Goal: Information Seeking & Learning: Learn about a topic

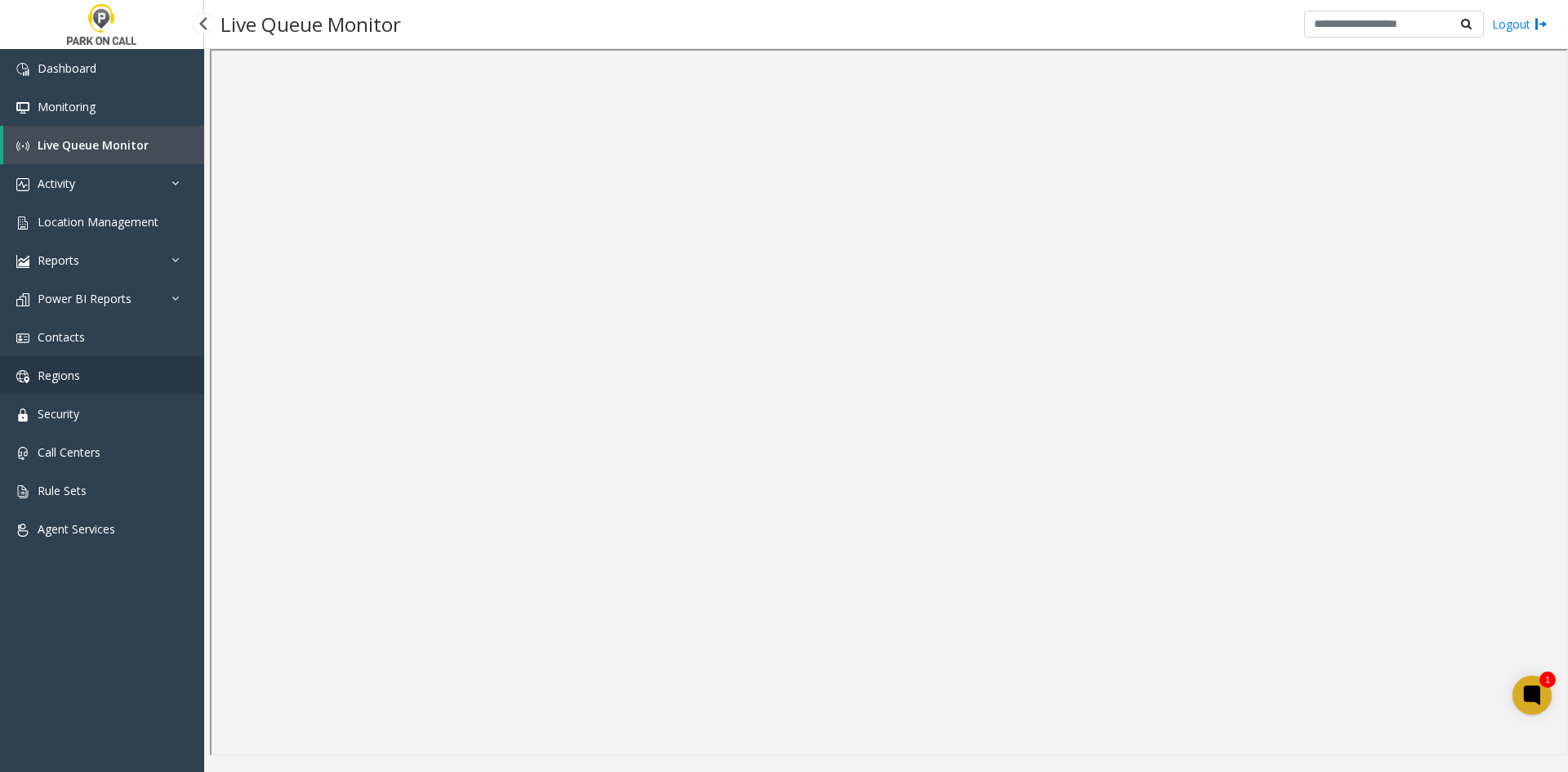
click at [187, 357] on link "Regions" at bounding box center [102, 375] width 204 height 39
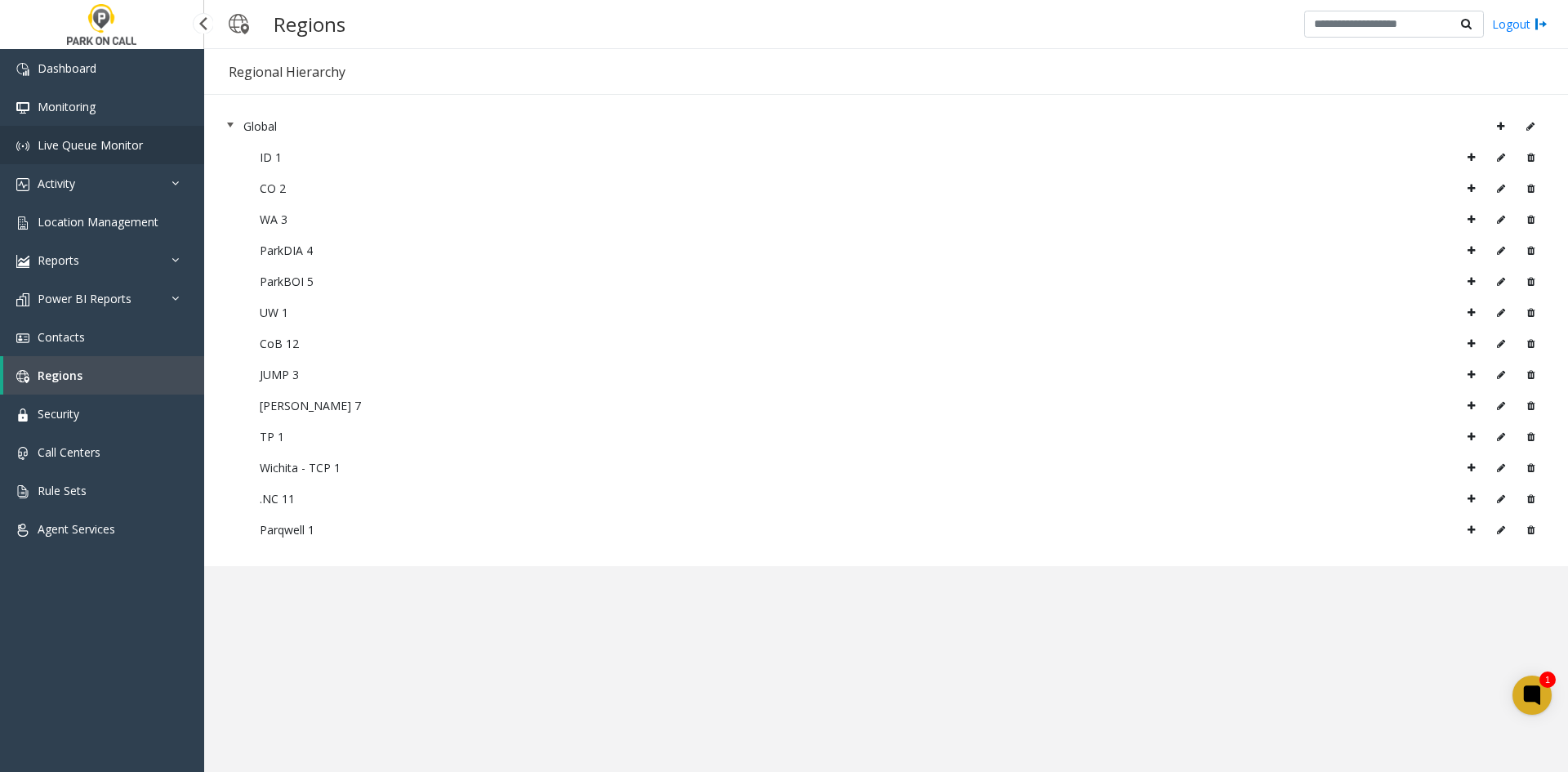
click at [92, 142] on span "Live Queue Monitor" at bounding box center [90, 145] width 105 height 16
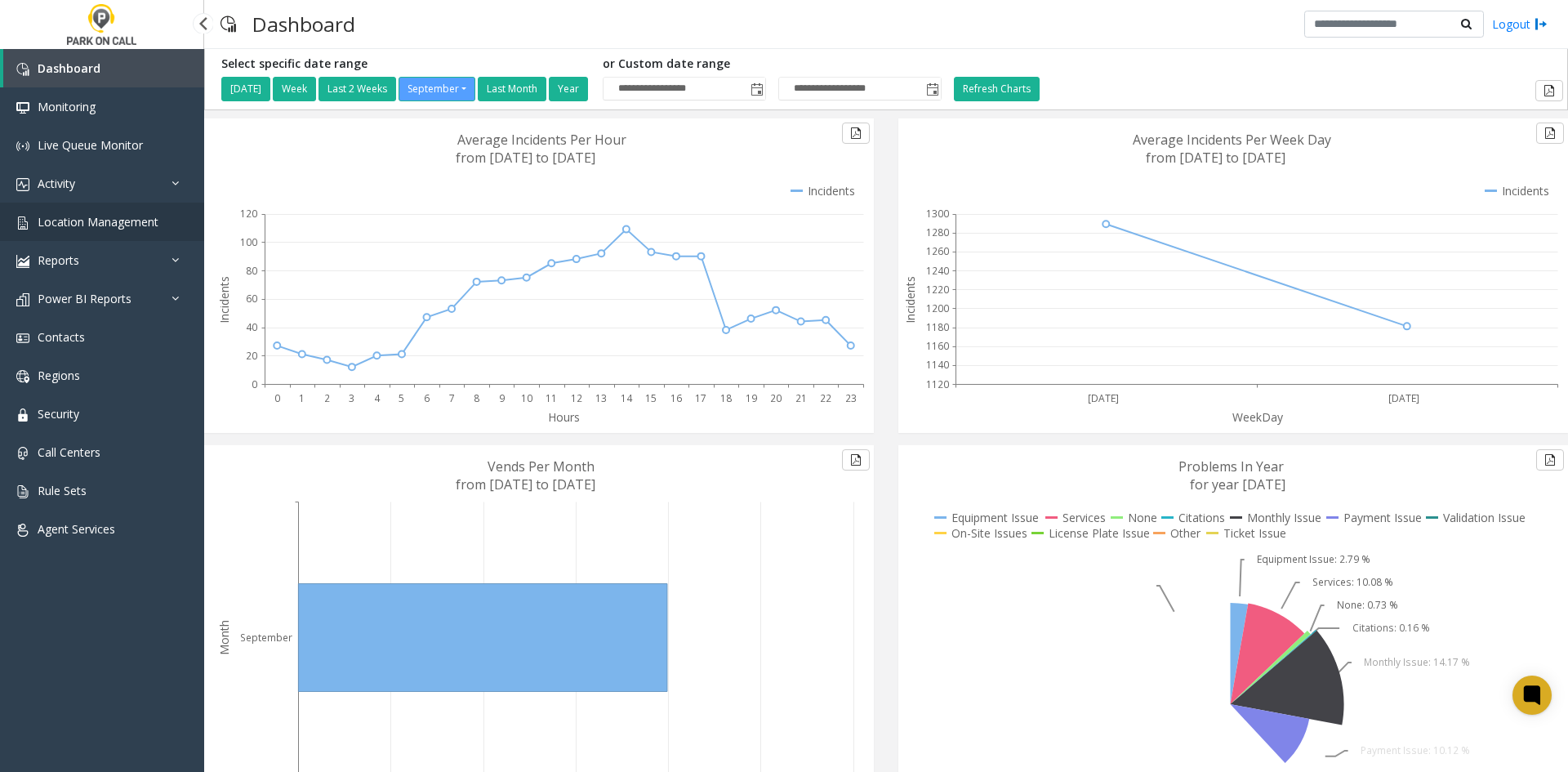
click at [86, 227] on span "Location Management" at bounding box center [98, 221] width 121 height 16
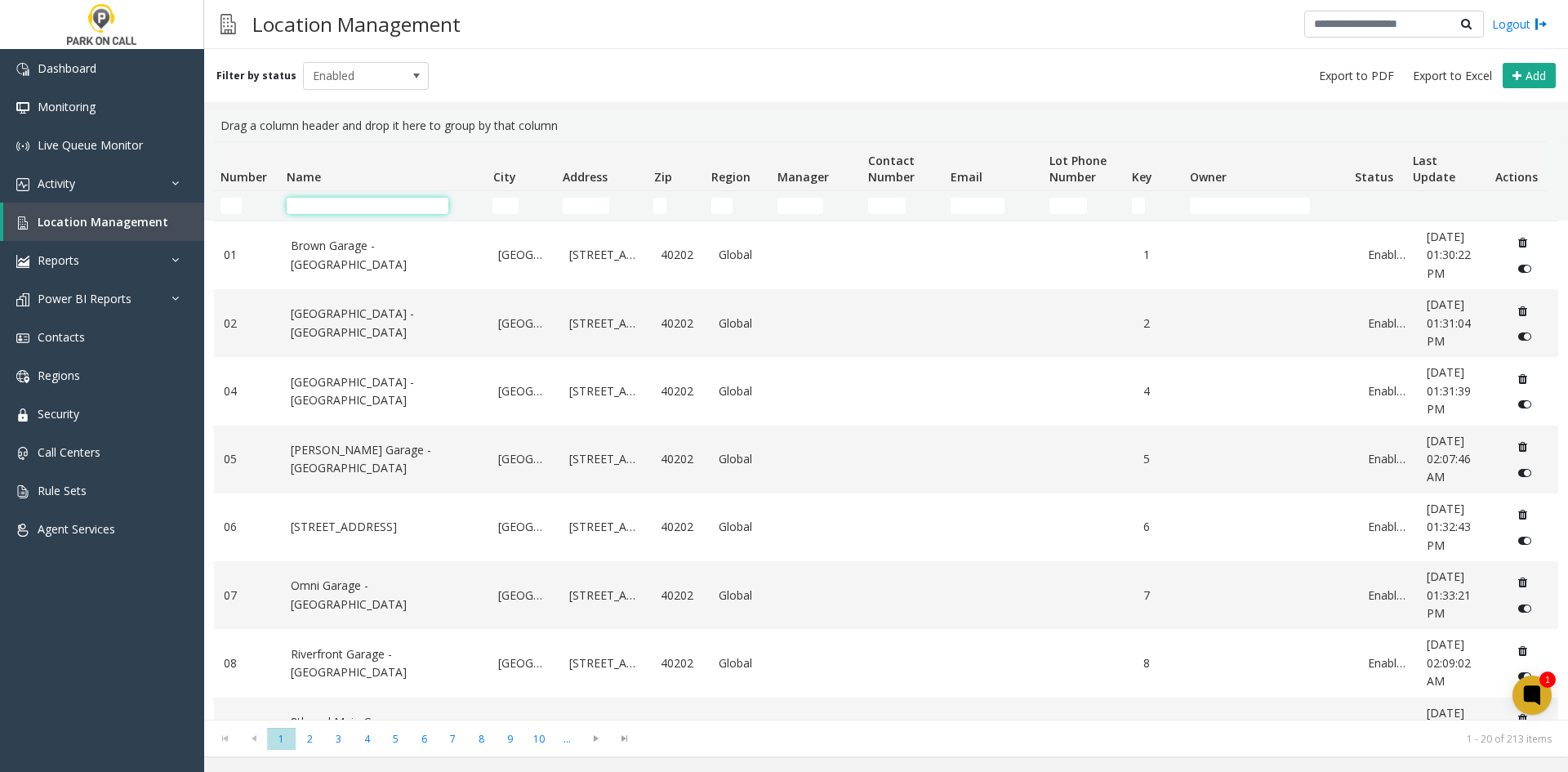
click at [332, 202] on input "Name Filter" at bounding box center [368, 206] width 162 height 16
paste input "**********"
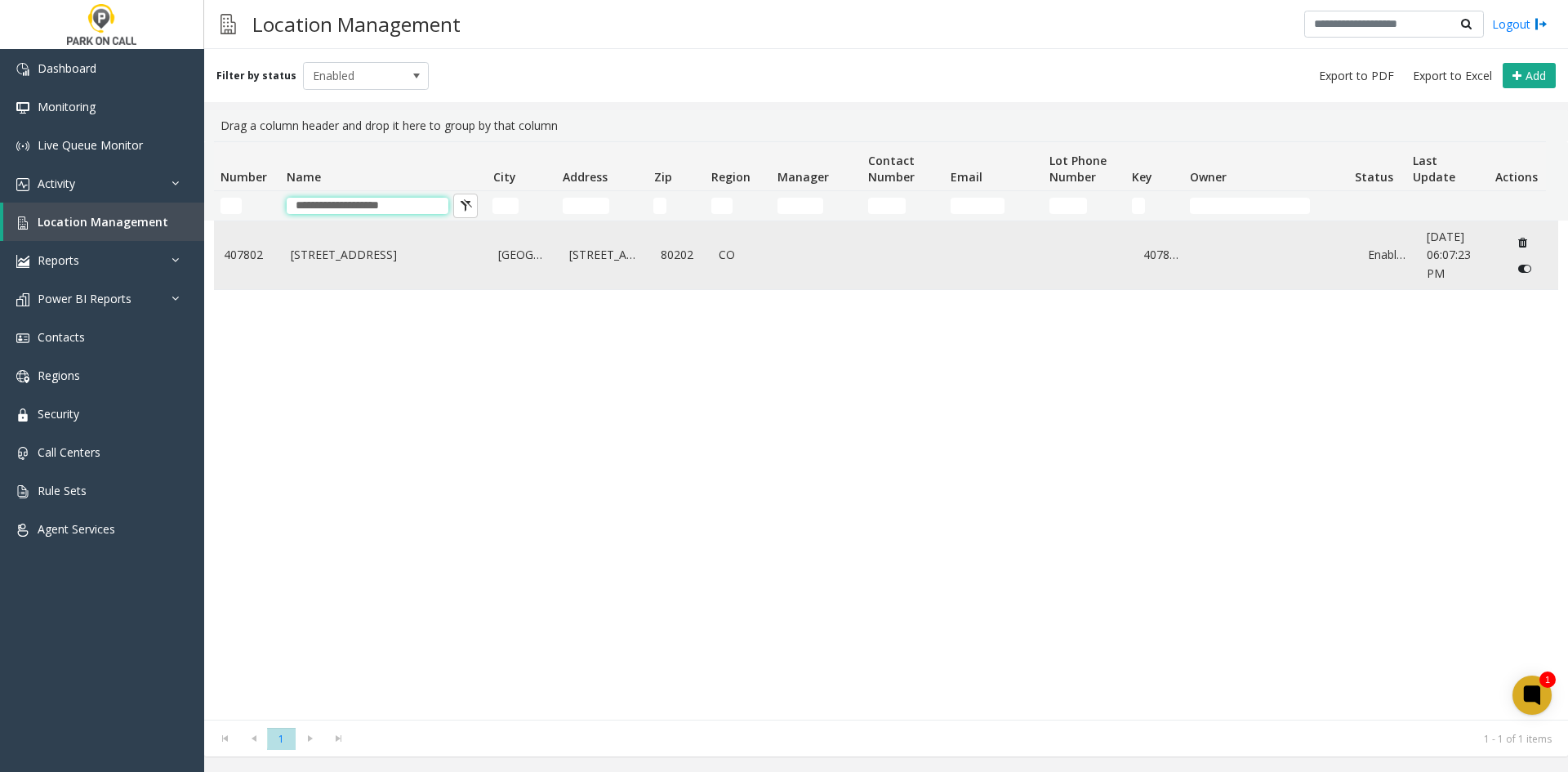
type input "**********"
click at [372, 257] on link "1001 17th St Garage - Parkwell" at bounding box center [385, 255] width 188 height 18
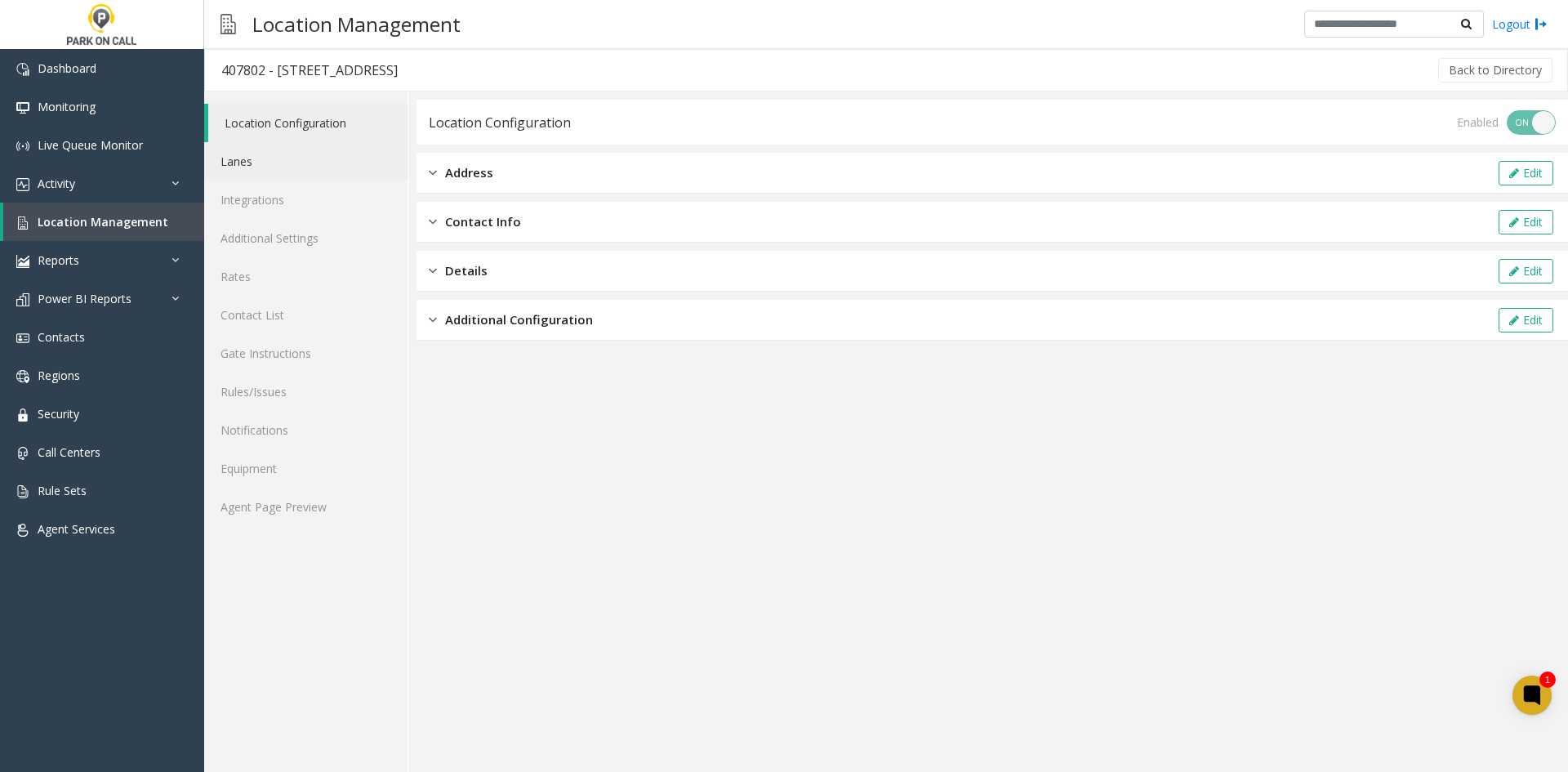
click at [271, 168] on link "Lanes" at bounding box center [305, 161] width 203 height 39
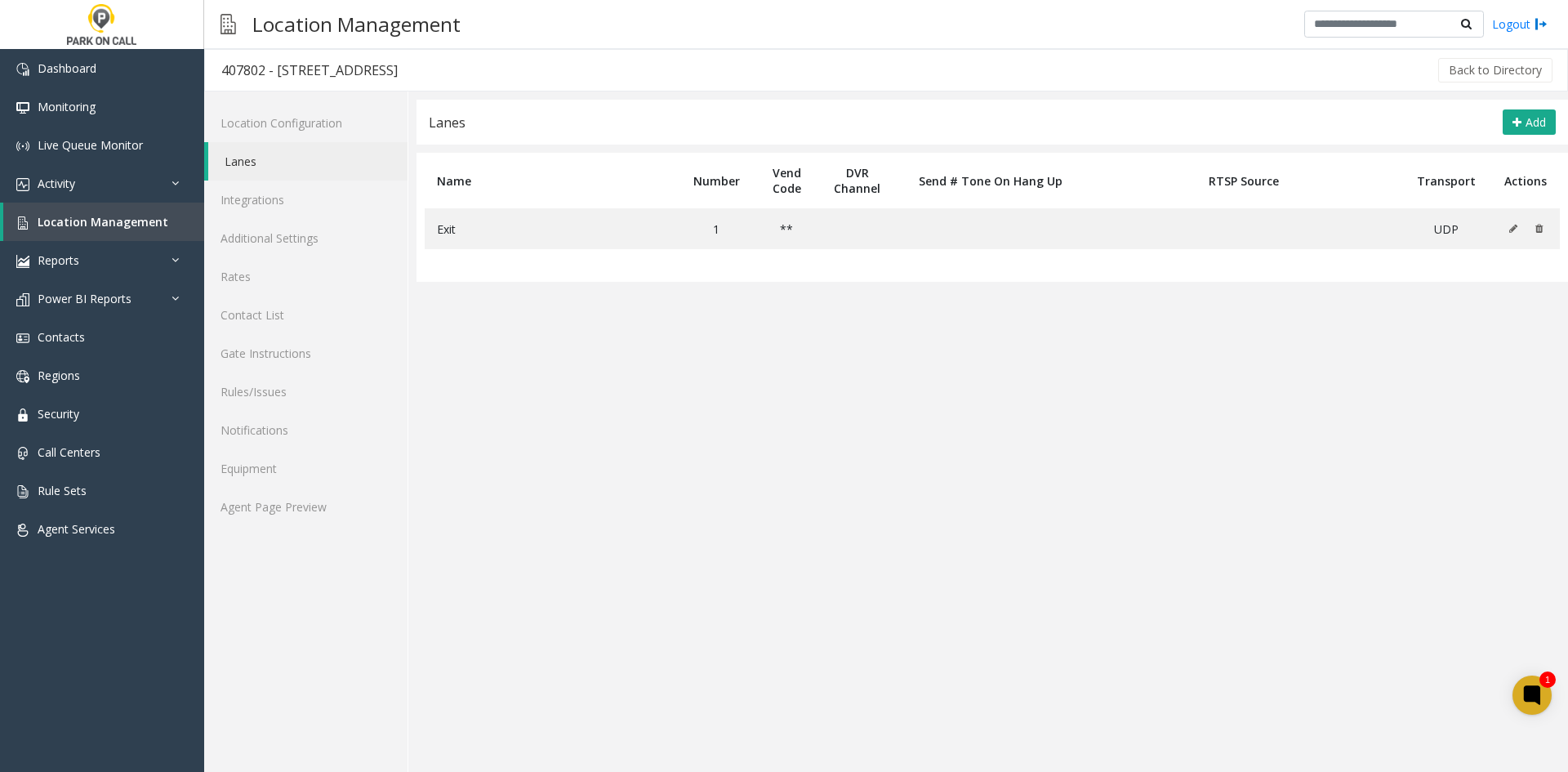
drag, startPoint x: 664, startPoint y: 733, endPoint x: 638, endPoint y: 719, distance: 29.5
click at [645, 724] on app-lanes "Lanes Add Name Number Vend Code DVR Channel Send # Tone On Hang Up RTSP Source …" at bounding box center [992, 435] width 1151 height 672
click at [79, 215] on span "Location Management" at bounding box center [103, 221] width 131 height 16
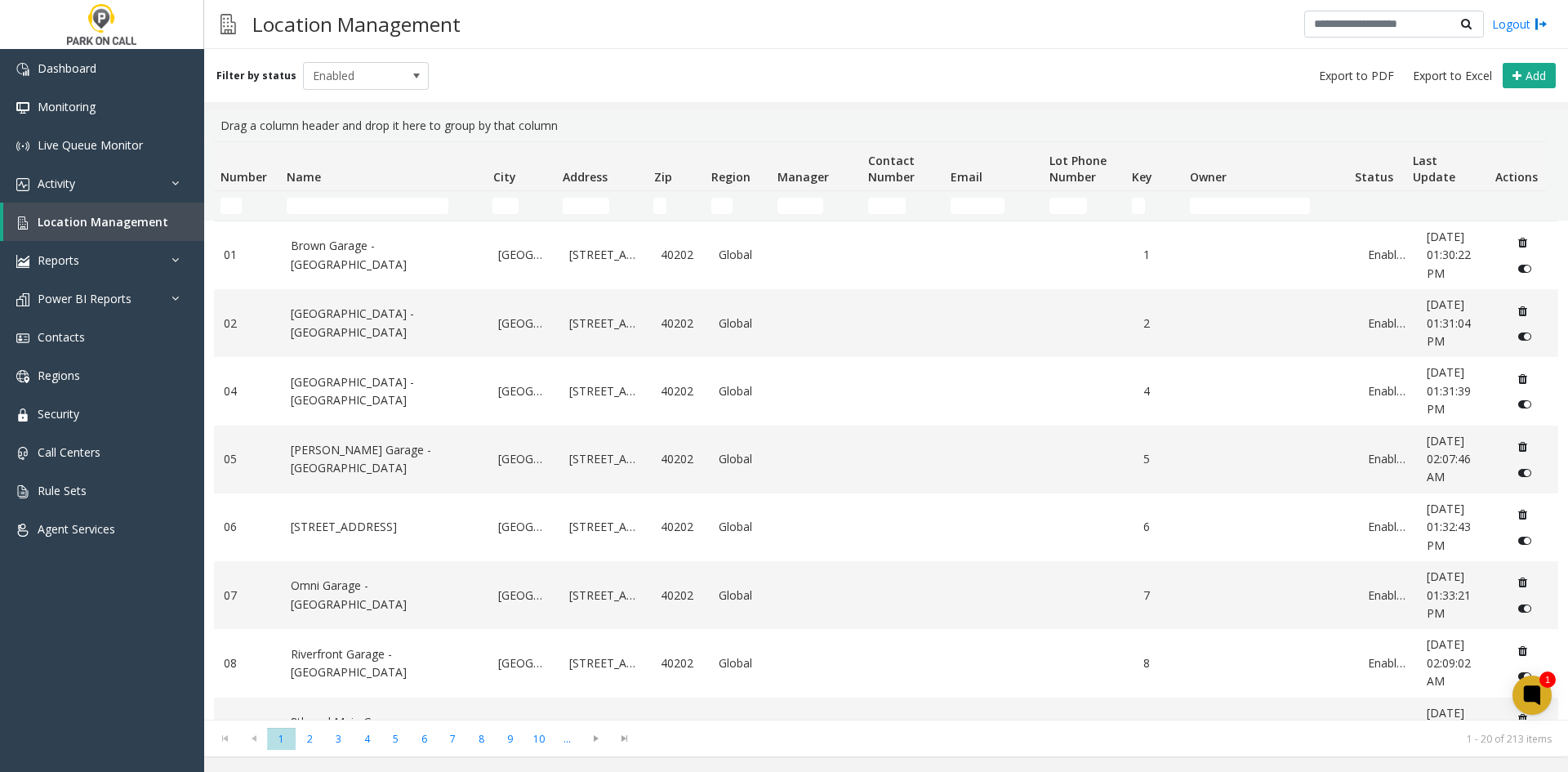
click at [372, 219] on td "Name Filter" at bounding box center [383, 206] width 206 height 30
click at [371, 210] on input "Name Filter" at bounding box center [368, 206] width 162 height 16
paste input "**********"
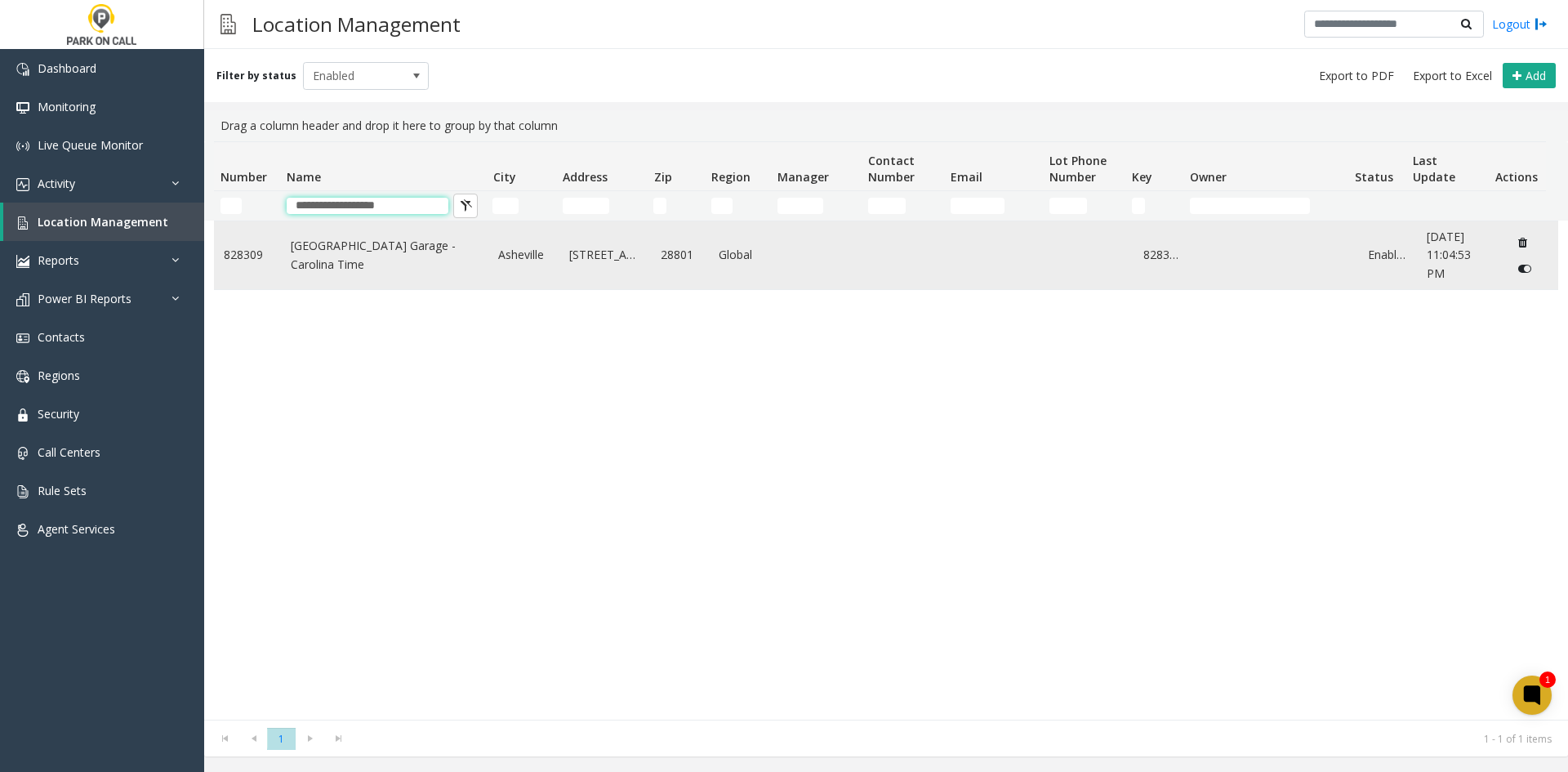
type input "**********"
click at [354, 247] on link "City Centre Garage - Carolina Time" at bounding box center [385, 255] width 188 height 37
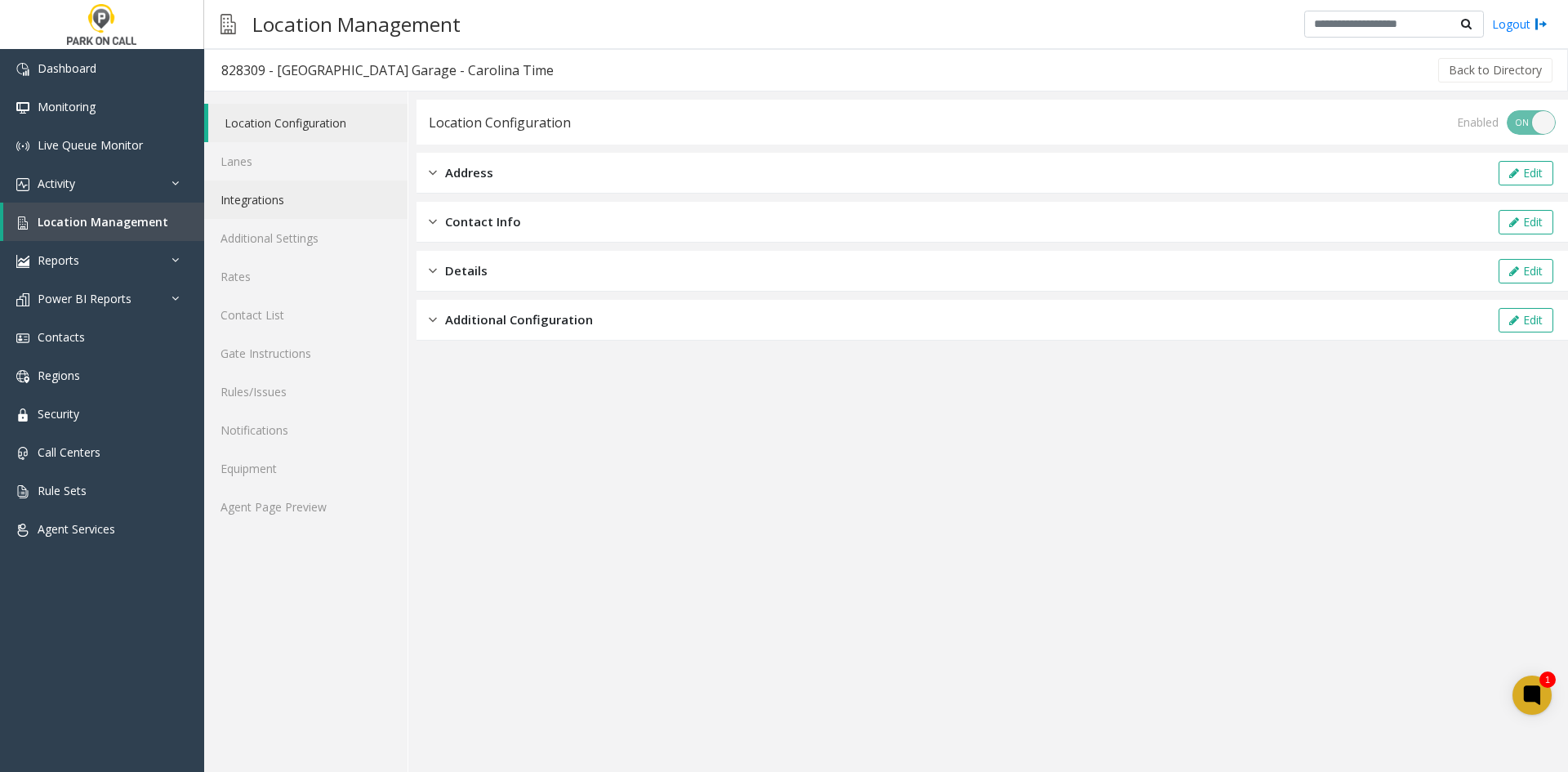
click at [264, 183] on link "Integrations" at bounding box center [305, 199] width 203 height 39
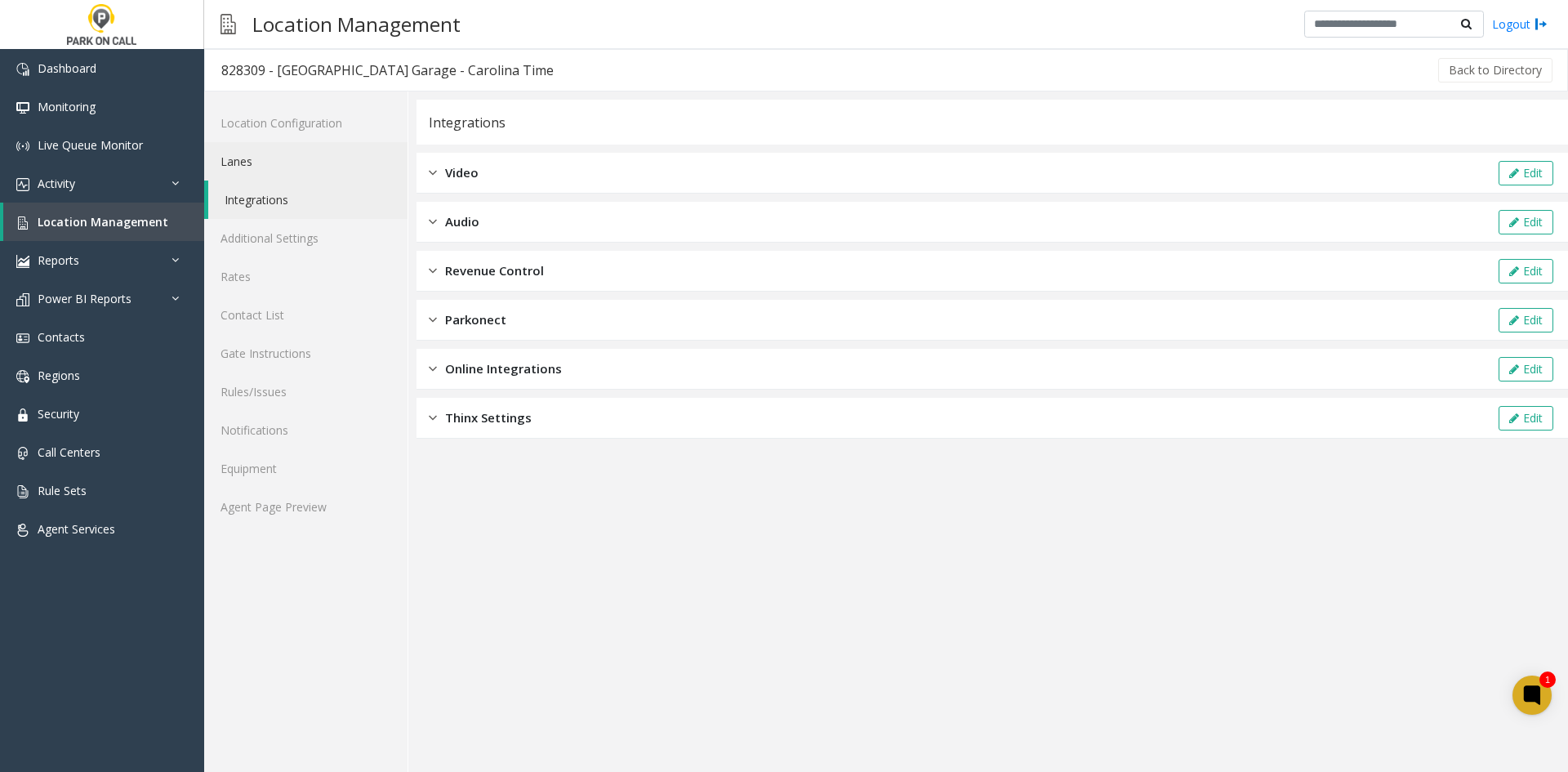
click at [257, 166] on link "Lanes" at bounding box center [305, 161] width 203 height 39
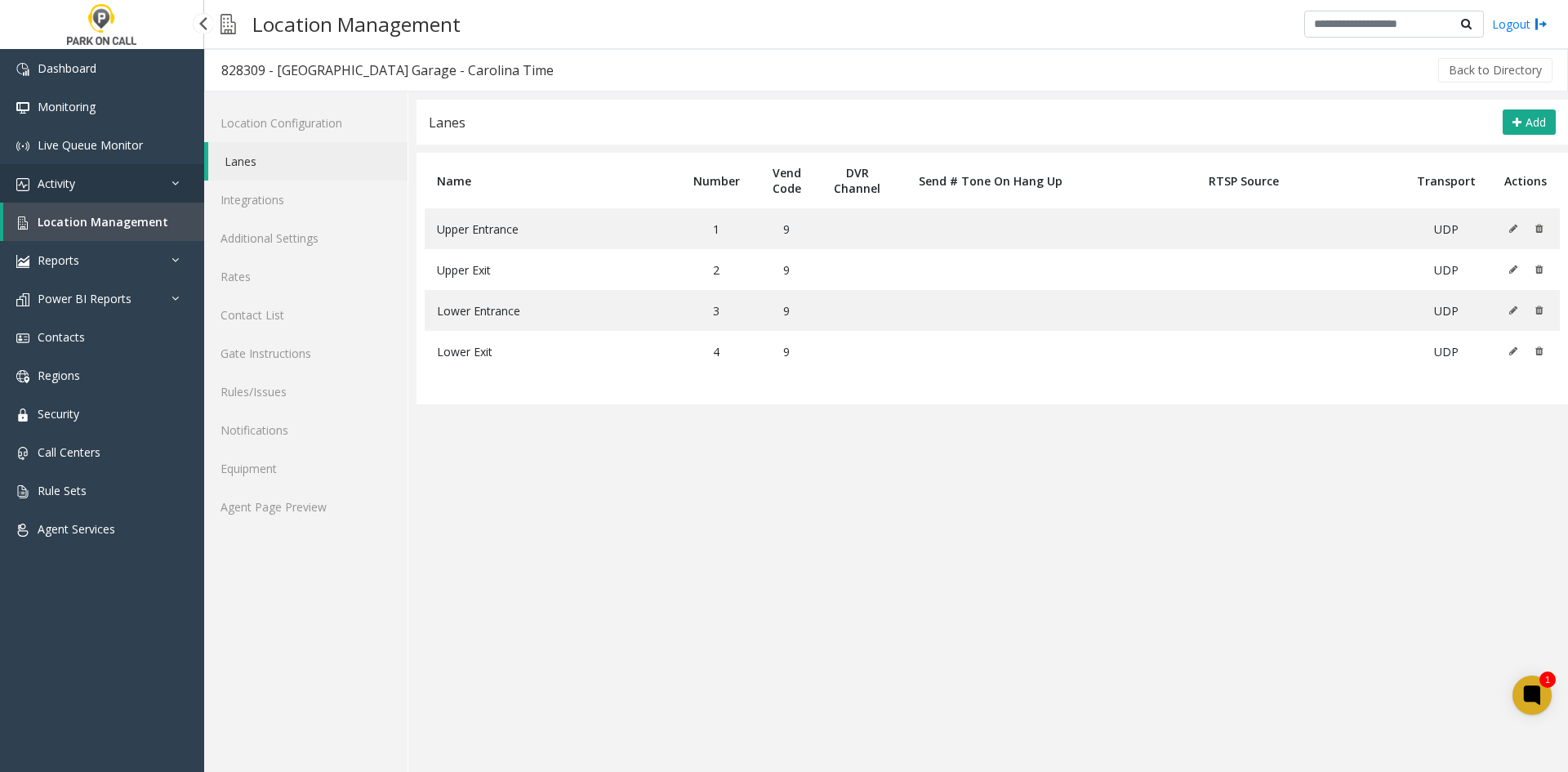
click at [122, 185] on link "Activity" at bounding box center [102, 183] width 204 height 39
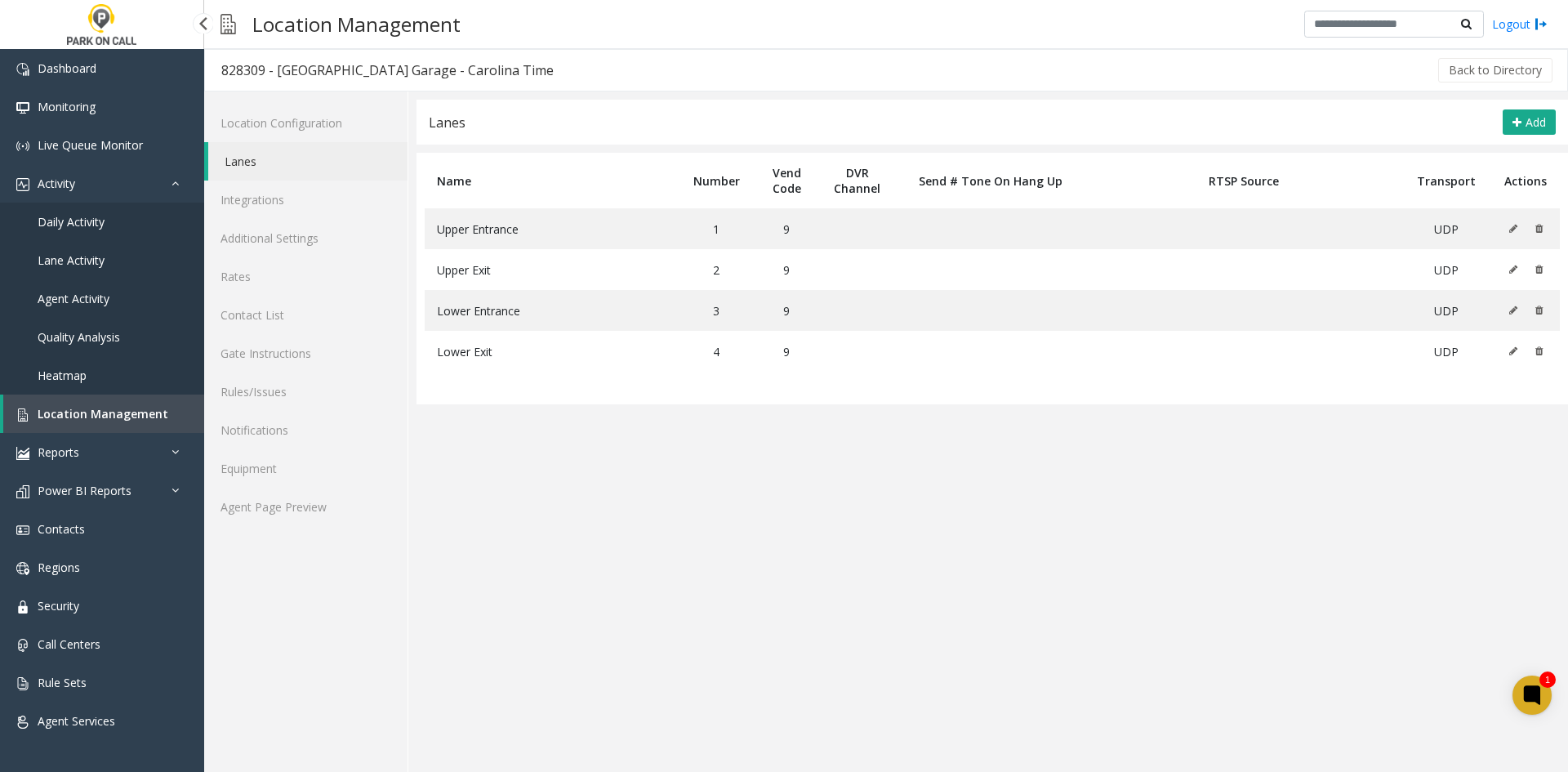
click at [97, 233] on link "Daily Activity" at bounding box center [102, 221] width 204 height 39
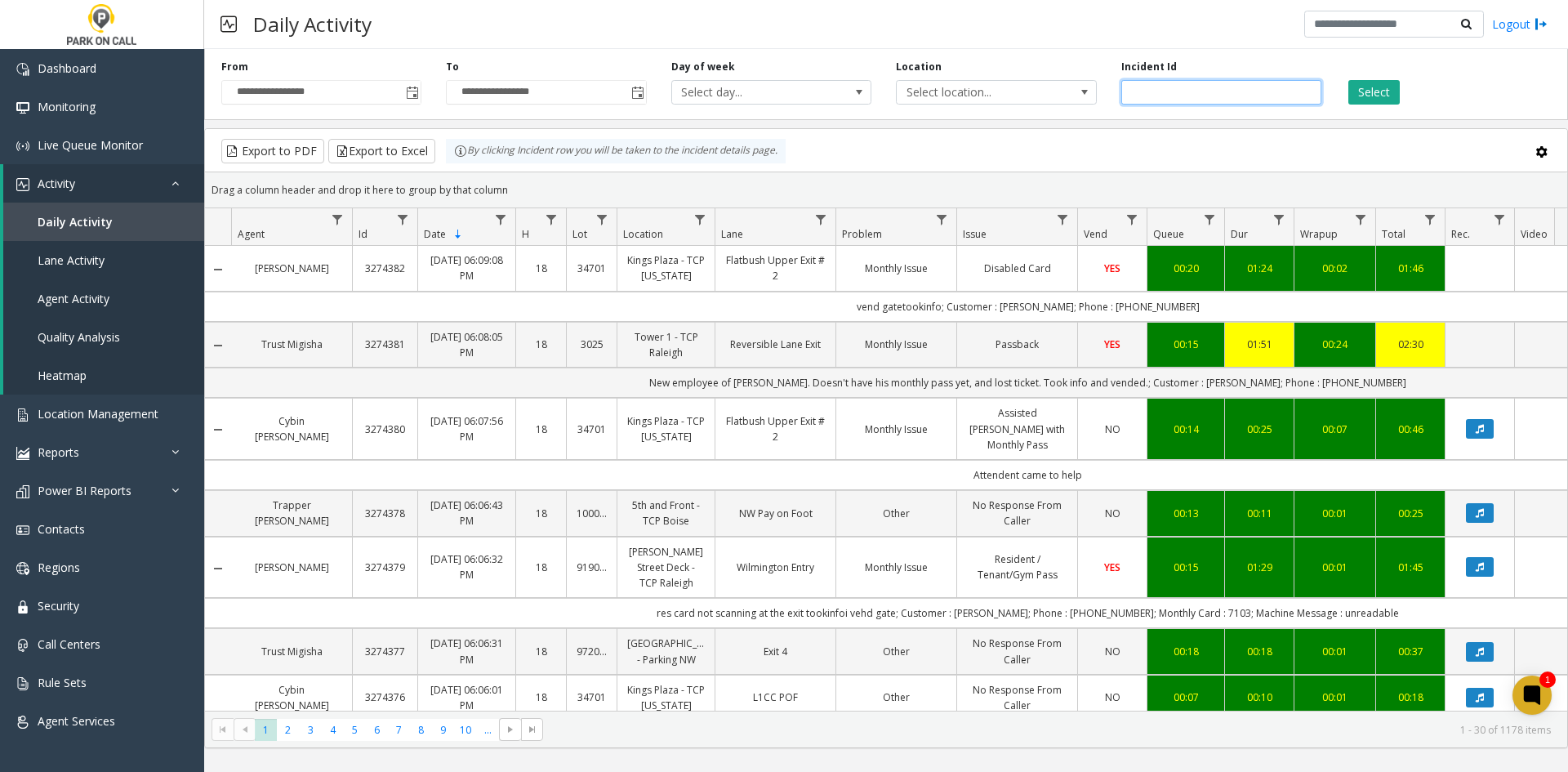
click at [1233, 112] on div "**********" at bounding box center [886, 81] width 1364 height 77
drag, startPoint x: 1219, startPoint y: 96, endPoint x: 1309, endPoint y: 90, distance: 90.2
click at [1219, 96] on input "number" at bounding box center [1221, 92] width 200 height 25
click at [1358, 90] on button "Select" at bounding box center [1374, 92] width 52 height 25
click at [1167, 96] on input "number" at bounding box center [1221, 92] width 200 height 25
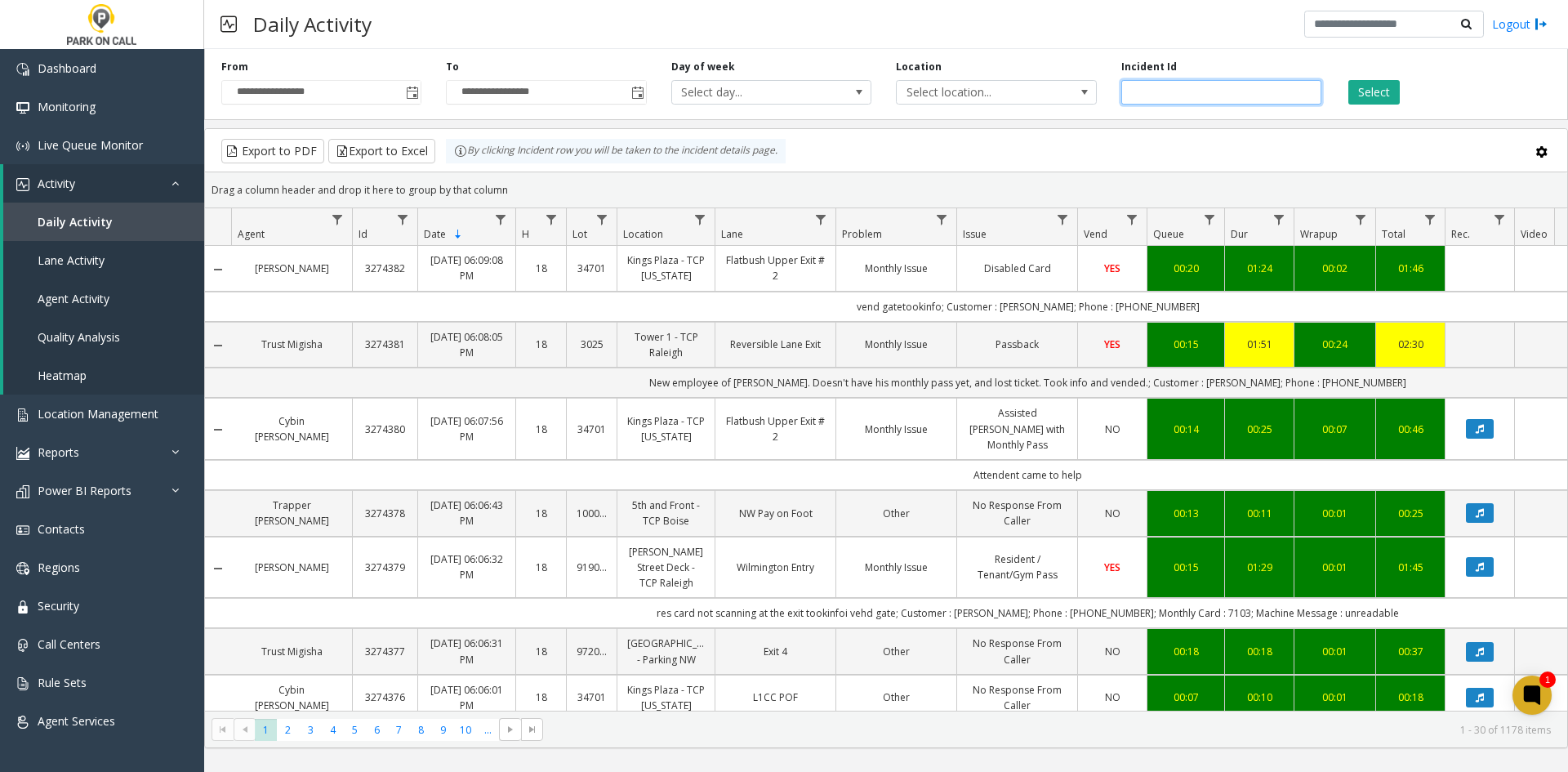
click at [1156, 81] on input "number" at bounding box center [1221, 92] width 200 height 25
click at [980, 101] on span "Select location..." at bounding box center [977, 92] width 160 height 23
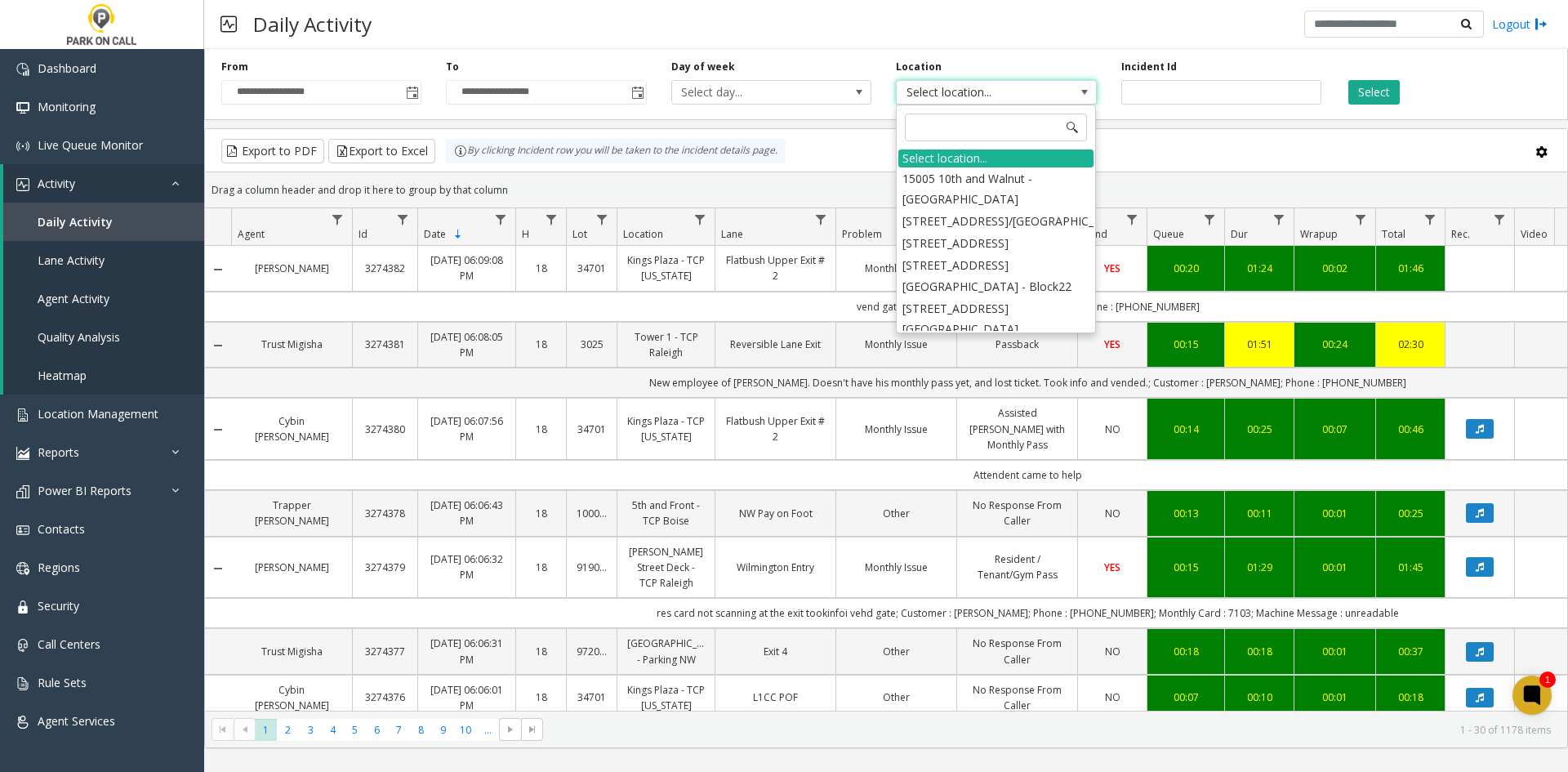
type input "**********"
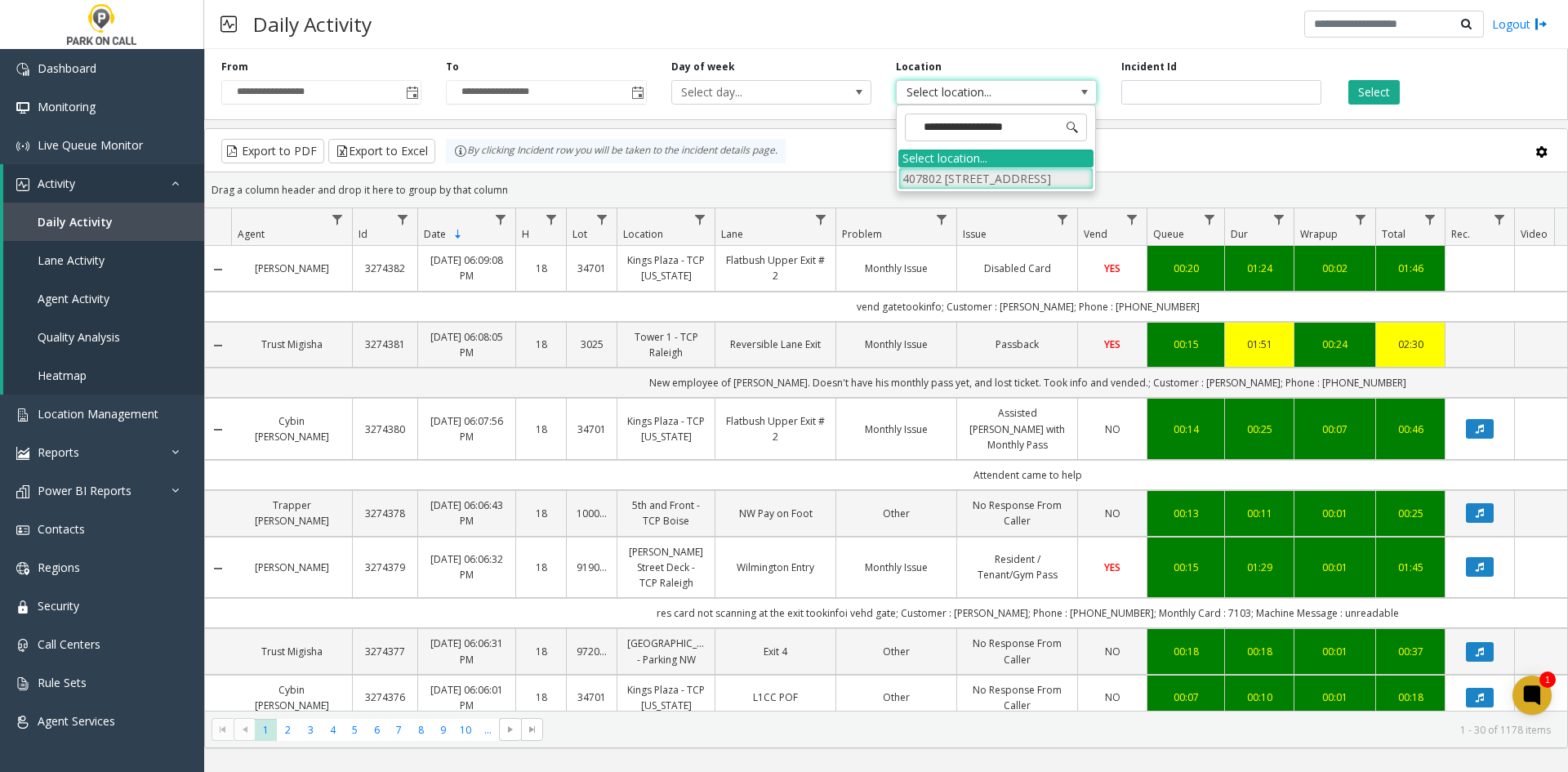
click at [949, 189] on li "407802 1001 17th St Garage - Parkwell" at bounding box center [996, 178] width 195 height 22
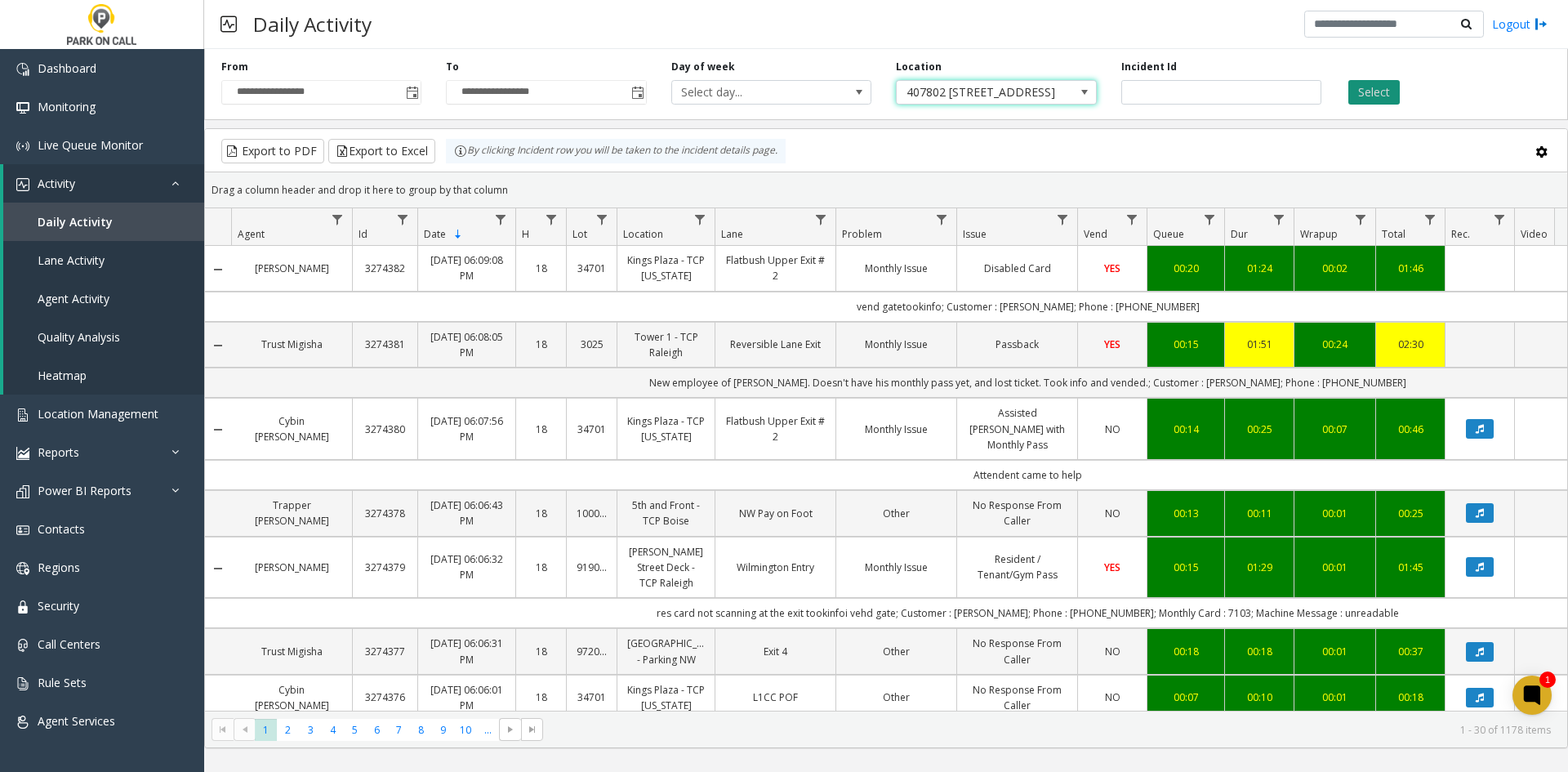
drag, startPoint x: 1409, startPoint y: 100, endPoint x: 1384, endPoint y: 98, distance: 25.1
click at [1405, 99] on div "Select" at bounding box center [1445, 82] width 224 height 45
click at [1374, 95] on button "Select" at bounding box center [1374, 92] width 52 height 25
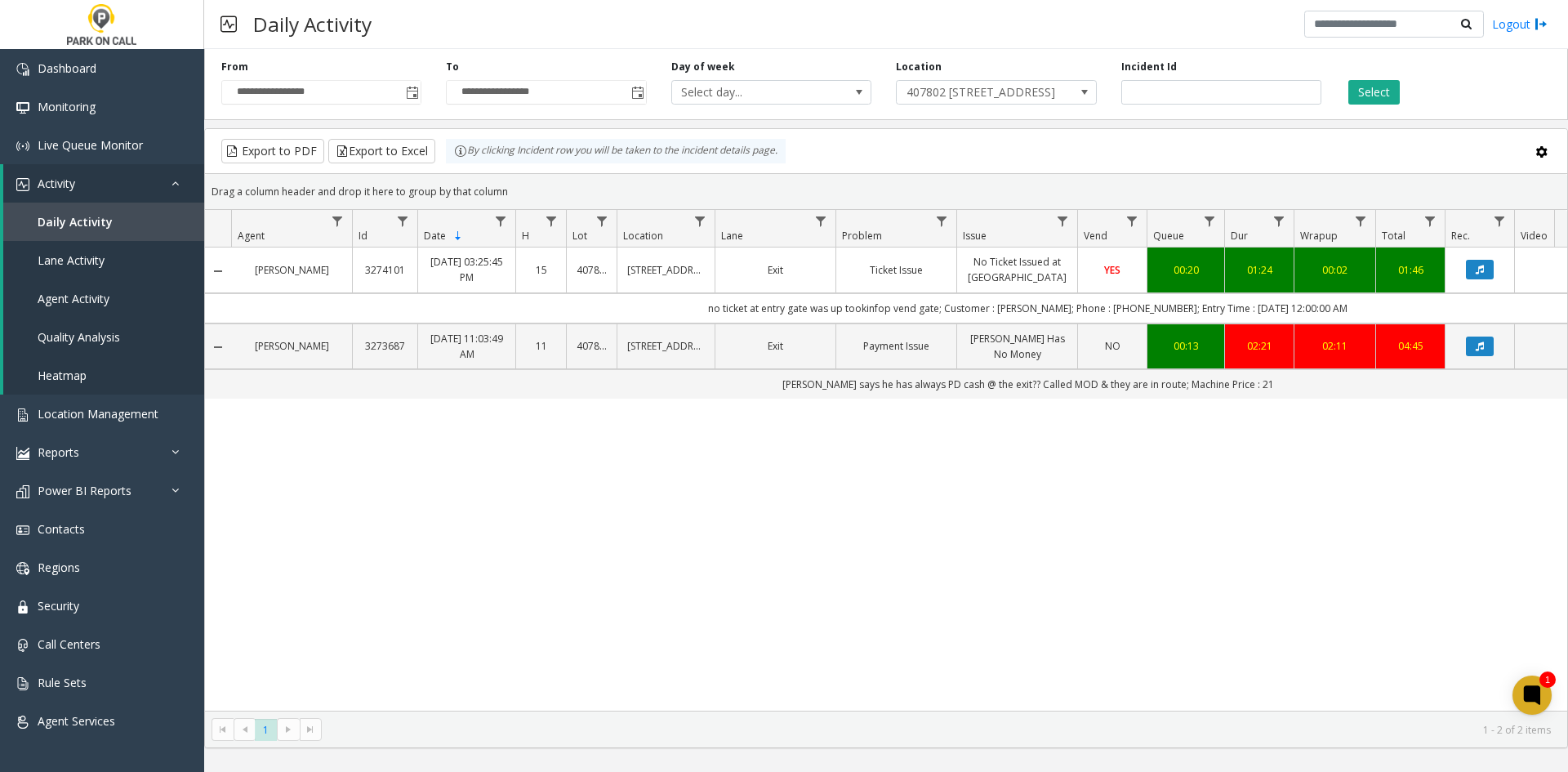
click at [911, 104] on div "**********" at bounding box center [886, 81] width 1364 height 77
click at [937, 99] on span "407802 1001 17th St Garage - Parkwell" at bounding box center [977, 92] width 160 height 23
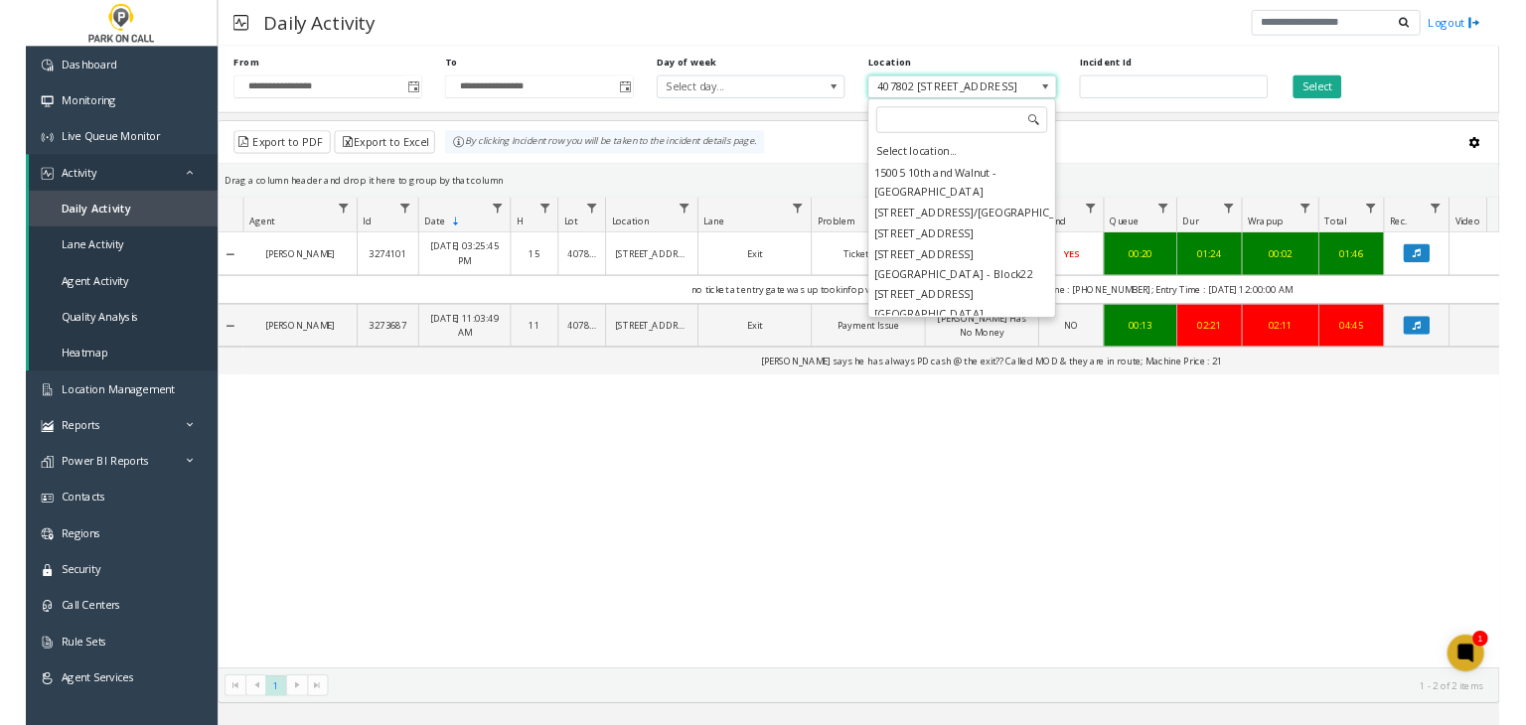
scroll to position [12505, 0]
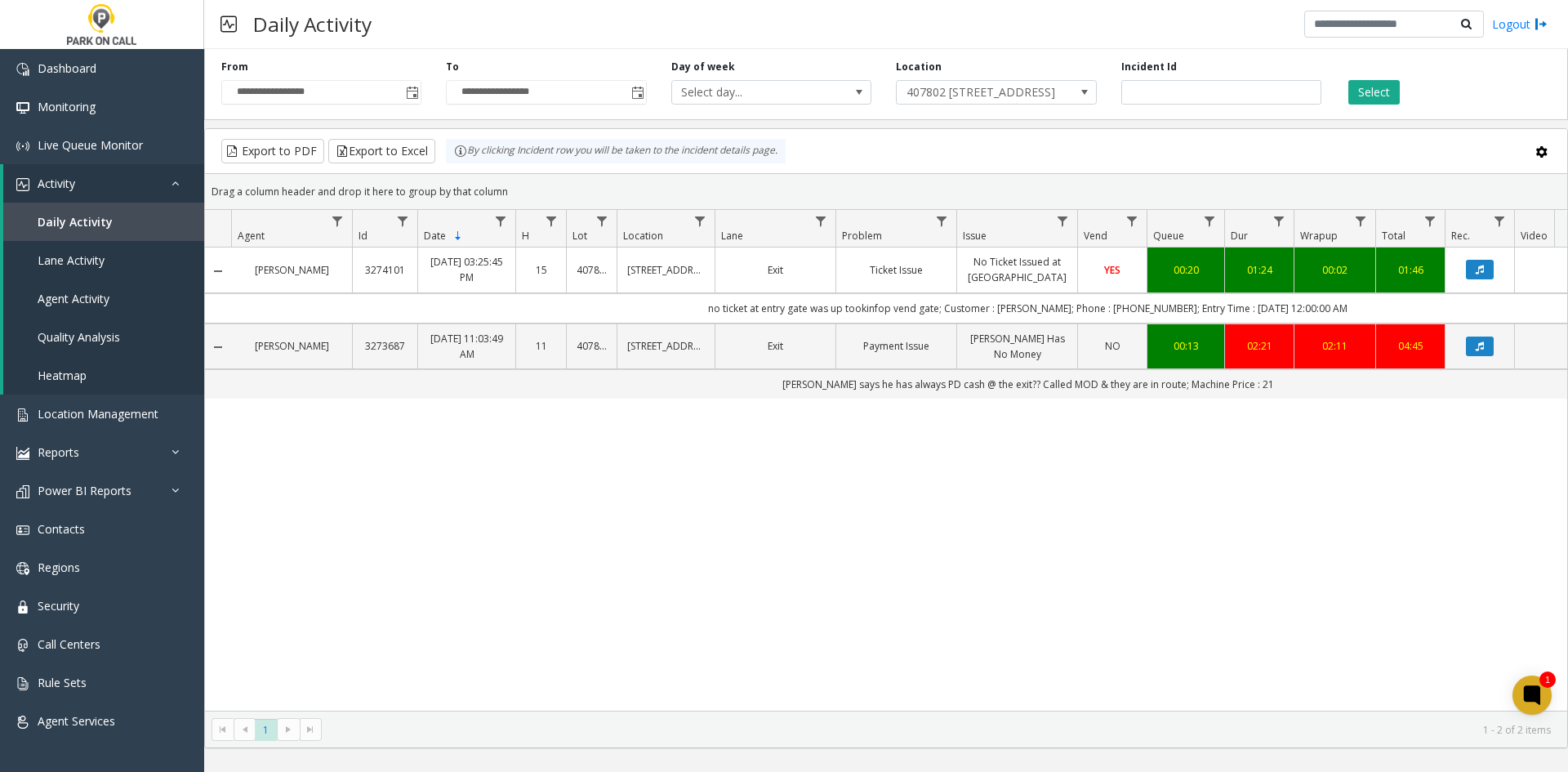
click at [1086, 570] on div "Charles Reis 3274101 Sep 2, 2025 03:25:45 PM 15 407802 1001 17th St Garage - Pa…" at bounding box center [886, 478] width 1362 height 463
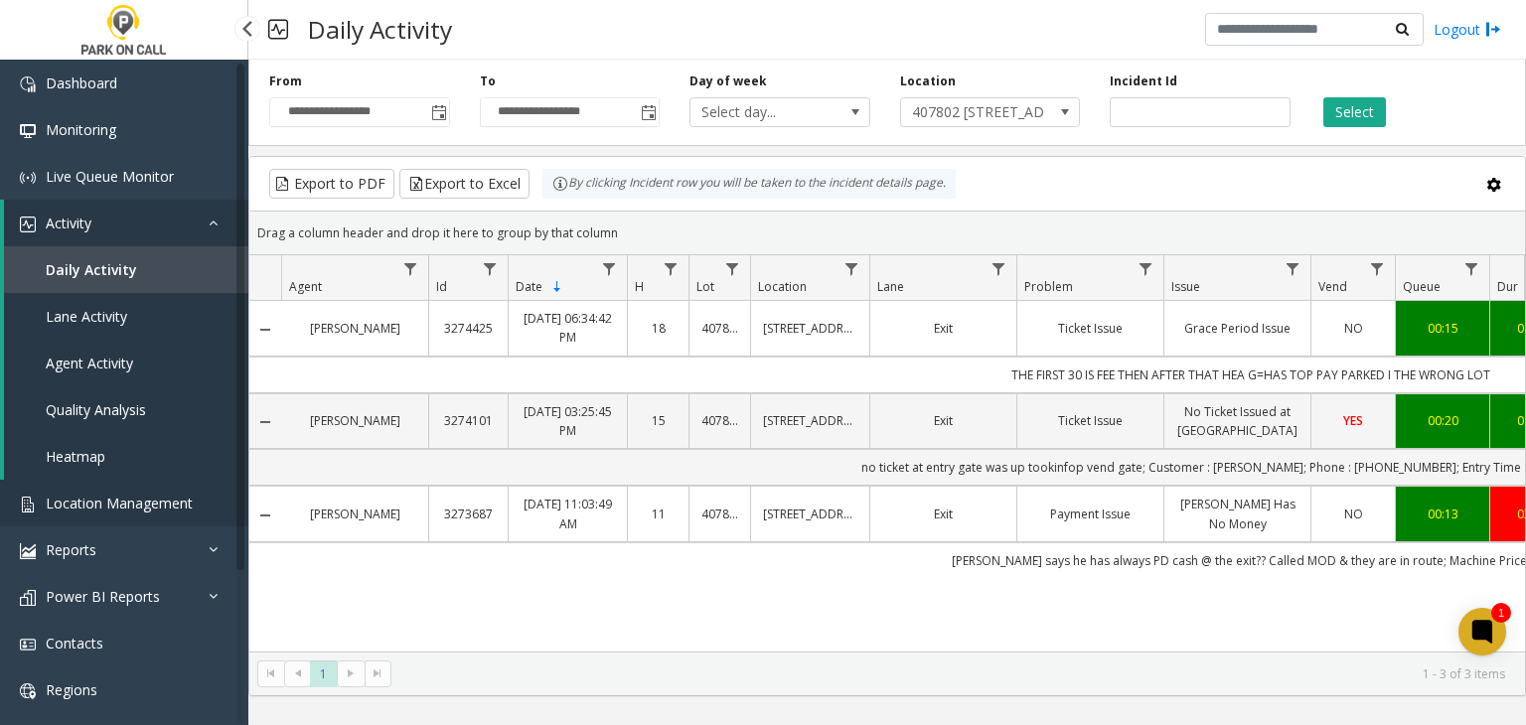
click at [207, 504] on link "Location Management" at bounding box center [124, 503] width 248 height 47
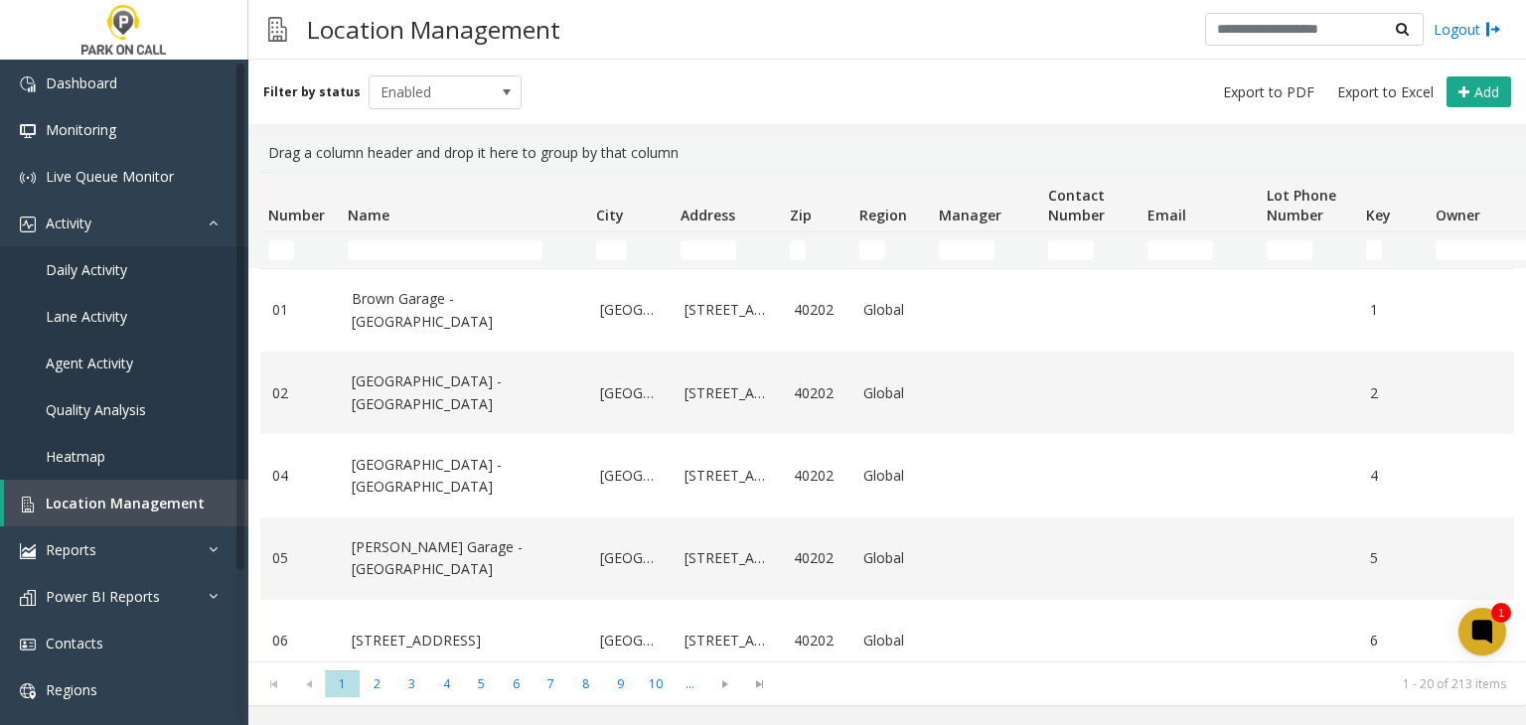
click at [519, 235] on td "Name Filter" at bounding box center [464, 250] width 248 height 36
click at [507, 241] on input "Name Filter" at bounding box center [445, 250] width 195 height 20
paste input "**********"
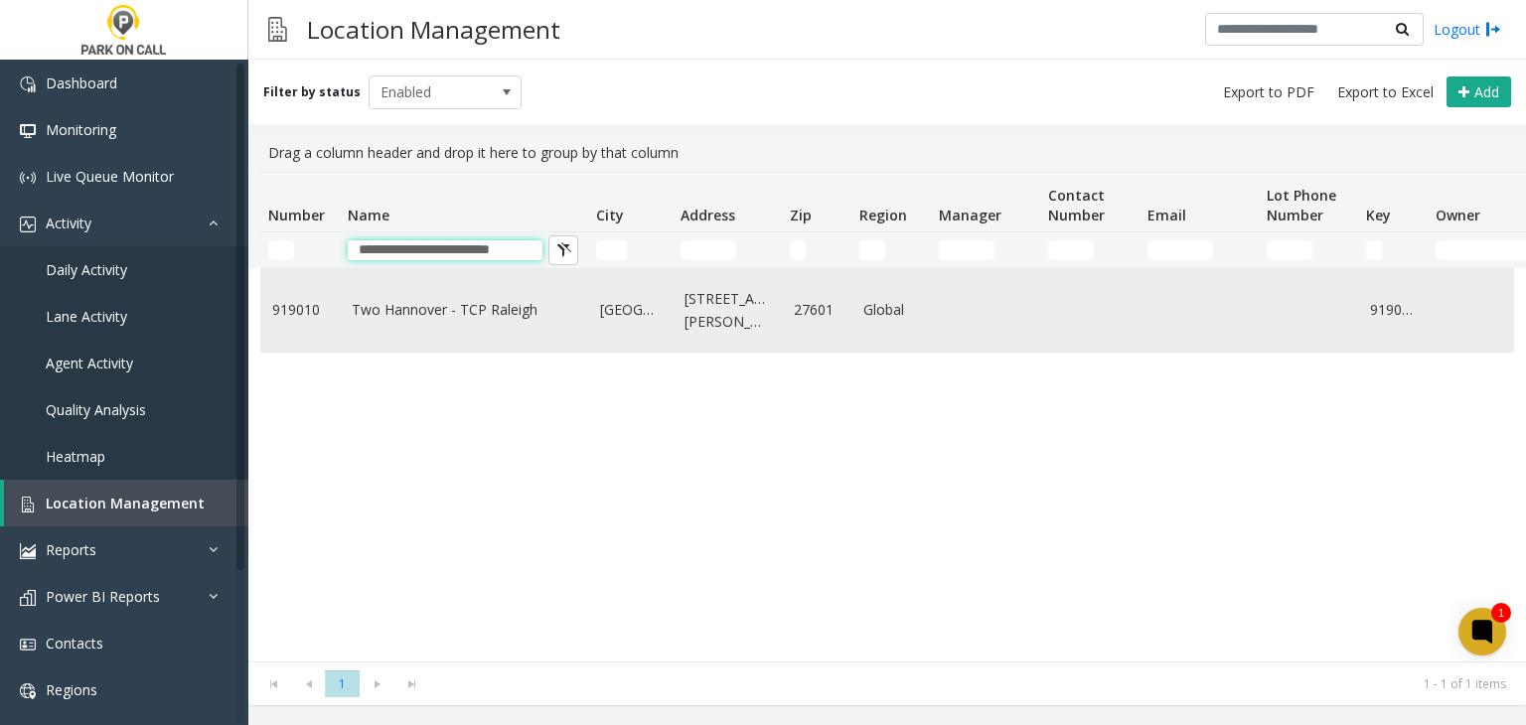
type input "**********"
click at [453, 325] on td "Two Hannover - TCP Raleigh" at bounding box center [464, 310] width 248 height 82
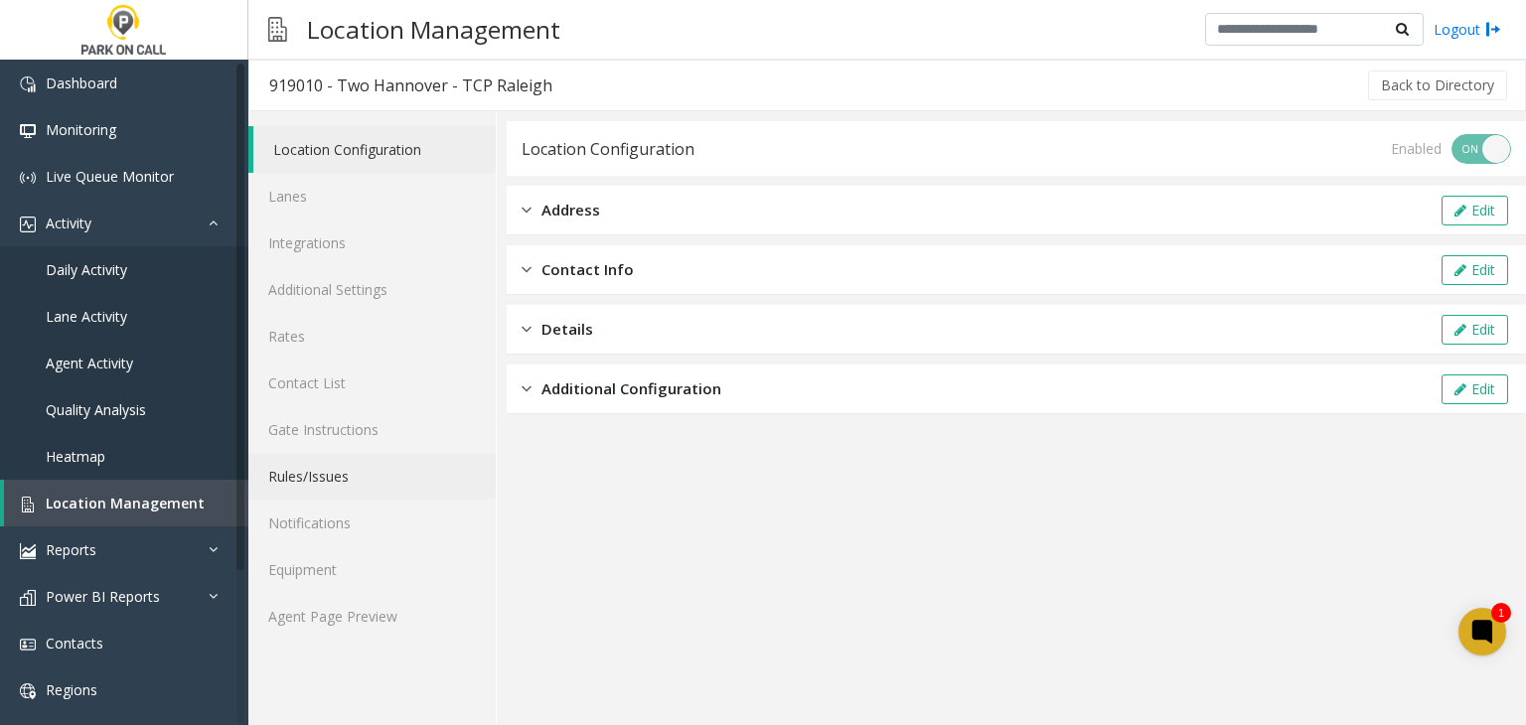
click at [341, 484] on link "Rules/Issues" at bounding box center [371, 476] width 247 height 47
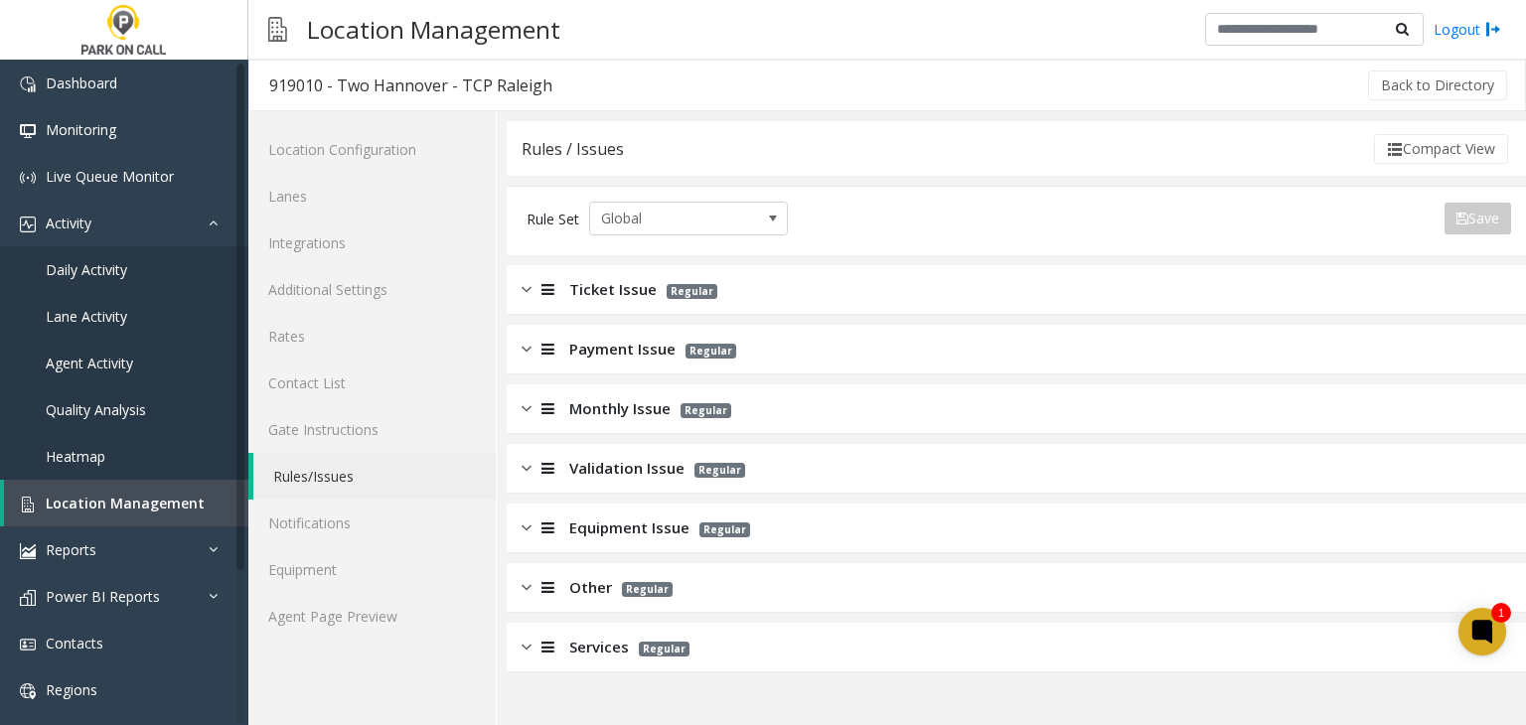
click at [656, 637] on p "Regular" at bounding box center [659, 647] width 61 height 23
click at [572, 629] on div "Services Regular" at bounding box center [1016, 648] width 1019 height 50
click at [570, 634] on div "Services Regular" at bounding box center [1016, 648] width 1019 height 50
click at [580, 589] on span "Other" at bounding box center [590, 587] width 43 height 23
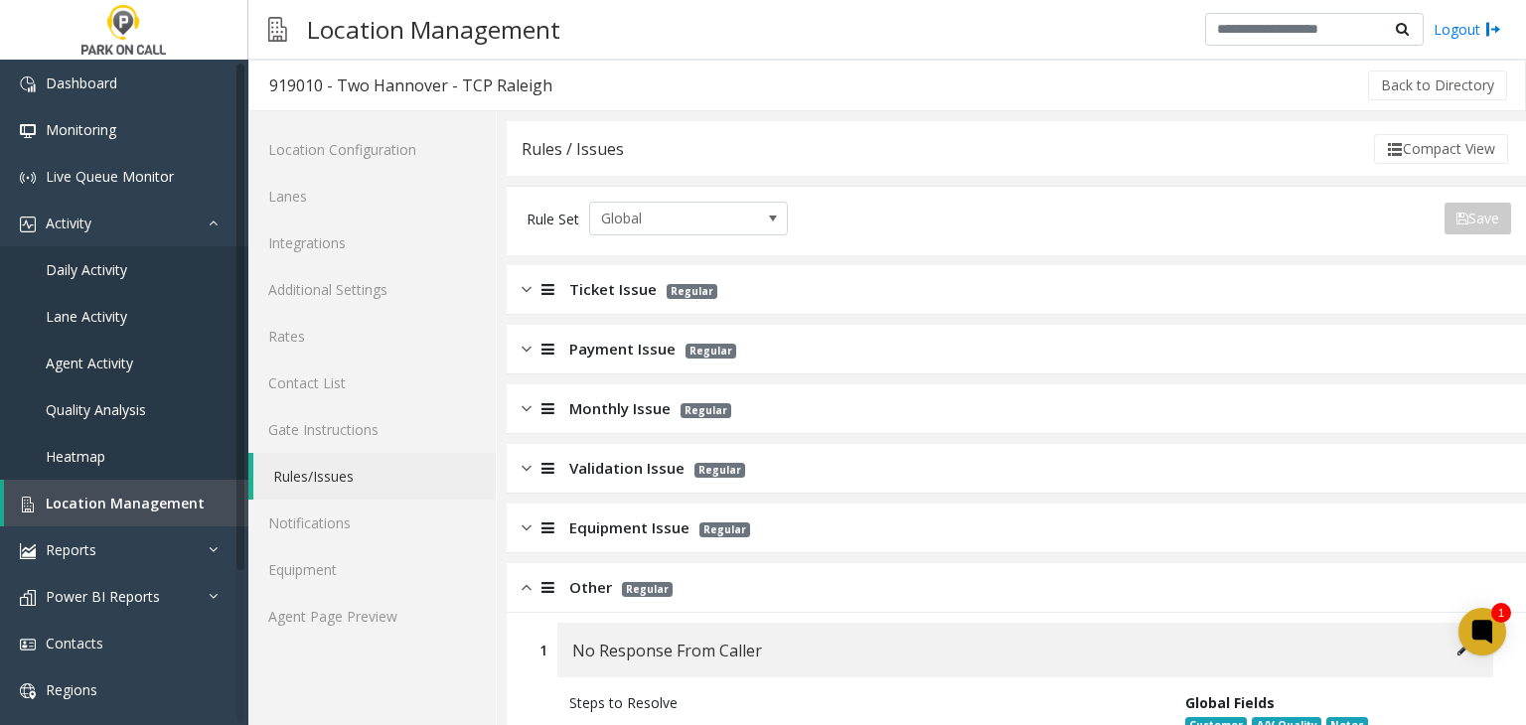
click at [588, 514] on div "Equipment Issue Regular" at bounding box center [1016, 529] width 1019 height 50
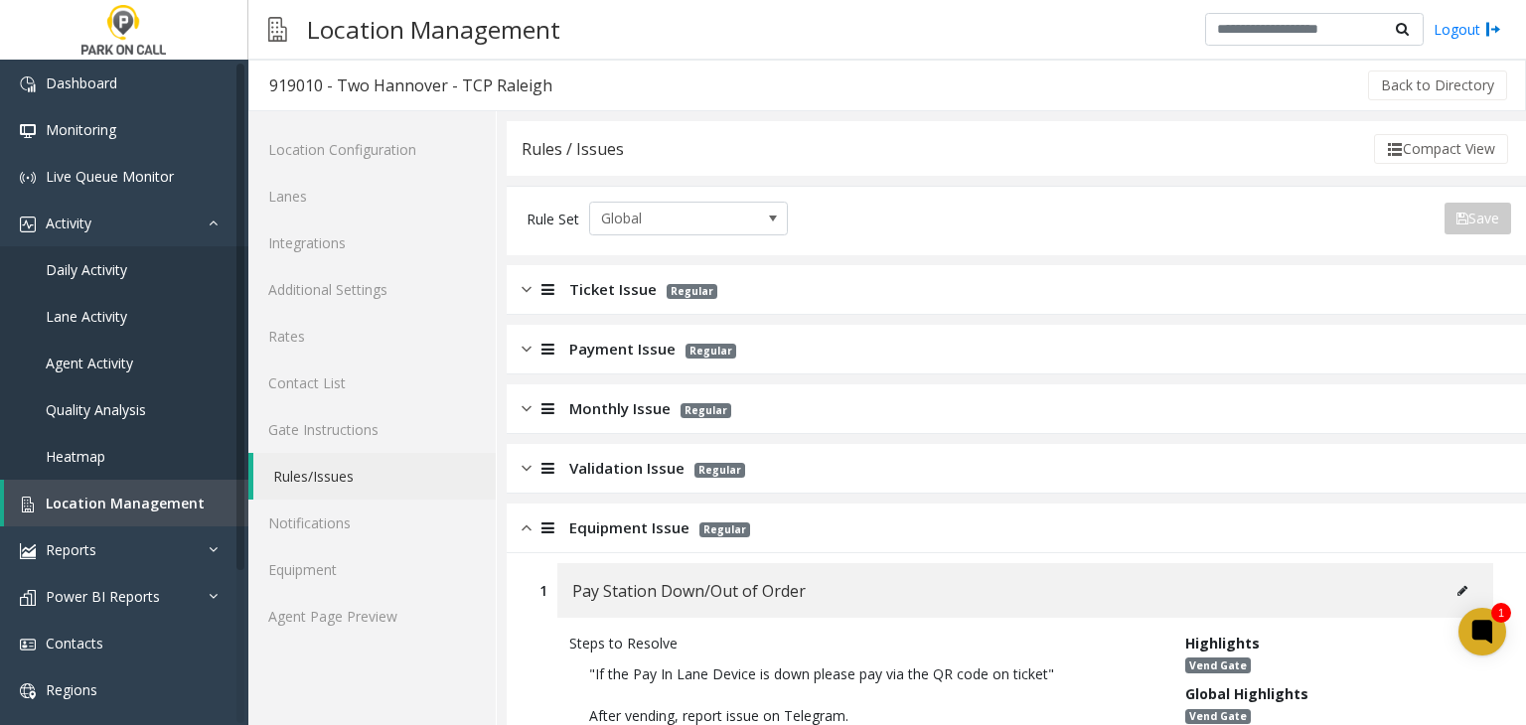
scroll to position [11458, 0]
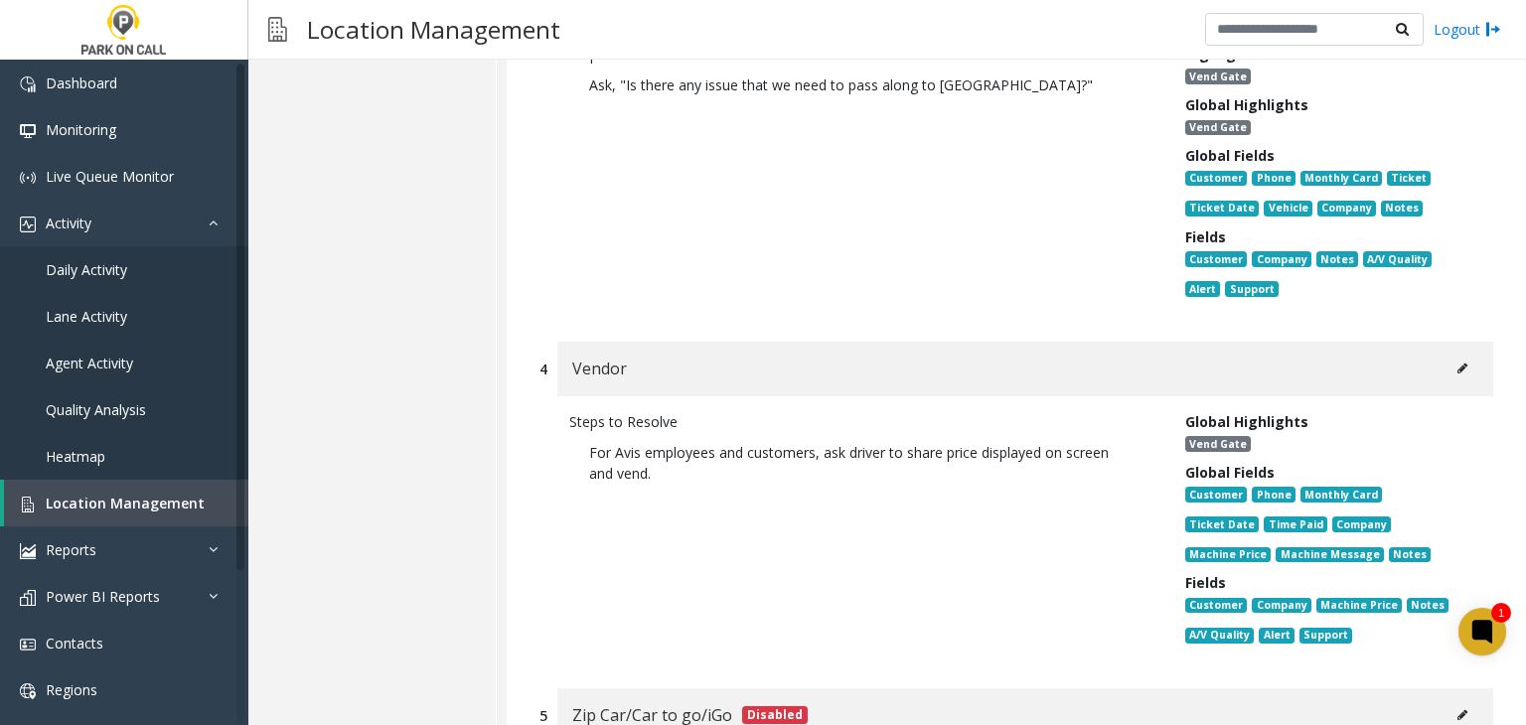
click at [1426, 396] on div "Vendor" at bounding box center [1025, 369] width 936 height 55
click at [1446, 383] on button at bounding box center [1462, 369] width 32 height 30
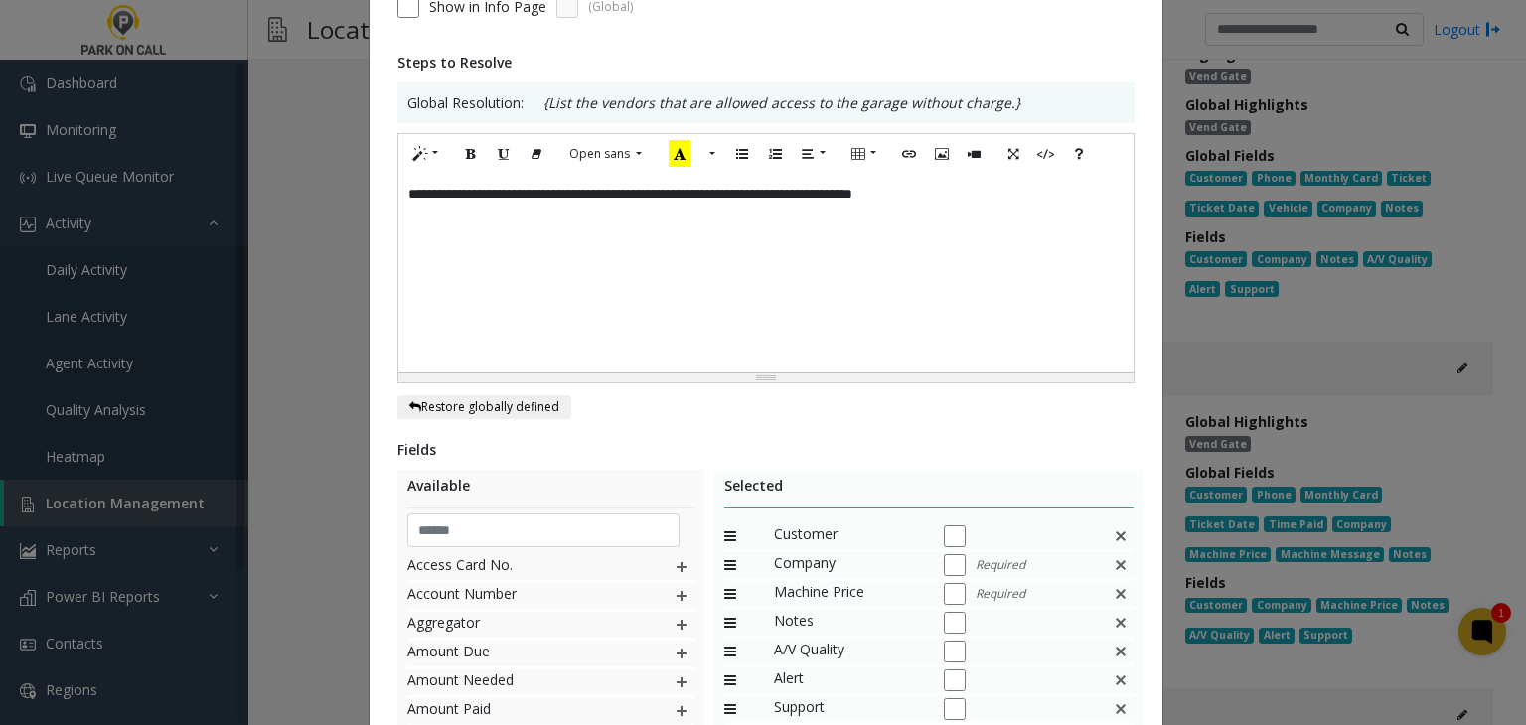
scroll to position [0, 0]
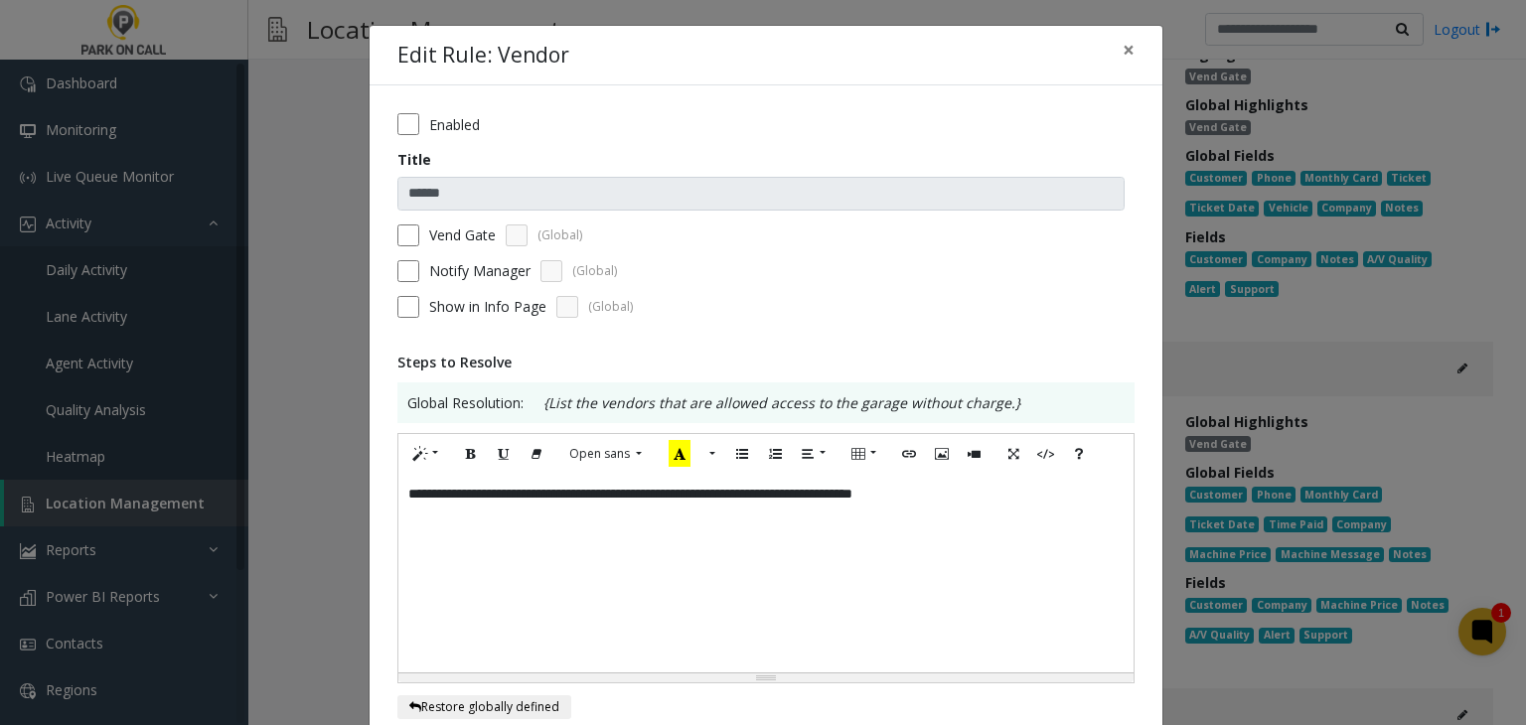
click at [295, 331] on div "**********" at bounding box center [763, 362] width 1526 height 725
click at [349, 442] on div "**********" at bounding box center [763, 362] width 1526 height 725
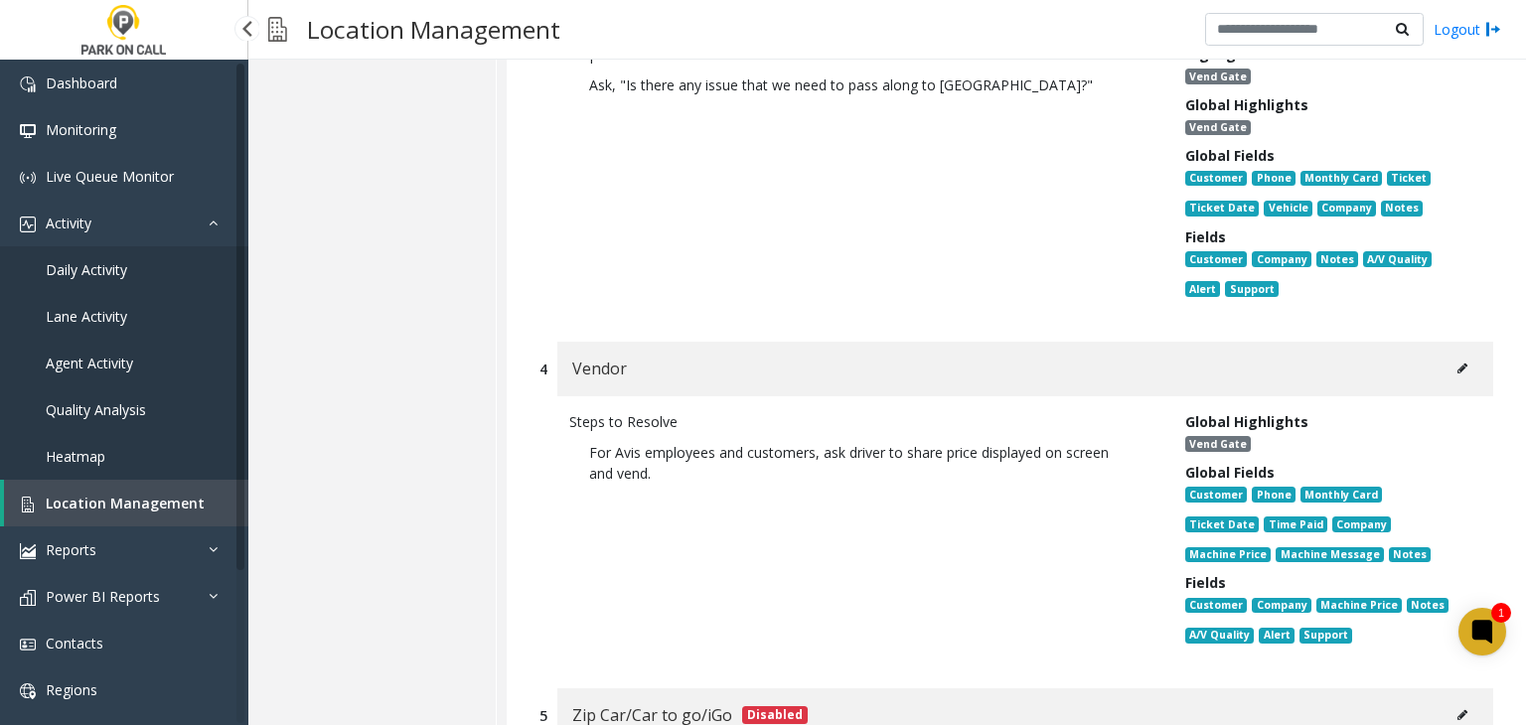
click at [191, 500] on span "Location Management" at bounding box center [125, 503] width 159 height 19
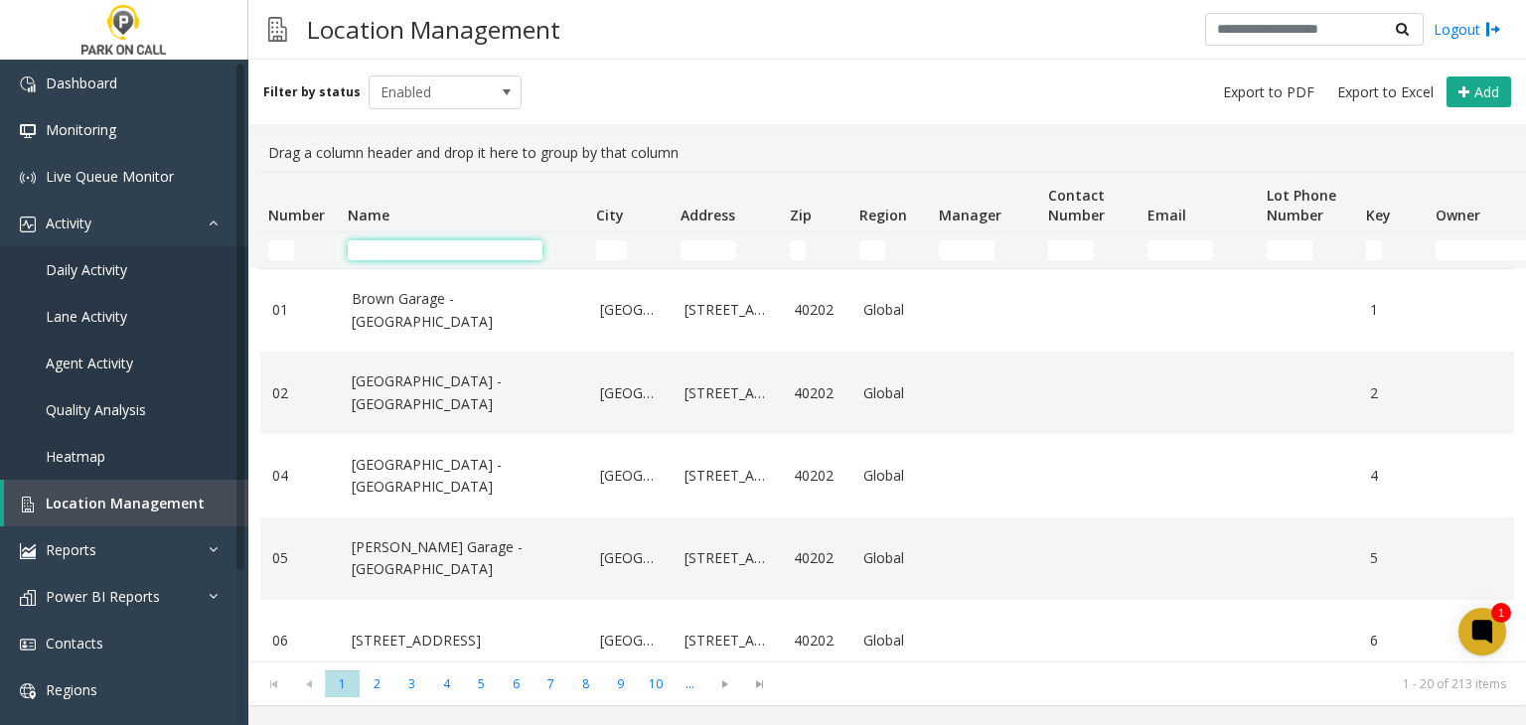
click at [416, 256] on input "Name Filter" at bounding box center [445, 250] width 195 height 20
paste input "**********"
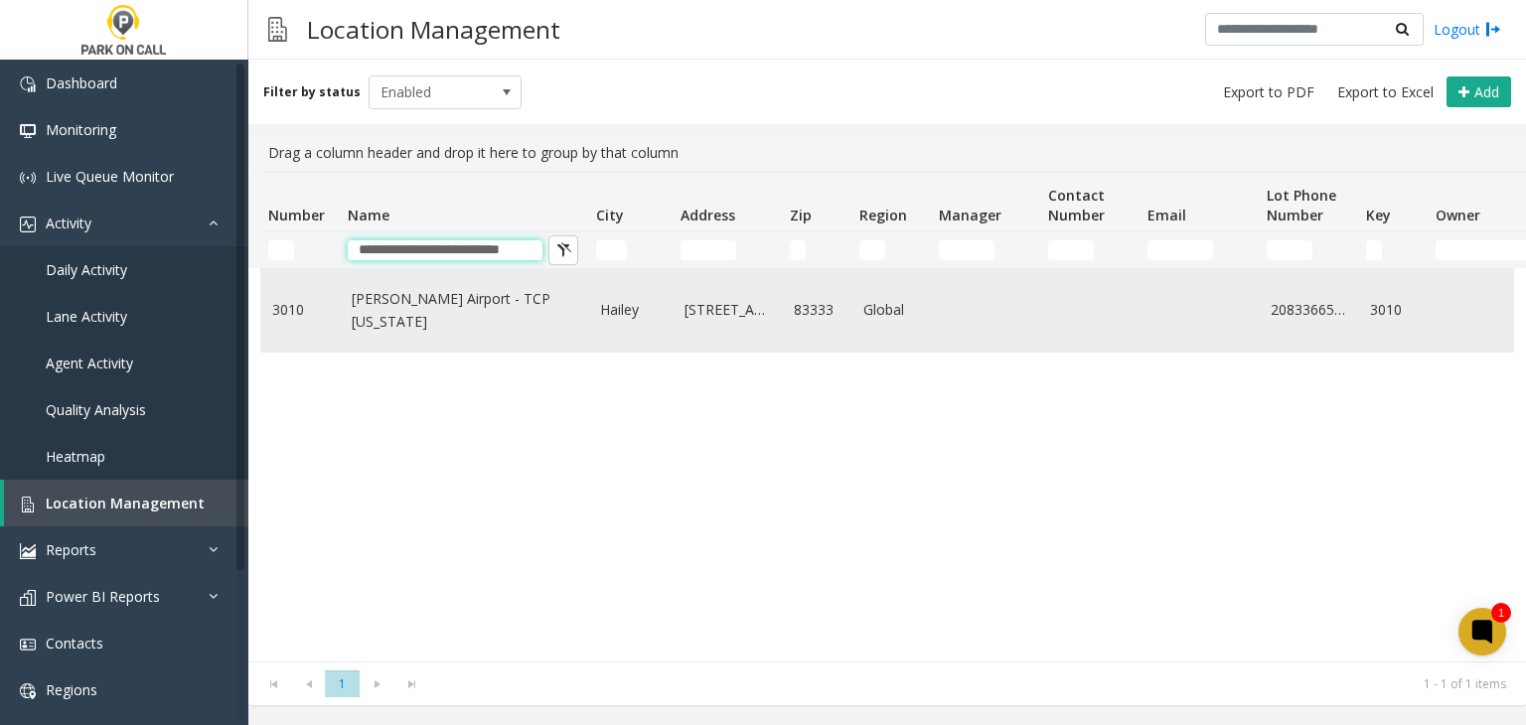
type input "**********"
click at [416, 301] on link "Friedman Airport - TCP Idaho" at bounding box center [464, 310] width 224 height 45
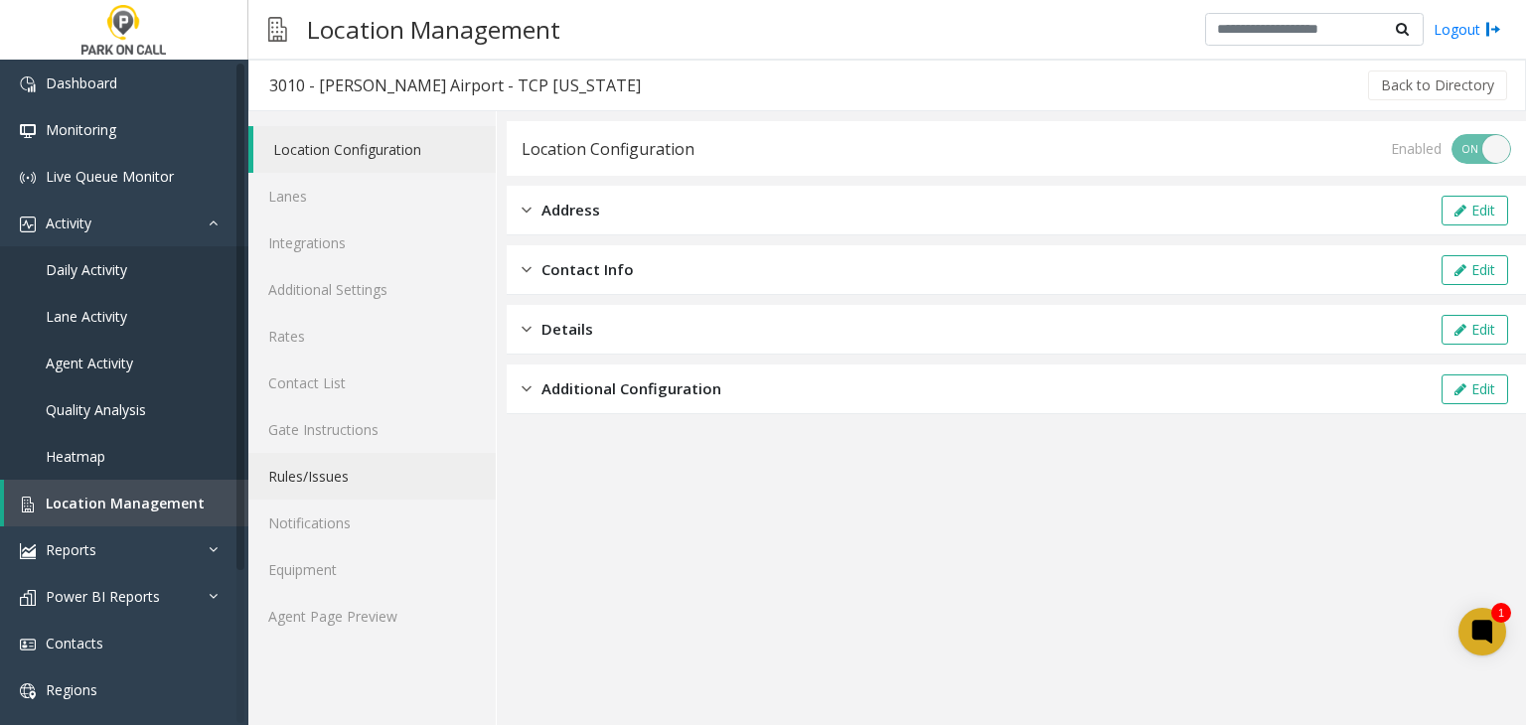
click at [356, 479] on link "Rules/Issues" at bounding box center [371, 476] width 247 height 47
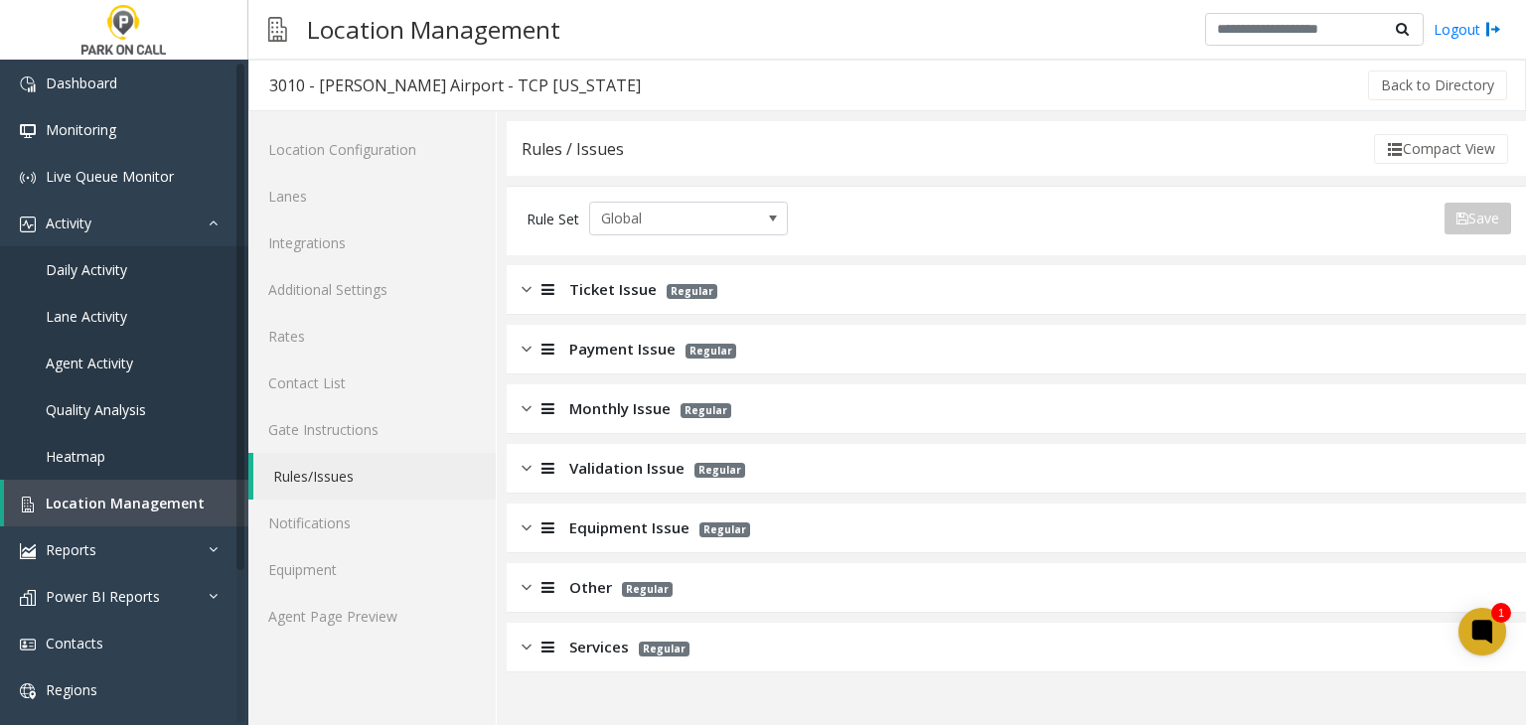
click at [568, 636] on div "Services Regular" at bounding box center [605, 647] width 168 height 23
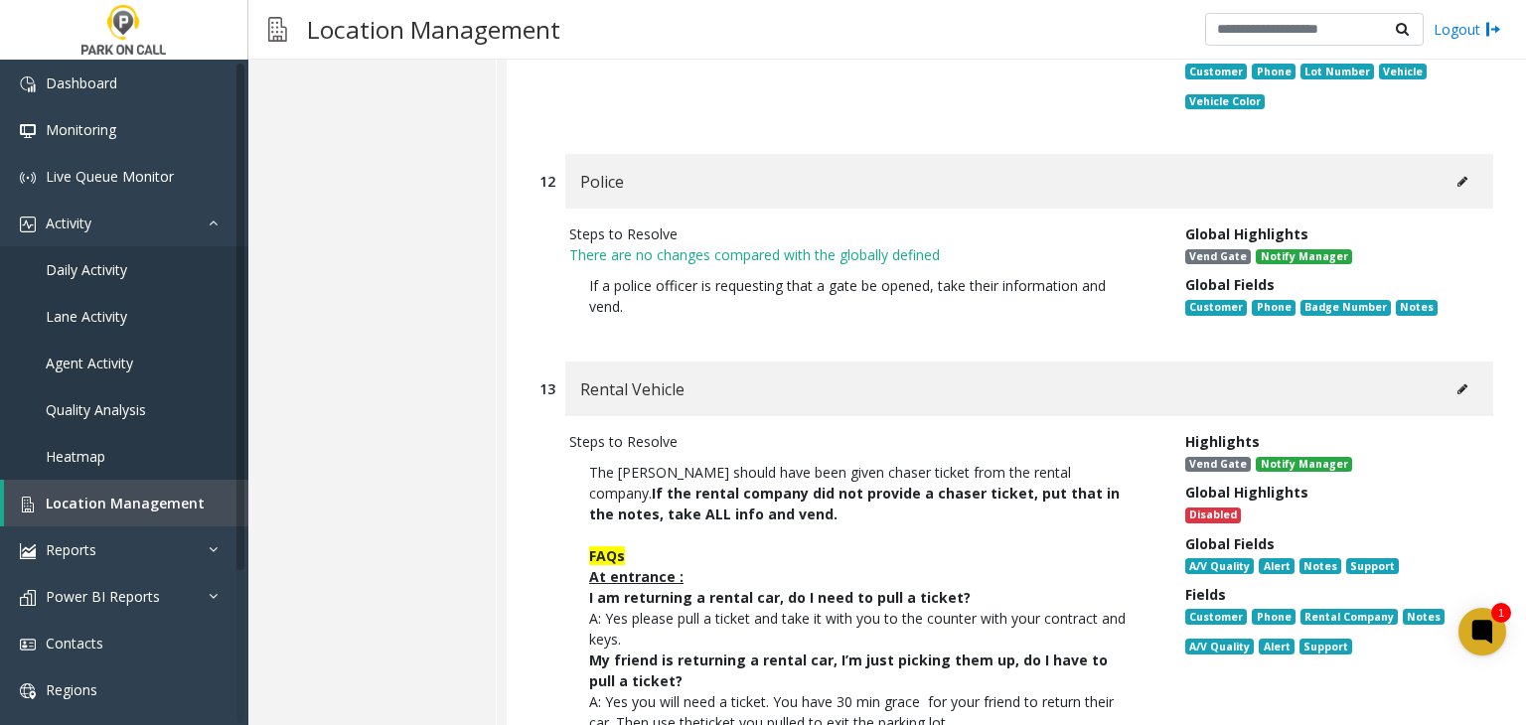
scroll to position [4741, 0]
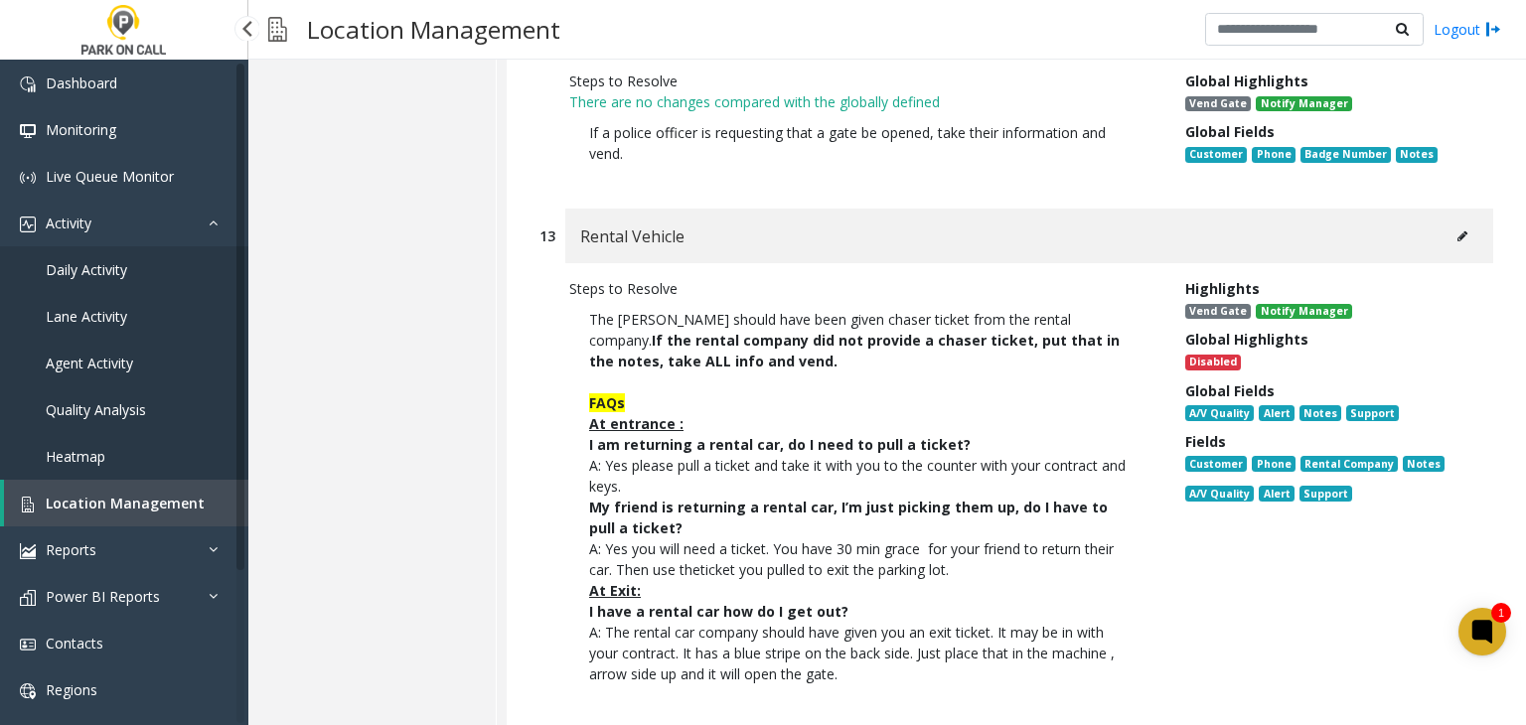
click at [180, 504] on span "Location Management" at bounding box center [125, 503] width 159 height 19
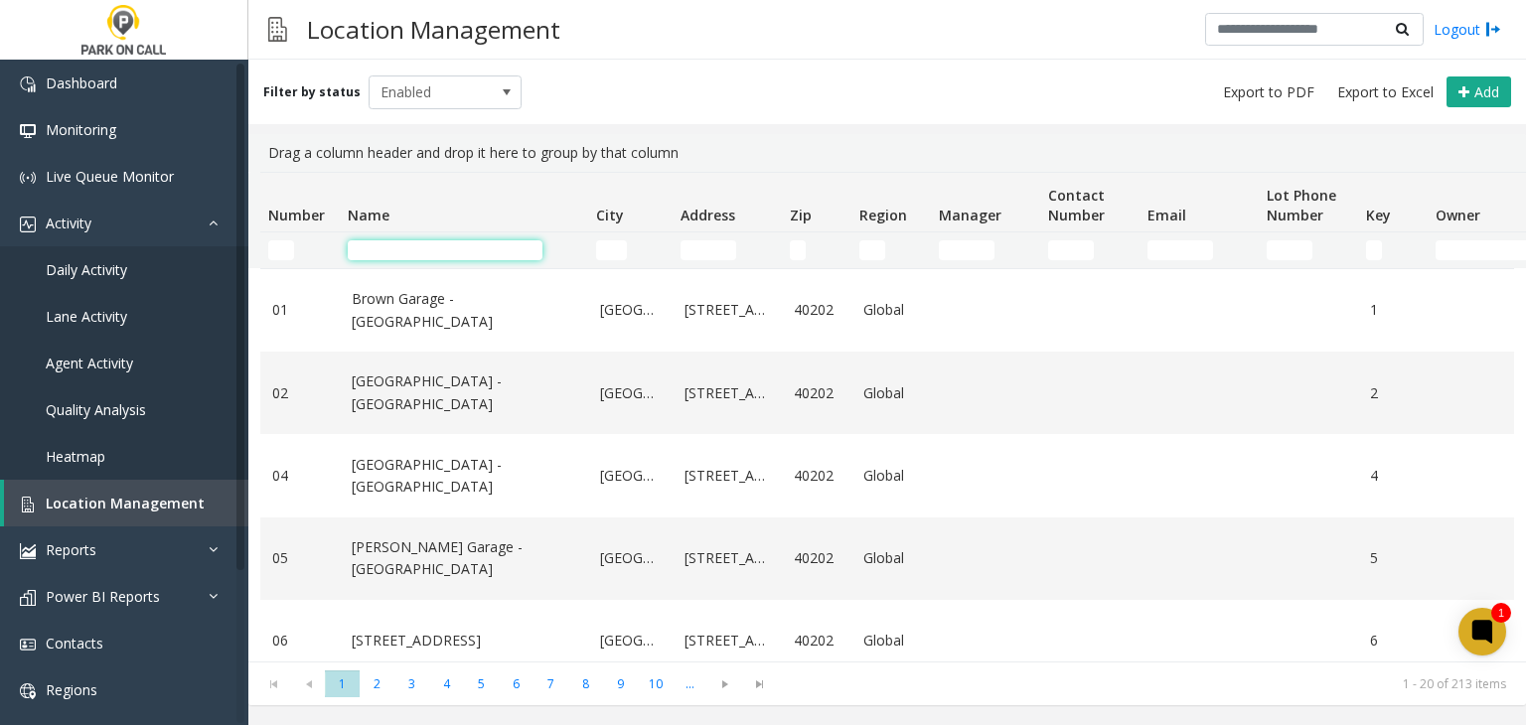
click at [409, 245] on input "Name Filter" at bounding box center [445, 250] width 195 height 20
paste input "**********"
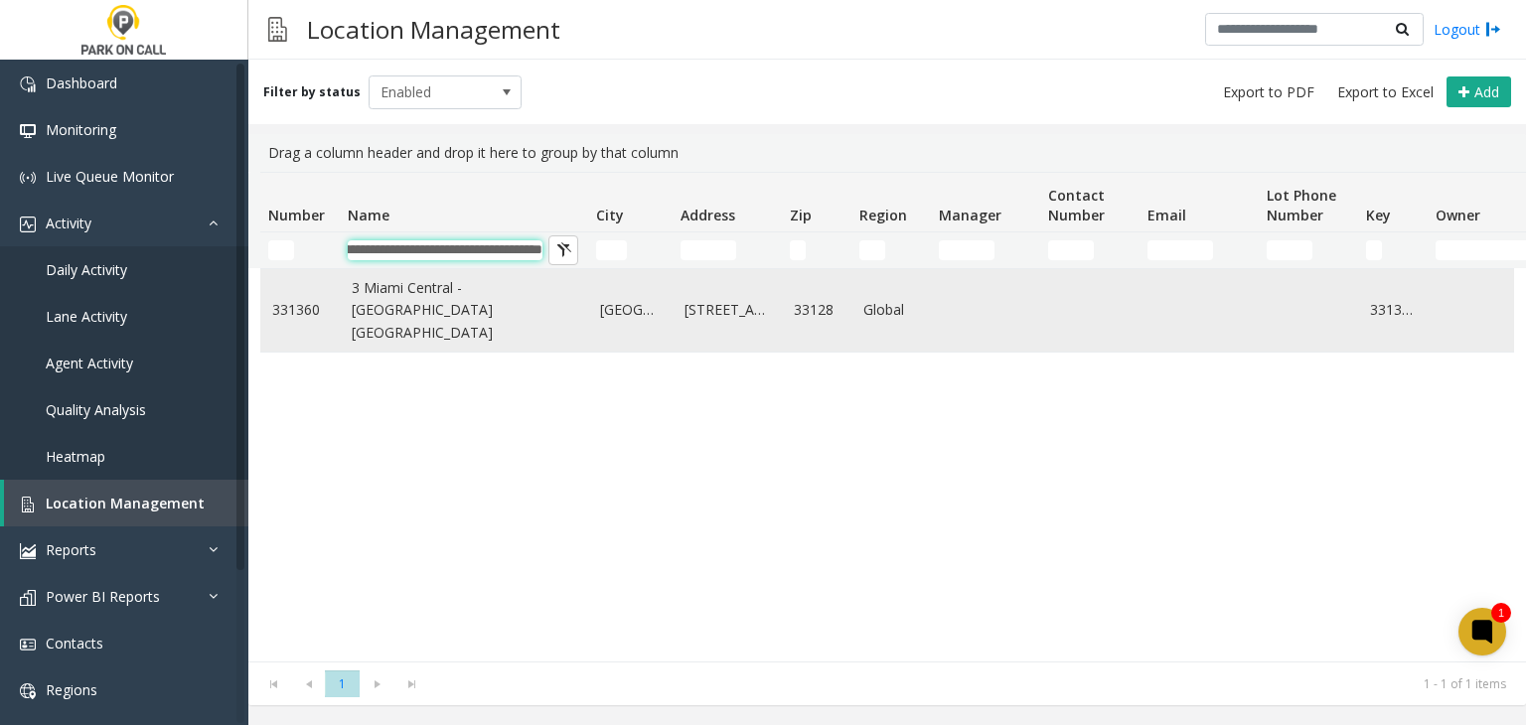
type input "**********"
click at [422, 305] on link "3 Miami Central - Universal Parking Miami" at bounding box center [464, 310] width 224 height 67
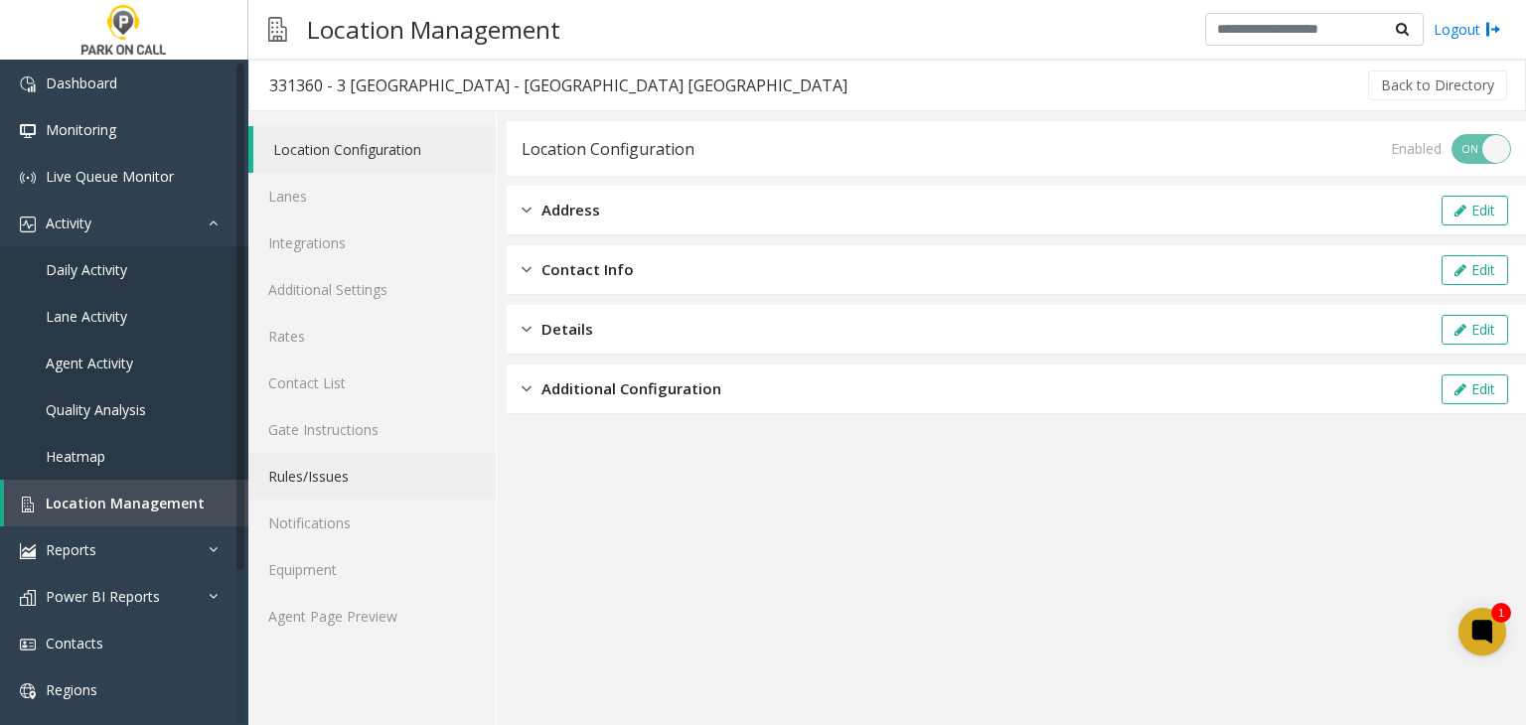
click at [311, 484] on link "Rules/Issues" at bounding box center [371, 476] width 247 height 47
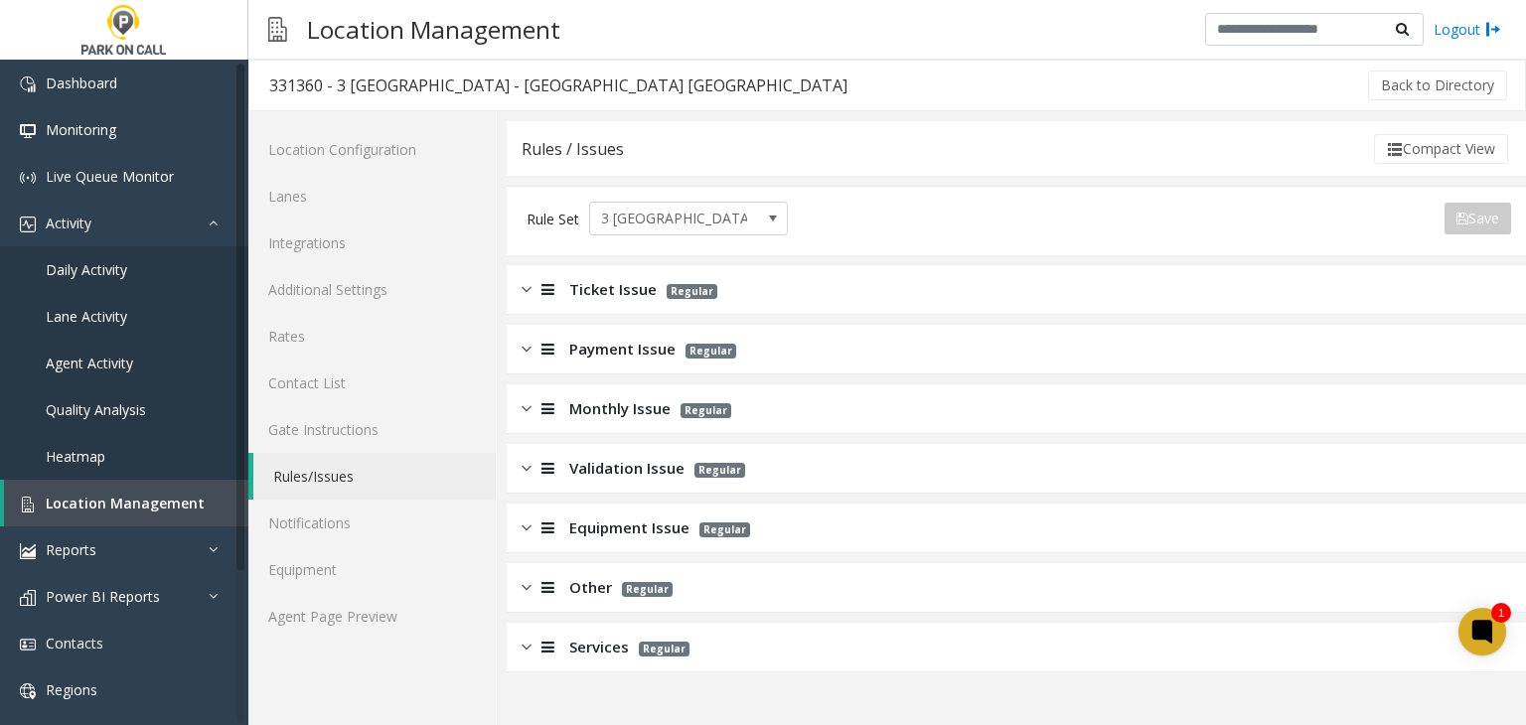
click at [548, 363] on div "Payment Issue Regular" at bounding box center [1016, 350] width 1019 height 50
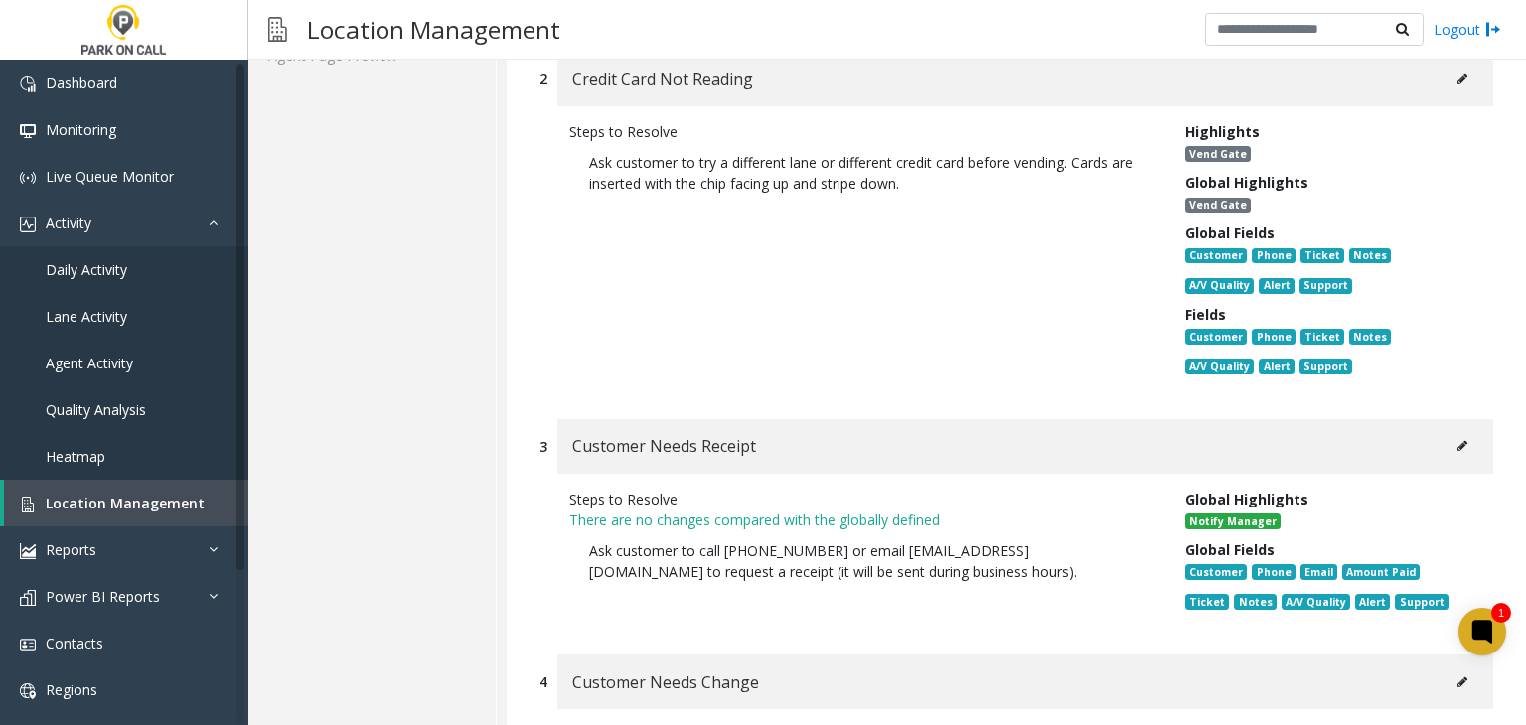
scroll to position [397, 0]
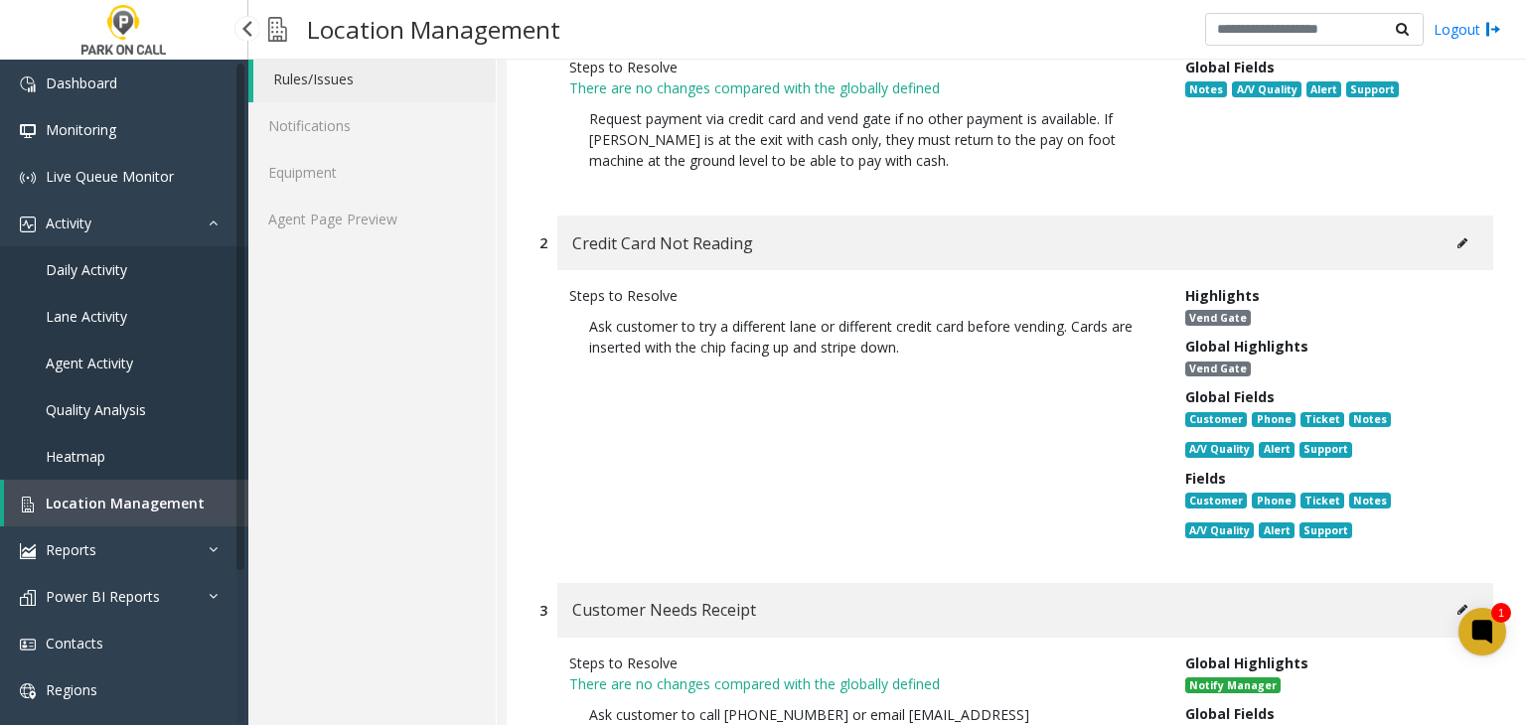
click at [197, 505] on link "Location Management" at bounding box center [126, 503] width 244 height 47
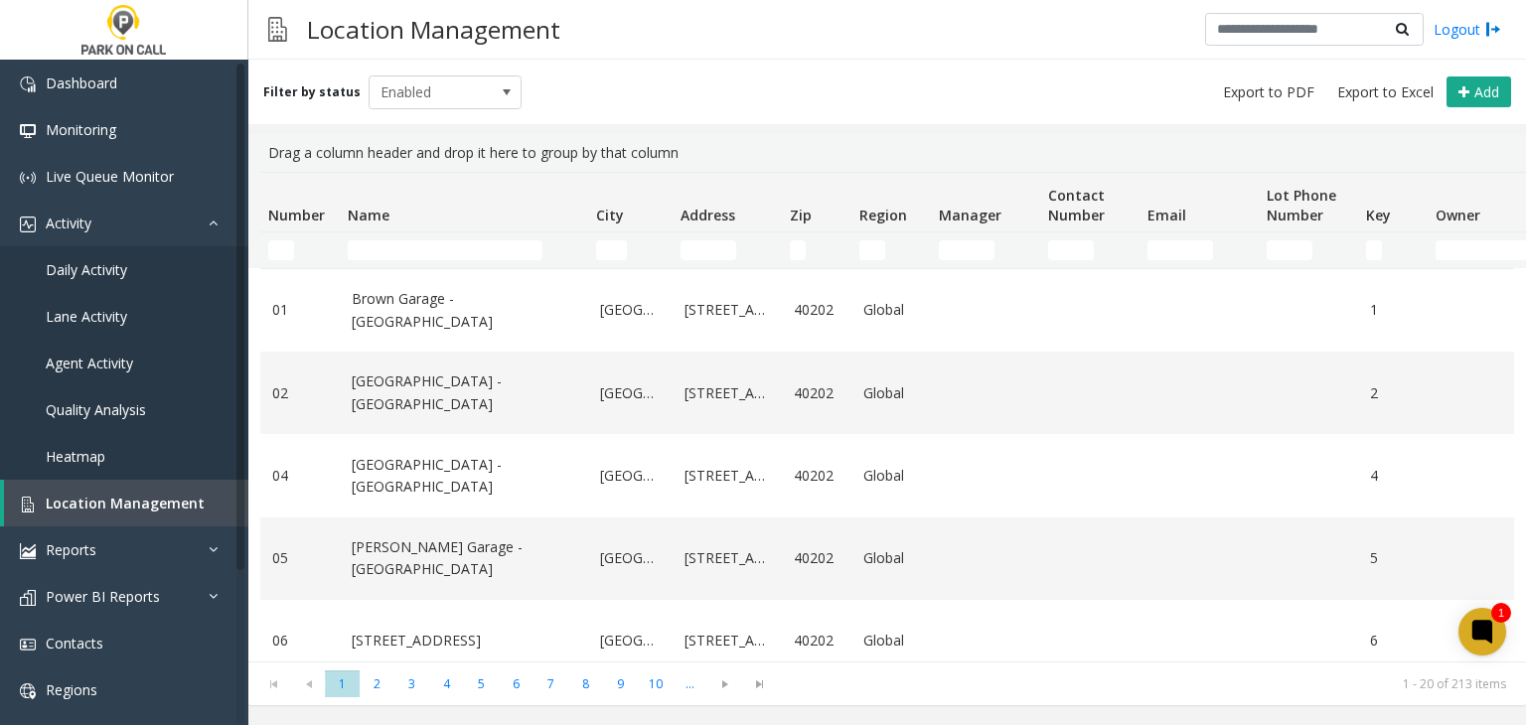
click at [362, 239] on td "Name Filter" at bounding box center [464, 250] width 248 height 36
click at [362, 242] on input "Name Filter" at bounding box center [445, 250] width 195 height 20
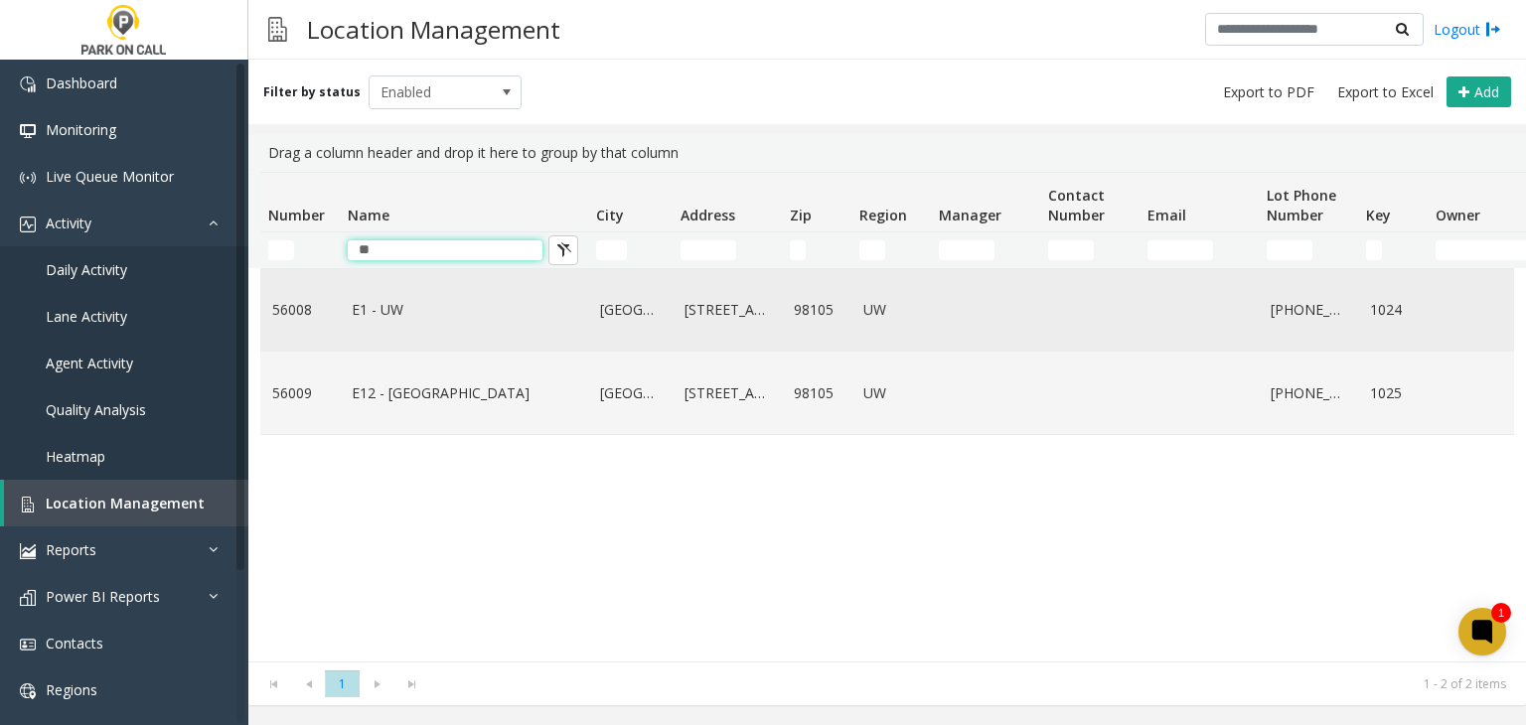
type input "**"
click at [366, 316] on link "E1 - UW" at bounding box center [464, 310] width 224 height 22
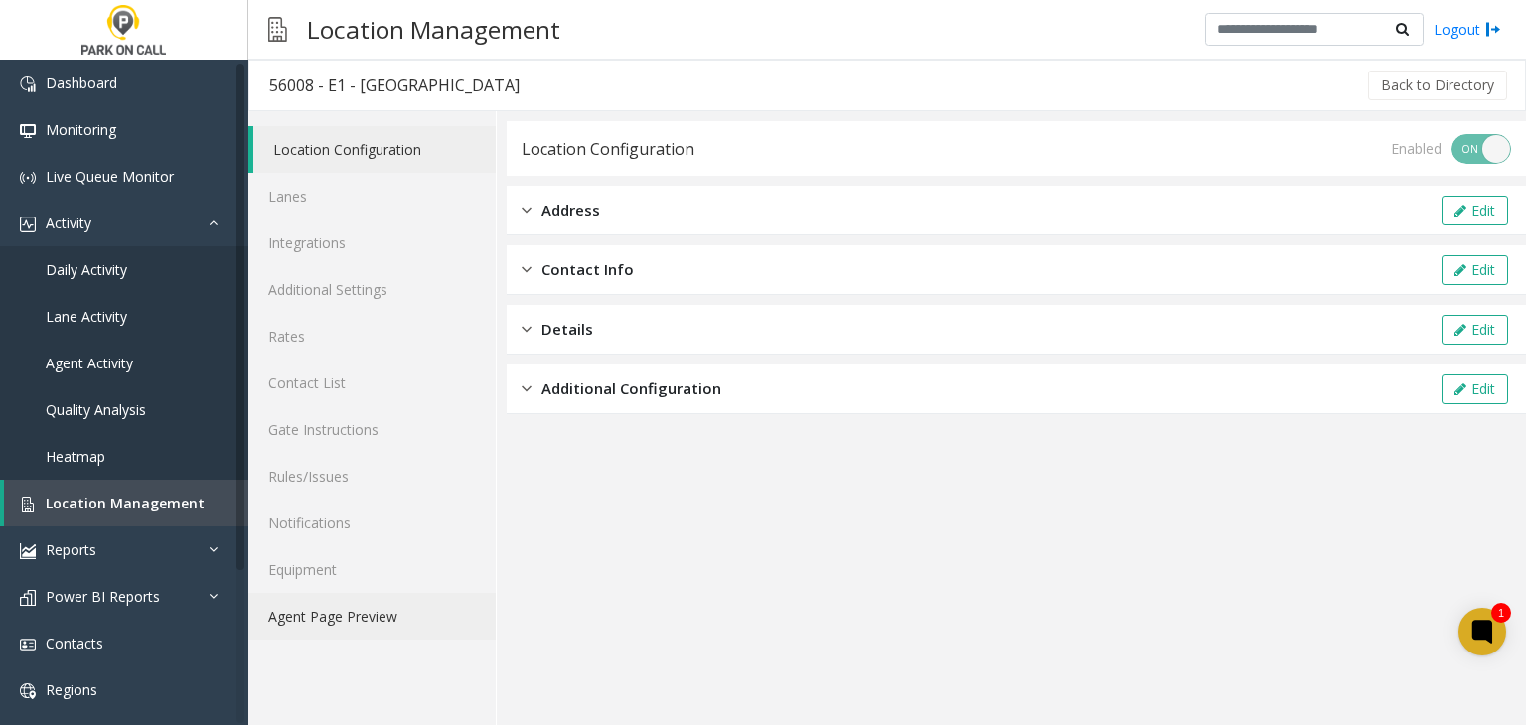
click at [365, 600] on link "Agent Page Preview" at bounding box center [371, 616] width 247 height 47
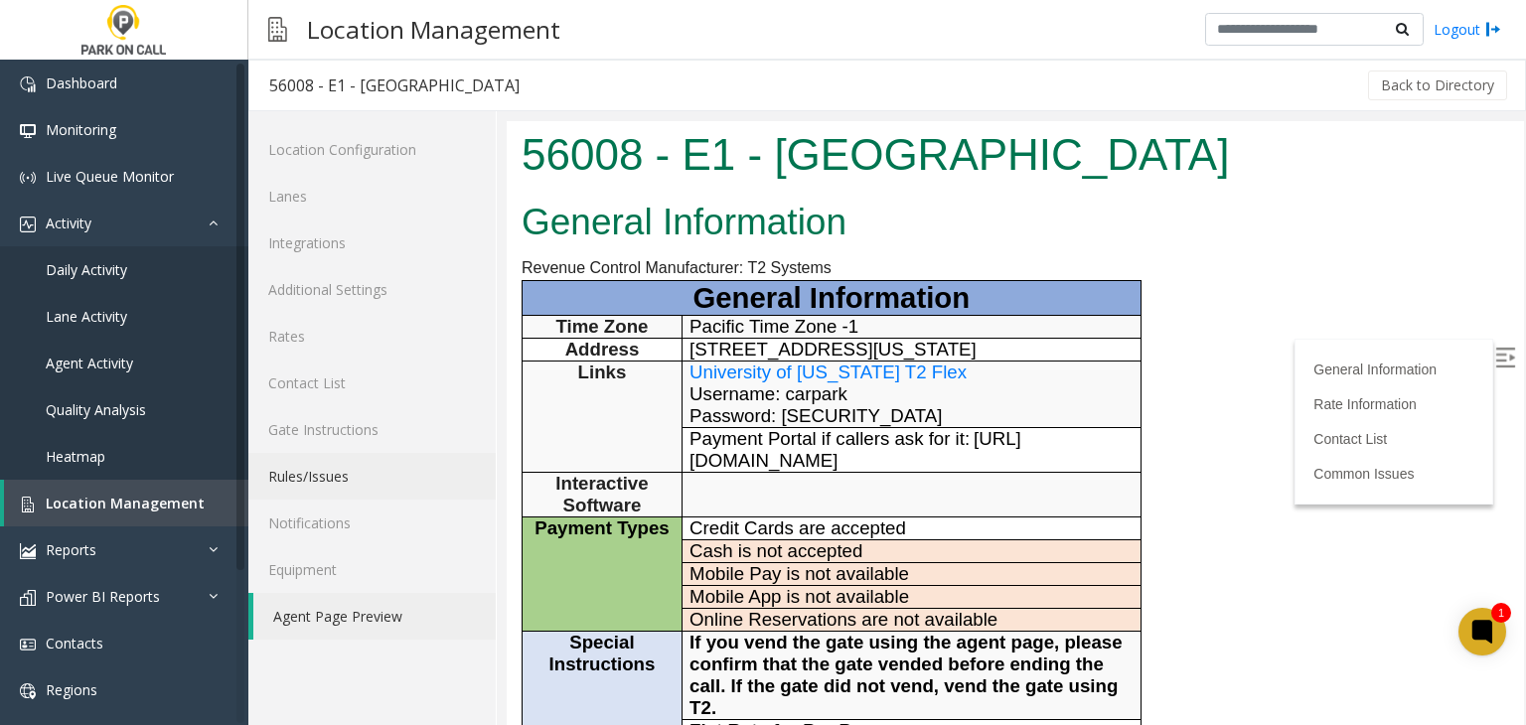
click at [354, 483] on link "Rules/Issues" at bounding box center [371, 476] width 247 height 47
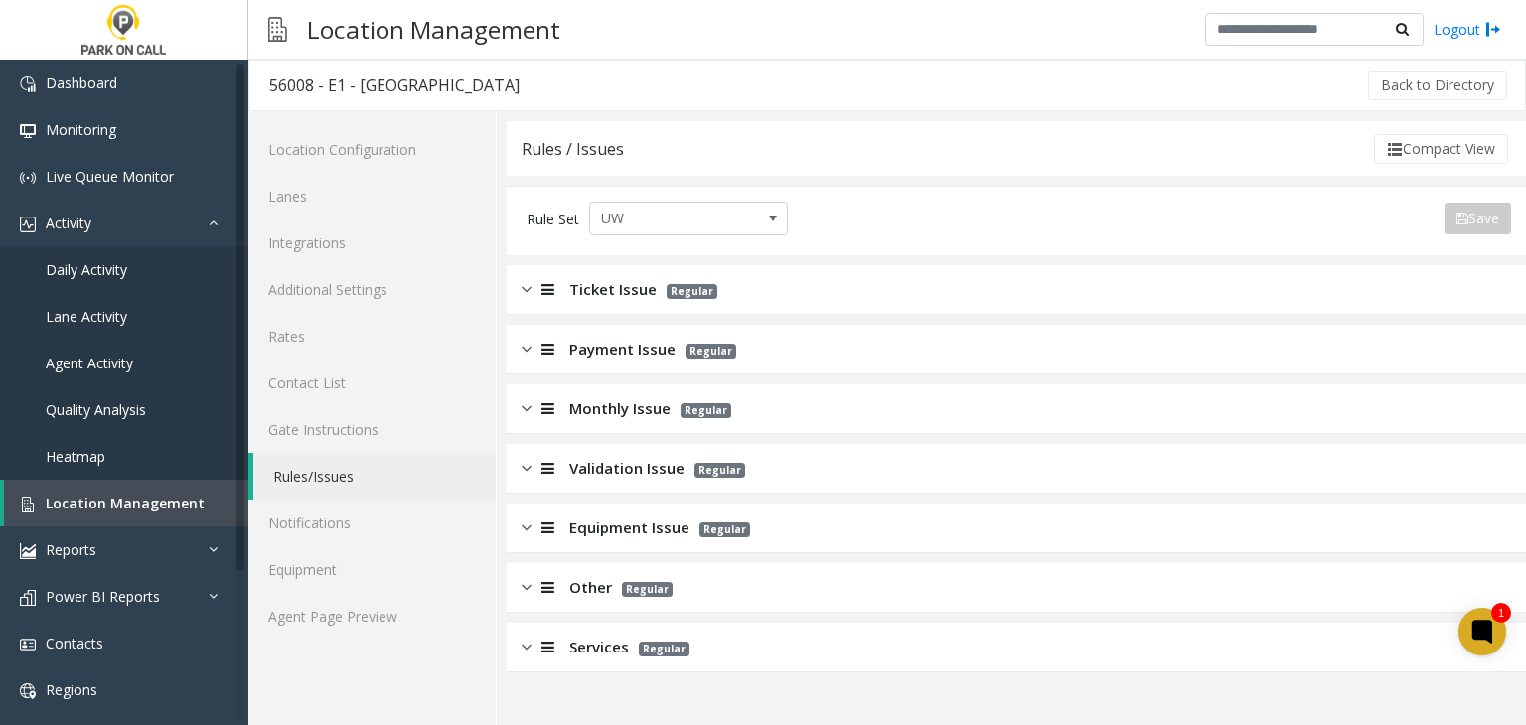
click at [605, 649] on span "Services" at bounding box center [599, 647] width 60 height 23
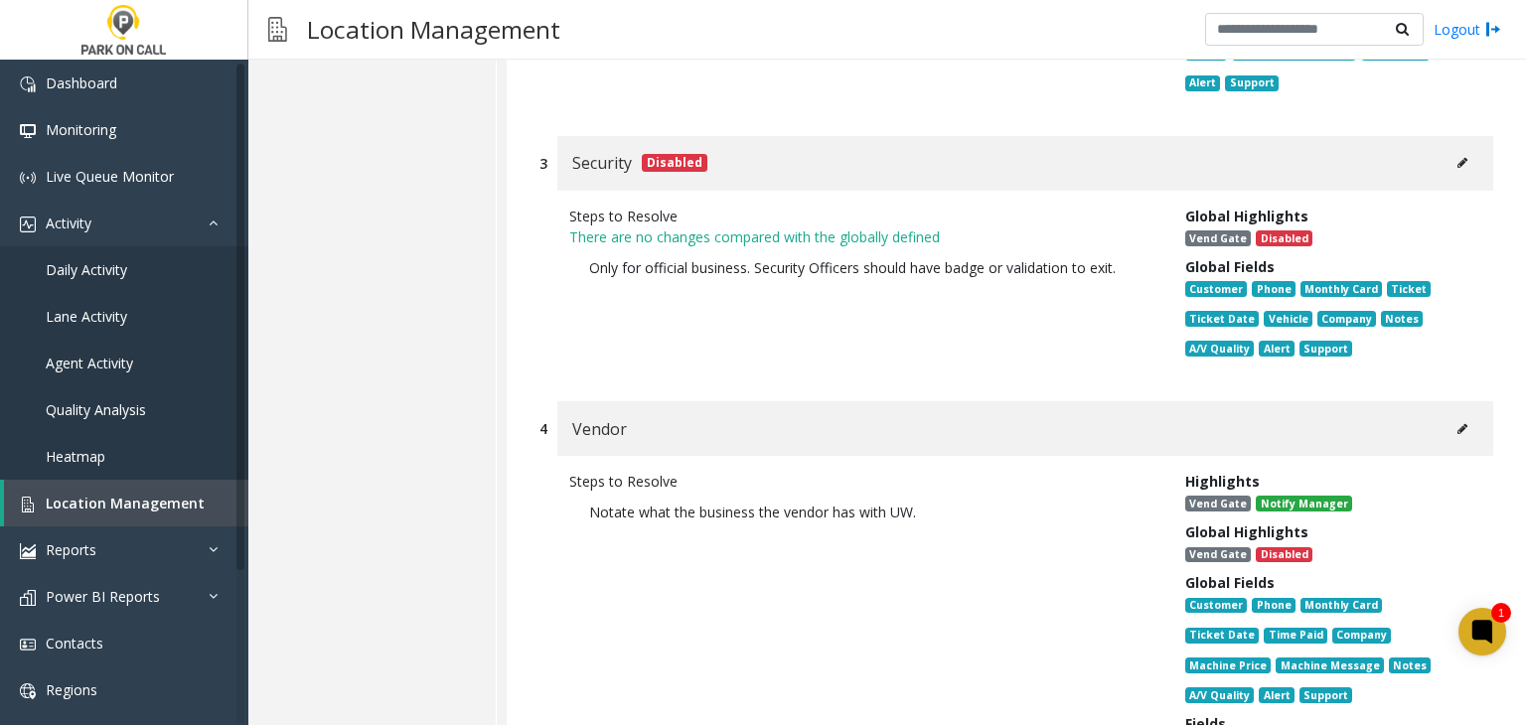
scroll to position [397, 0]
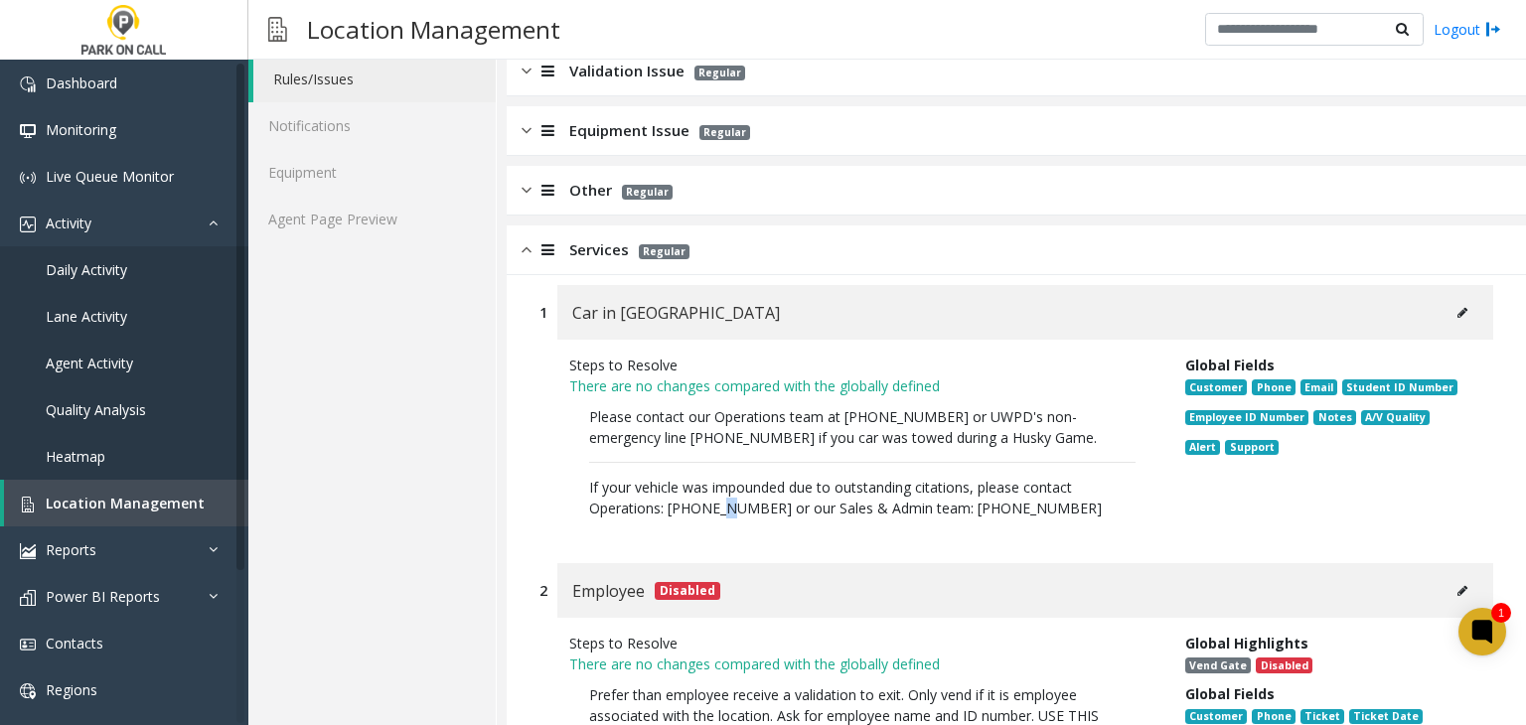
click at [723, 500] on p "Please contact our Operations team at (206)685-1553 or UWPD's non-emergency lin…" at bounding box center [862, 462] width 586 height 132
click at [1454, 307] on button at bounding box center [1462, 313] width 32 height 30
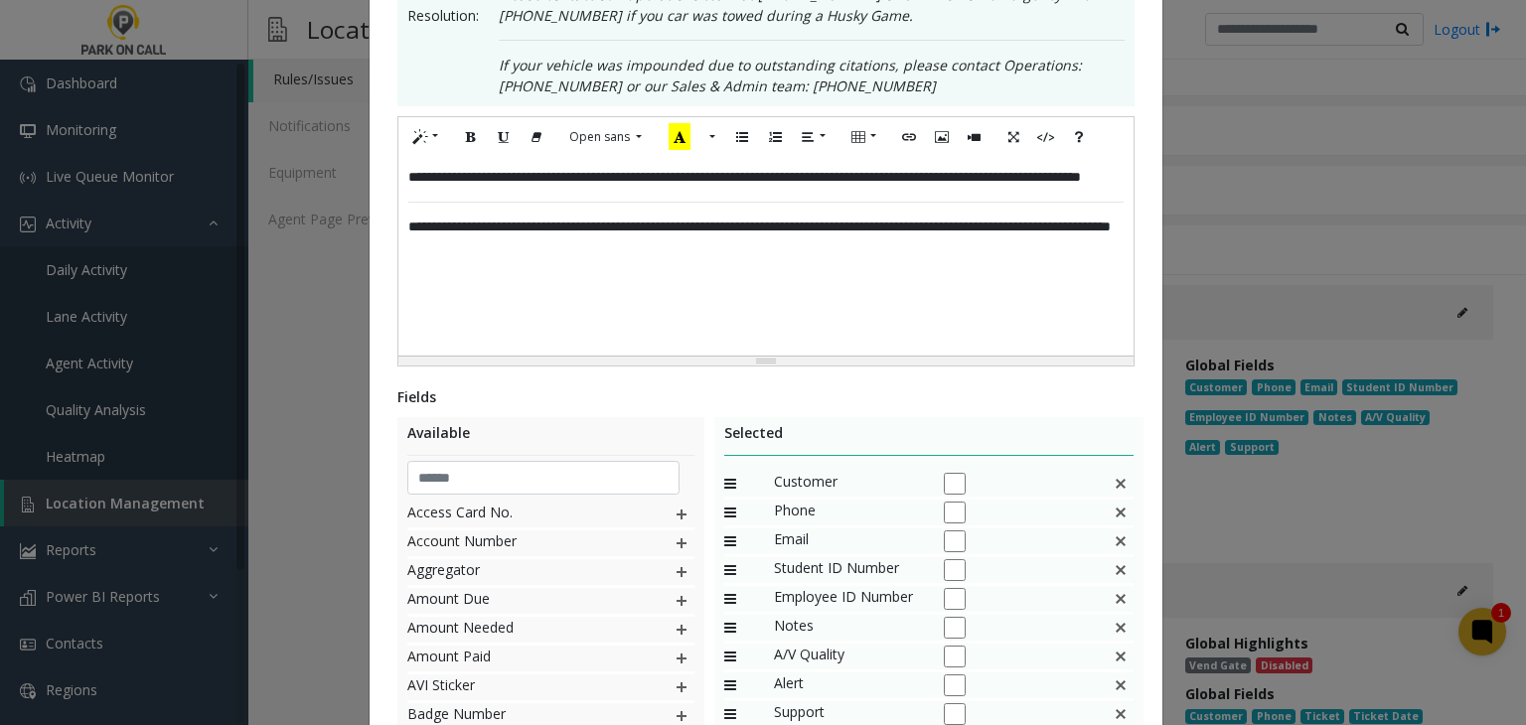
scroll to position [635, 0]
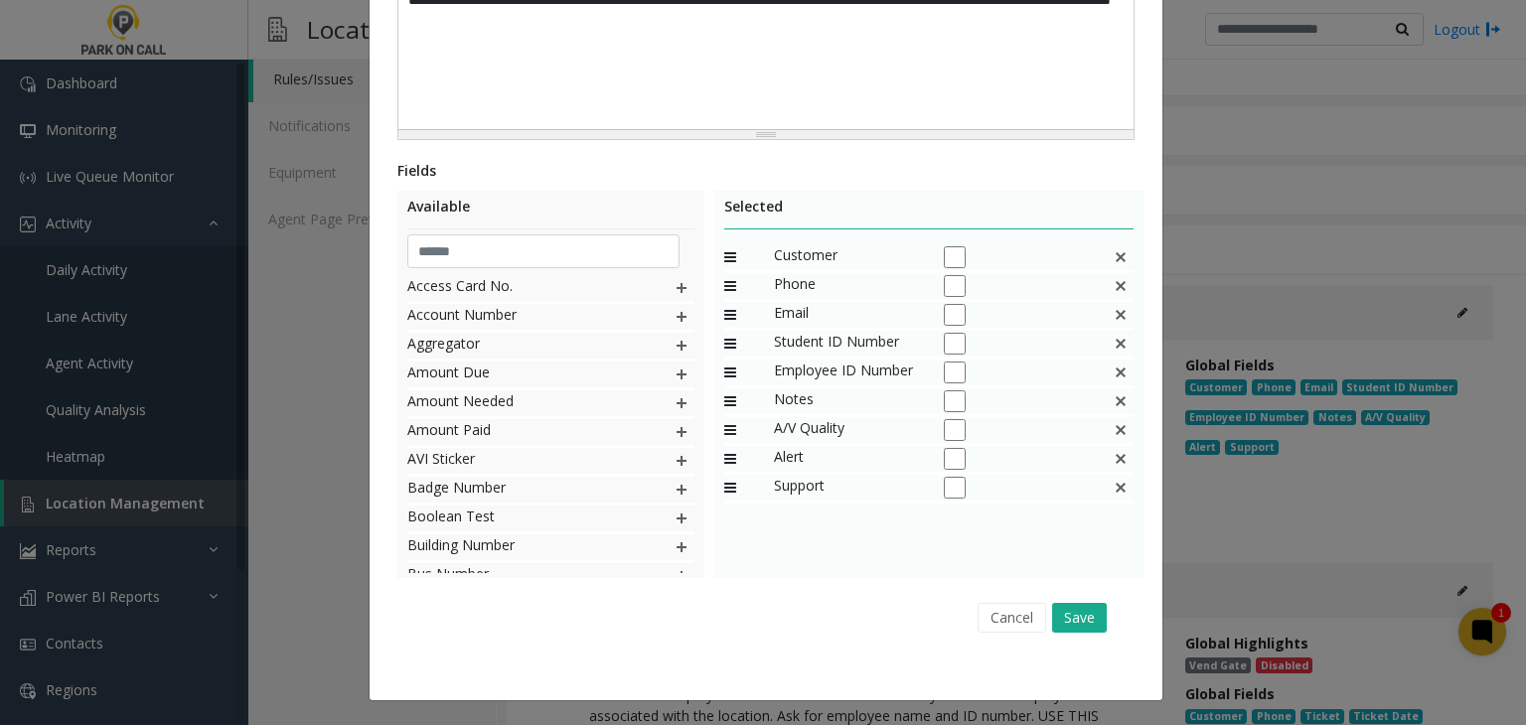
click at [1003, 637] on div "Cancel Save" at bounding box center [765, 617] width 709 height 51
click at [1005, 629] on button "Cancel" at bounding box center [1011, 618] width 69 height 30
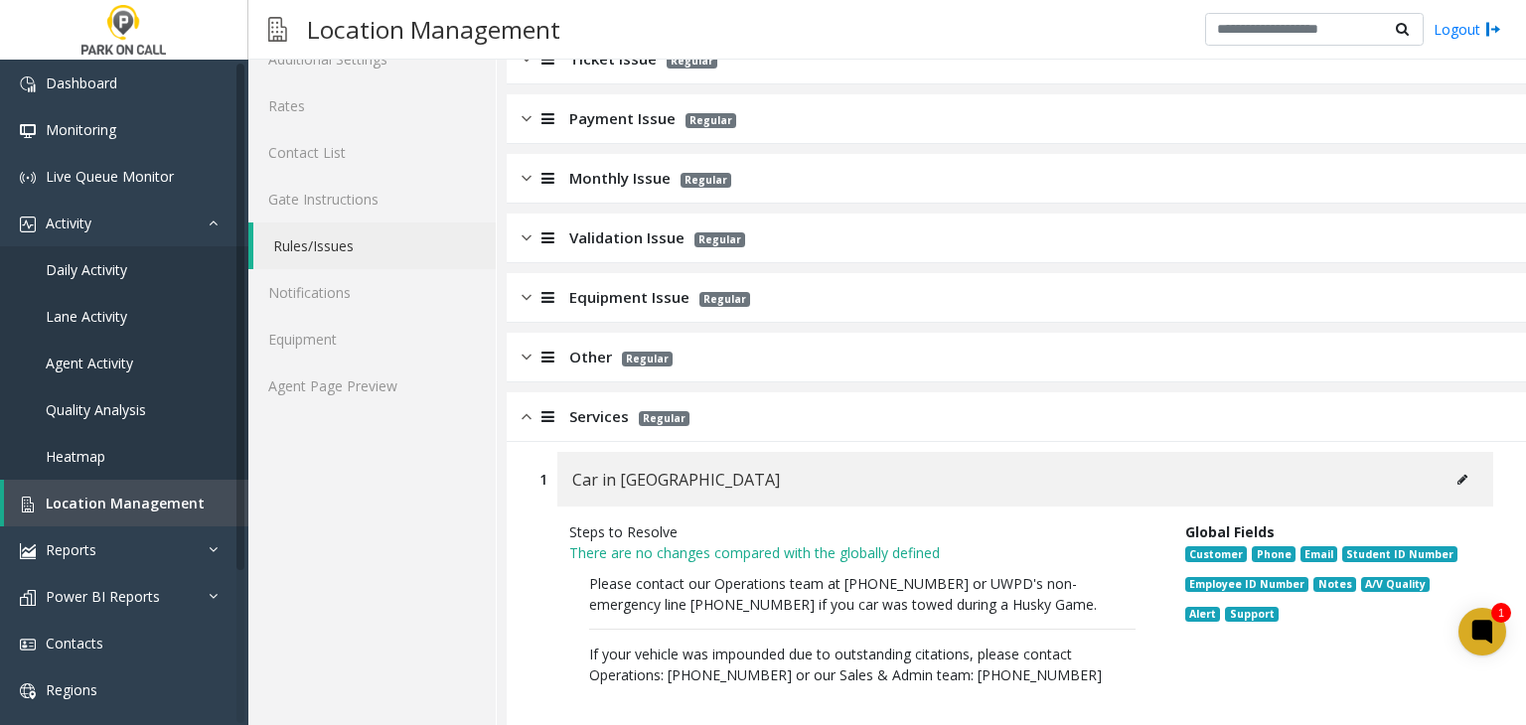
scroll to position [0, 0]
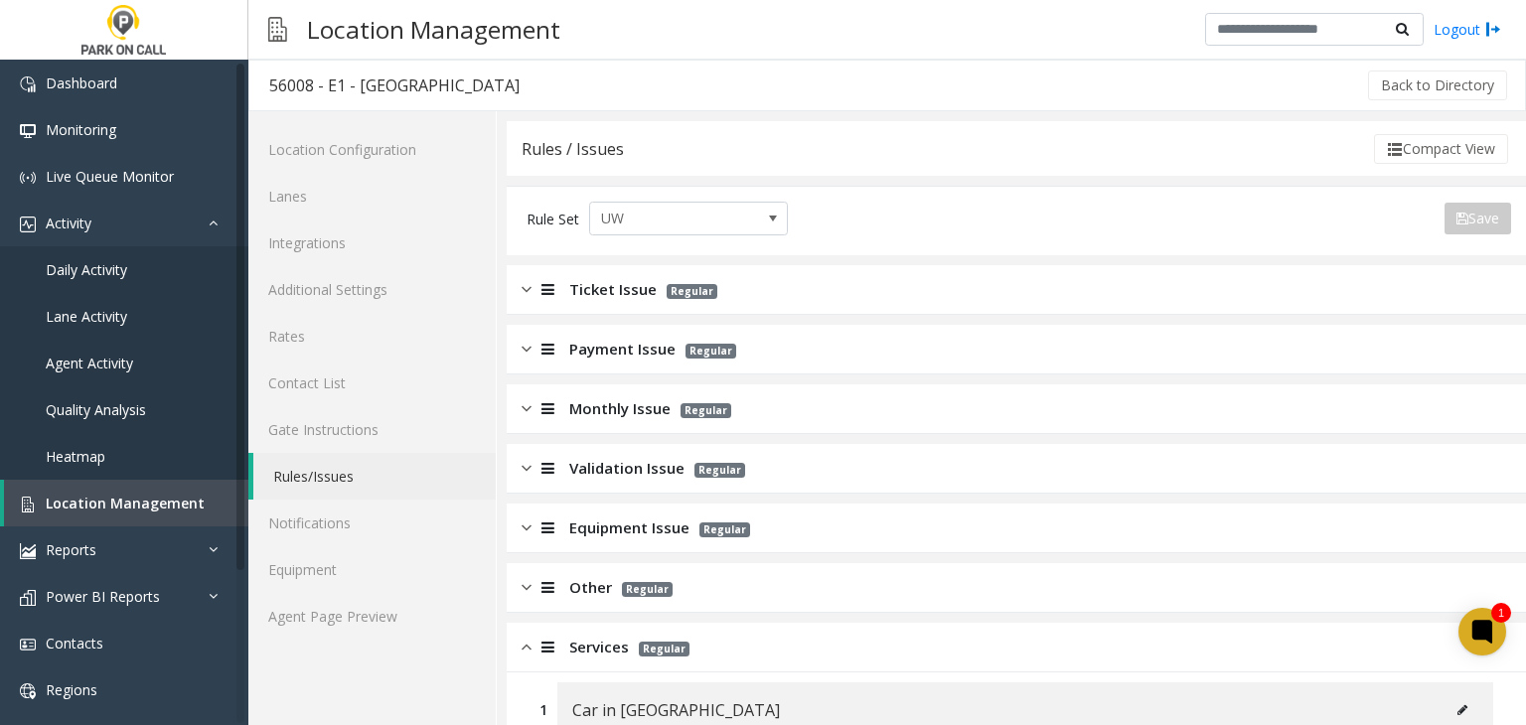
click at [596, 581] on span "Other" at bounding box center [590, 587] width 43 height 23
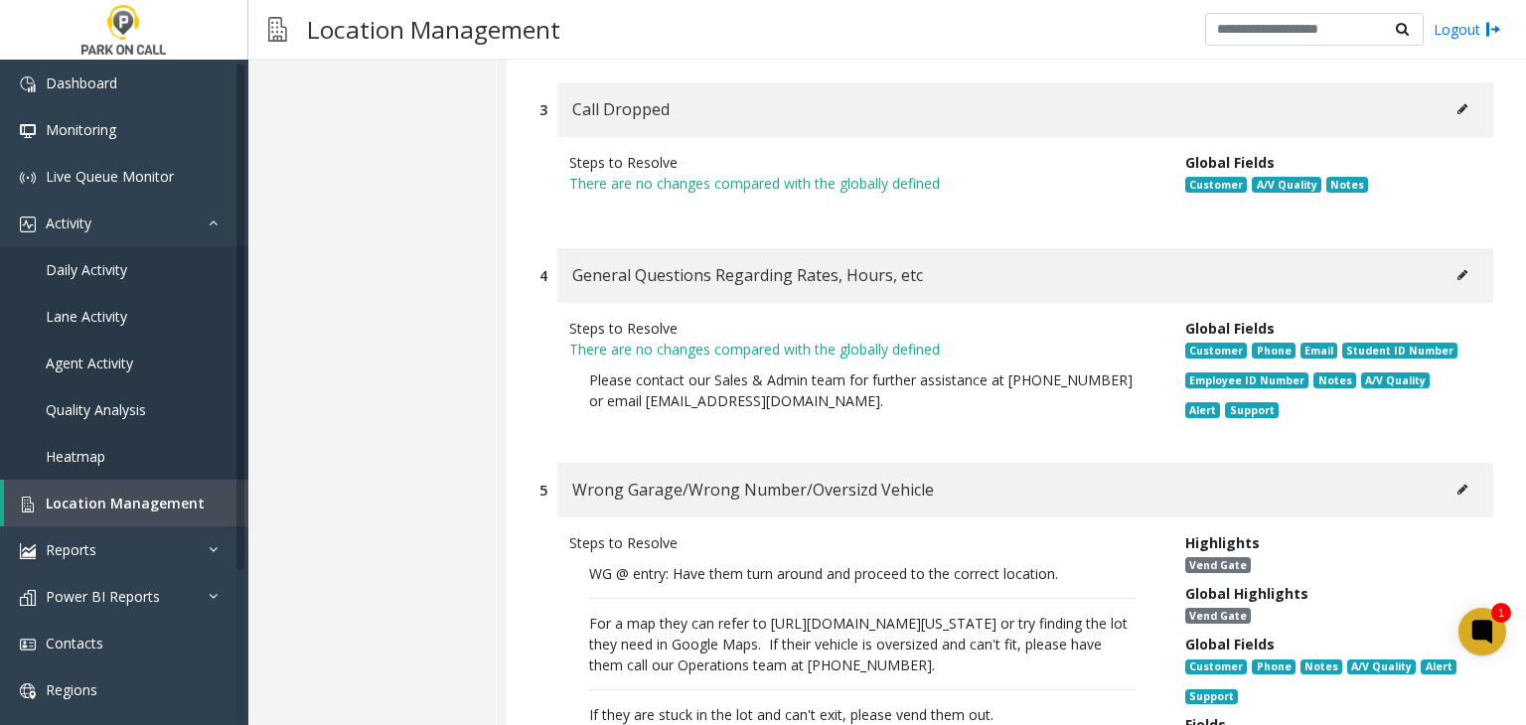
scroll to position [1192, 0]
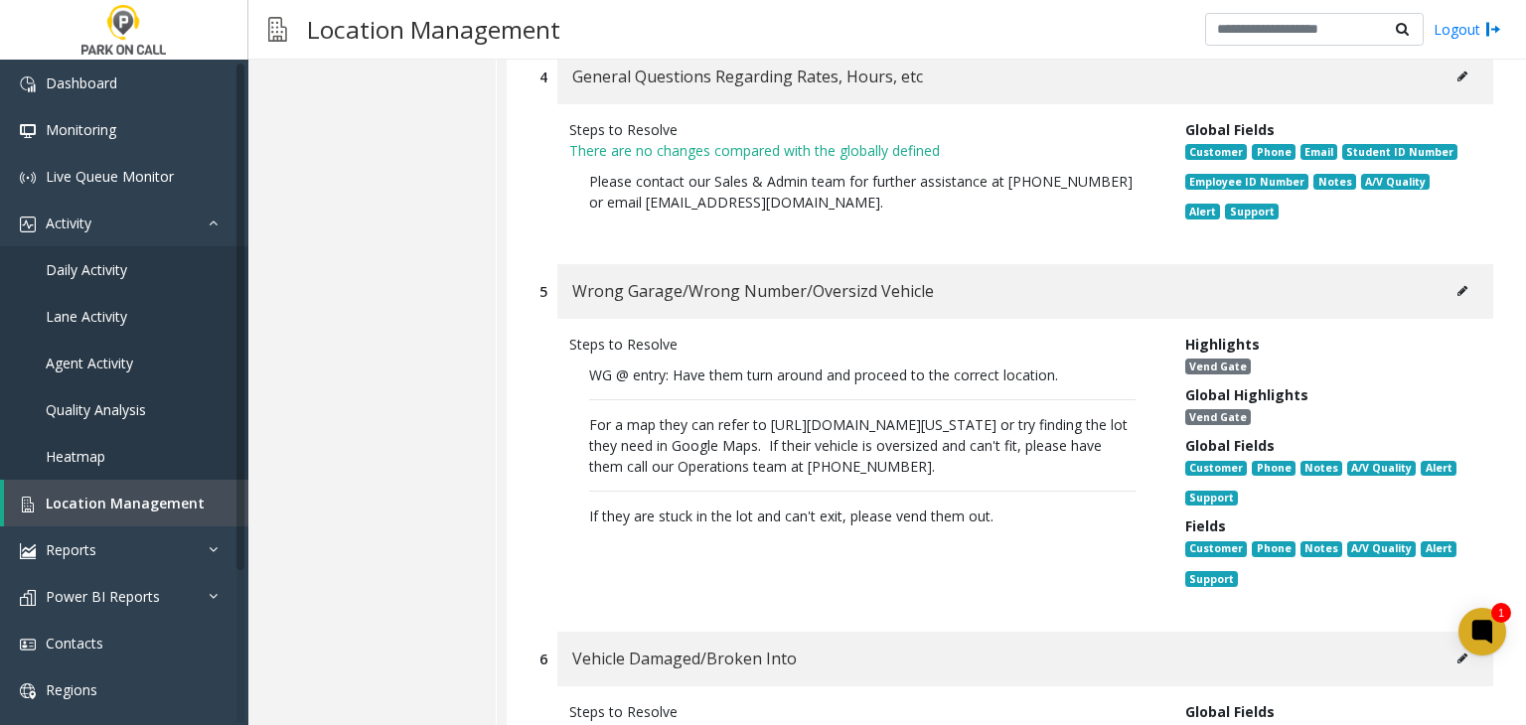
click at [1005, 584] on div "Steps to Resolve WG @ entry: Have them turn around and proceed to the correct l…" at bounding box center [862, 465] width 616 height 263
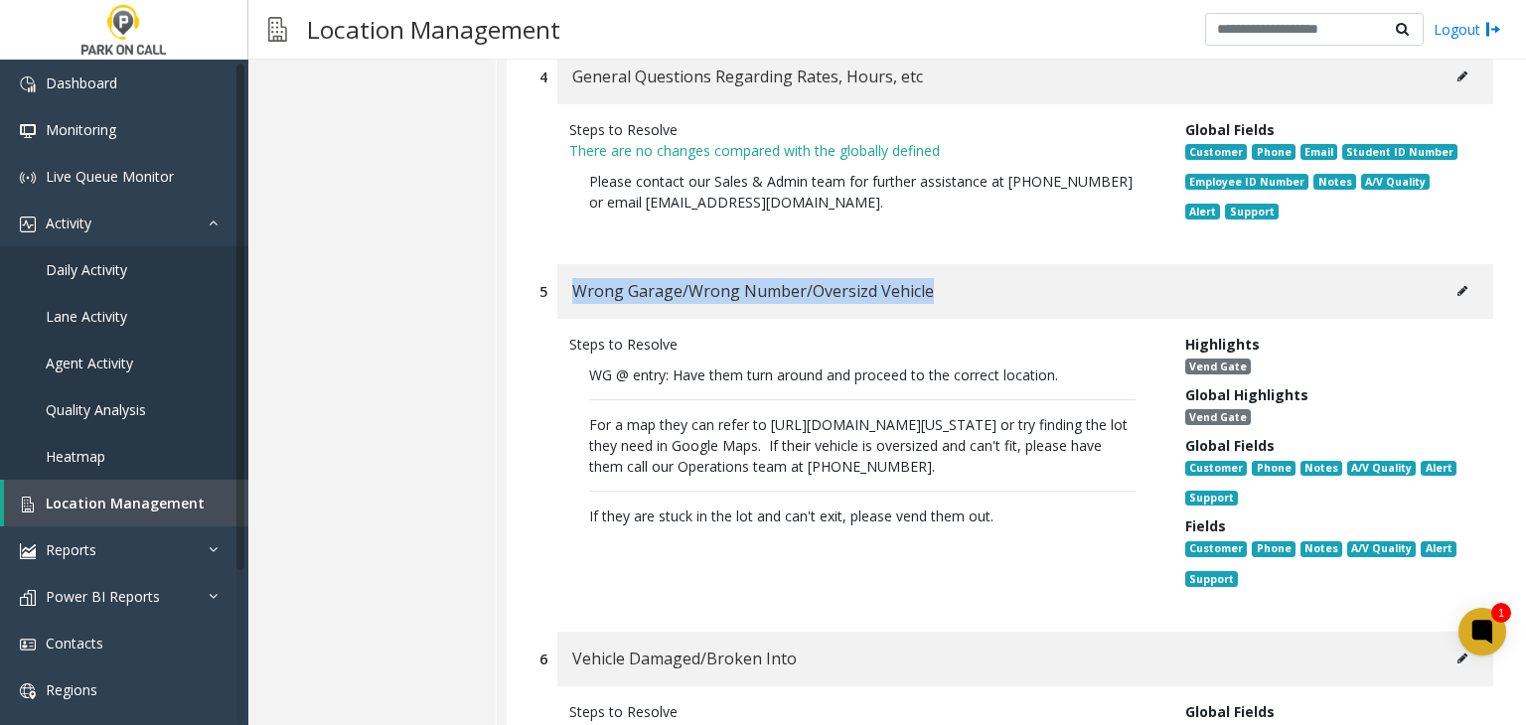
drag, startPoint x: 949, startPoint y: 299, endPoint x: 6, endPoint y: 276, distance: 942.8
click at [562, 288] on div "Wrong Garage/Wrong Number/Oversizd Vehicle" at bounding box center [1025, 291] width 936 height 55
copy span "Wrong Garage/Wrong Number/Oversizd Vehicle"
click at [132, 512] on link "Location Management" at bounding box center [126, 503] width 244 height 47
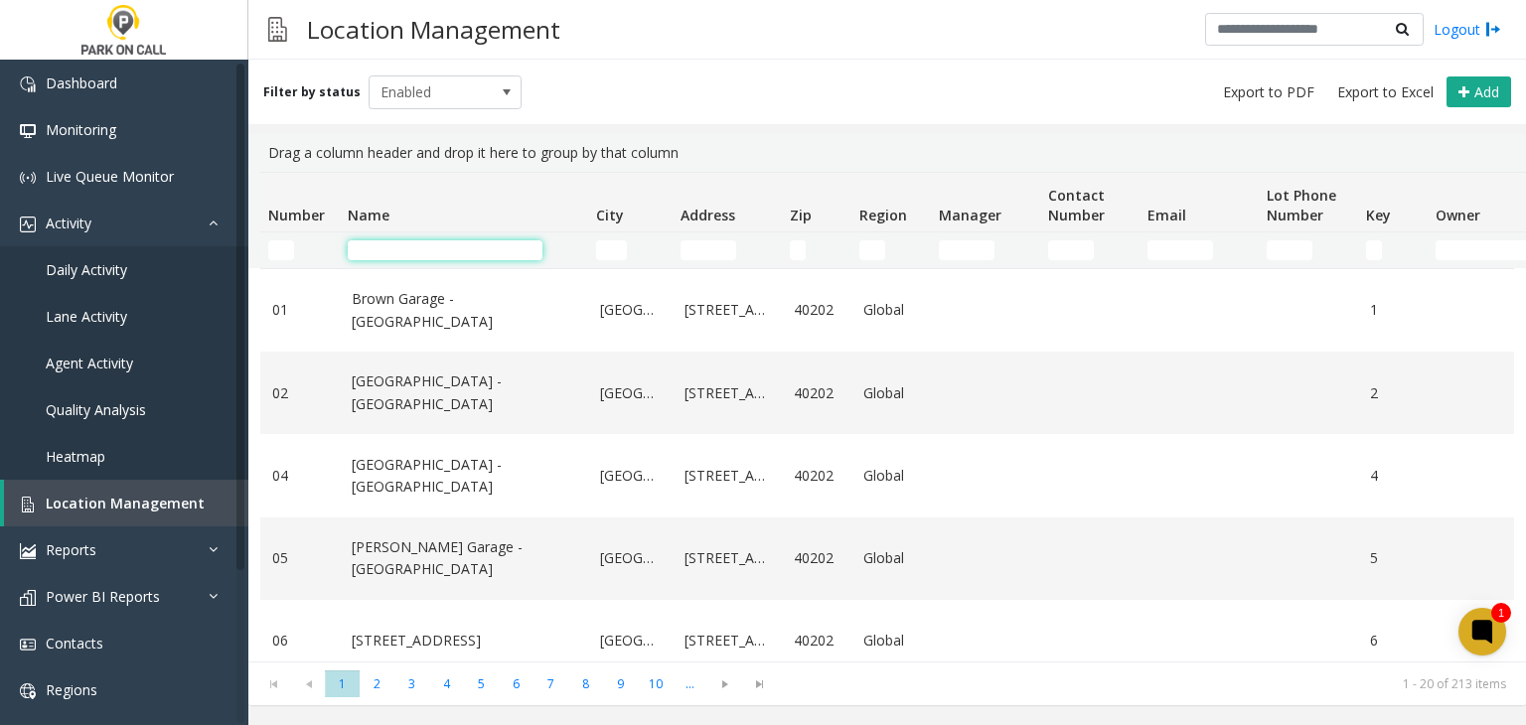
click at [432, 250] on input "Name Filter" at bounding box center [445, 250] width 195 height 20
paste input "**********"
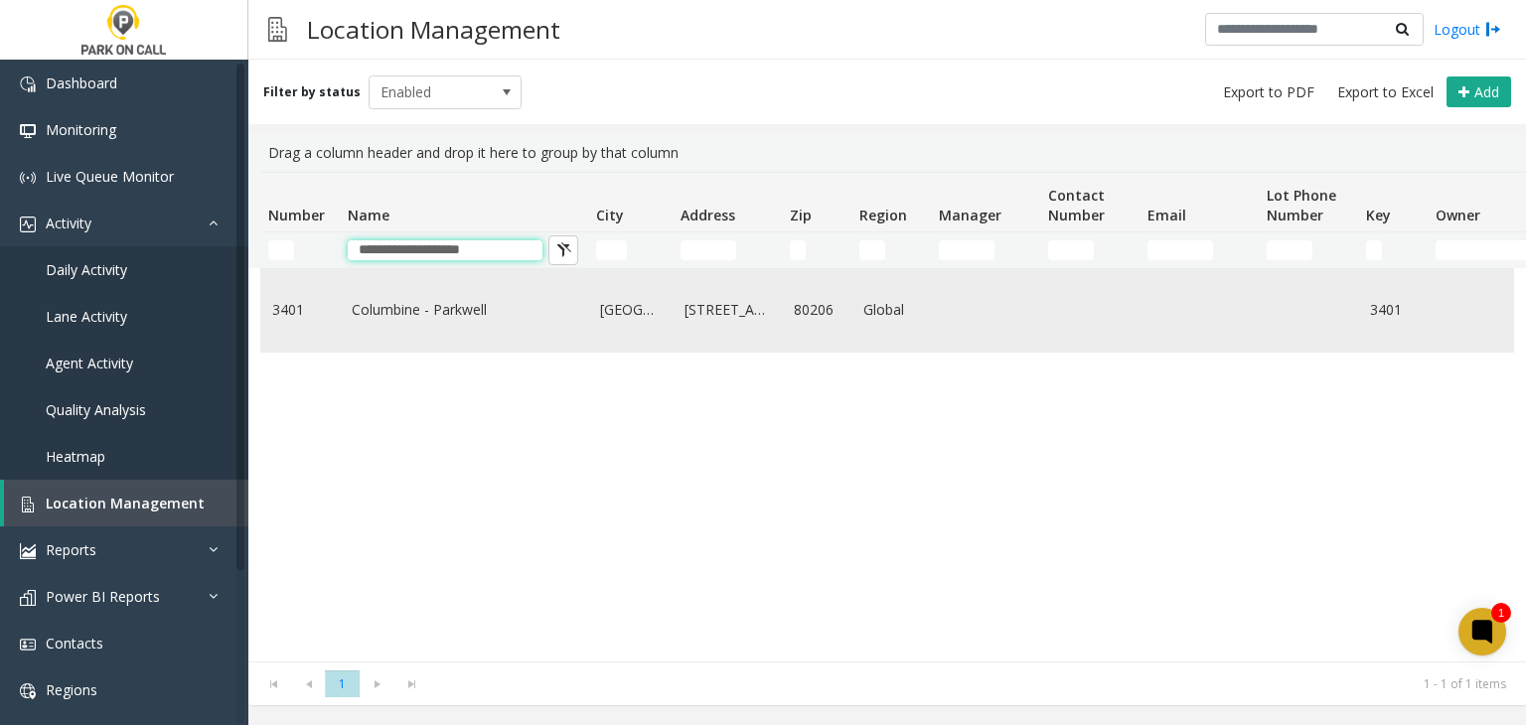
type input "**********"
click at [406, 315] on link "Columbine - Parkwell" at bounding box center [464, 310] width 224 height 22
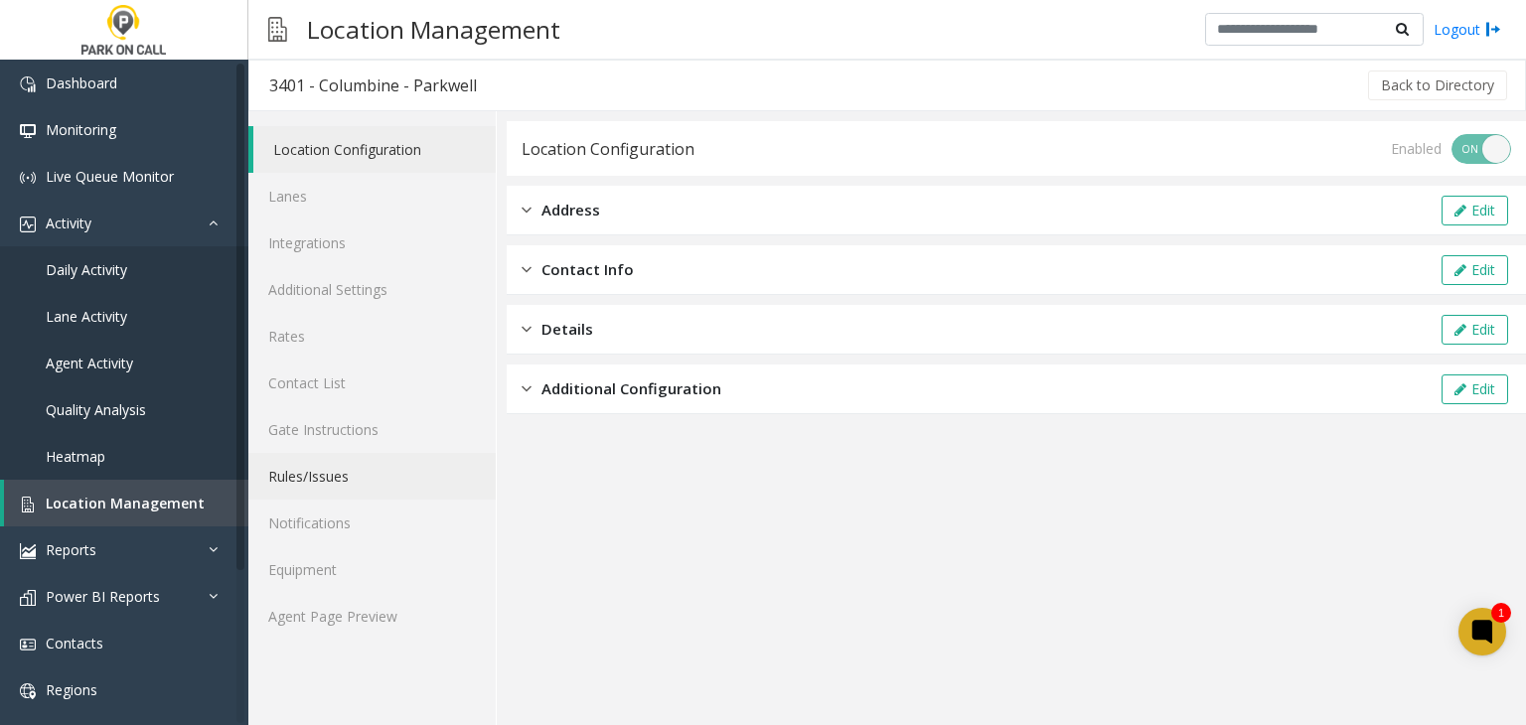
click at [331, 490] on link "Rules/Issues" at bounding box center [371, 476] width 247 height 47
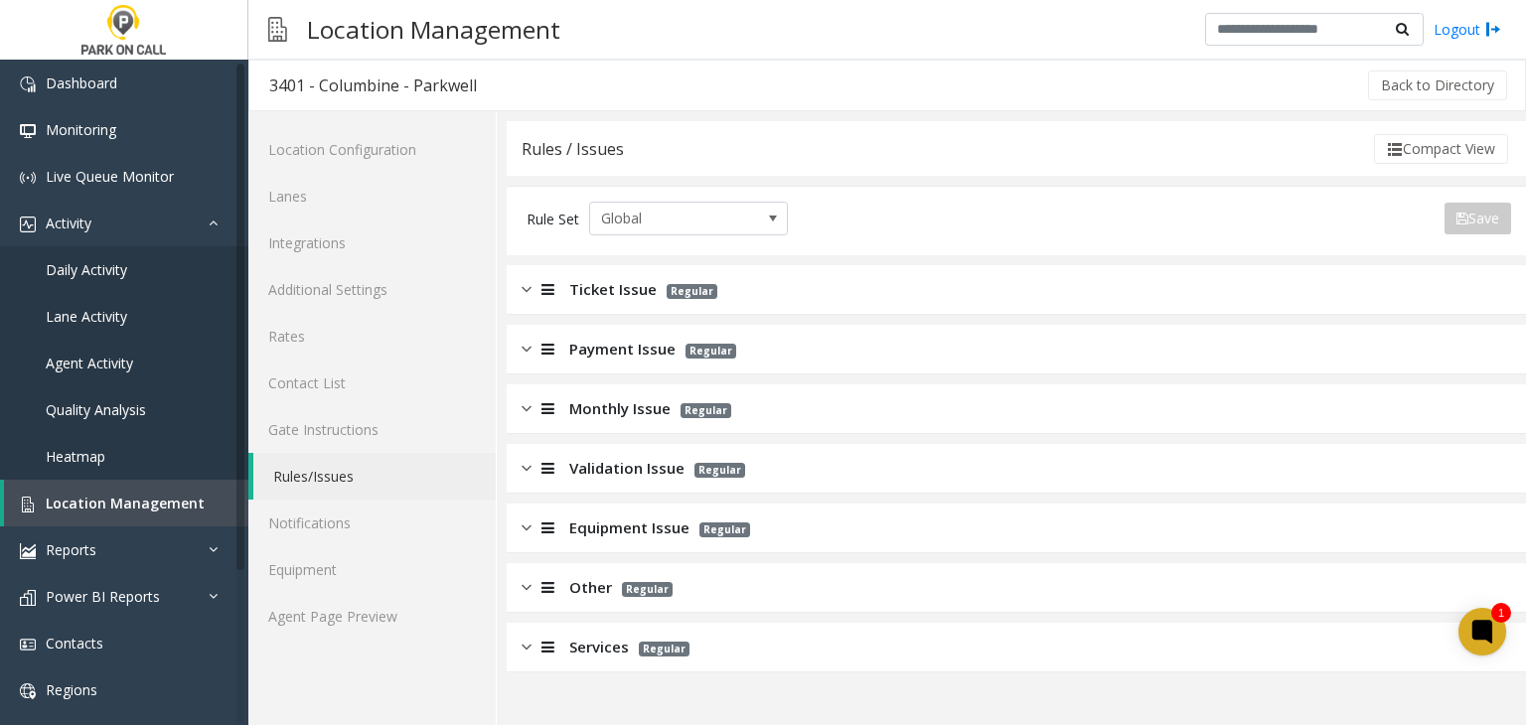
click at [569, 425] on div "Monthly Issue Regular" at bounding box center [1016, 409] width 1019 height 50
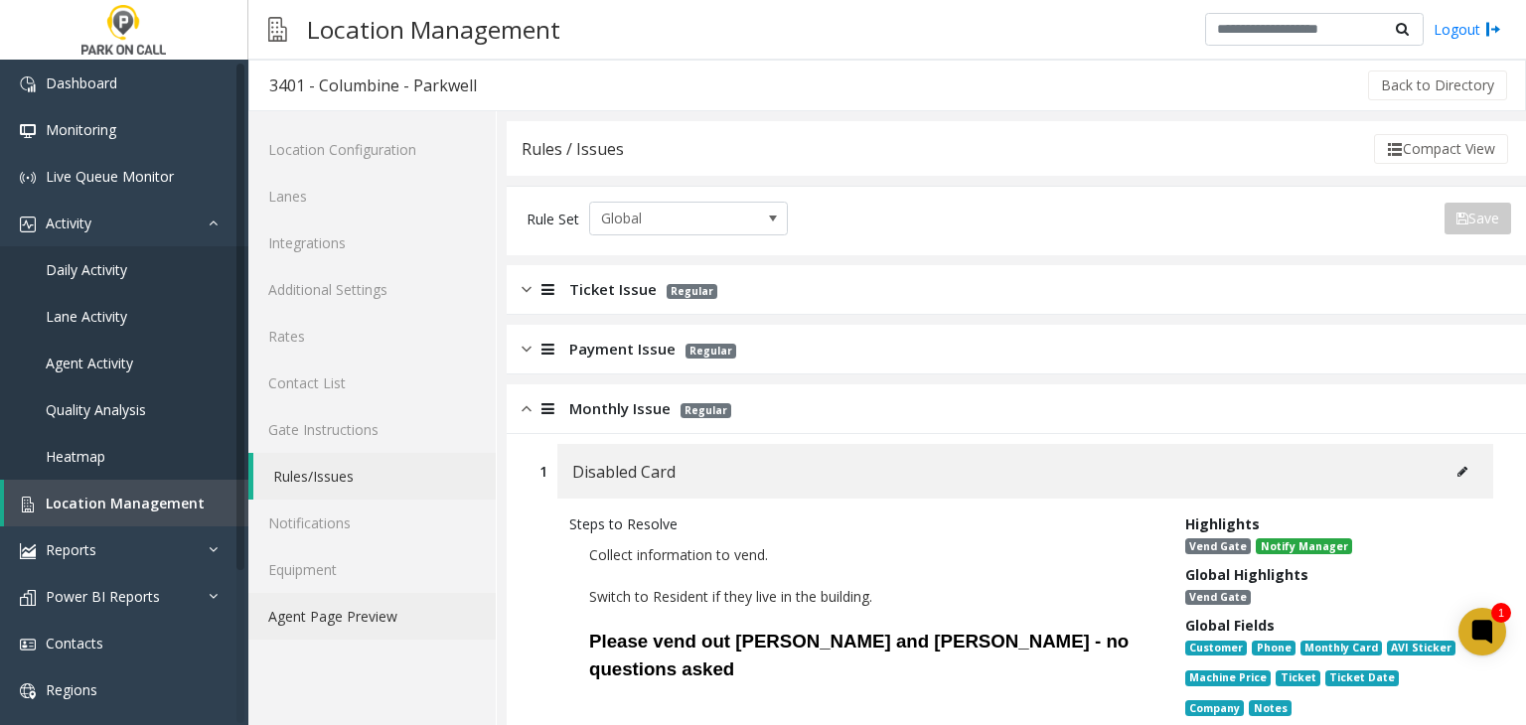
click at [390, 616] on link "Agent Page Preview" at bounding box center [371, 616] width 247 height 47
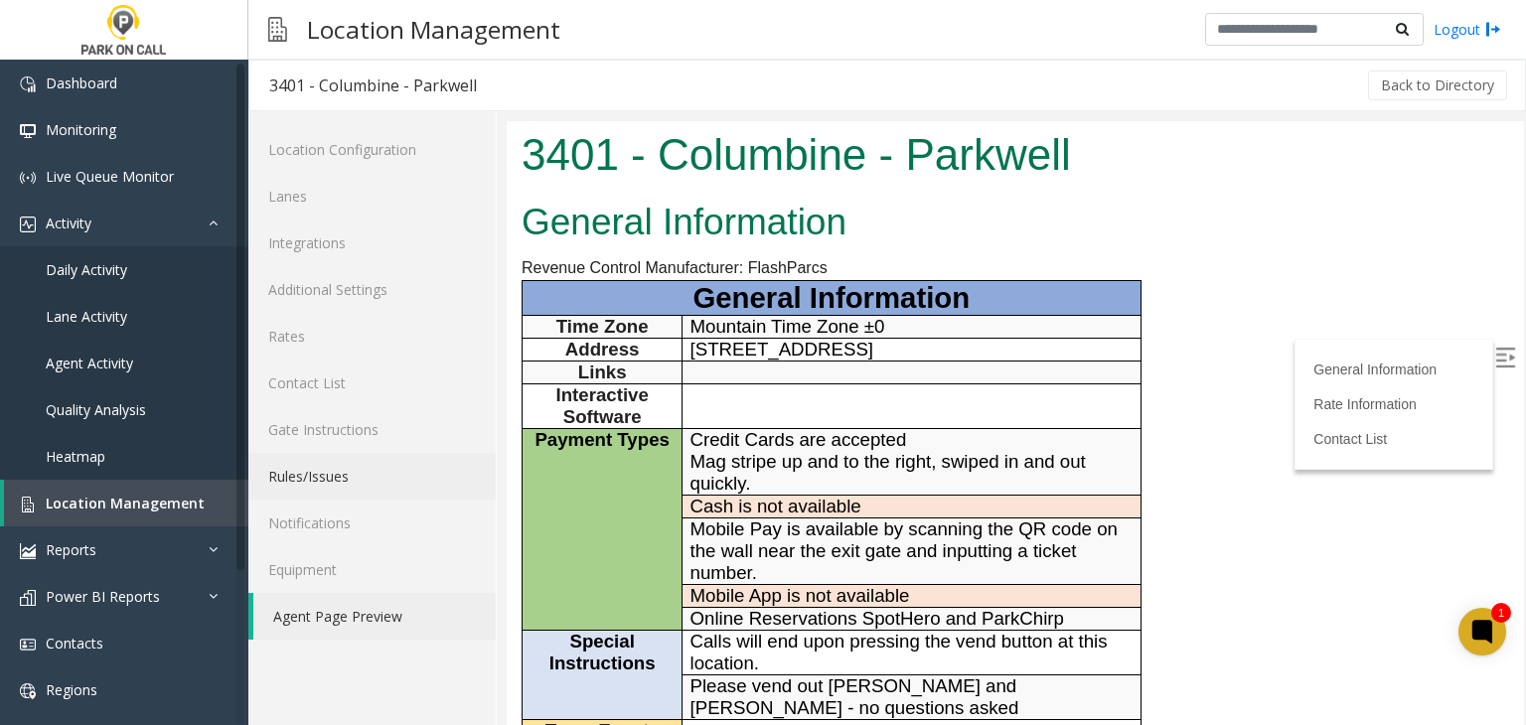
click at [308, 485] on link "Rules/Issues" at bounding box center [371, 476] width 247 height 47
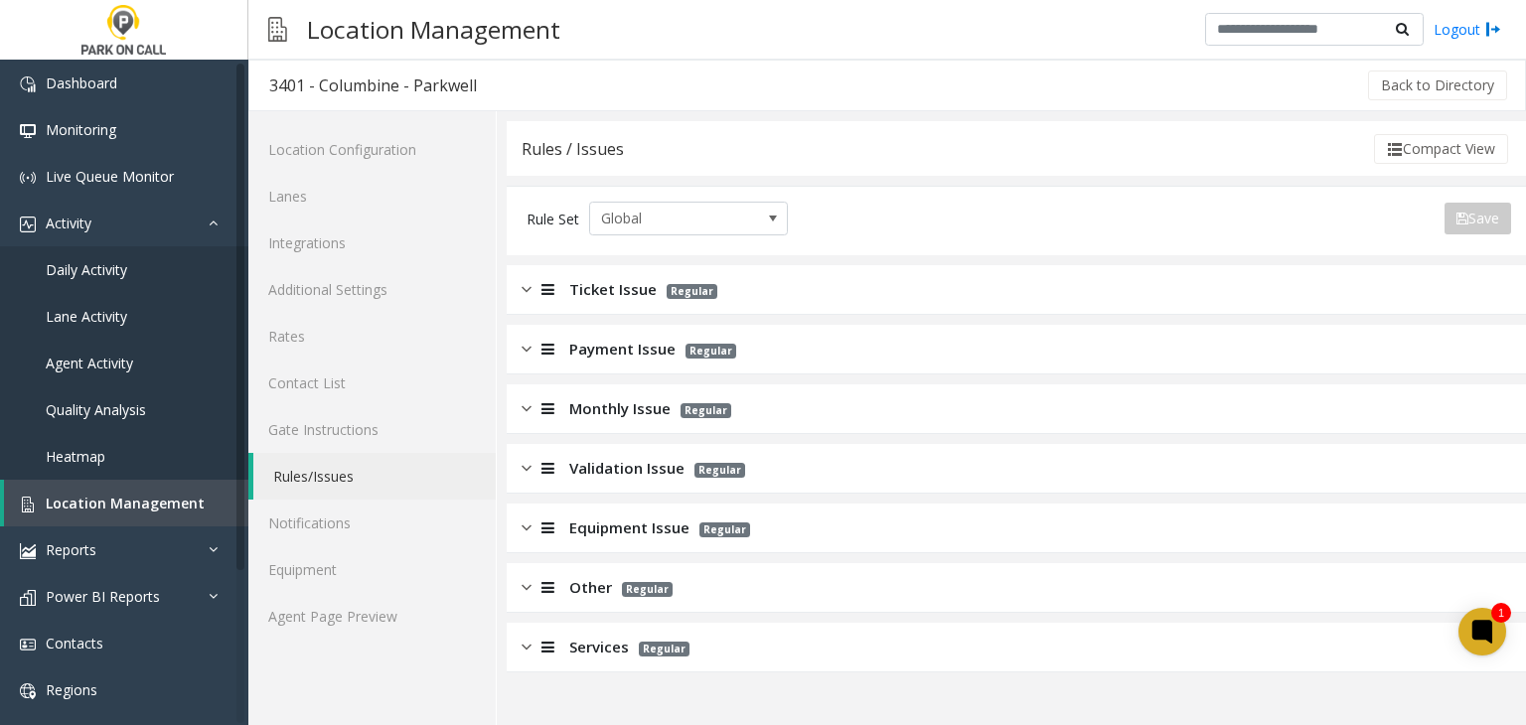
click at [621, 425] on div "Monthly Issue Regular" at bounding box center [1016, 409] width 1019 height 50
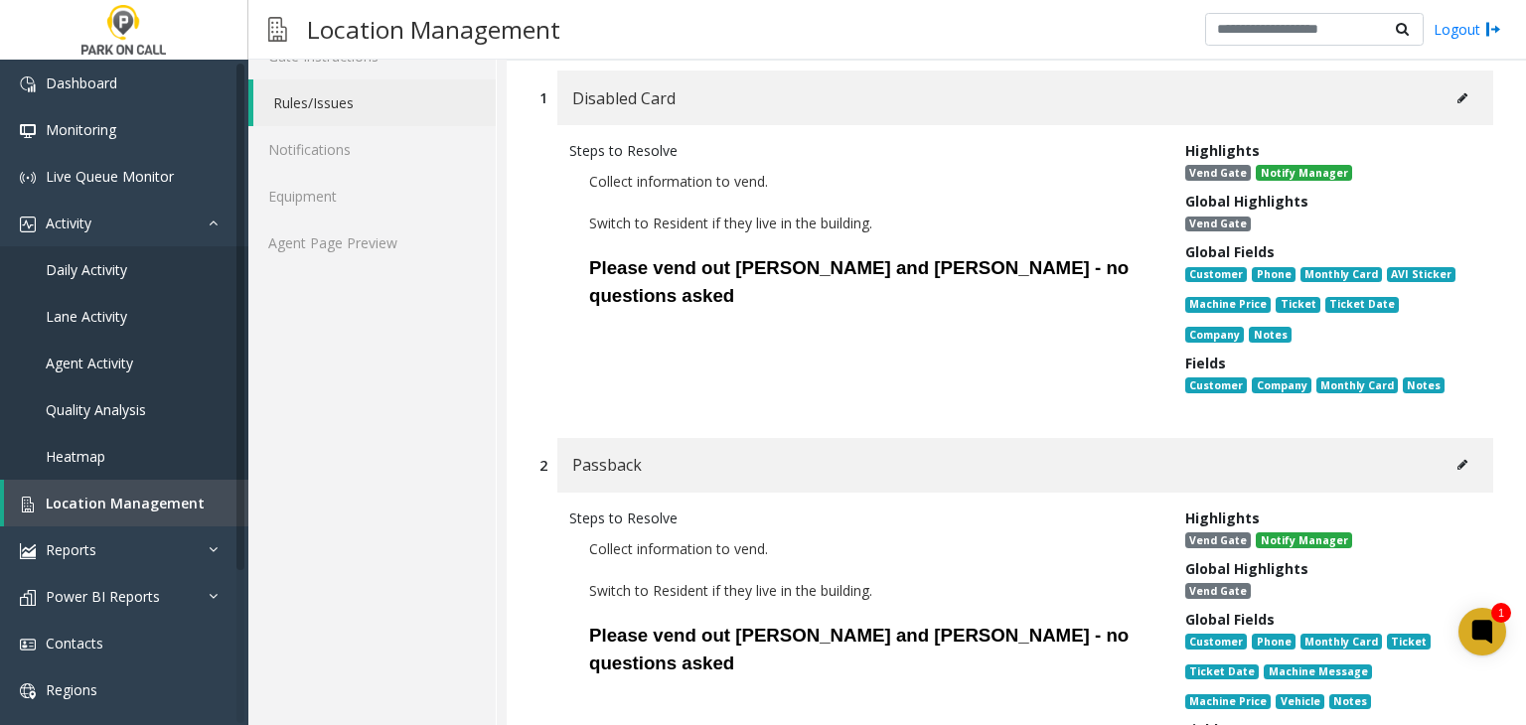
scroll to position [99, 0]
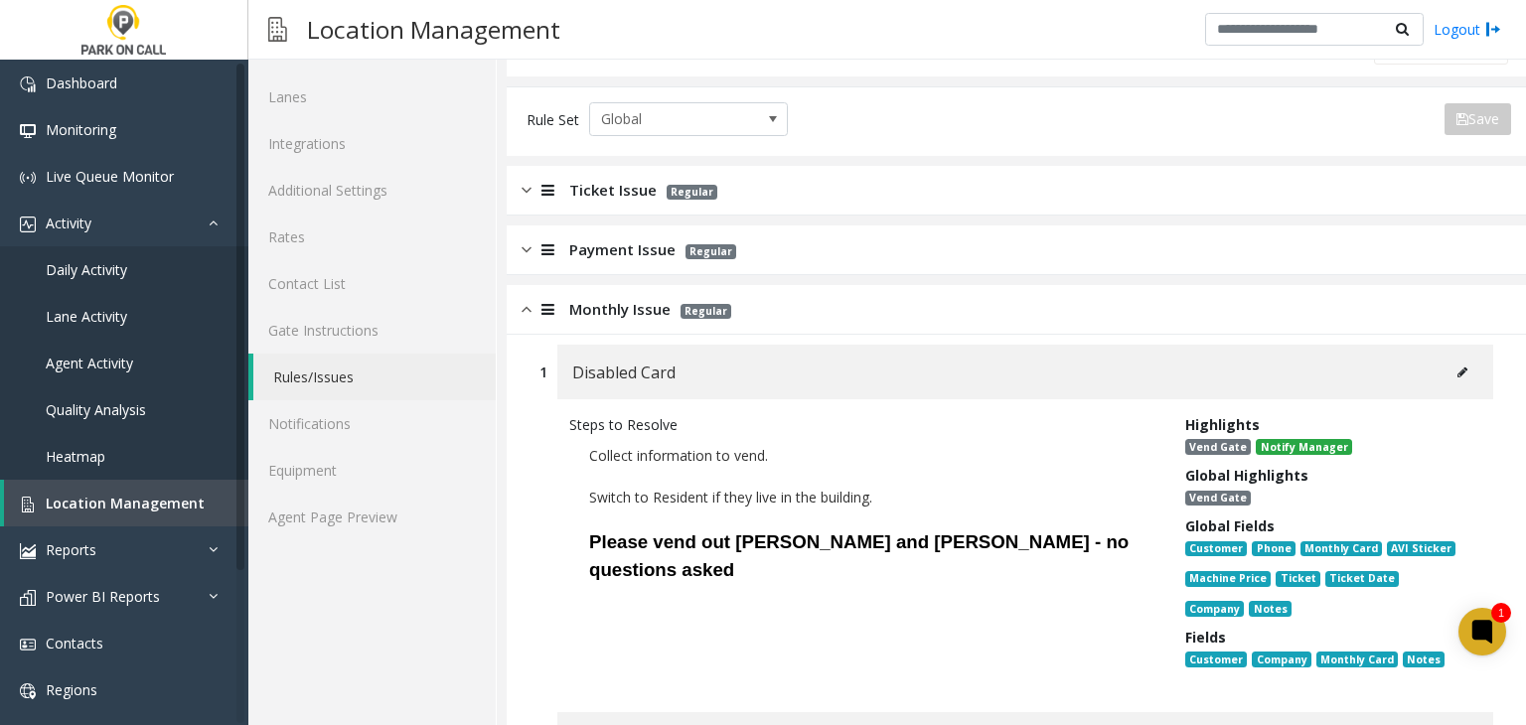
click at [1450, 359] on button at bounding box center [1462, 373] width 32 height 30
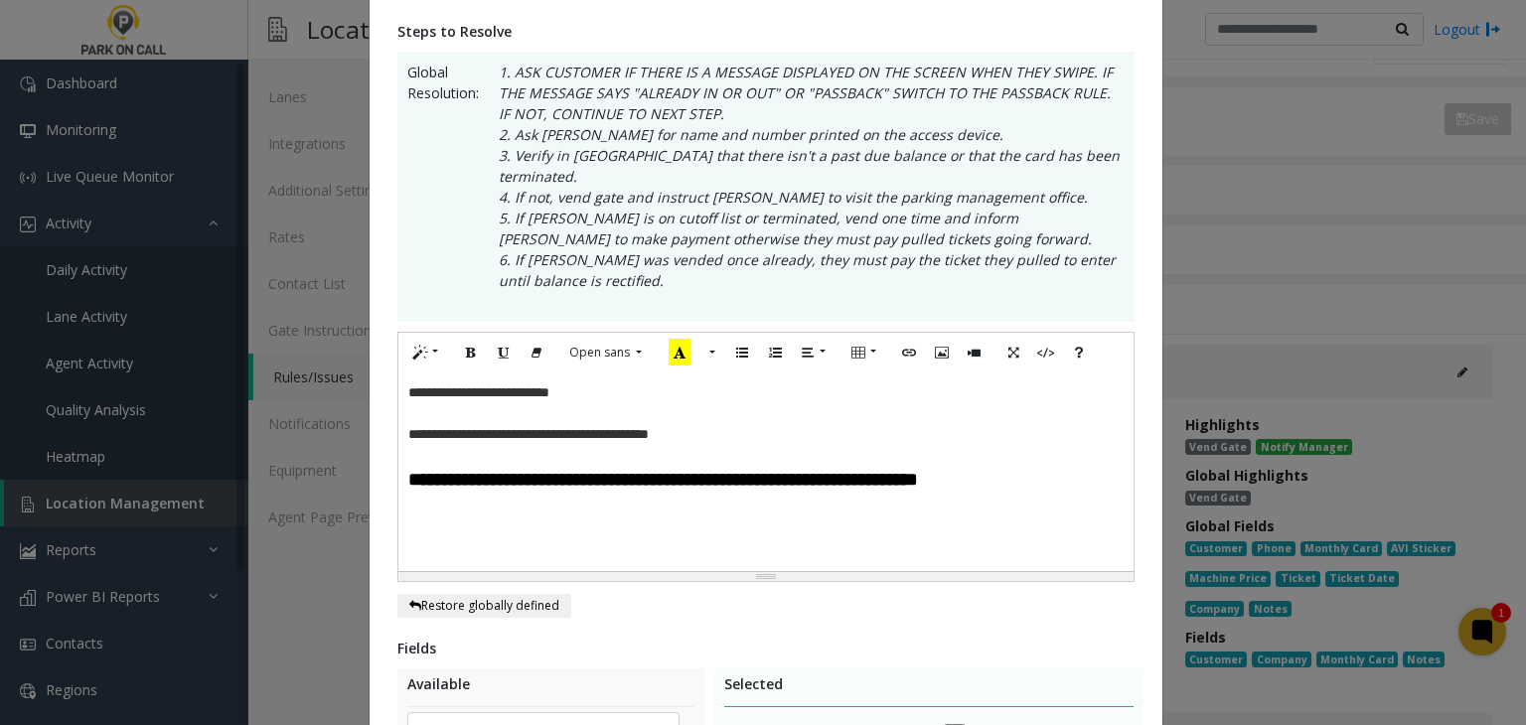
scroll to position [695, 0]
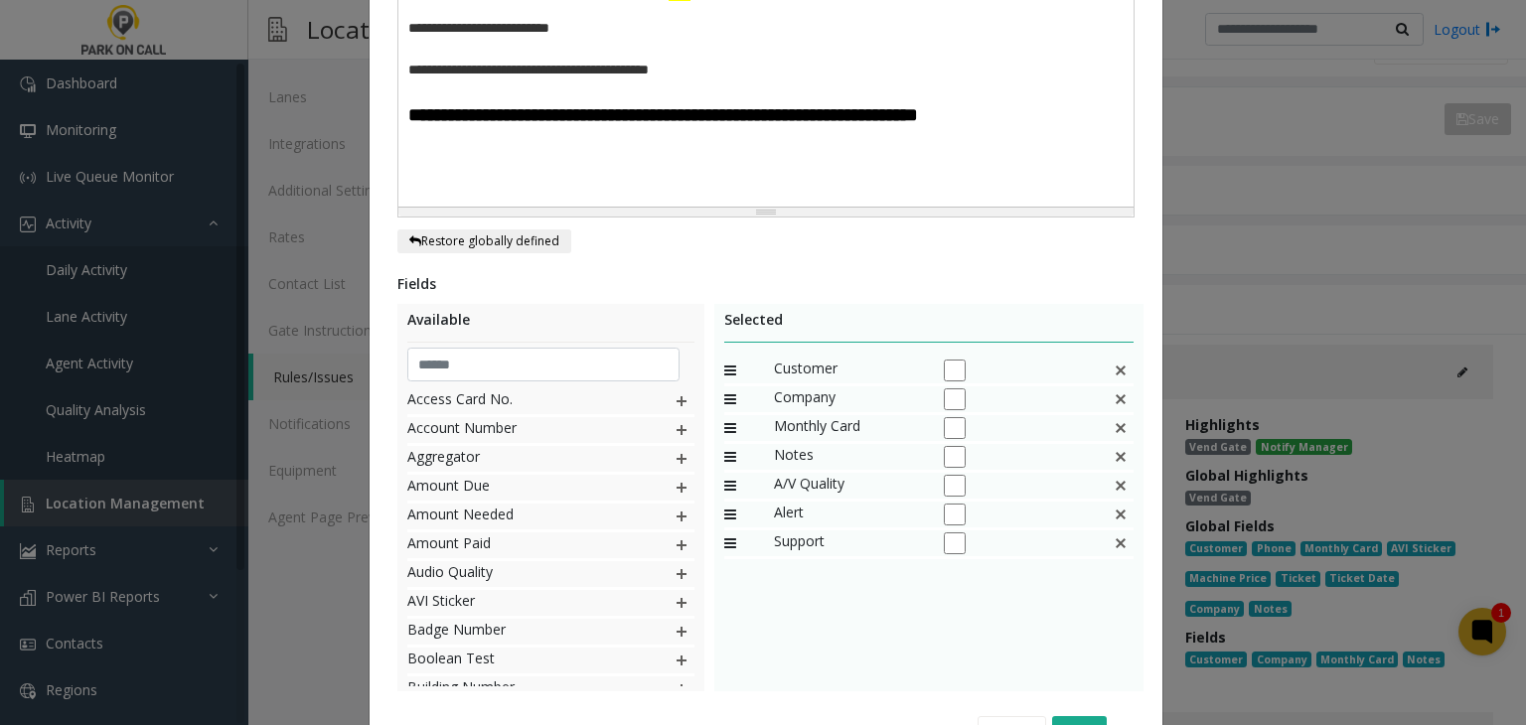
click at [182, 435] on div "**********" at bounding box center [763, 362] width 1526 height 725
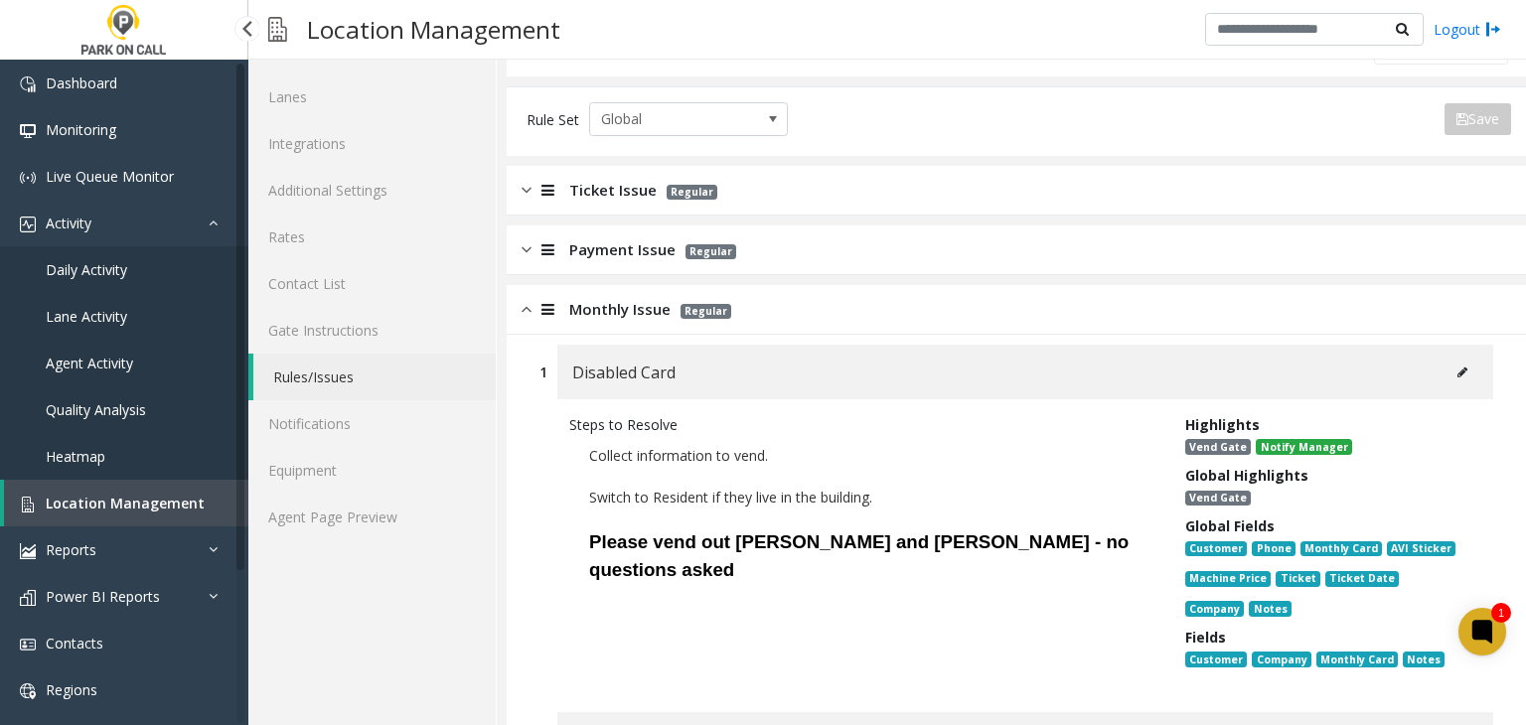
click at [159, 506] on span "Location Management" at bounding box center [125, 503] width 159 height 19
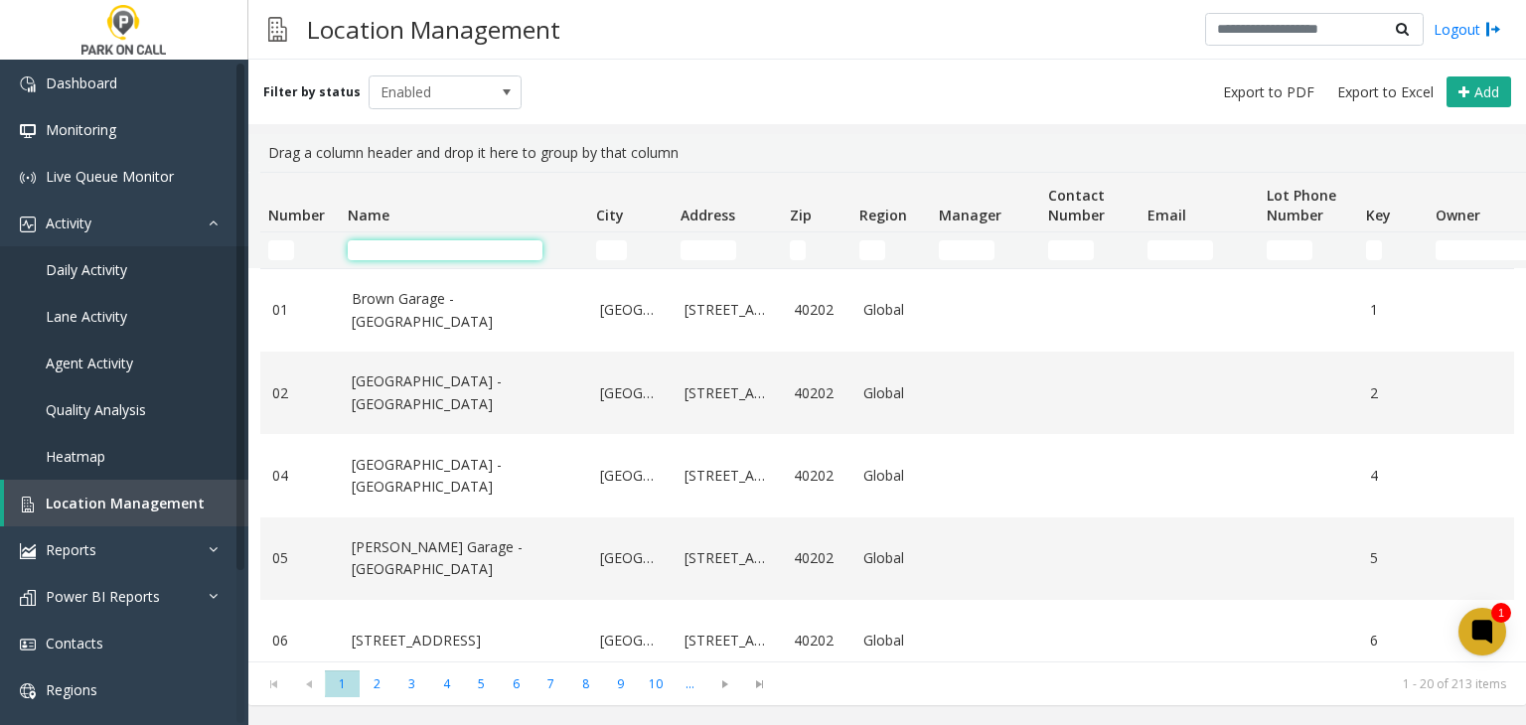
click at [423, 243] on input "Name Filter" at bounding box center [445, 250] width 195 height 20
paste input "**********"
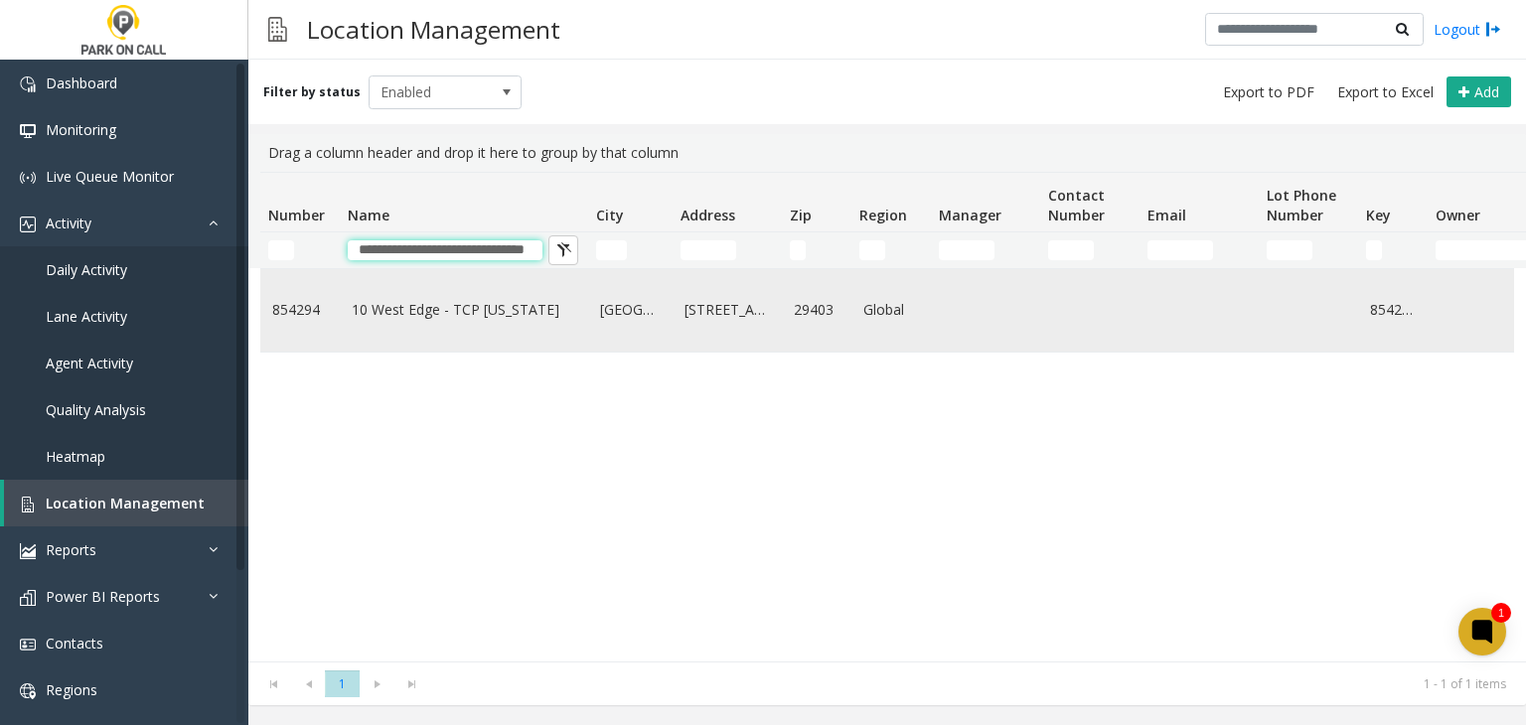
type input "**********"
click at [430, 311] on link "10 West Edge - TCP South Carolina" at bounding box center [464, 310] width 224 height 22
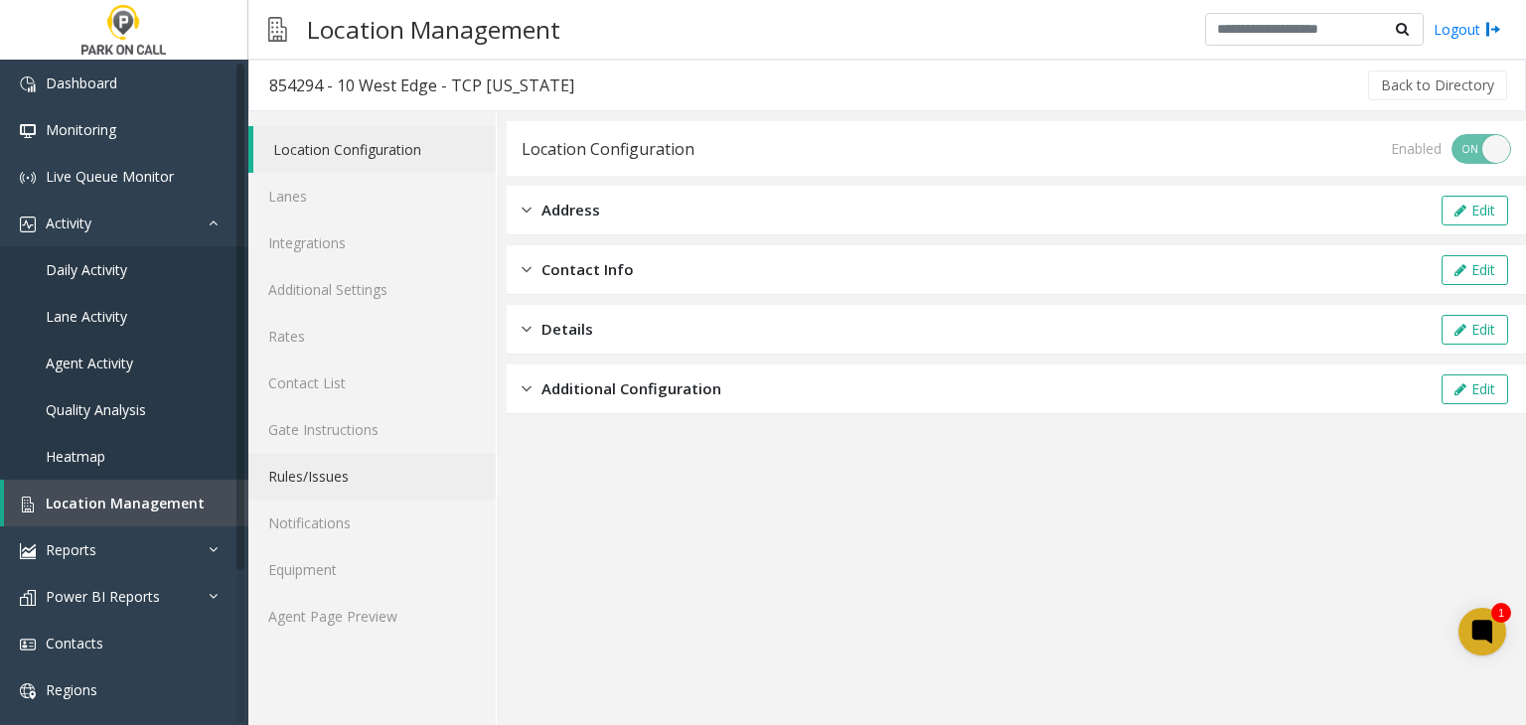
click at [313, 470] on link "Rules/Issues" at bounding box center [371, 476] width 247 height 47
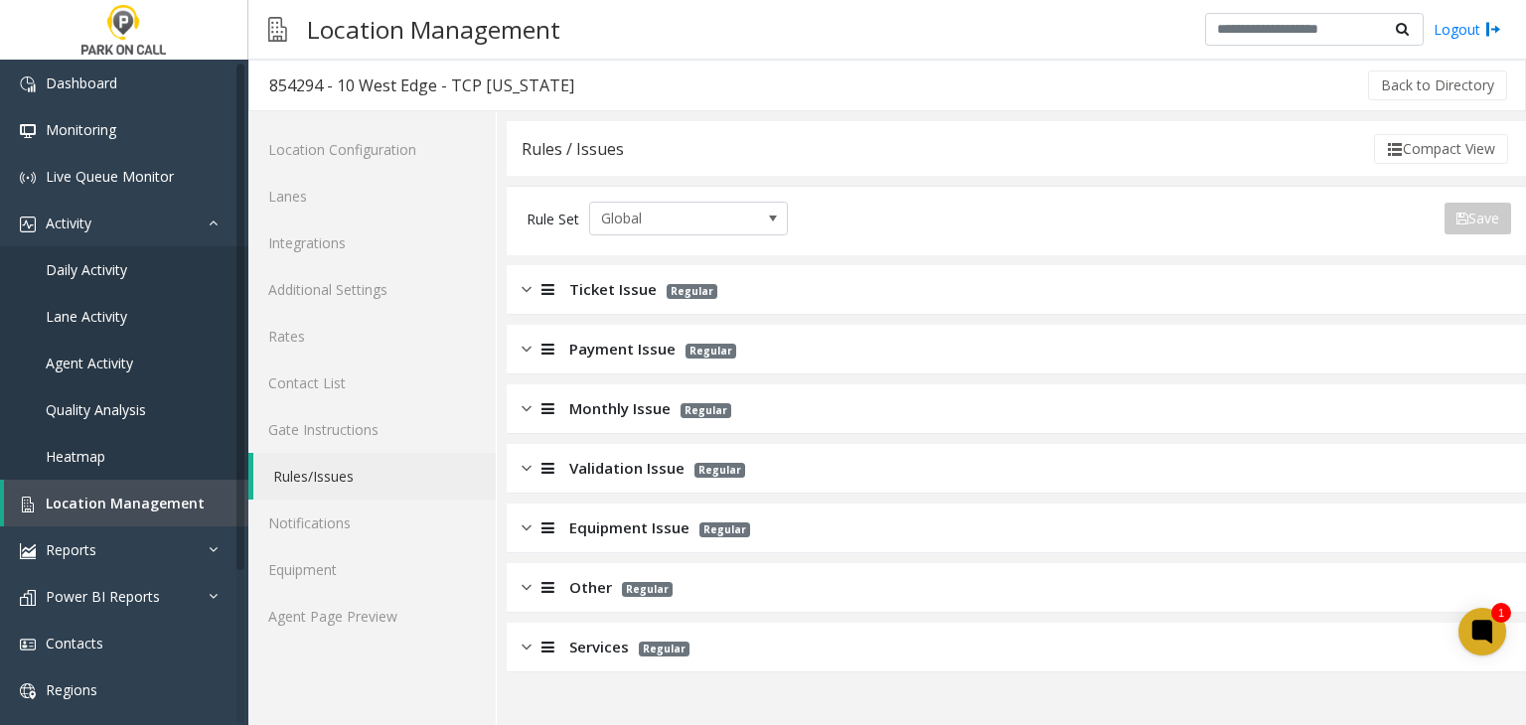
click at [548, 404] on icon at bounding box center [547, 408] width 13 height 15
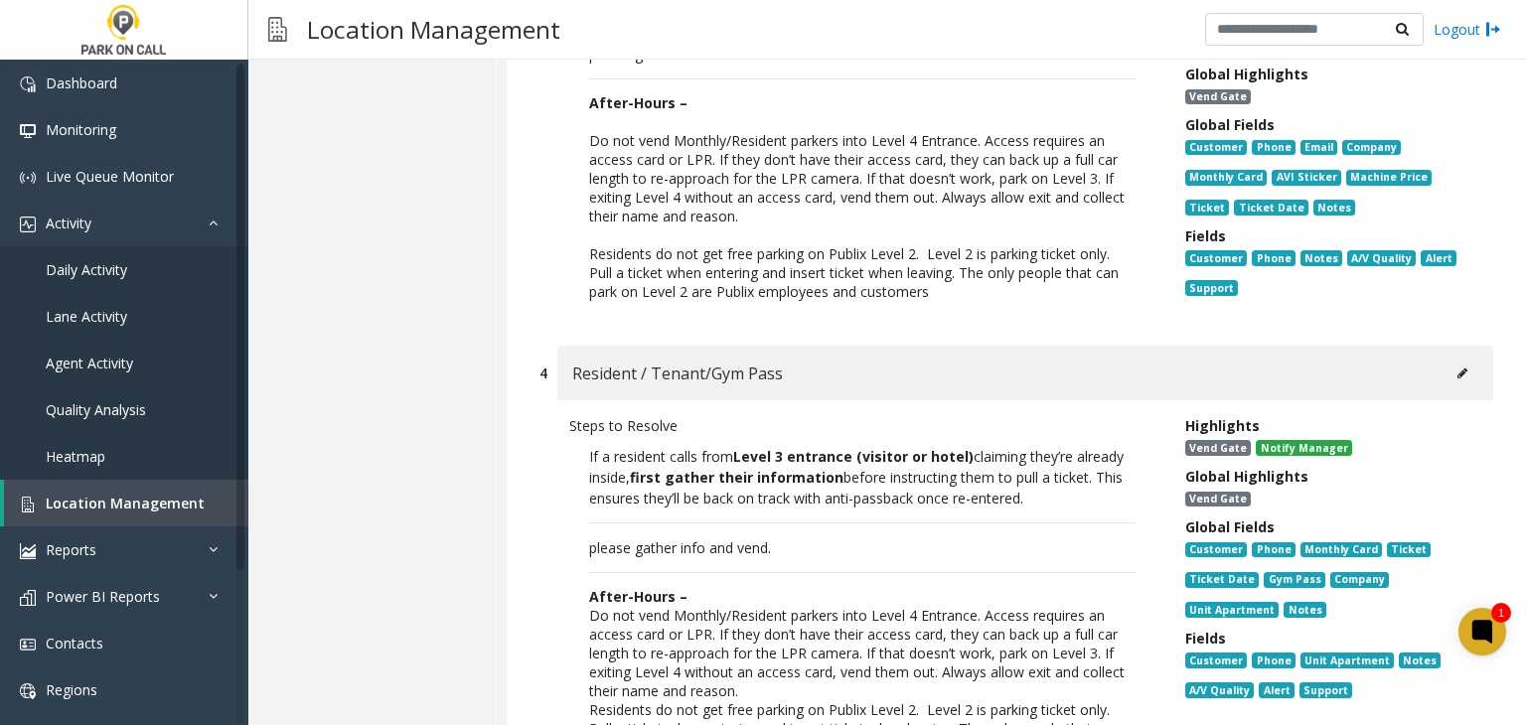
scroll to position [1688, 0]
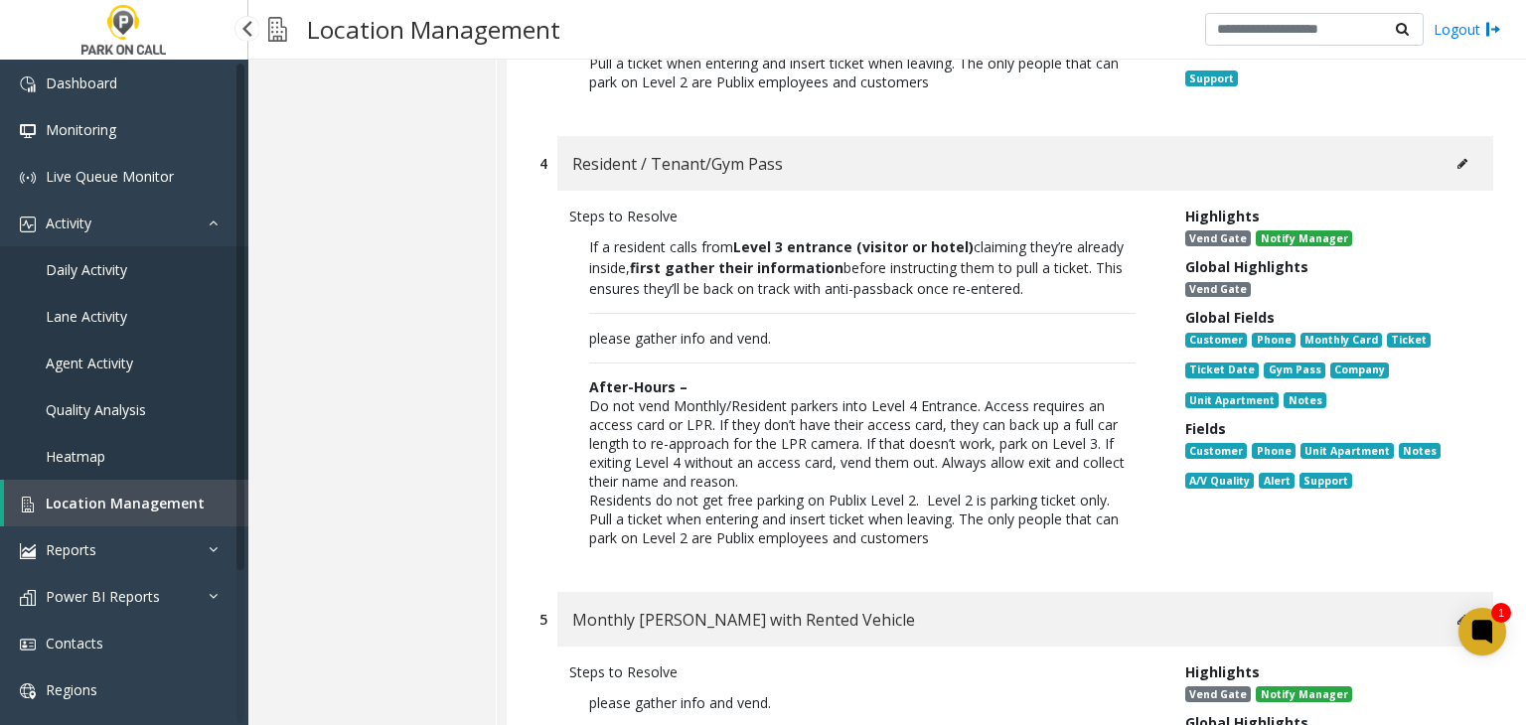
click at [107, 517] on link "Location Management" at bounding box center [126, 503] width 244 height 47
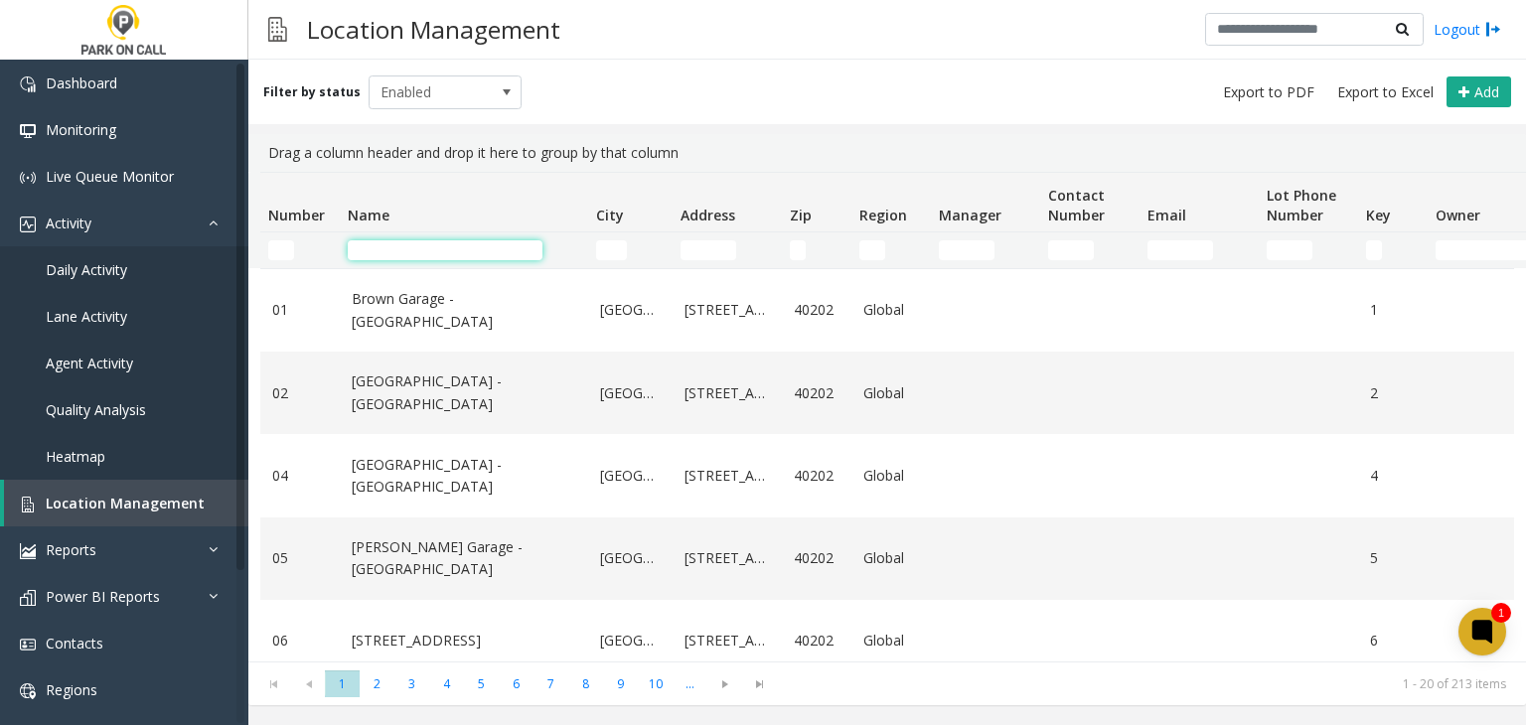
click at [473, 255] on input "Name Filter" at bounding box center [445, 250] width 195 height 20
paste input "**********"
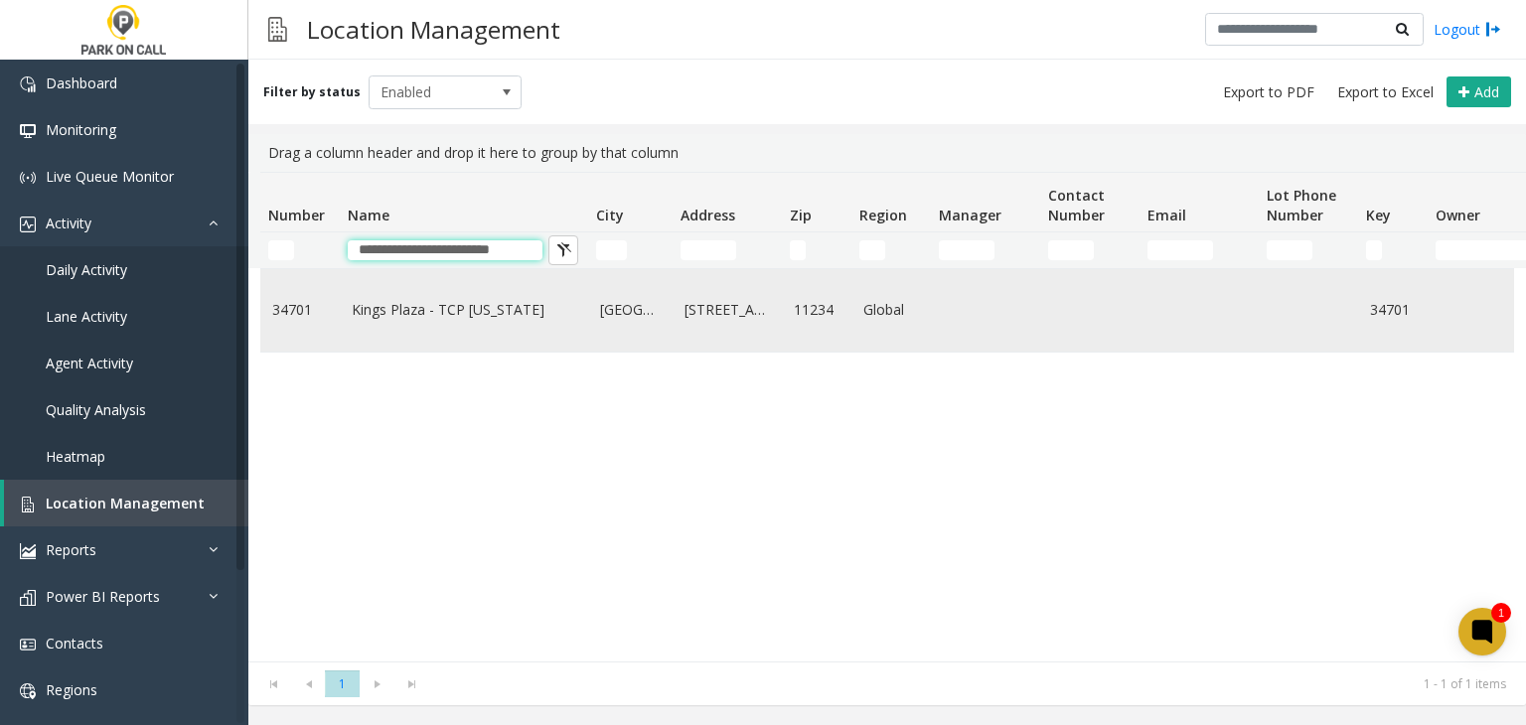
type input "**********"
click at [421, 318] on link "Kings Plaza - TCP New York" at bounding box center [464, 310] width 224 height 22
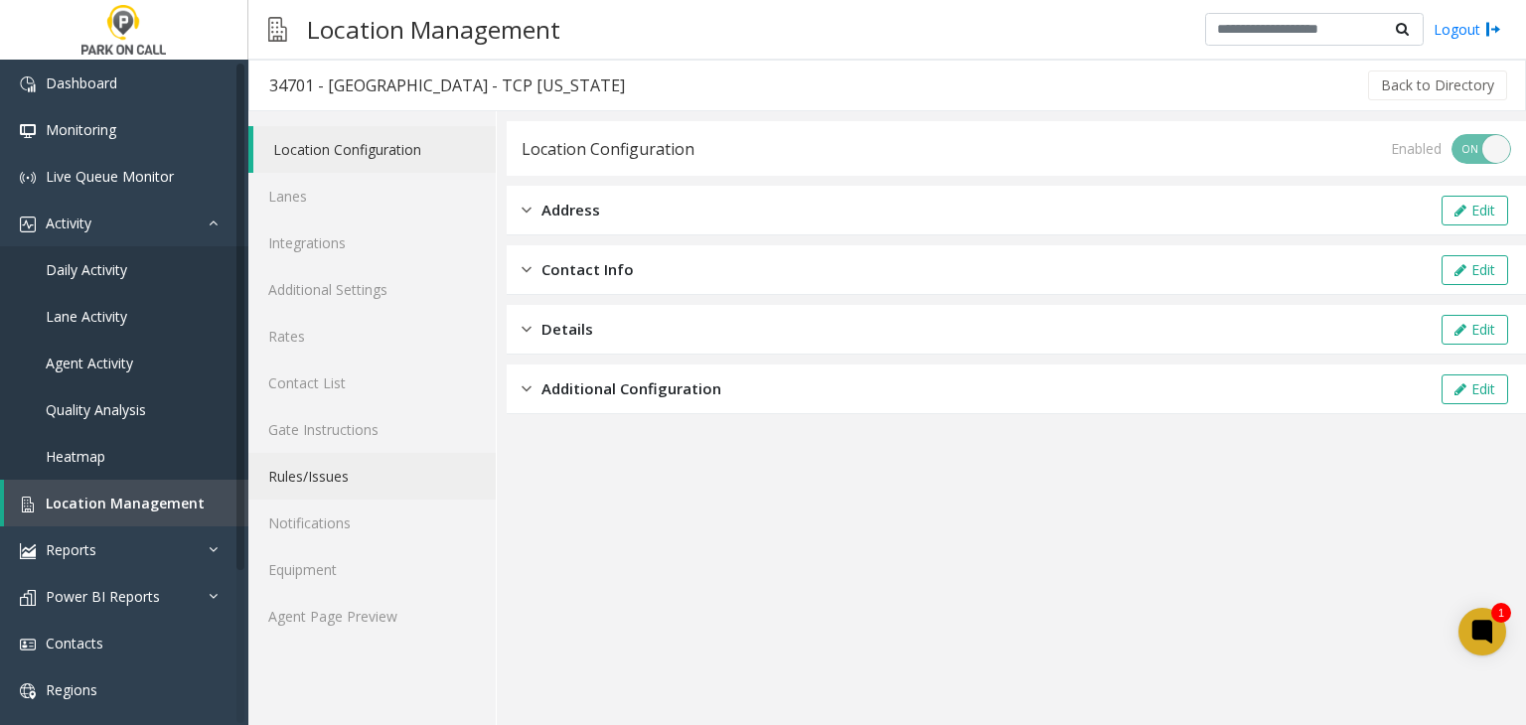
click at [336, 473] on link "Rules/Issues" at bounding box center [371, 476] width 247 height 47
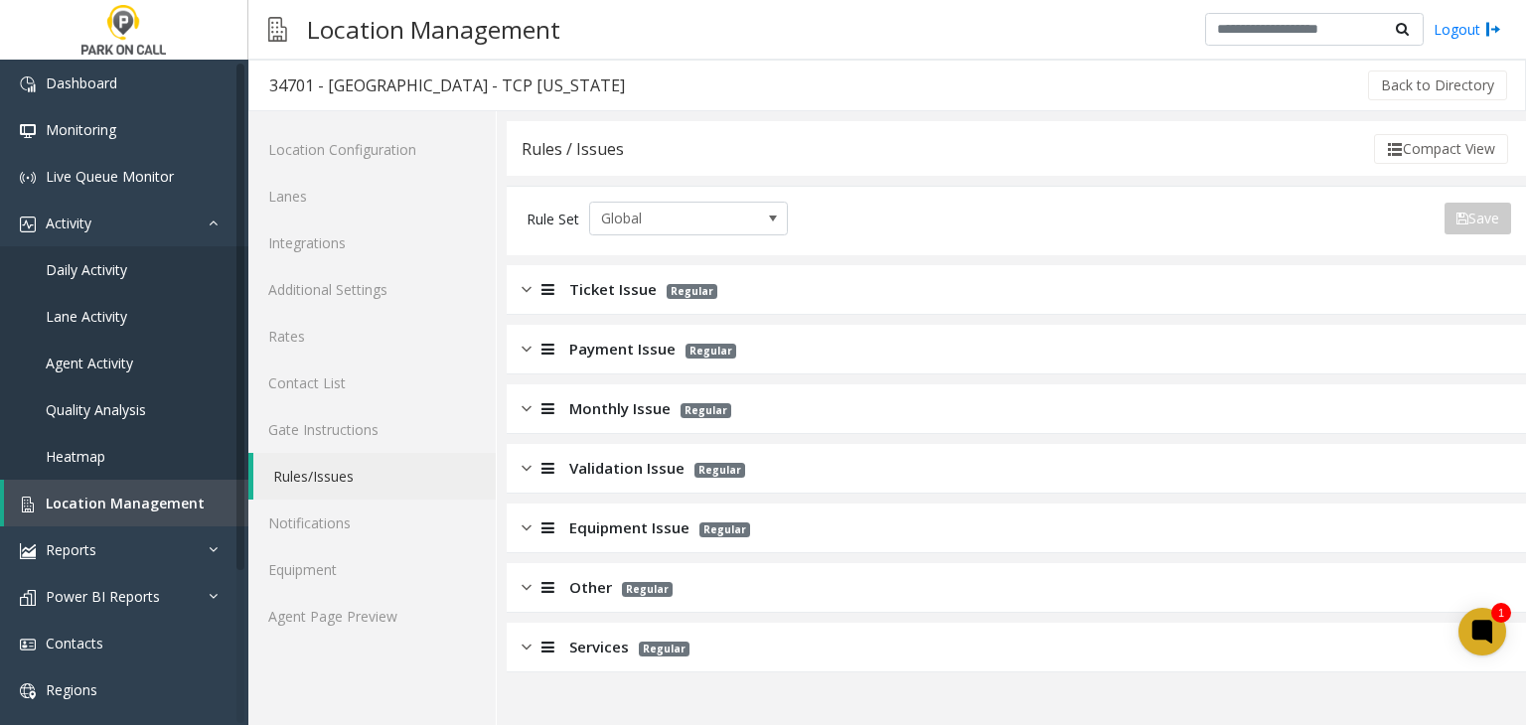
click at [613, 282] on span "Ticket Issue" at bounding box center [612, 289] width 87 height 23
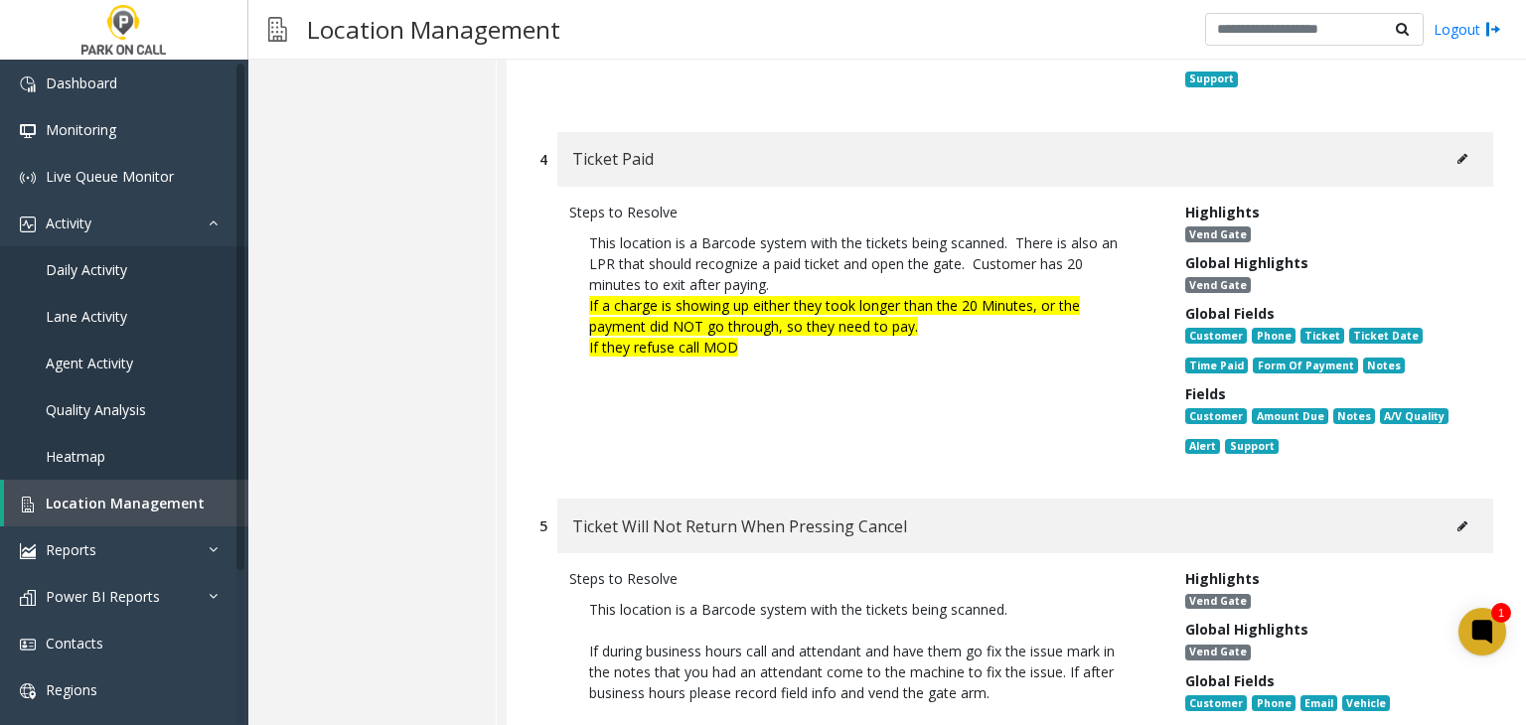
scroll to position [1192, 0]
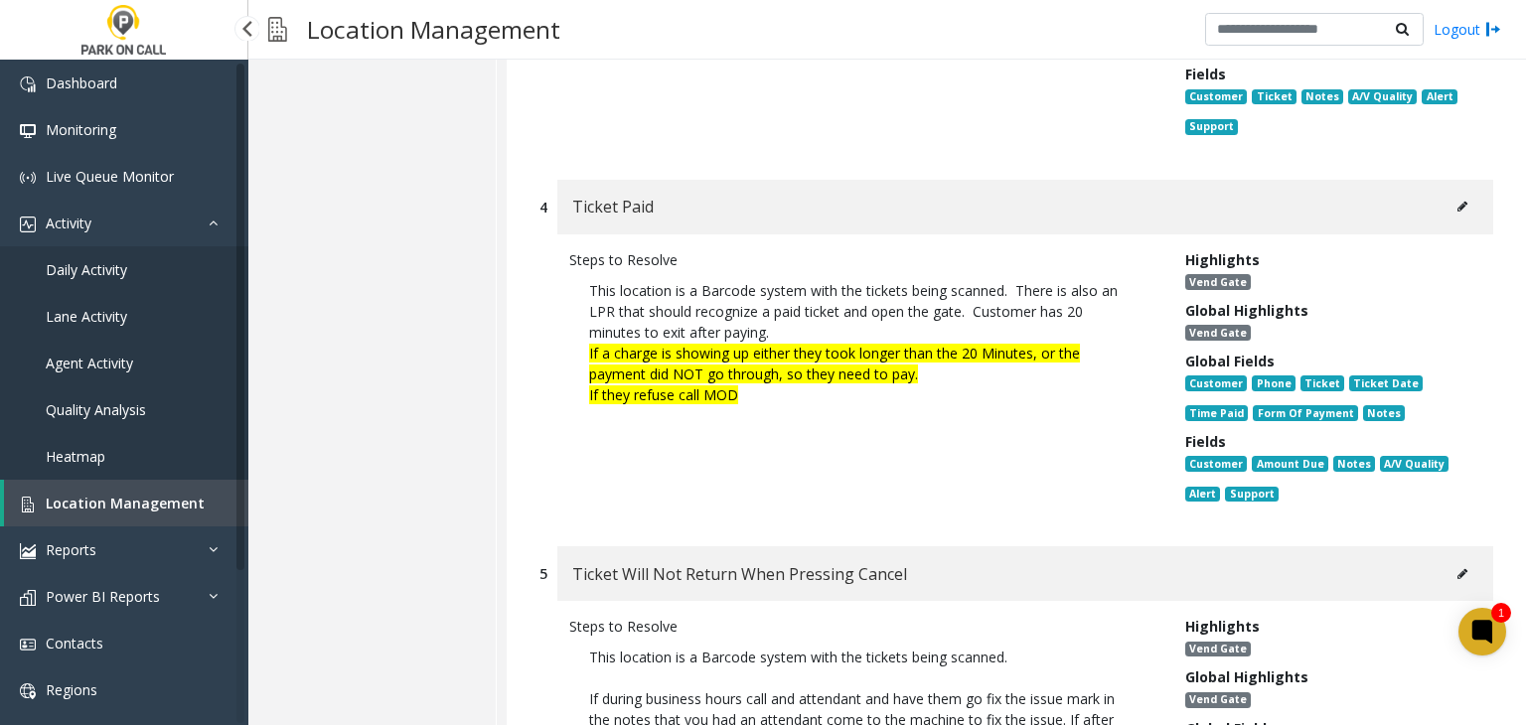
click at [142, 513] on link "Location Management" at bounding box center [126, 503] width 244 height 47
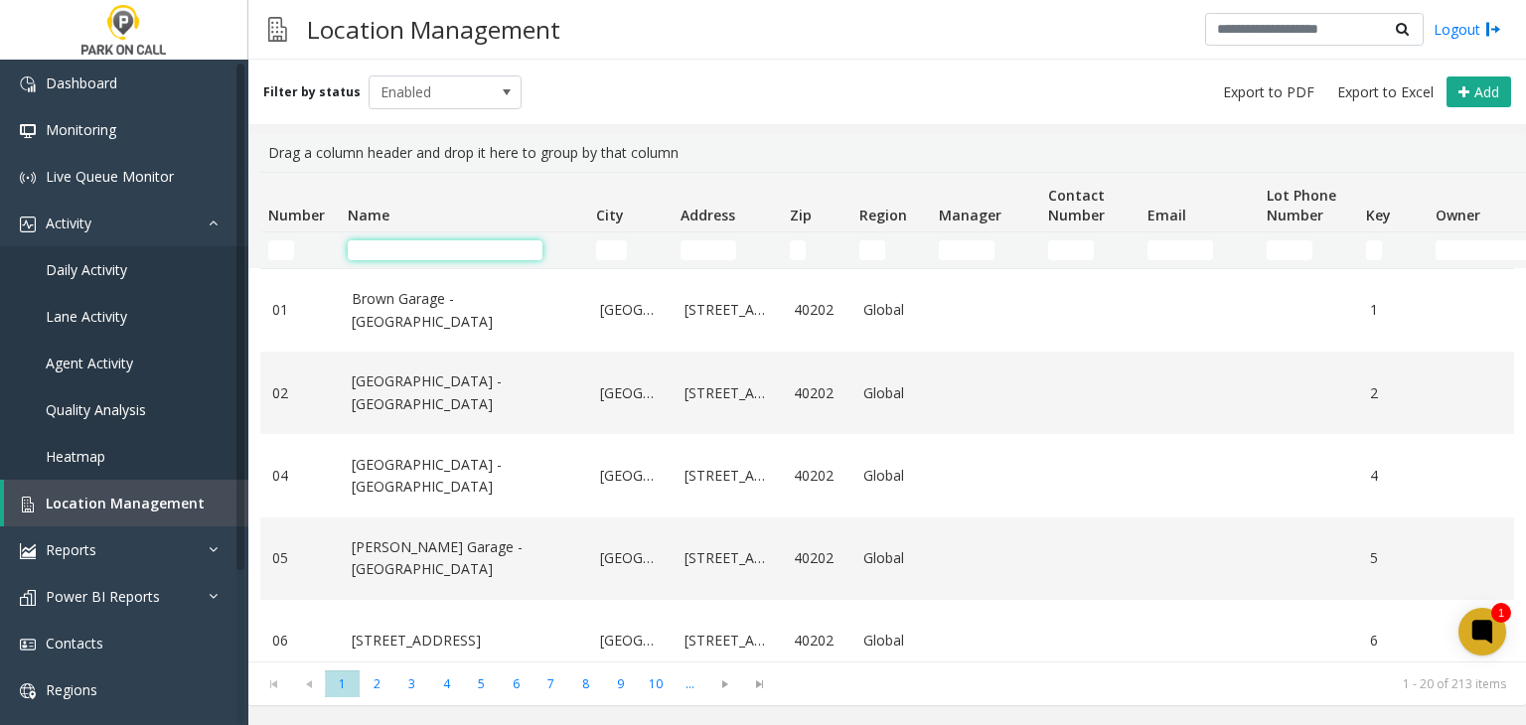
click at [485, 251] on input "Name Filter" at bounding box center [445, 250] width 195 height 20
paste input "**********"
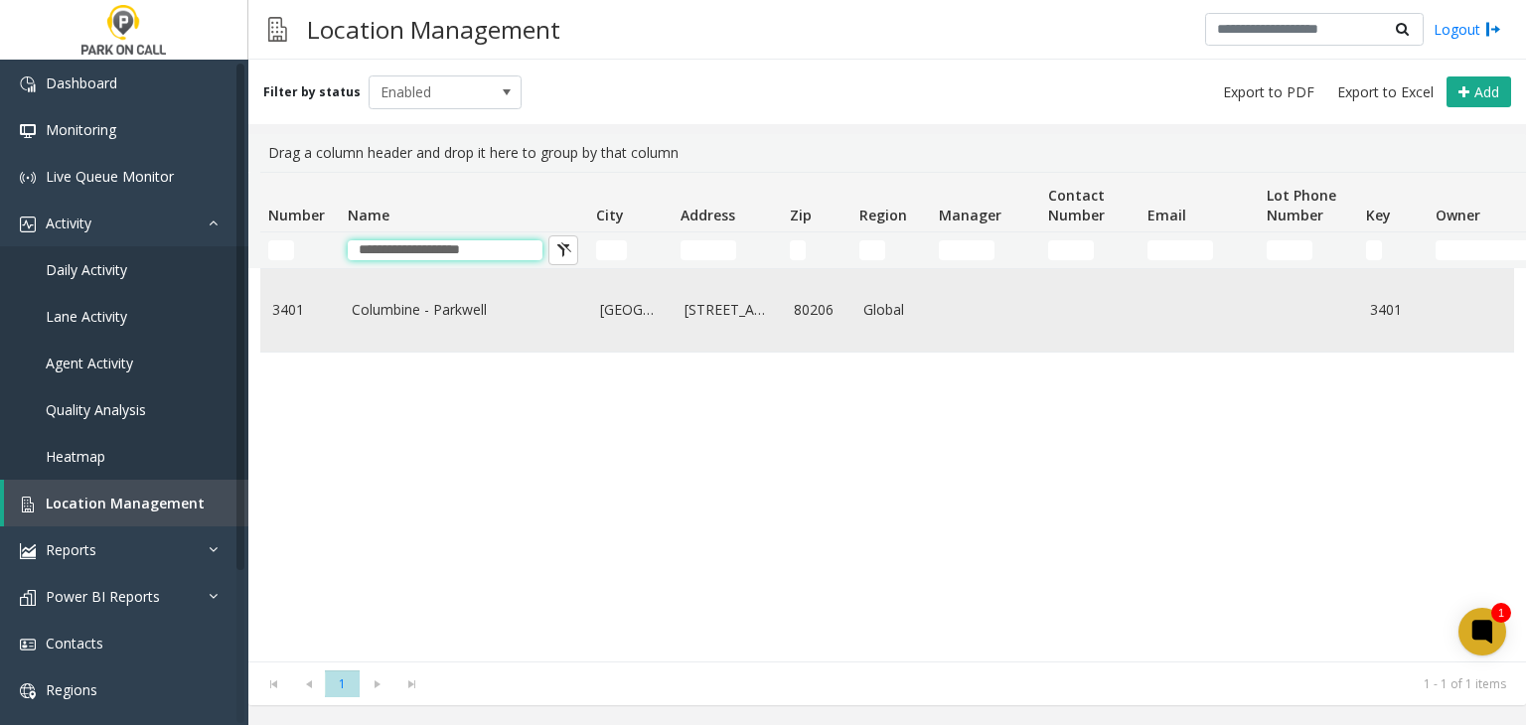
type input "**********"
click at [453, 292] on td "Columbine - Parkwell" at bounding box center [464, 310] width 248 height 82
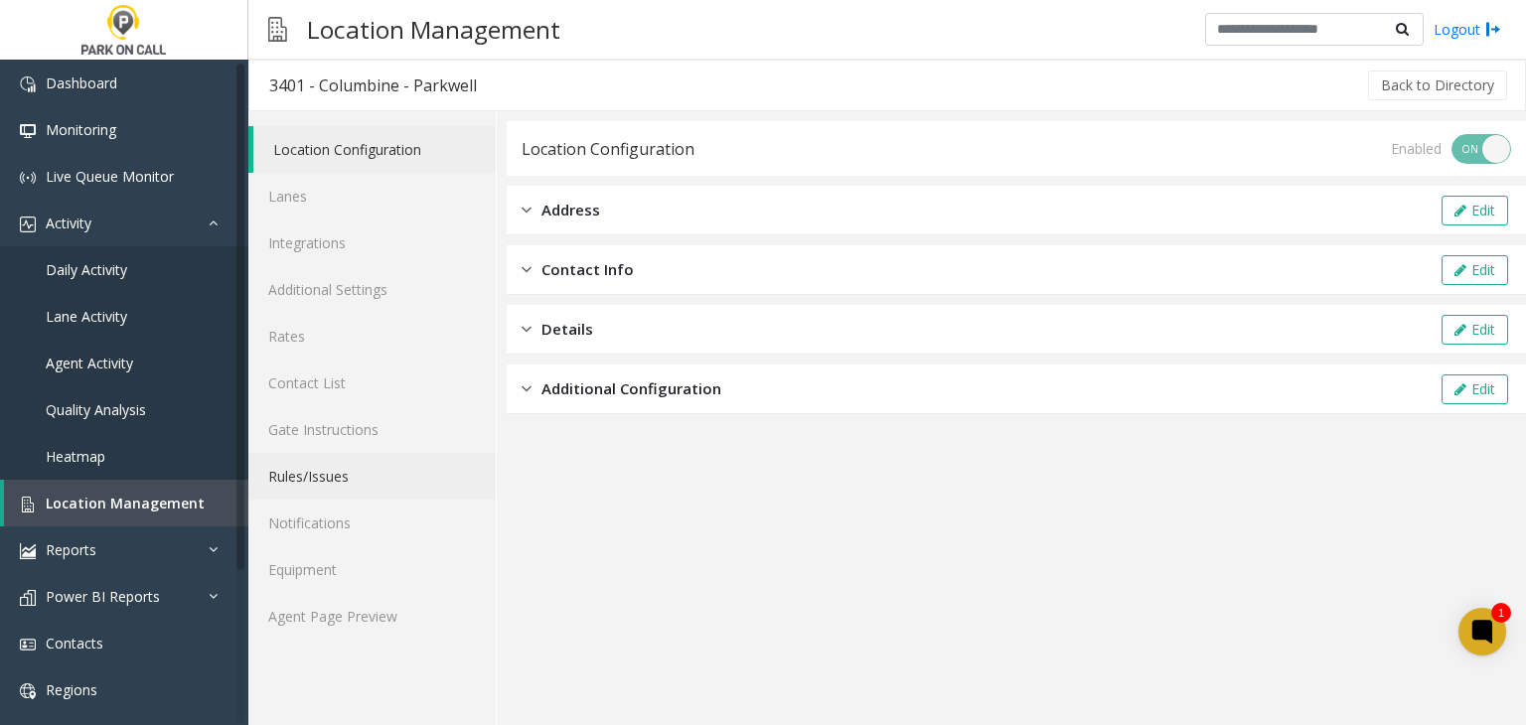
click at [351, 478] on link "Rules/Issues" at bounding box center [371, 476] width 247 height 47
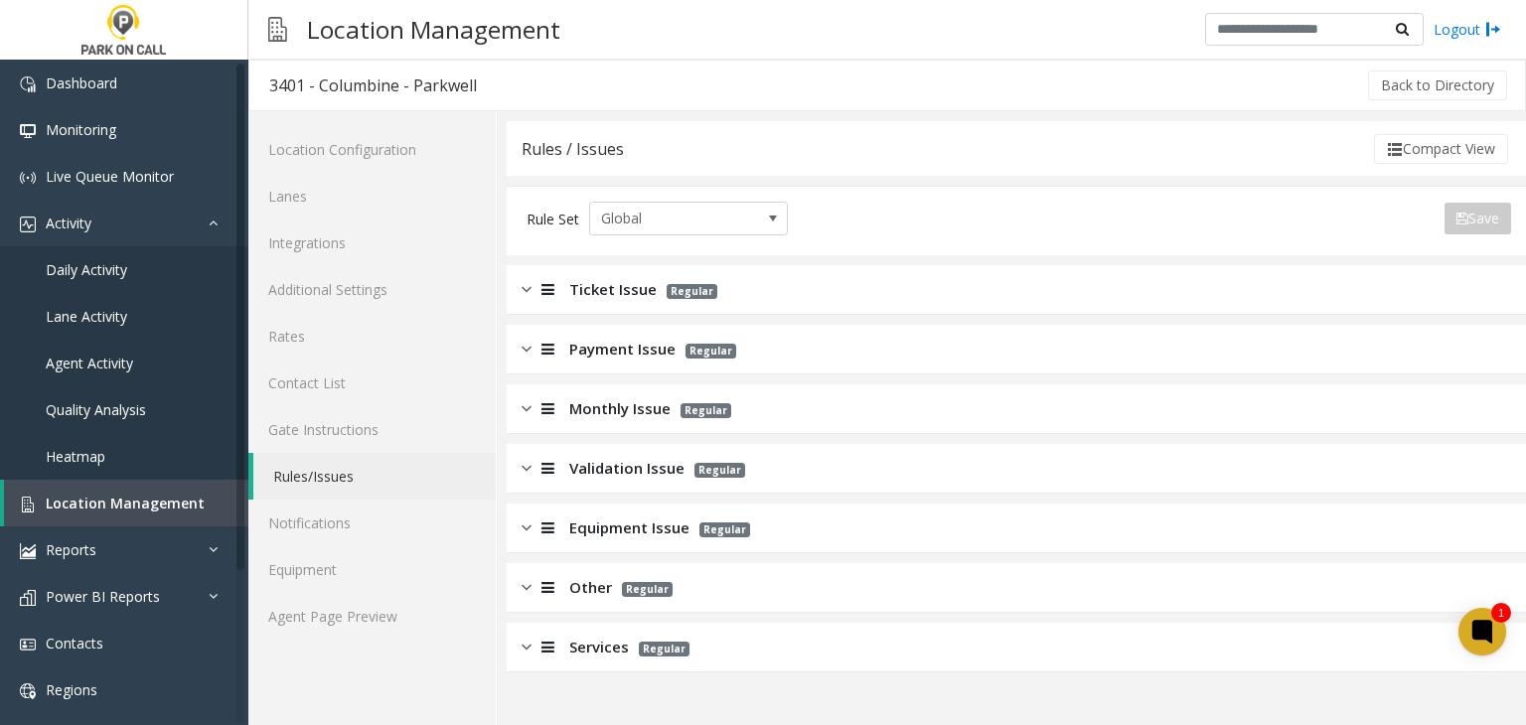
click at [580, 340] on span "Payment Issue" at bounding box center [622, 349] width 106 height 23
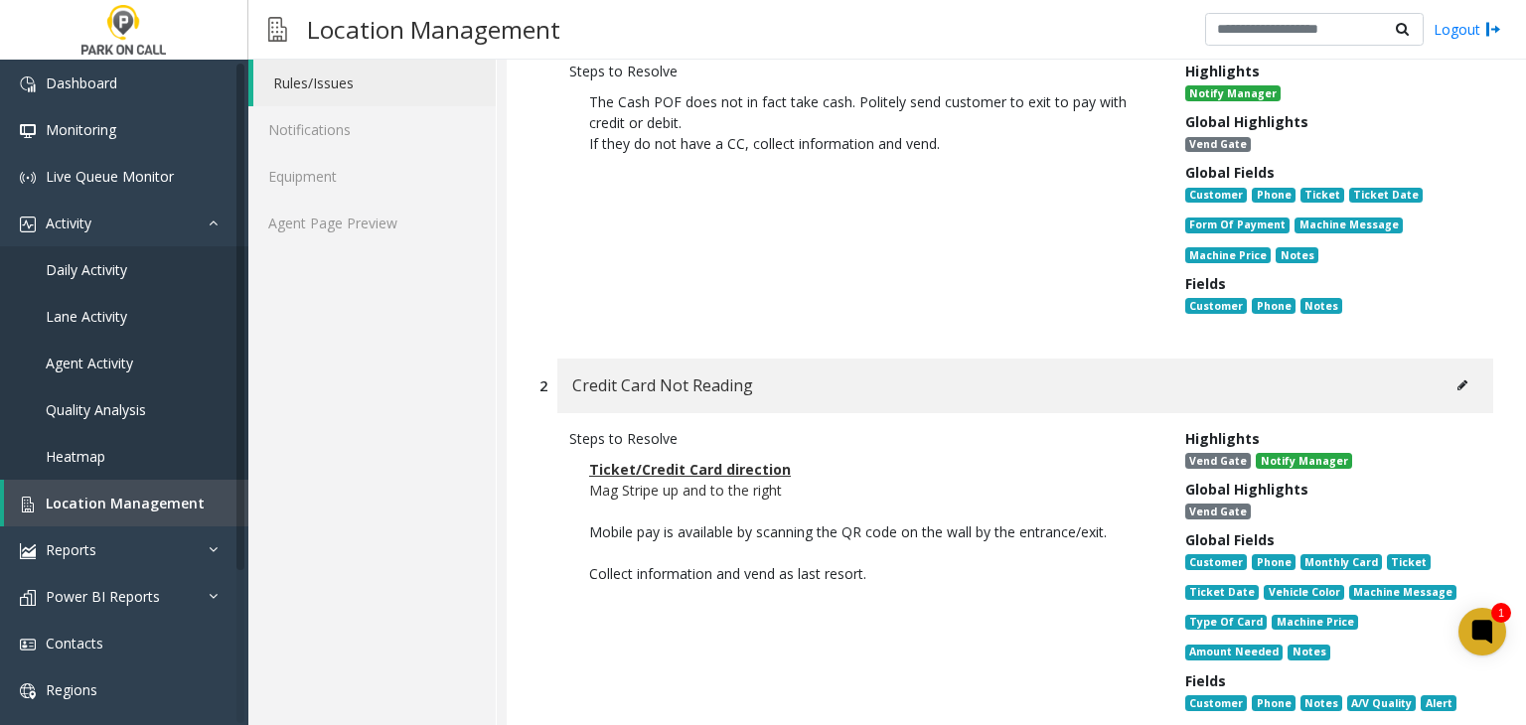
scroll to position [397, 0]
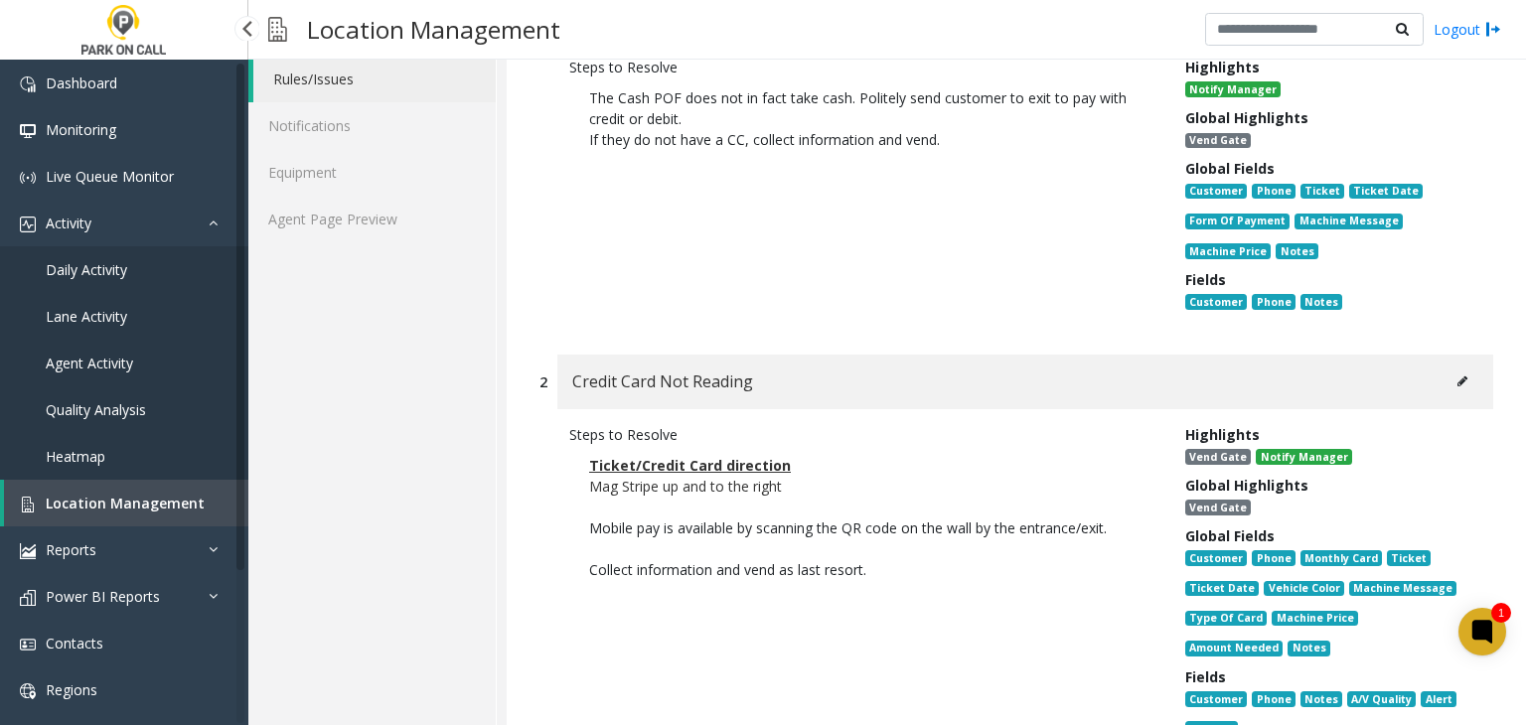
click at [127, 515] on link "Location Management" at bounding box center [126, 503] width 244 height 47
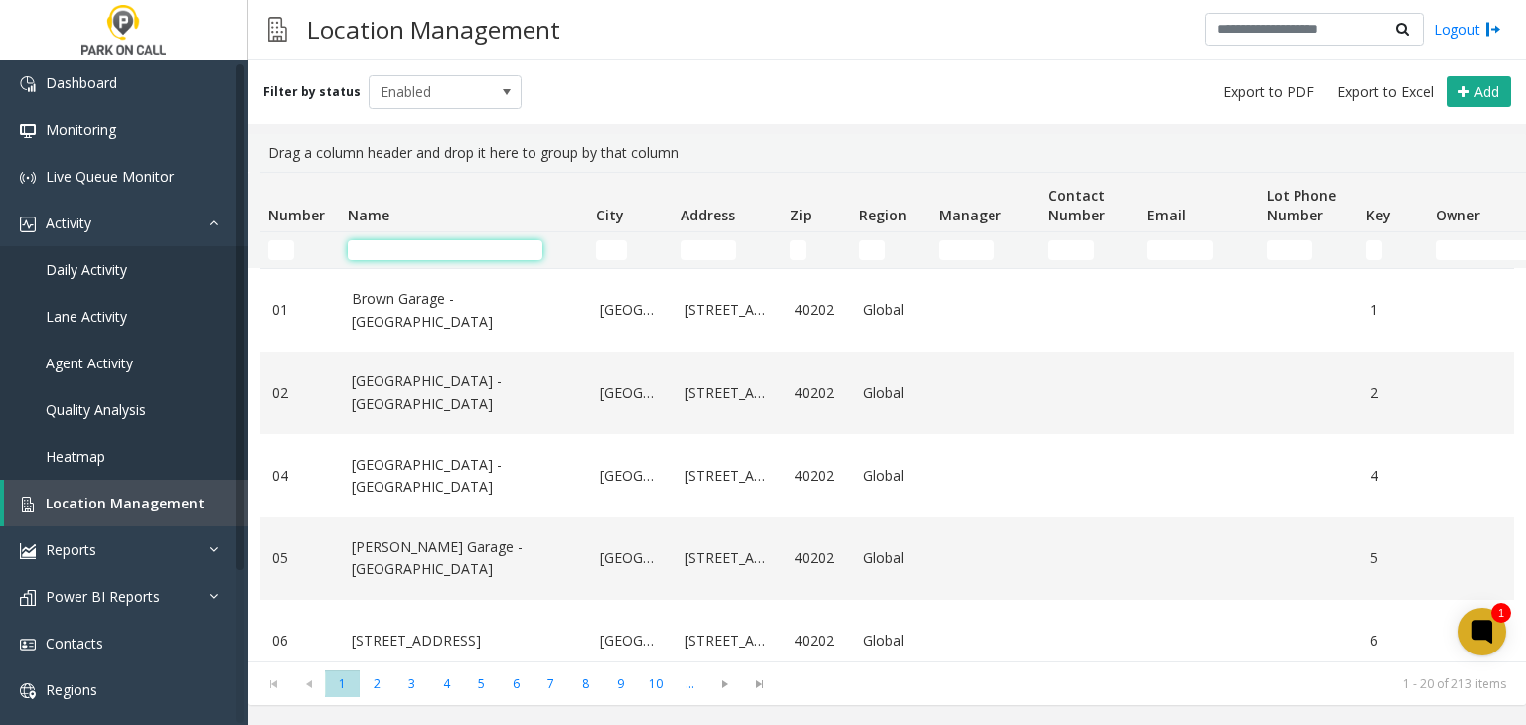
click at [393, 252] on input "Name Filter" at bounding box center [445, 250] width 195 height 20
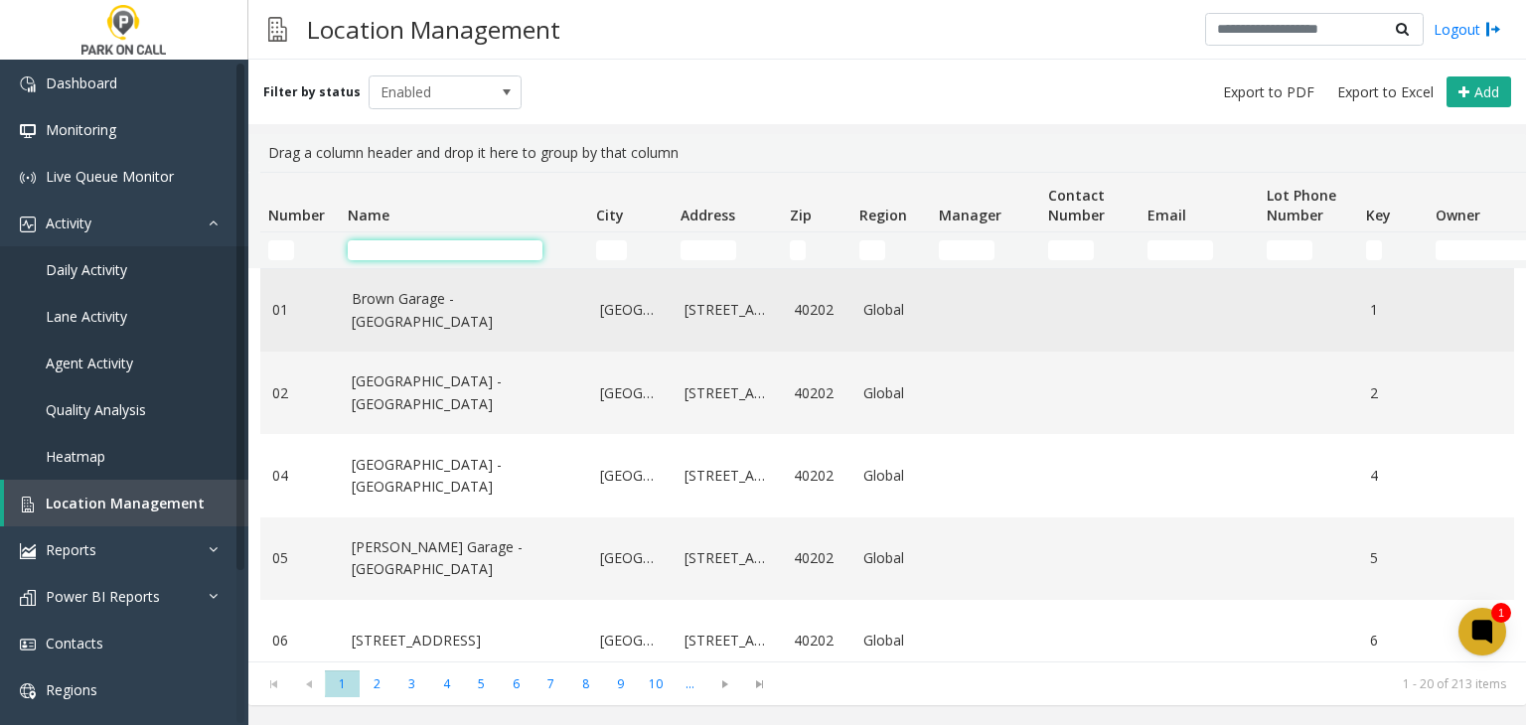
paste input "**********"
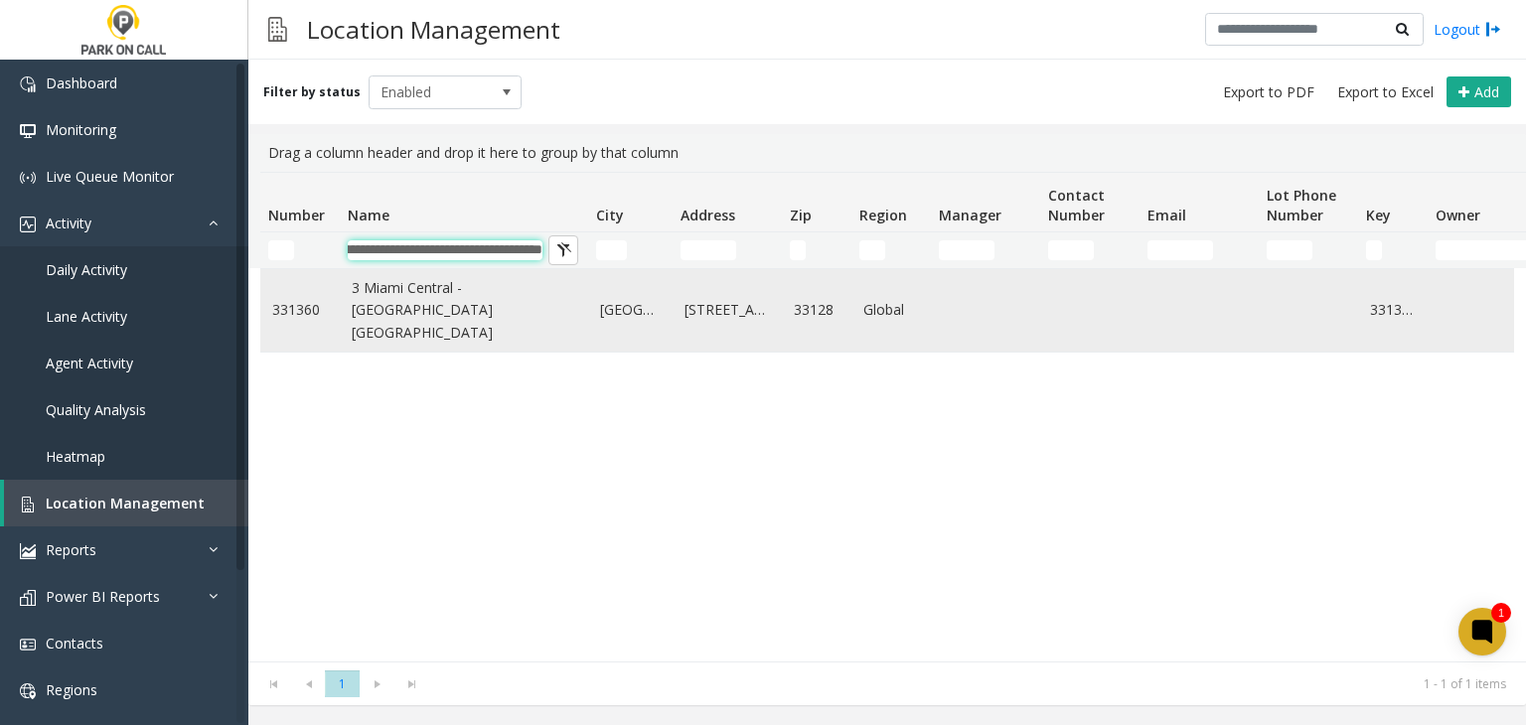
type input "**********"
click at [418, 290] on link "3 Miami Central - Universal Parking Miami" at bounding box center [464, 310] width 224 height 67
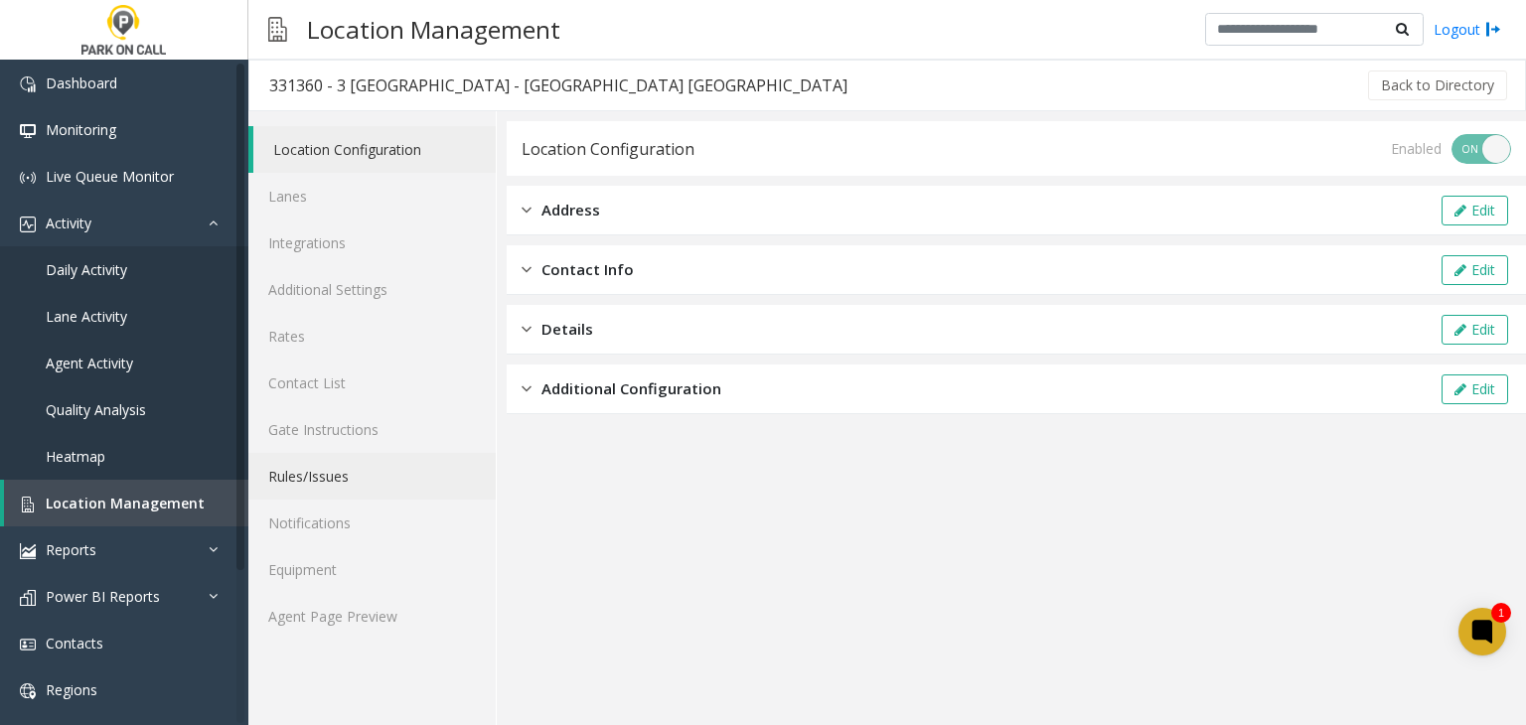
click at [374, 494] on link "Rules/Issues" at bounding box center [371, 476] width 247 height 47
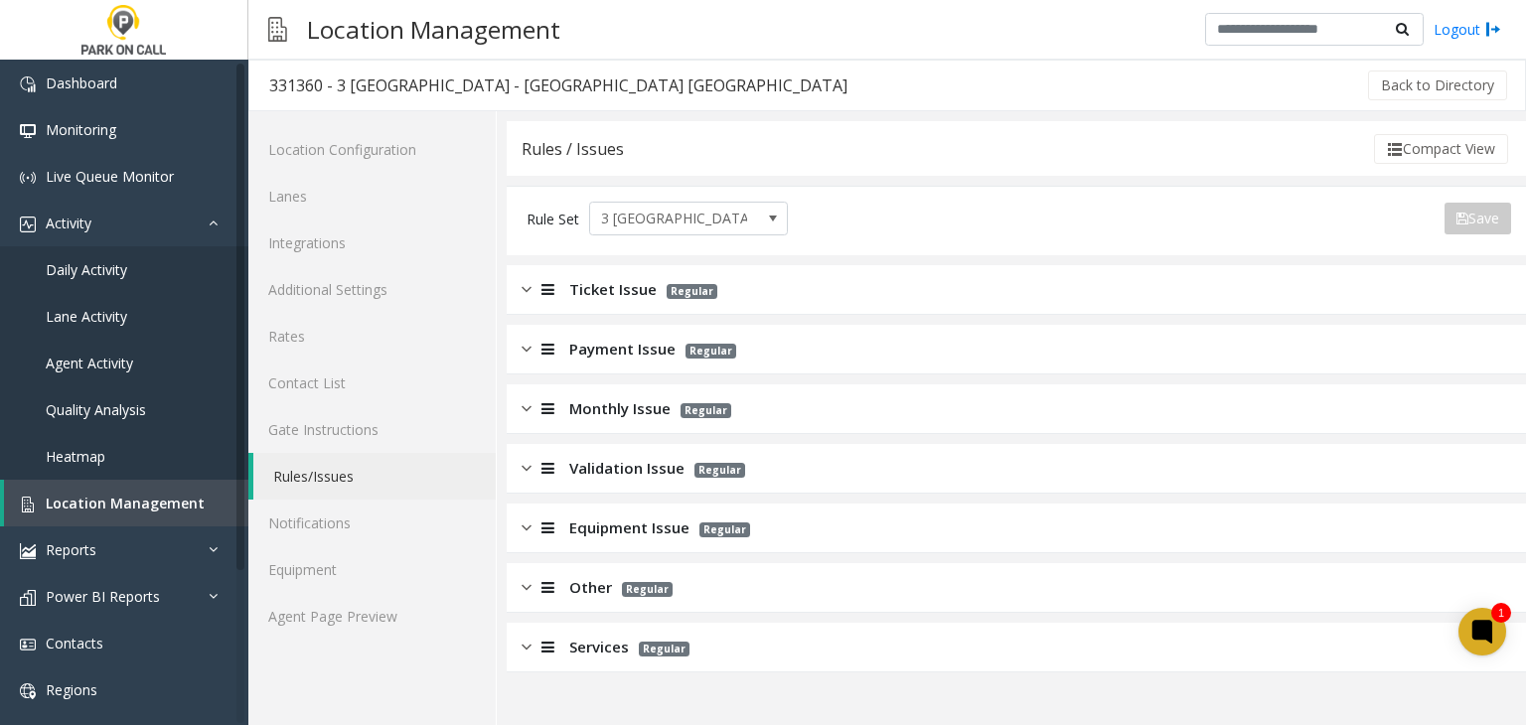
click at [585, 649] on span "Services" at bounding box center [599, 647] width 60 height 23
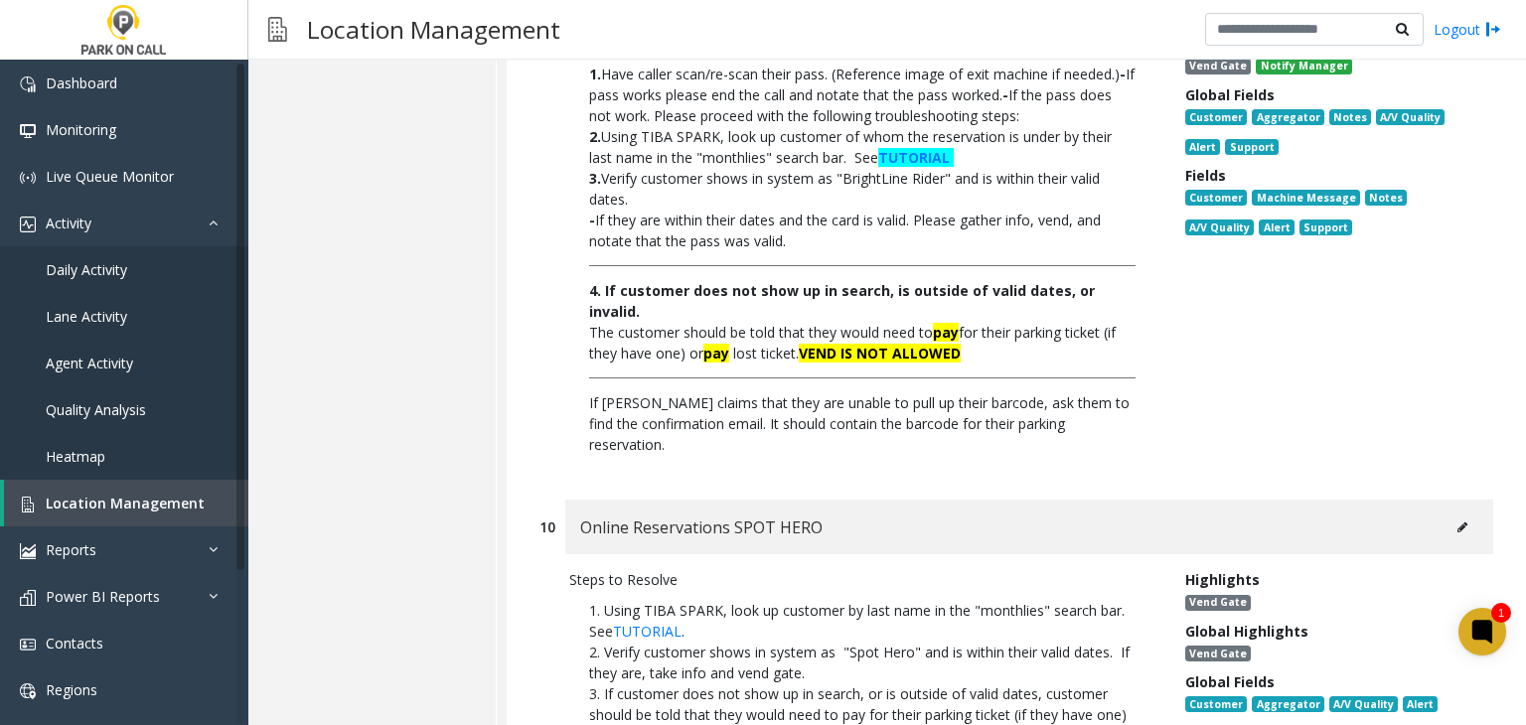
scroll to position [2781, 0]
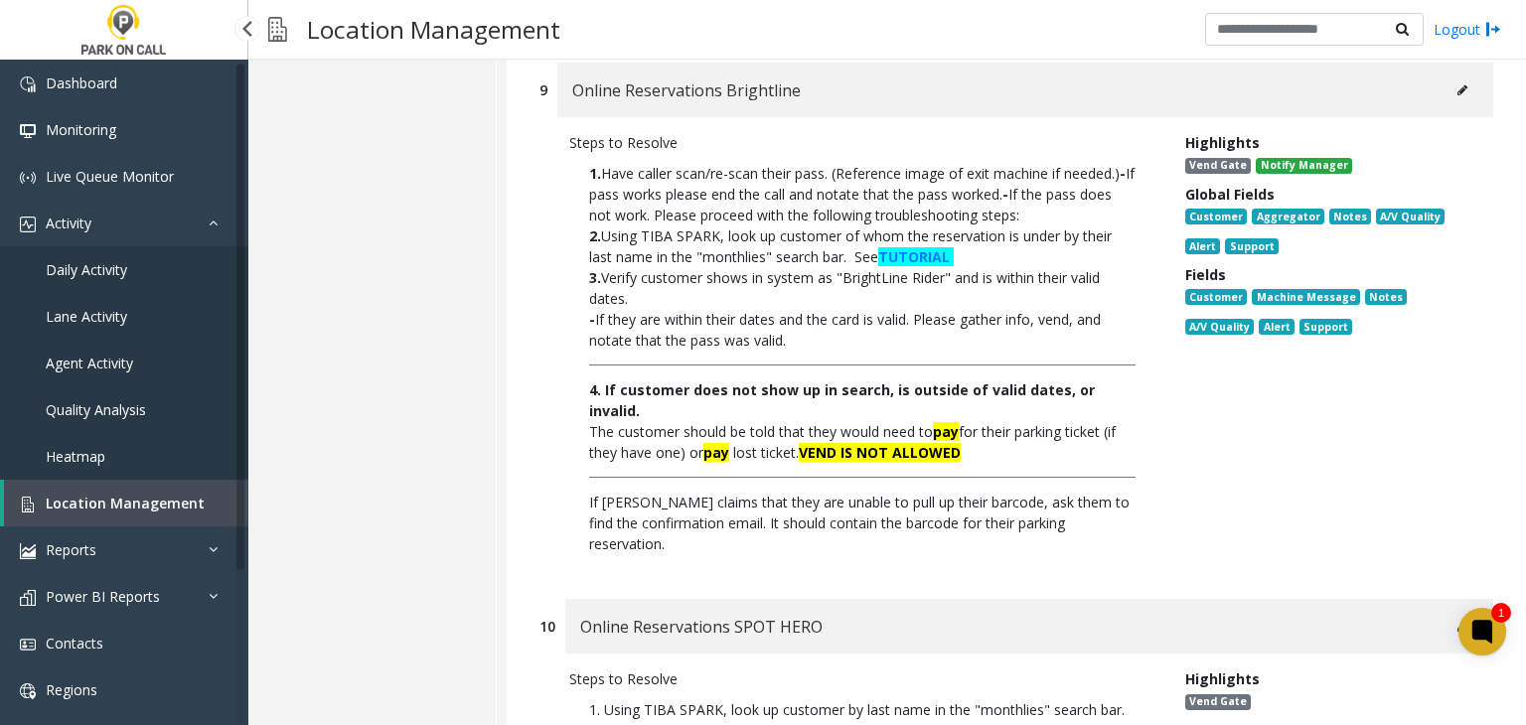
click at [85, 510] on span "Location Management" at bounding box center [125, 503] width 159 height 19
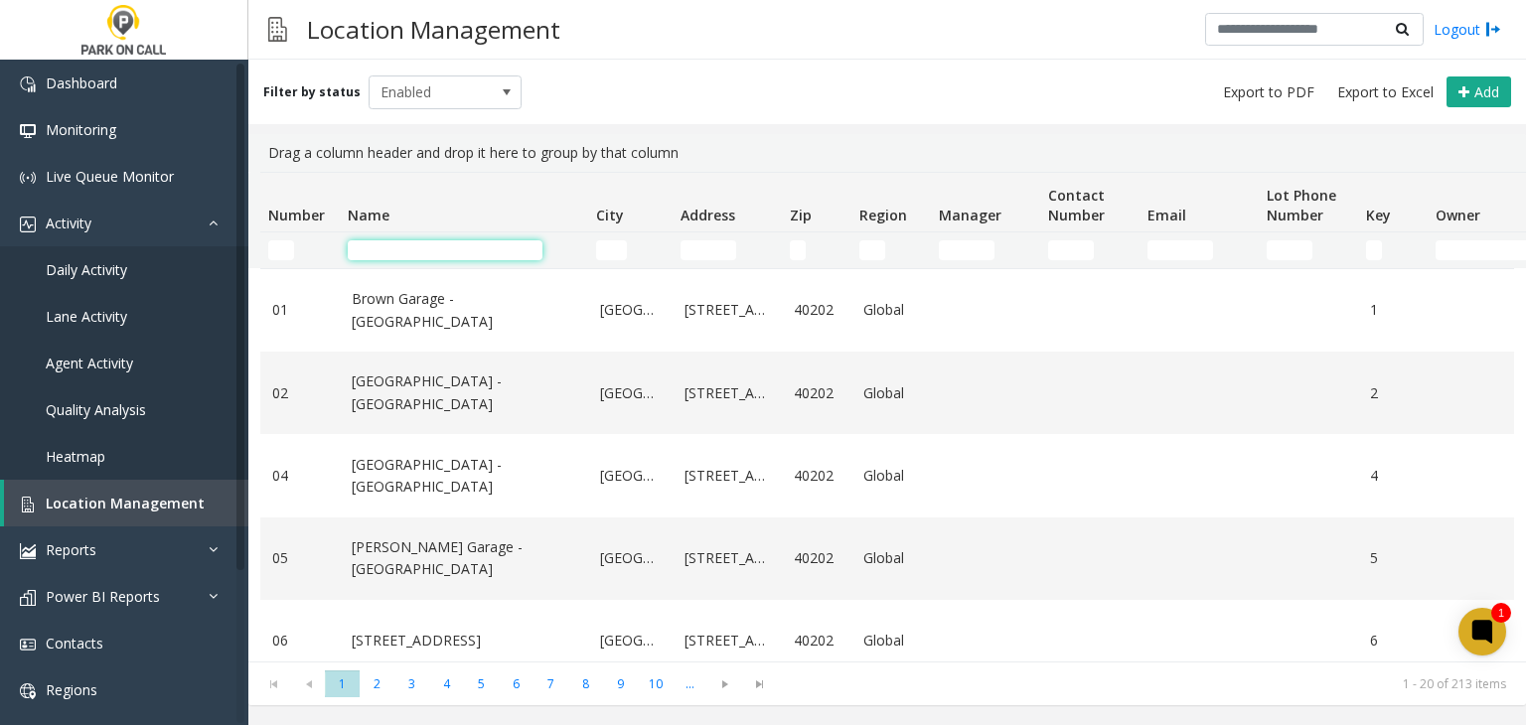
click at [384, 251] on input "Name Filter" at bounding box center [445, 250] width 195 height 20
paste input "**********"
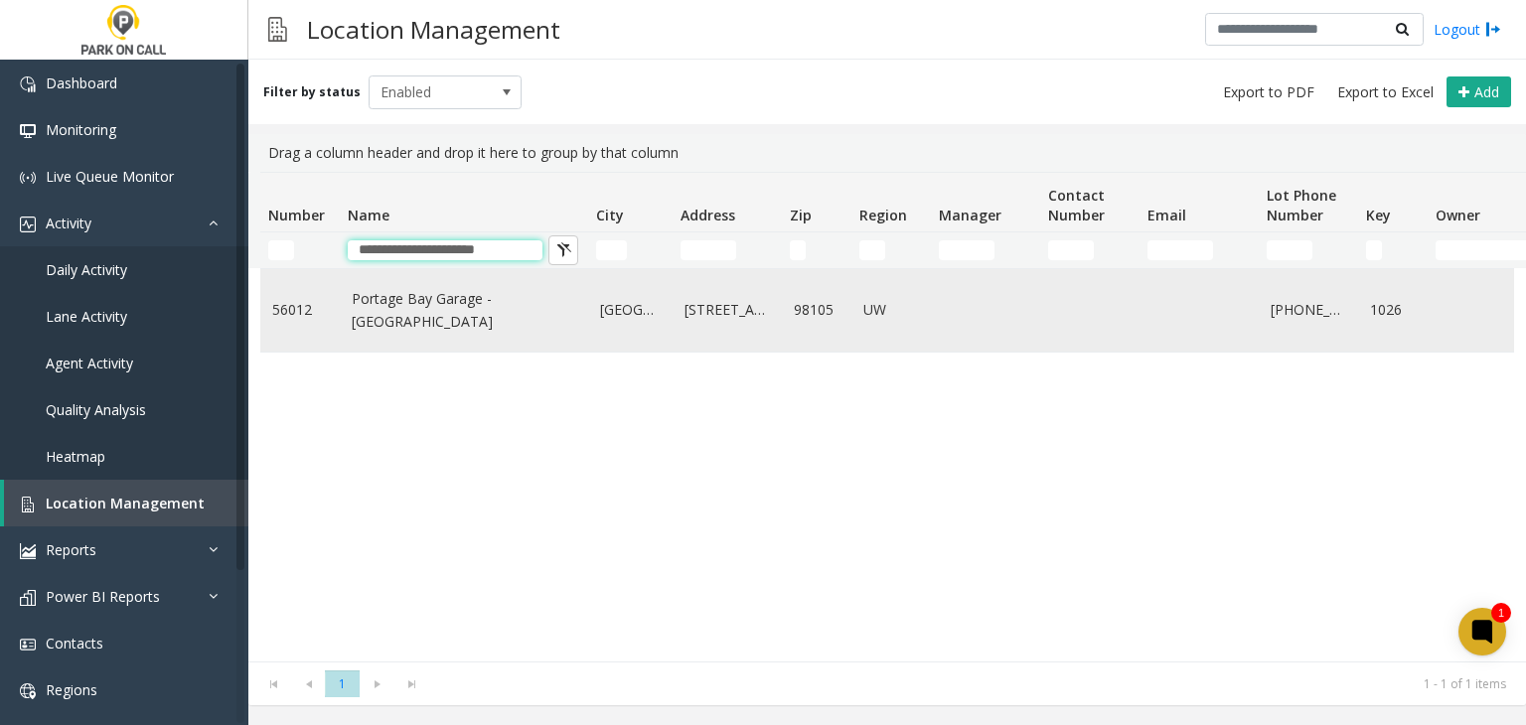
type input "**********"
click at [370, 321] on td "Portage Bay Garage - [GEOGRAPHIC_DATA]" at bounding box center [464, 310] width 248 height 82
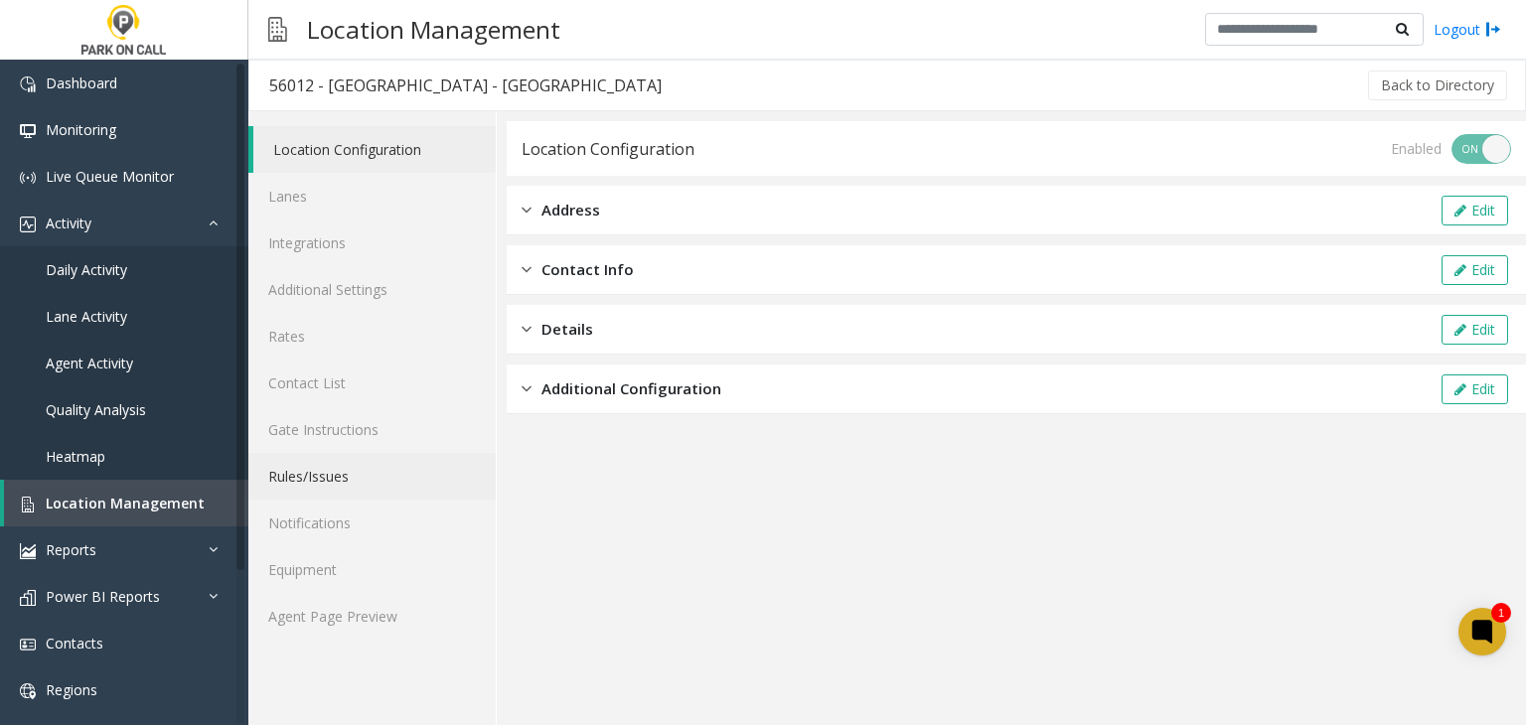
click at [368, 490] on link "Rules/Issues" at bounding box center [371, 476] width 247 height 47
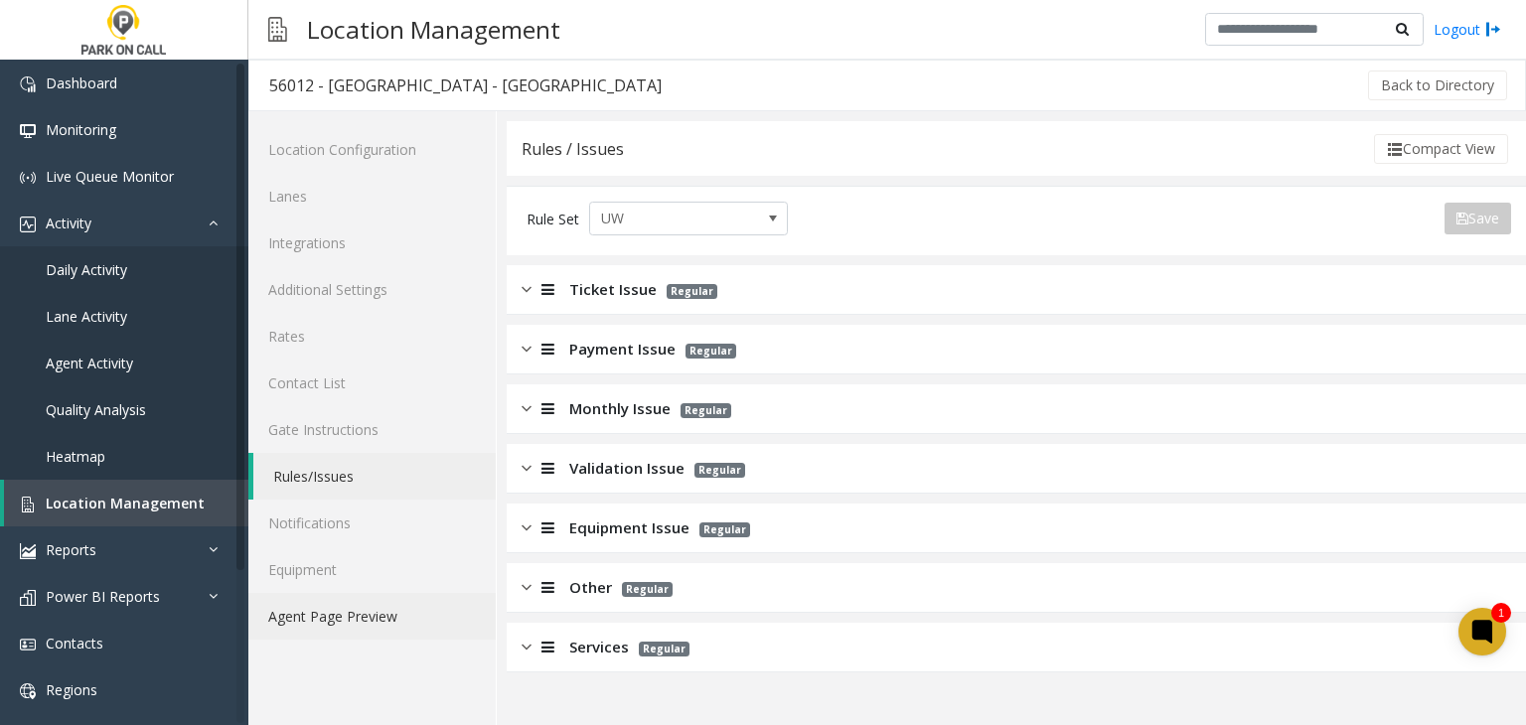
click at [342, 632] on link "Agent Page Preview" at bounding box center [371, 616] width 247 height 47
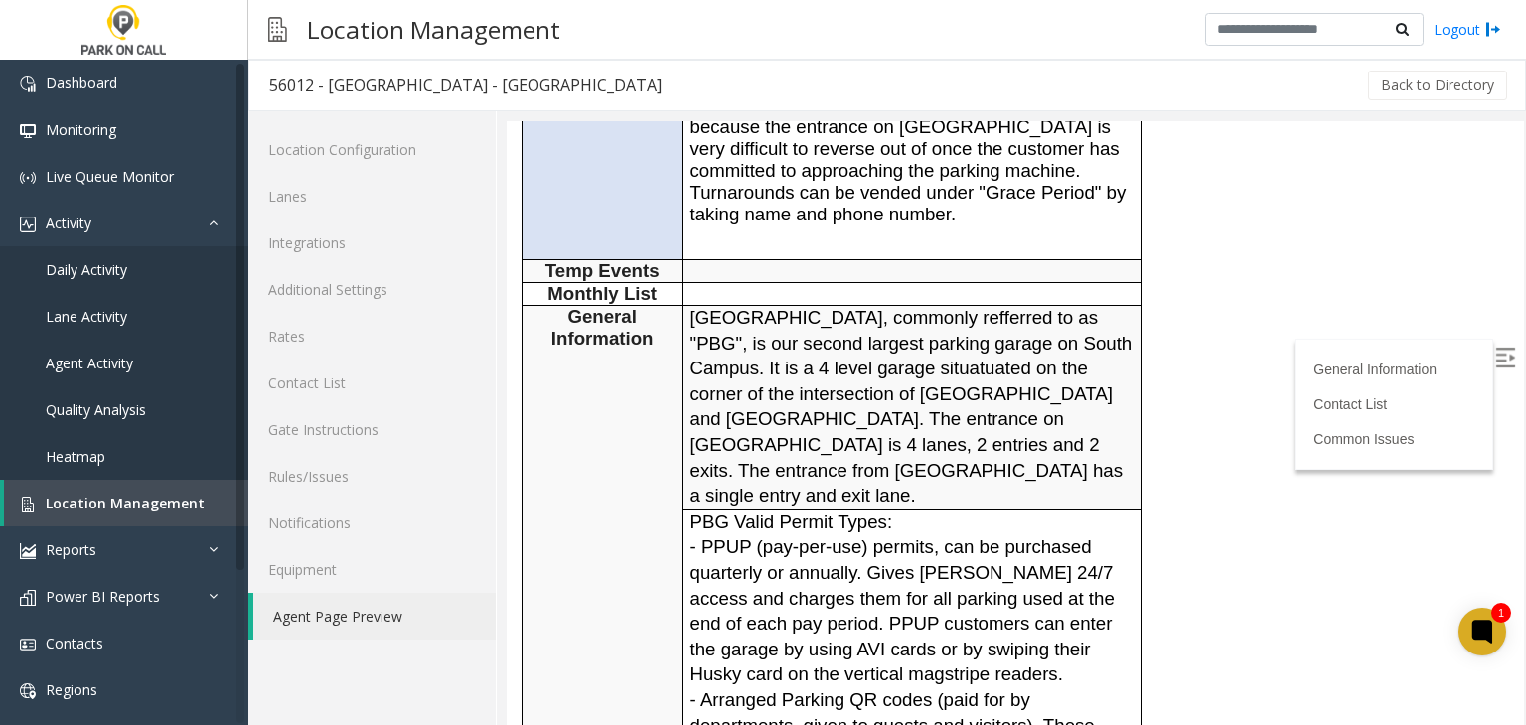
scroll to position [795, 0]
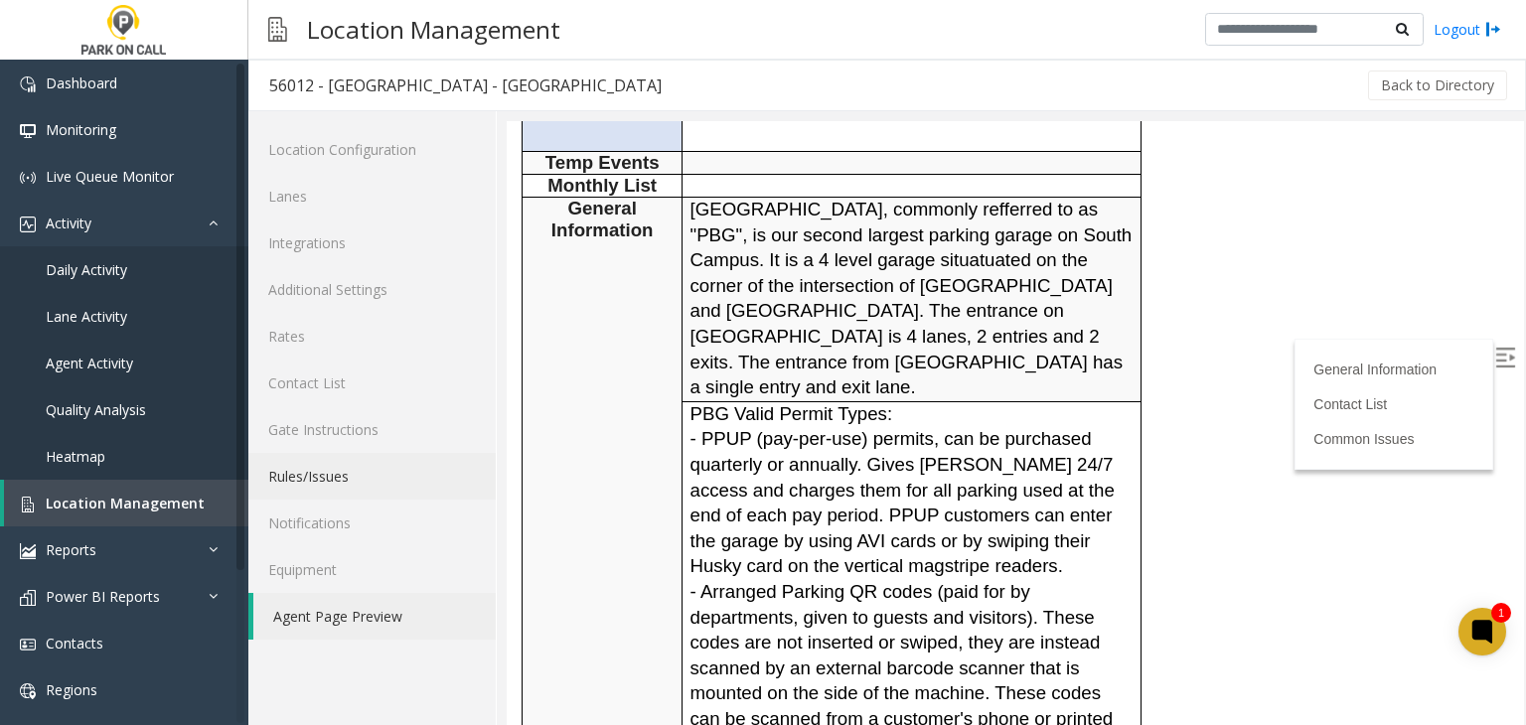
click at [422, 477] on link "Rules/Issues" at bounding box center [371, 476] width 247 height 47
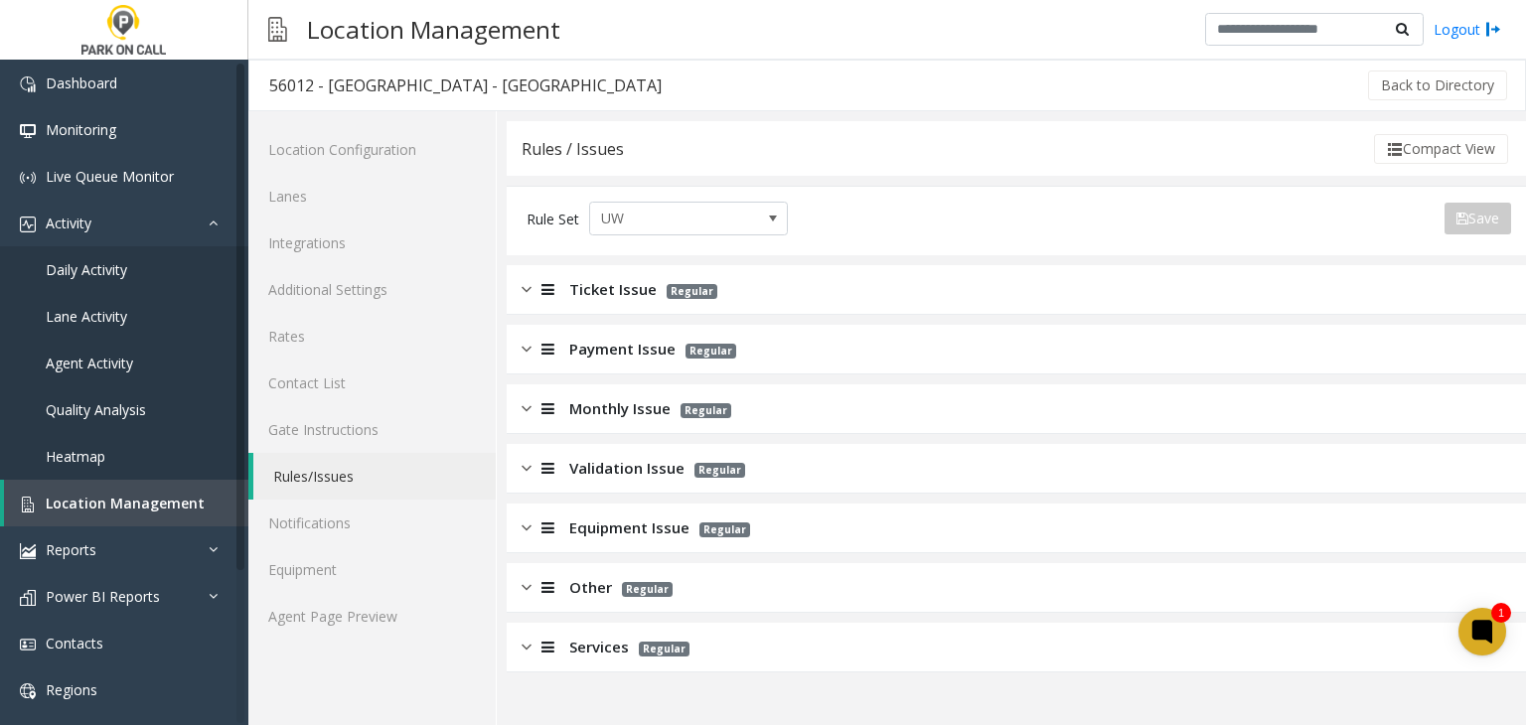
click at [606, 346] on span "Payment Issue" at bounding box center [622, 349] width 106 height 23
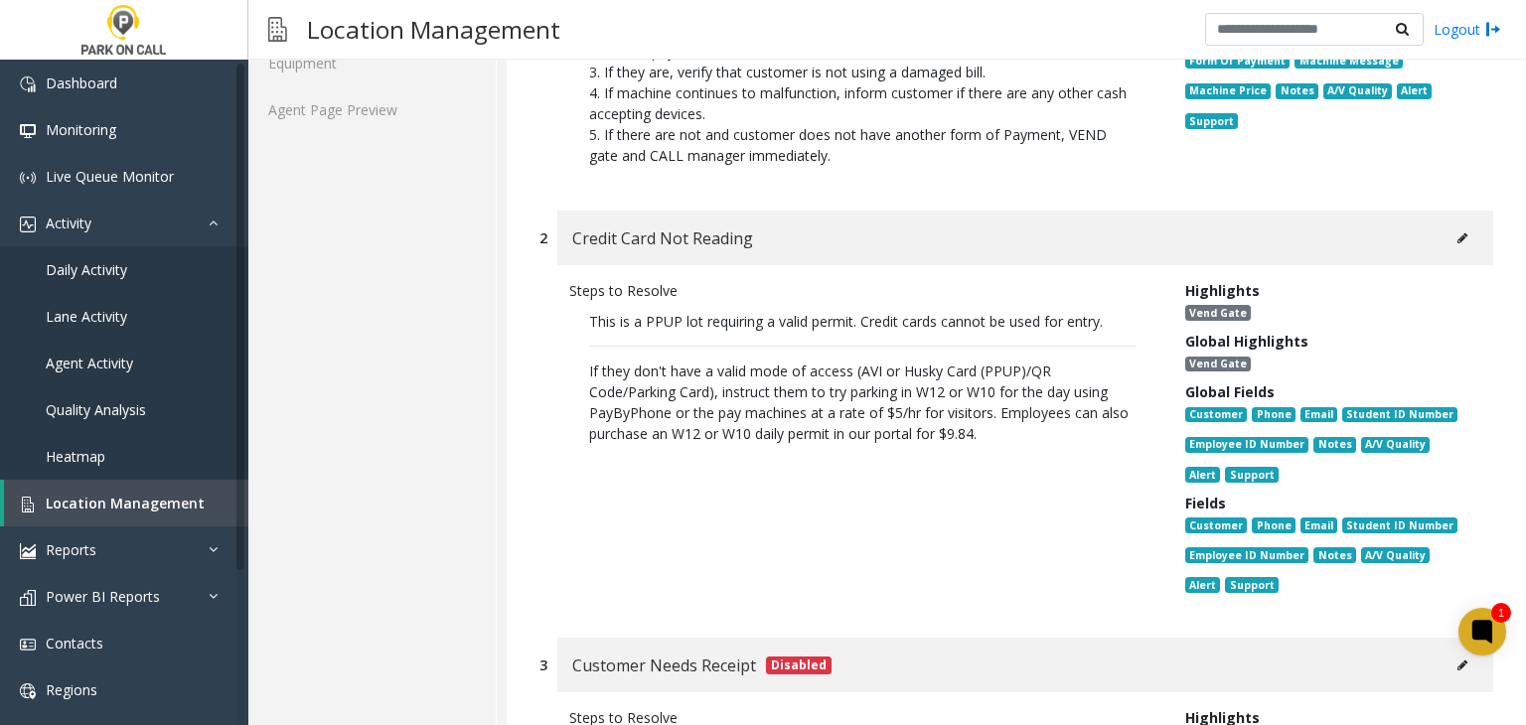
scroll to position [99, 0]
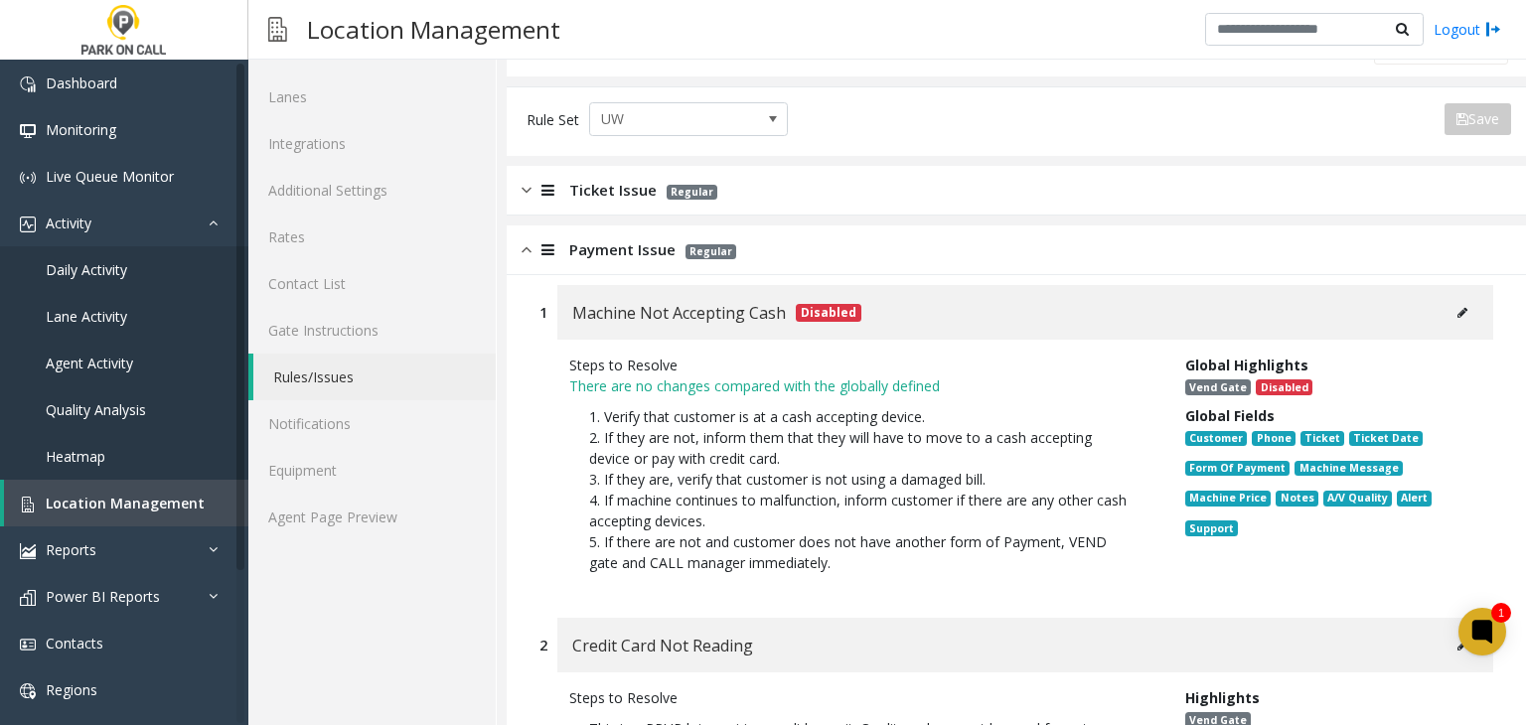
click at [572, 256] on span "Payment Issue" at bounding box center [622, 249] width 106 height 23
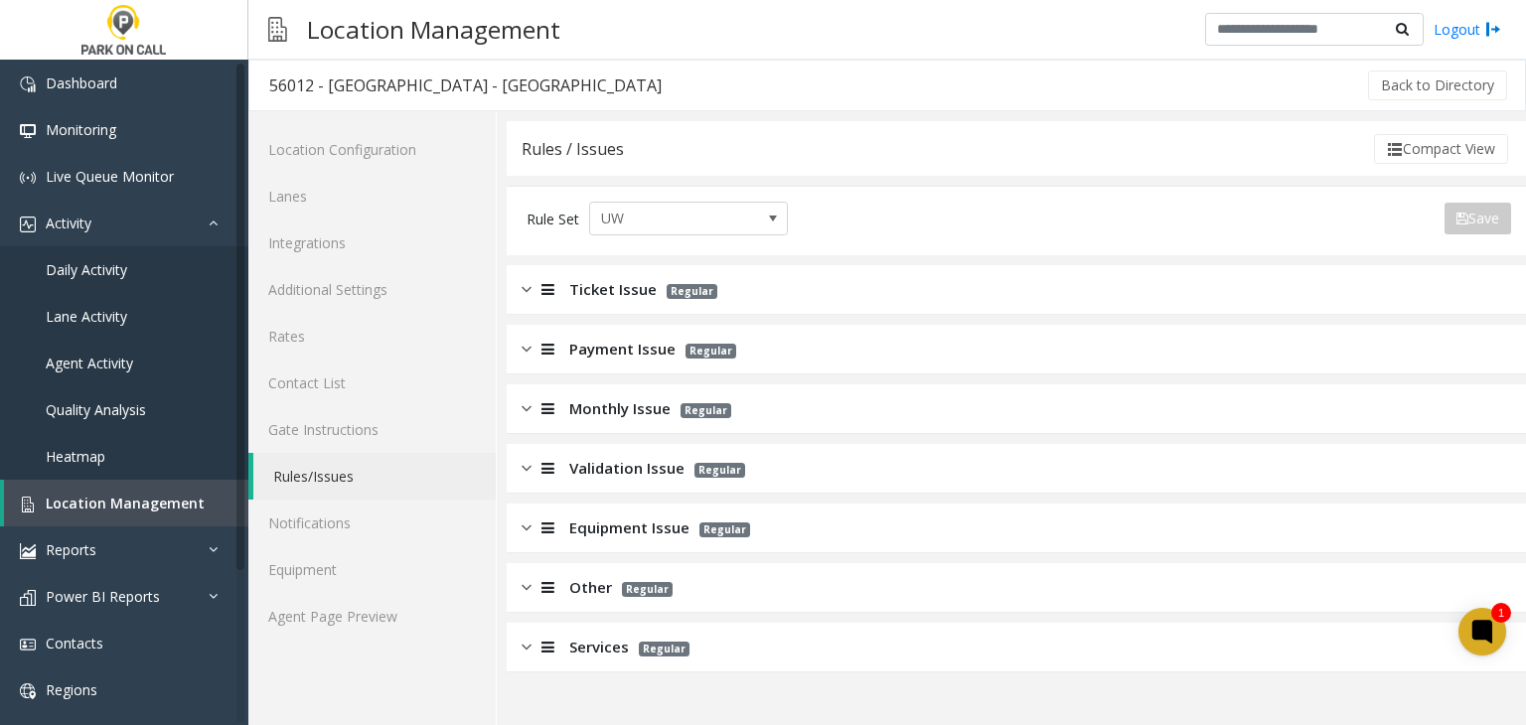
click at [578, 400] on span "Monthly Issue" at bounding box center [619, 408] width 101 height 23
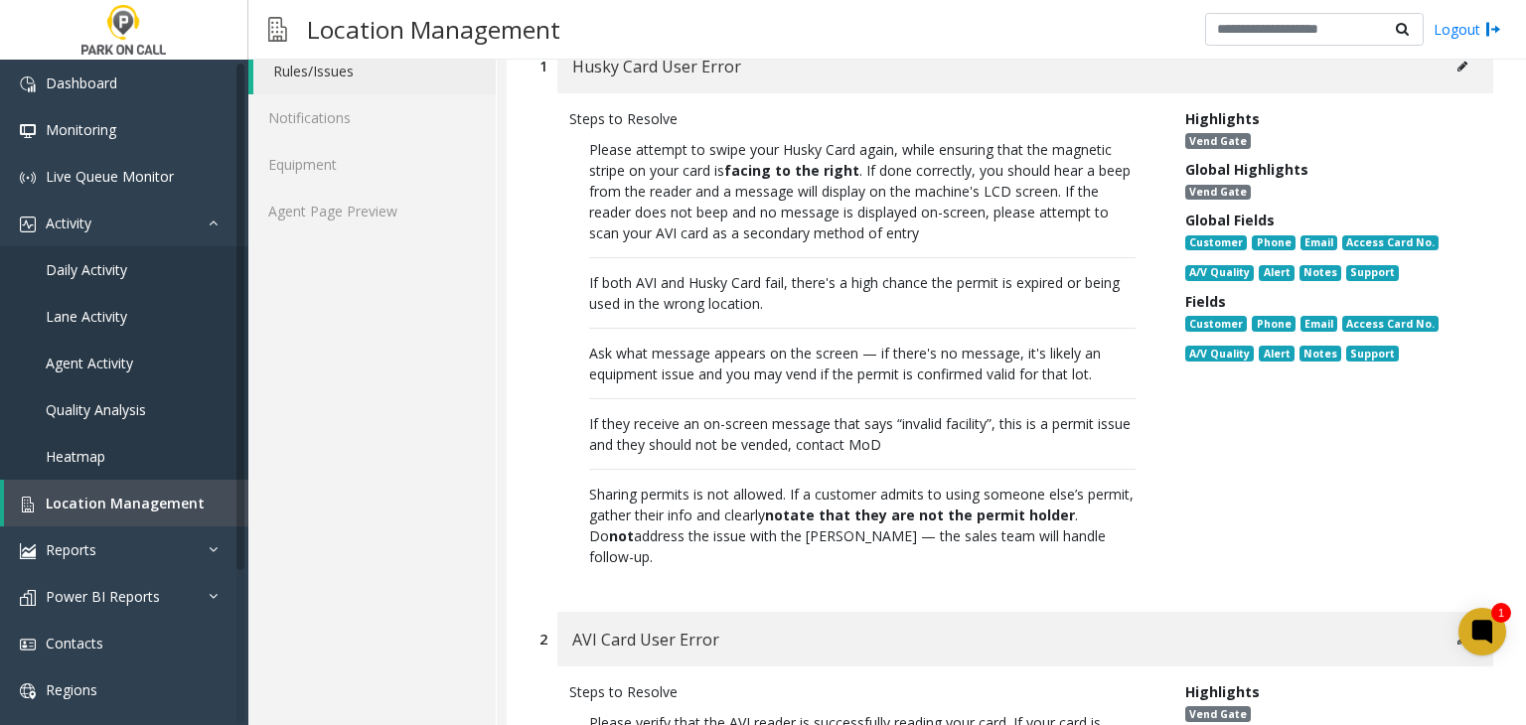
scroll to position [298, 0]
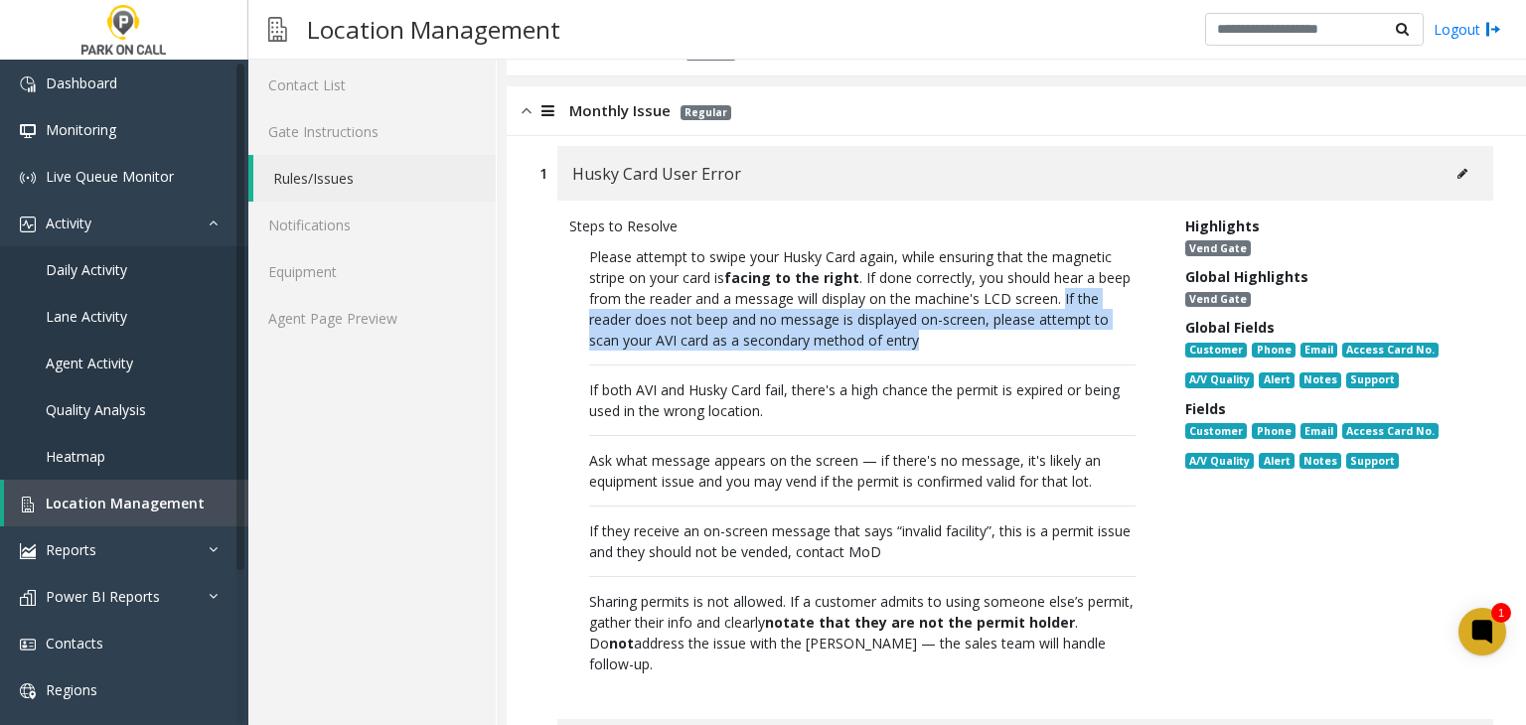
drag, startPoint x: 1099, startPoint y: 296, endPoint x: 953, endPoint y: 350, distance: 155.5
click at [953, 350] on p "Please attempt to swipe your Husky Card again, while ensuring that the magnetic…" at bounding box center [862, 460] width 586 height 448
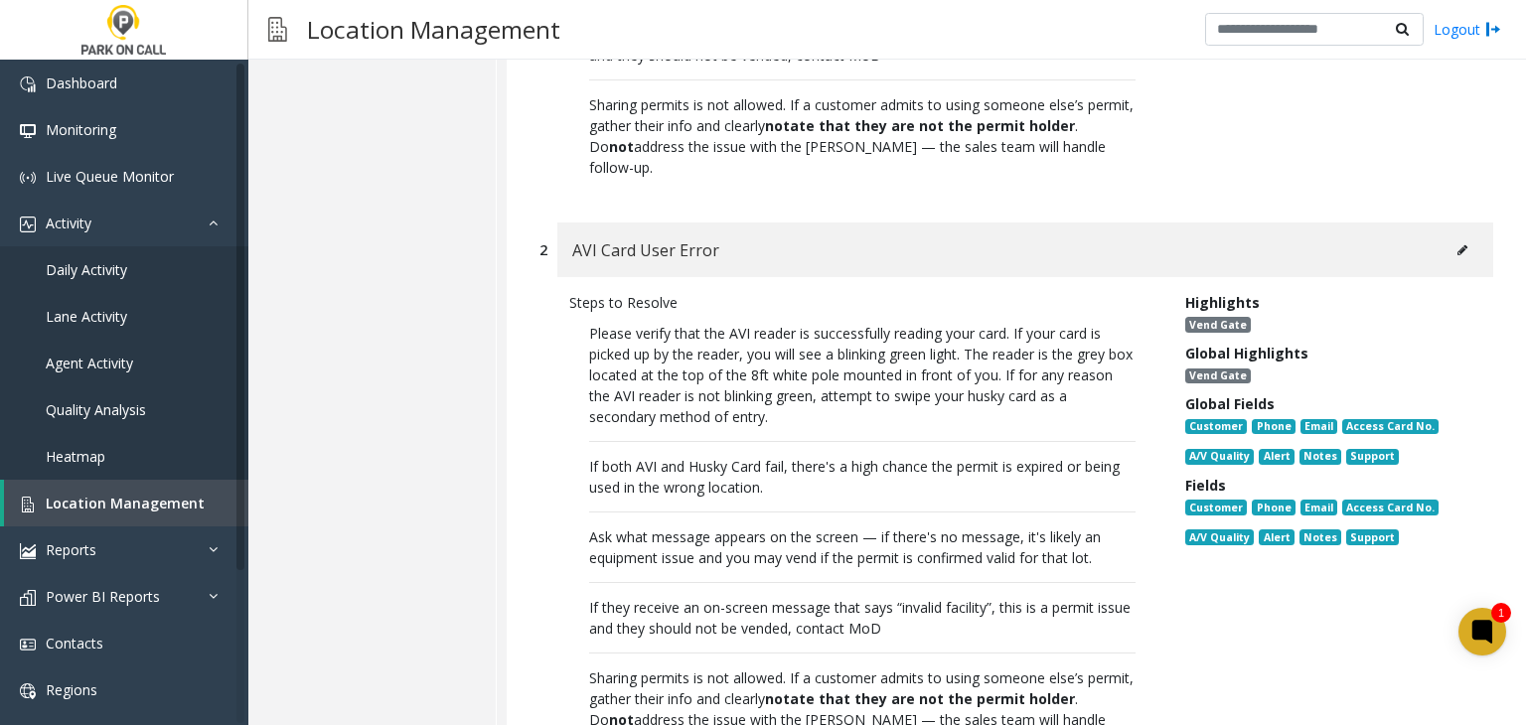
click at [1031, 355] on p "Please verify that the AVI reader is successfully reading your card. If your ca…" at bounding box center [862, 537] width 586 height 448
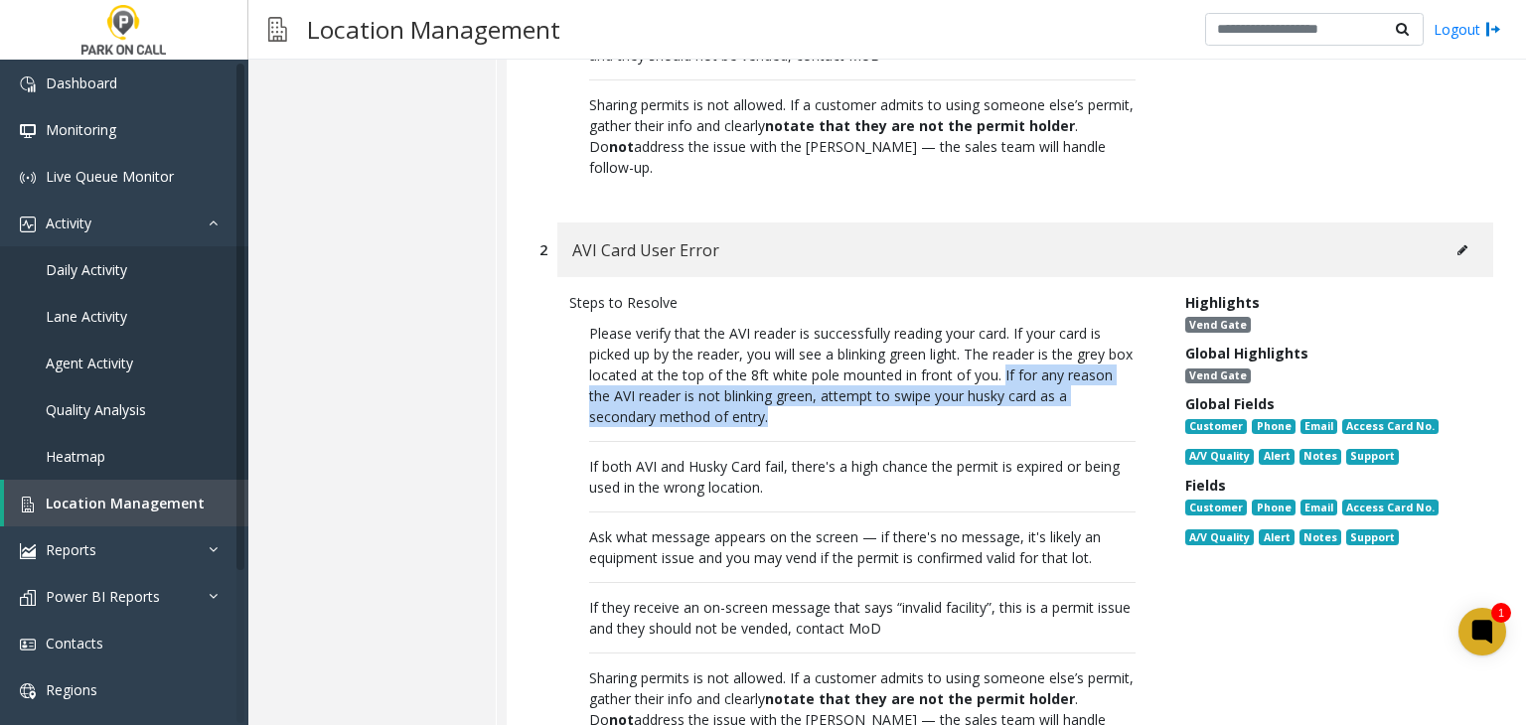
drag, startPoint x: 1031, startPoint y: 355, endPoint x: 946, endPoint y: 394, distance: 94.2
click at [946, 394] on p "Please verify that the AVI reader is successfully reading your card. If your ca…" at bounding box center [862, 537] width 586 height 448
copy p "If for any reason the AVI reader is not blinking green, attempt to swipe your h…"
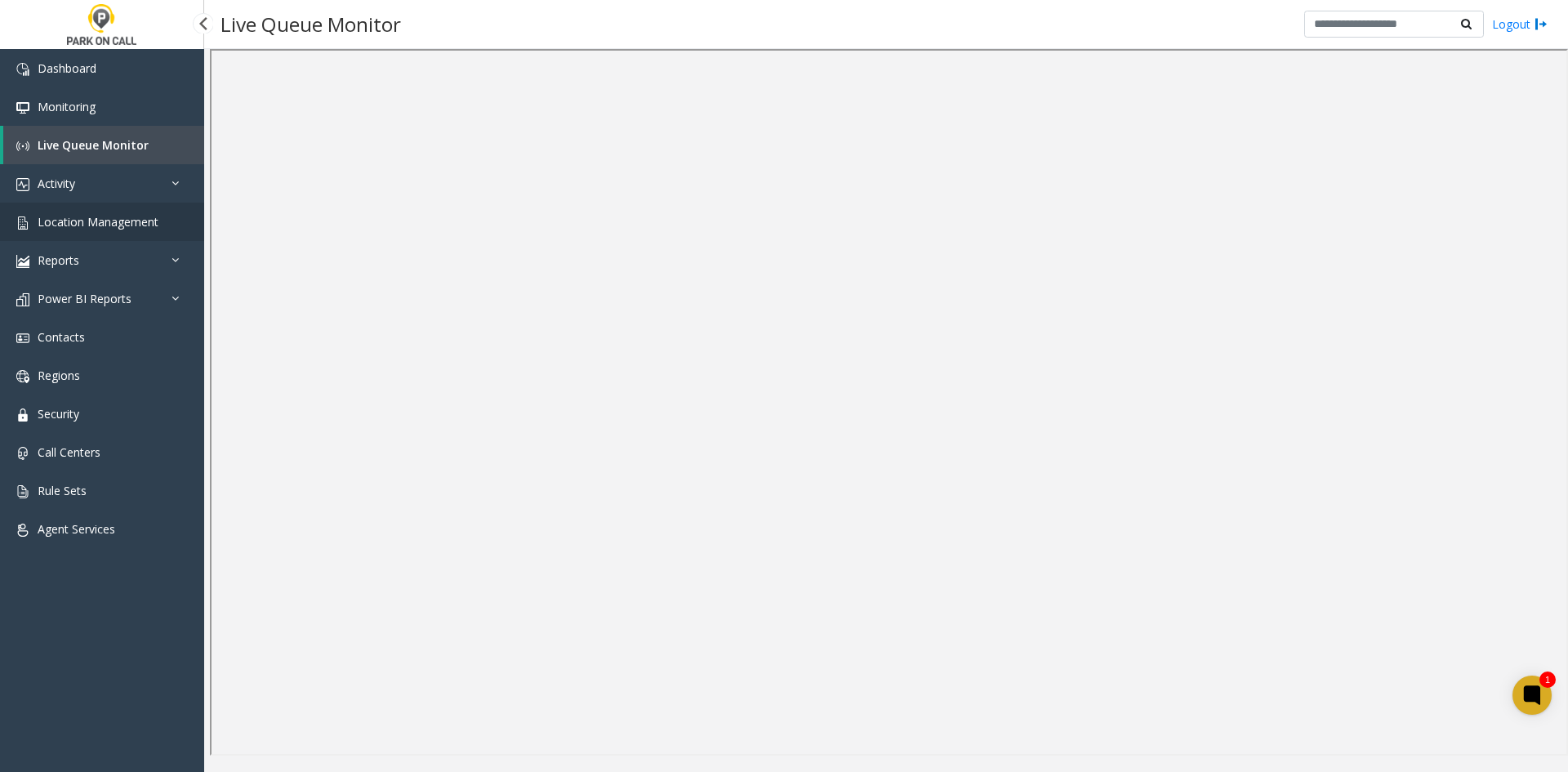
click at [65, 226] on span "Location Management" at bounding box center [98, 221] width 121 height 16
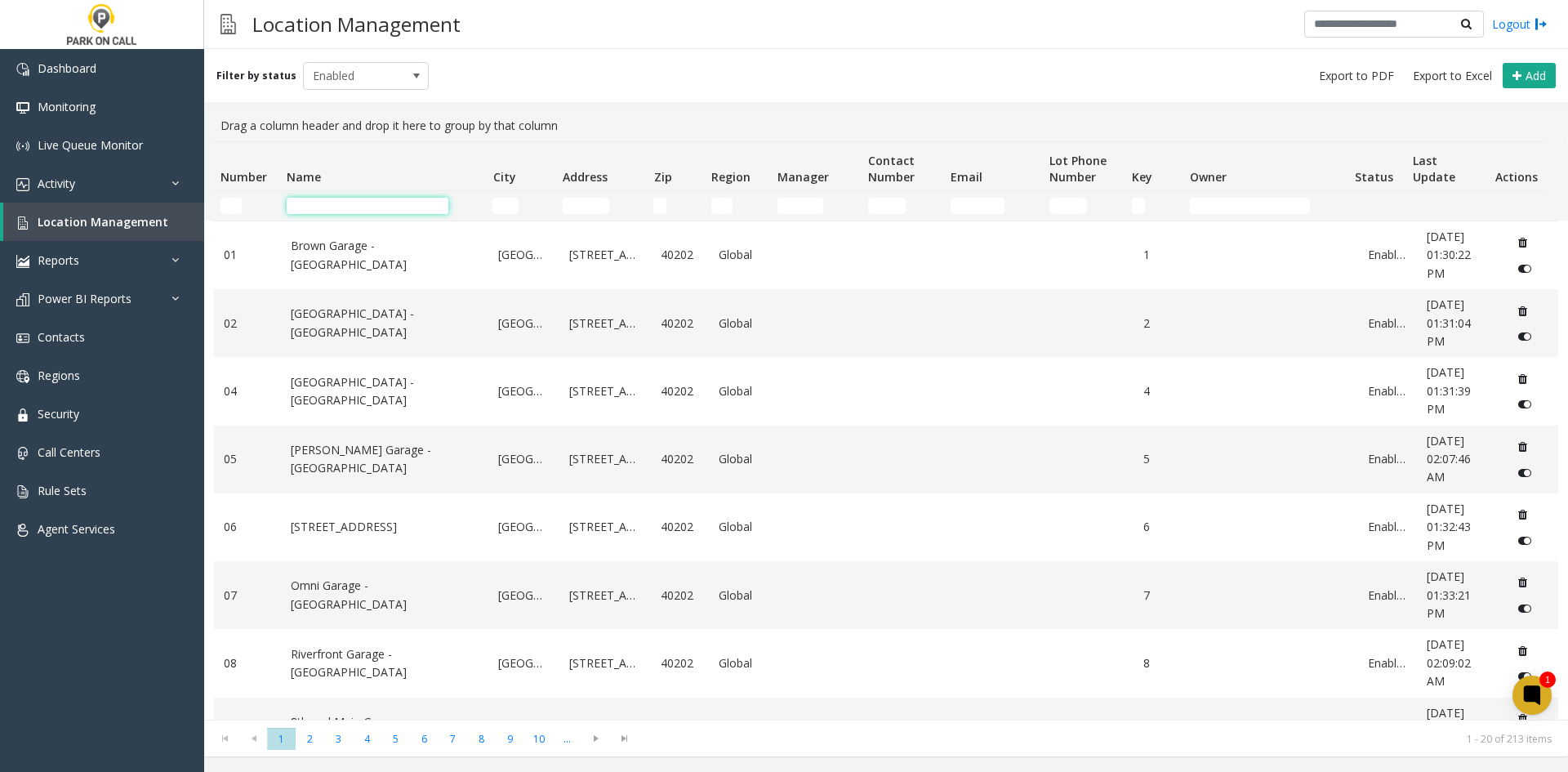
click at [307, 197] on input "Name Filter" at bounding box center [368, 206] width 162 height 16
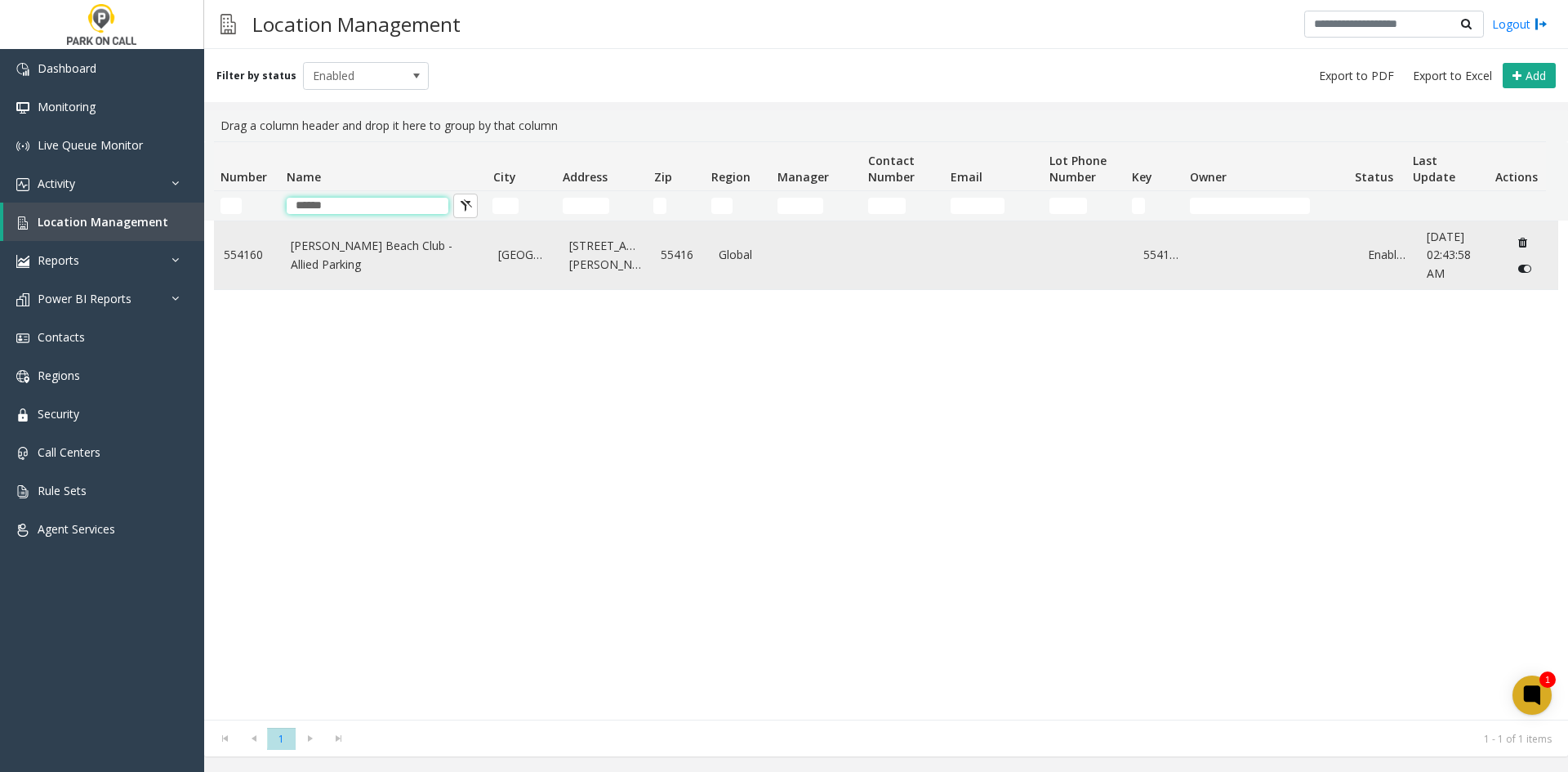
type input "******"
click at [317, 249] on link "Calhoun Beach Club - Allied Parking" at bounding box center [385, 255] width 188 height 37
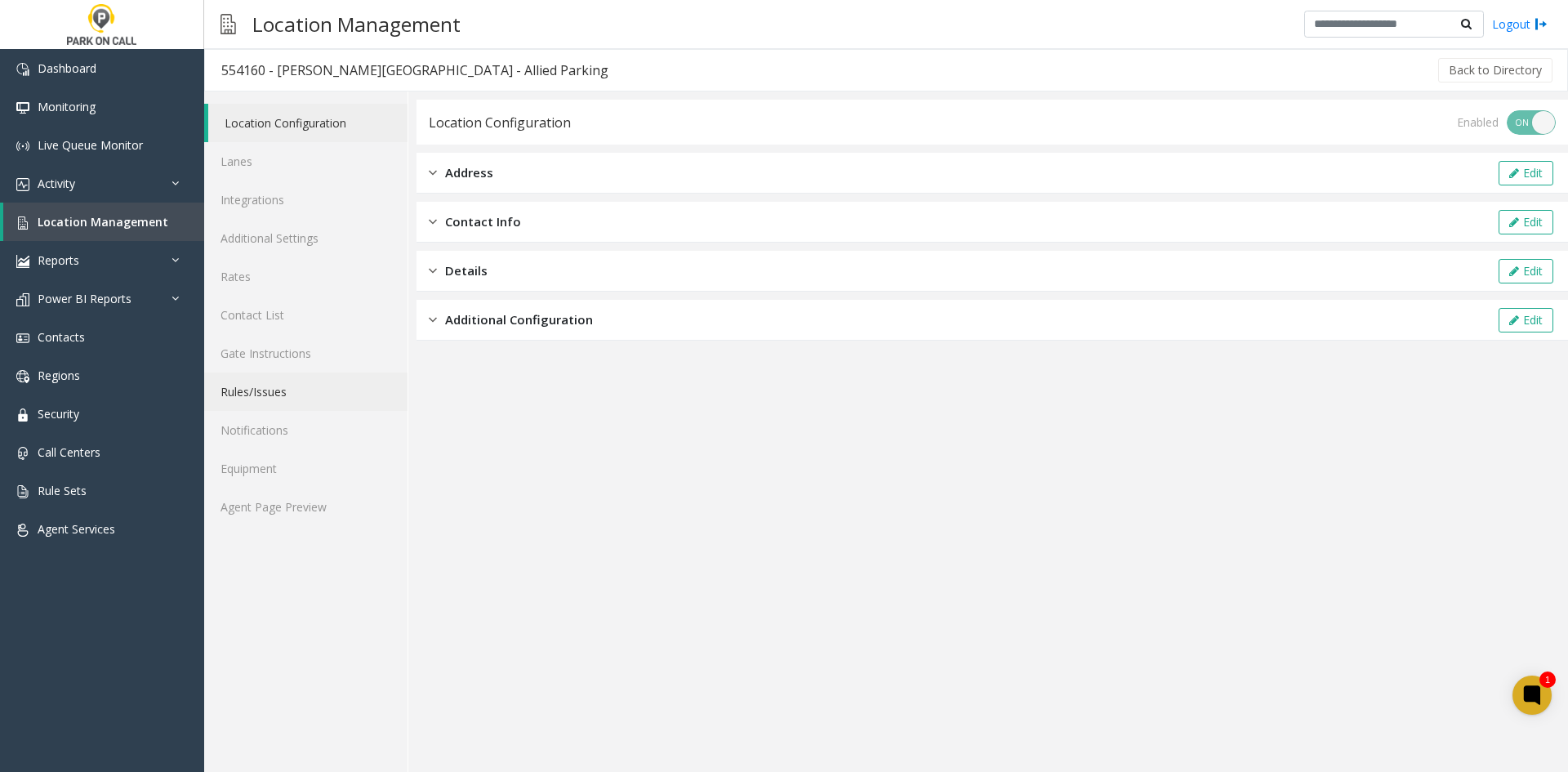
click at [233, 400] on link "Rules/Issues" at bounding box center [305, 391] width 203 height 39
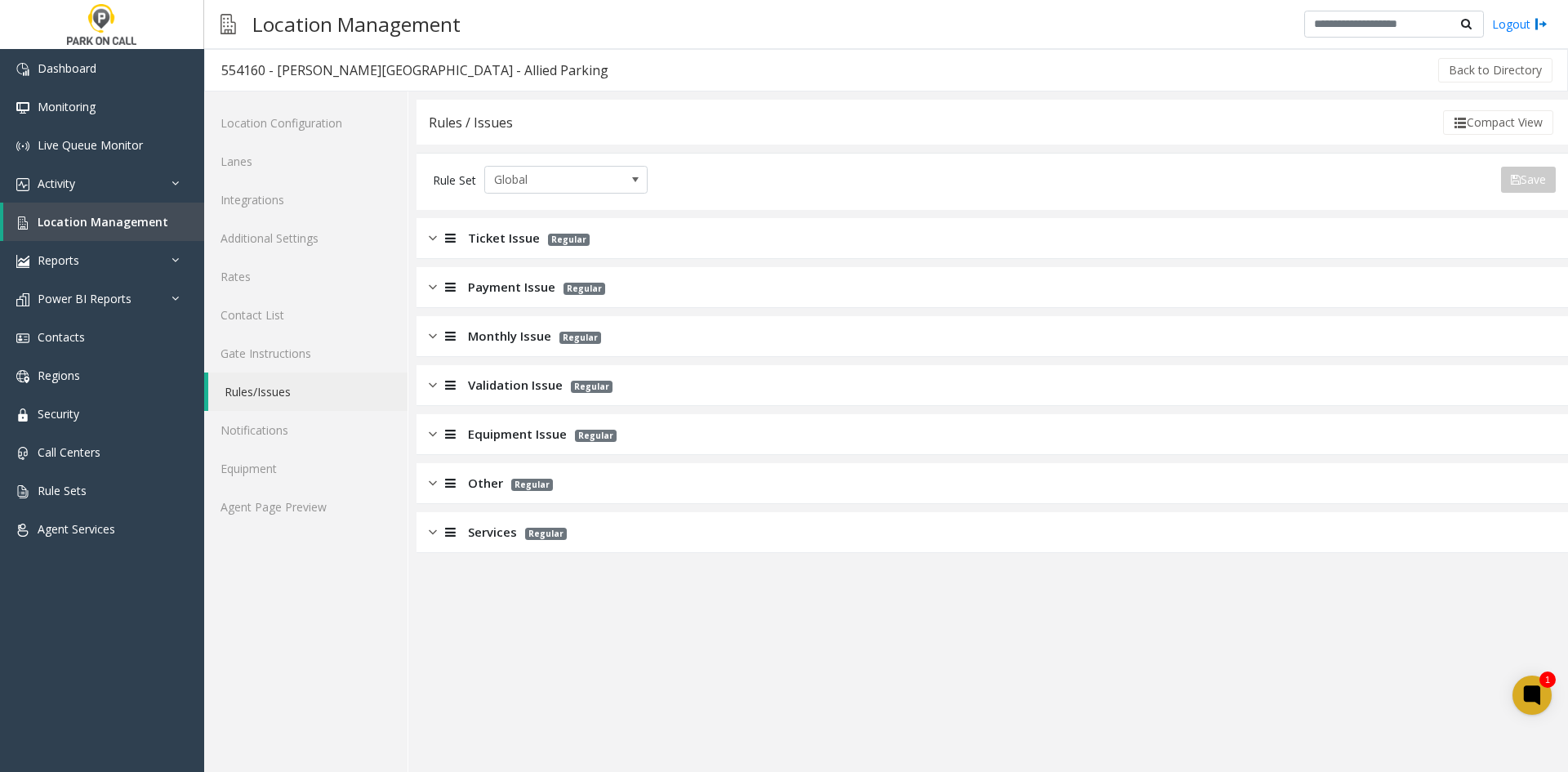
click at [481, 322] on div "Monthly Issue Regular" at bounding box center [992, 336] width 1151 height 41
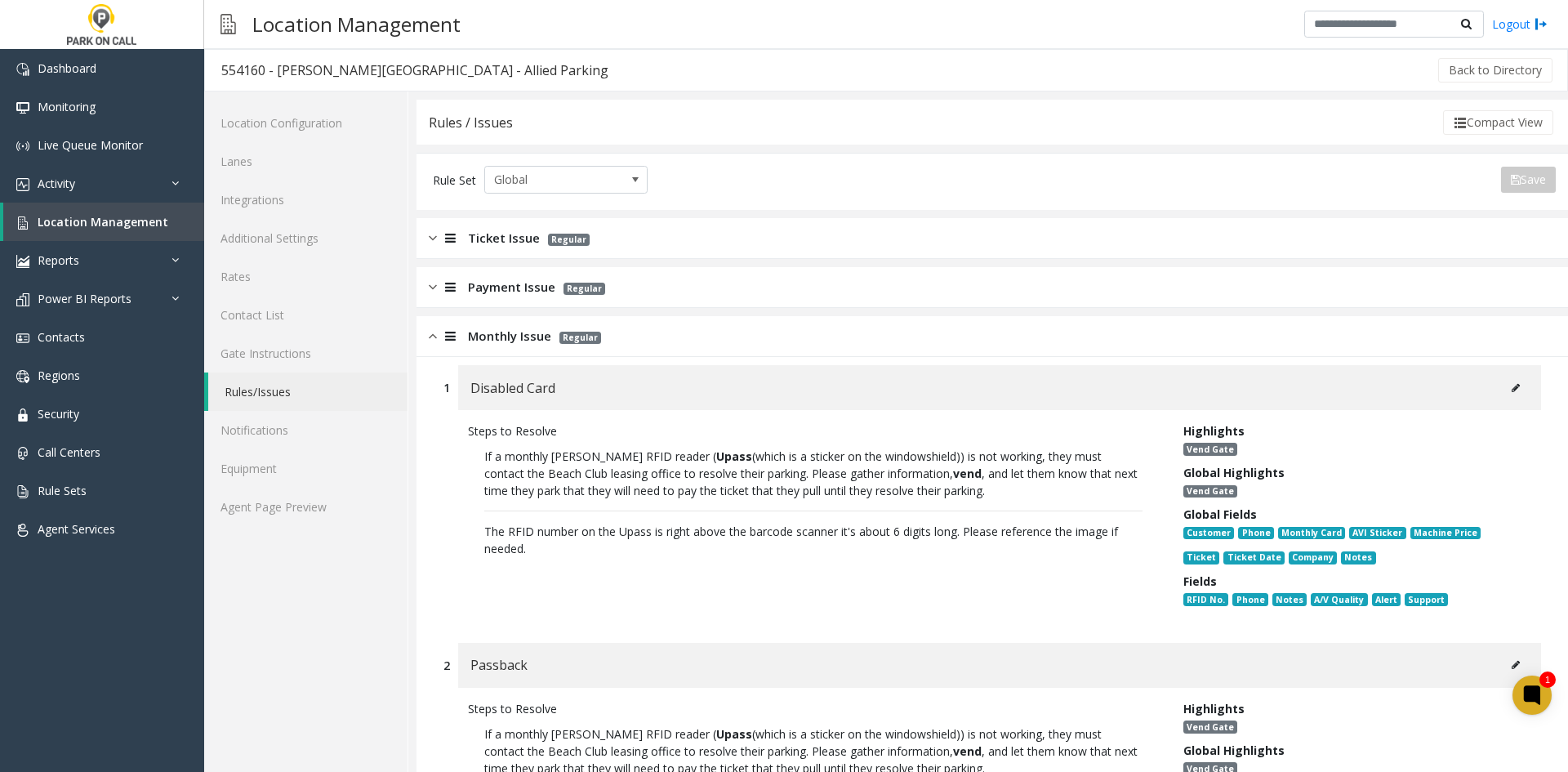
click at [312, 512] on link "Agent Page Preview" at bounding box center [305, 506] width 203 height 39
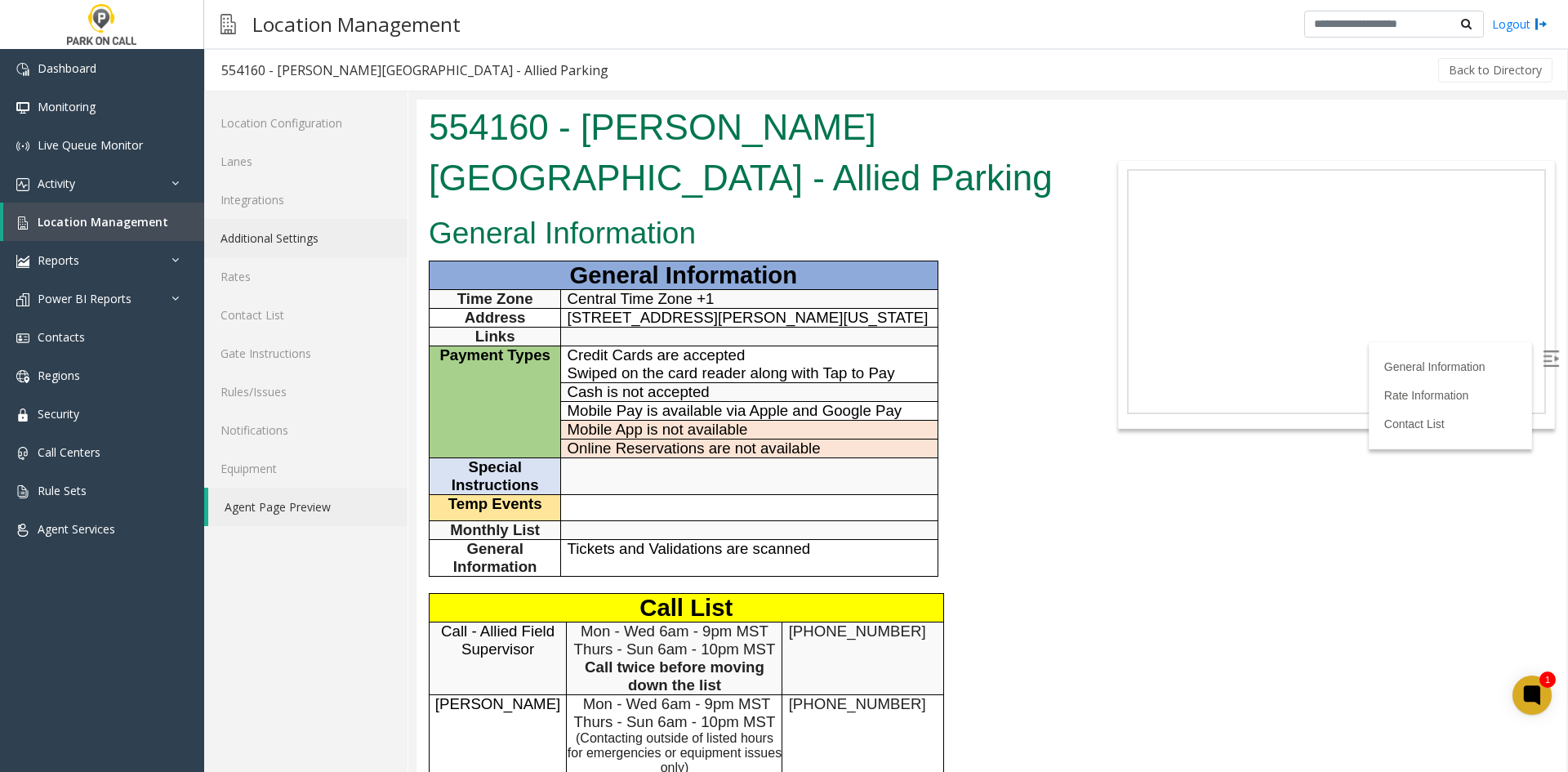
click at [313, 247] on link "Additional Settings" at bounding box center [305, 238] width 203 height 39
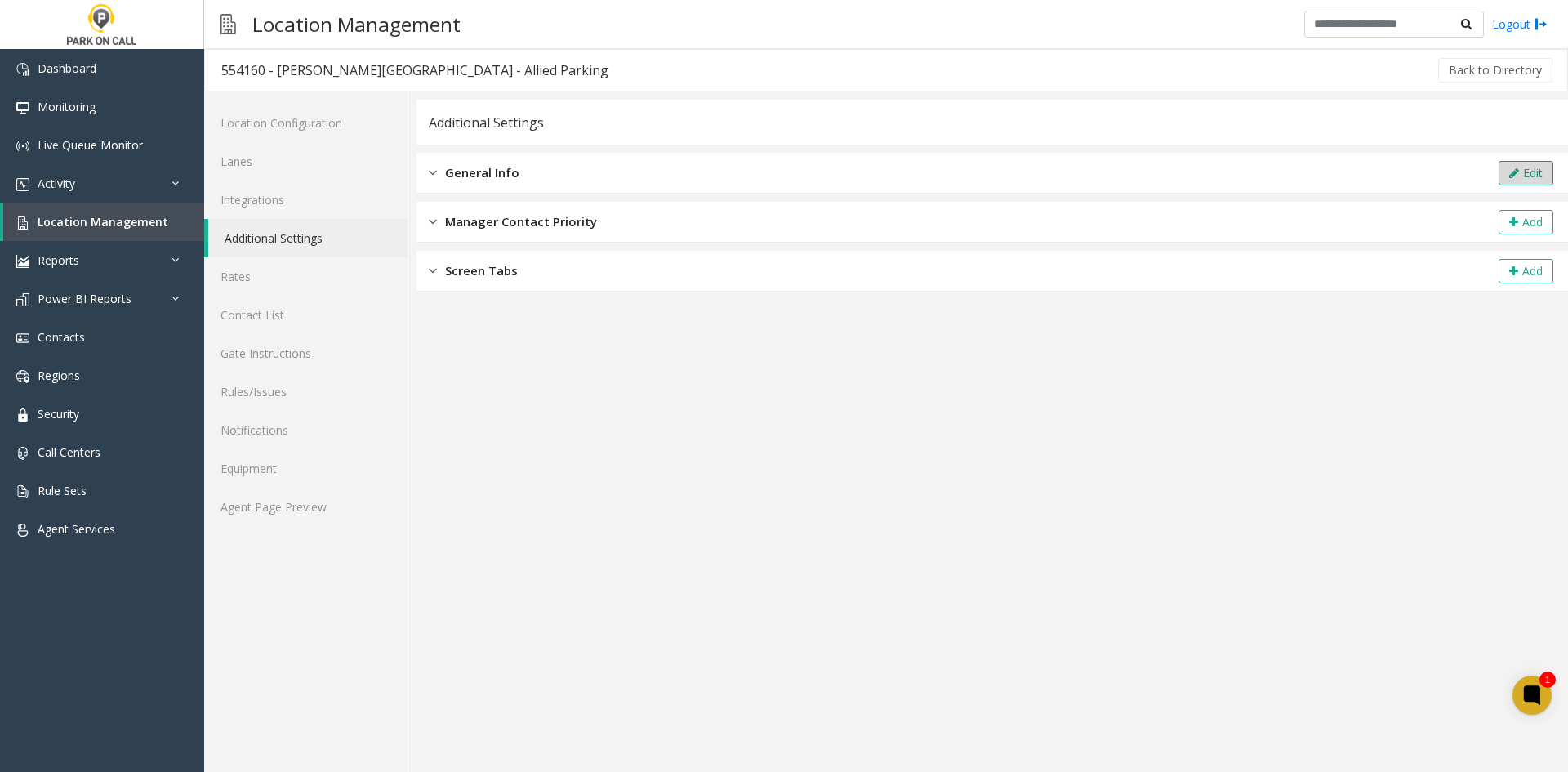
click at [1519, 174] on button "Edit" at bounding box center [1526, 173] width 55 height 25
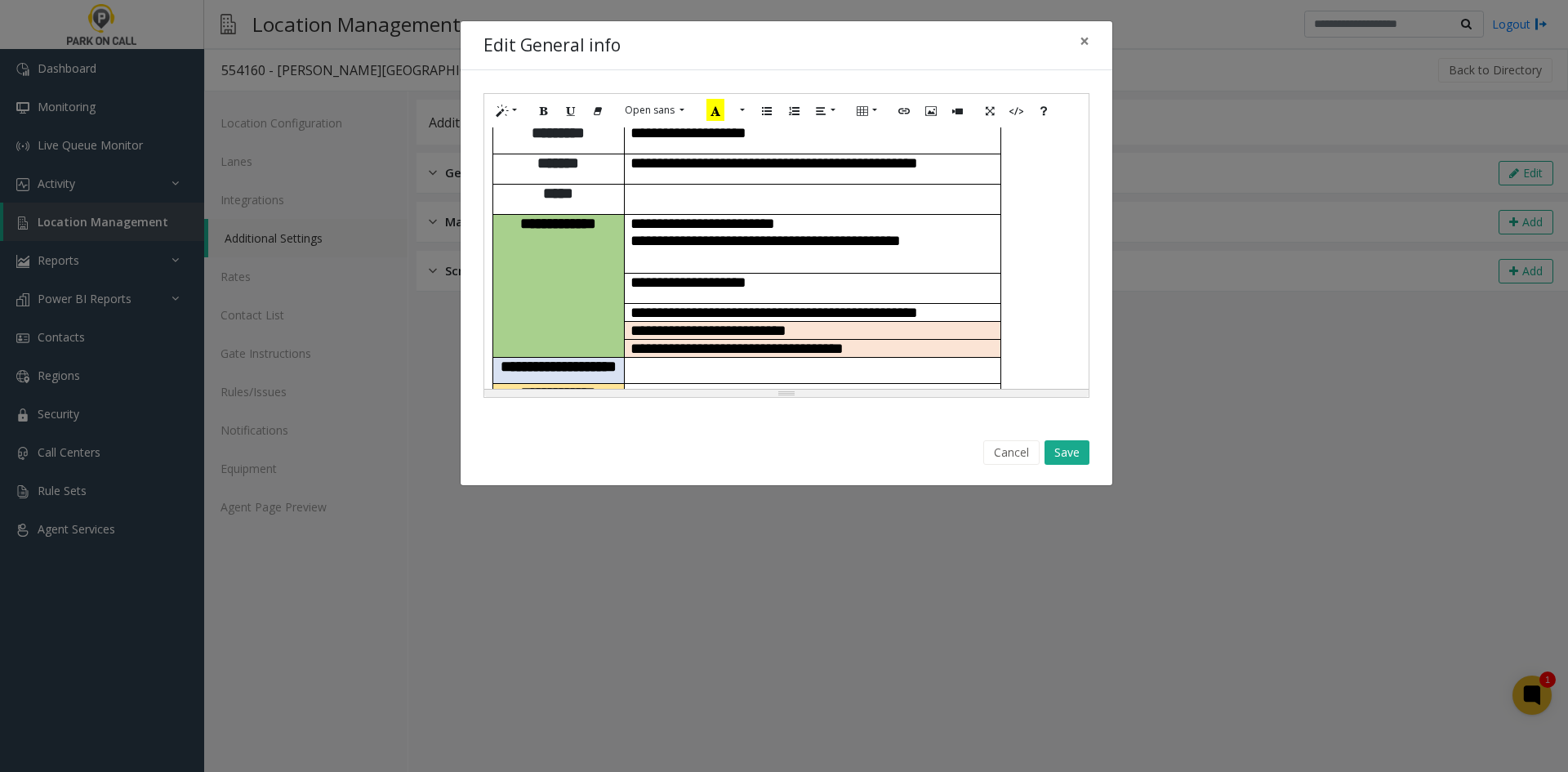
scroll to position [81, 0]
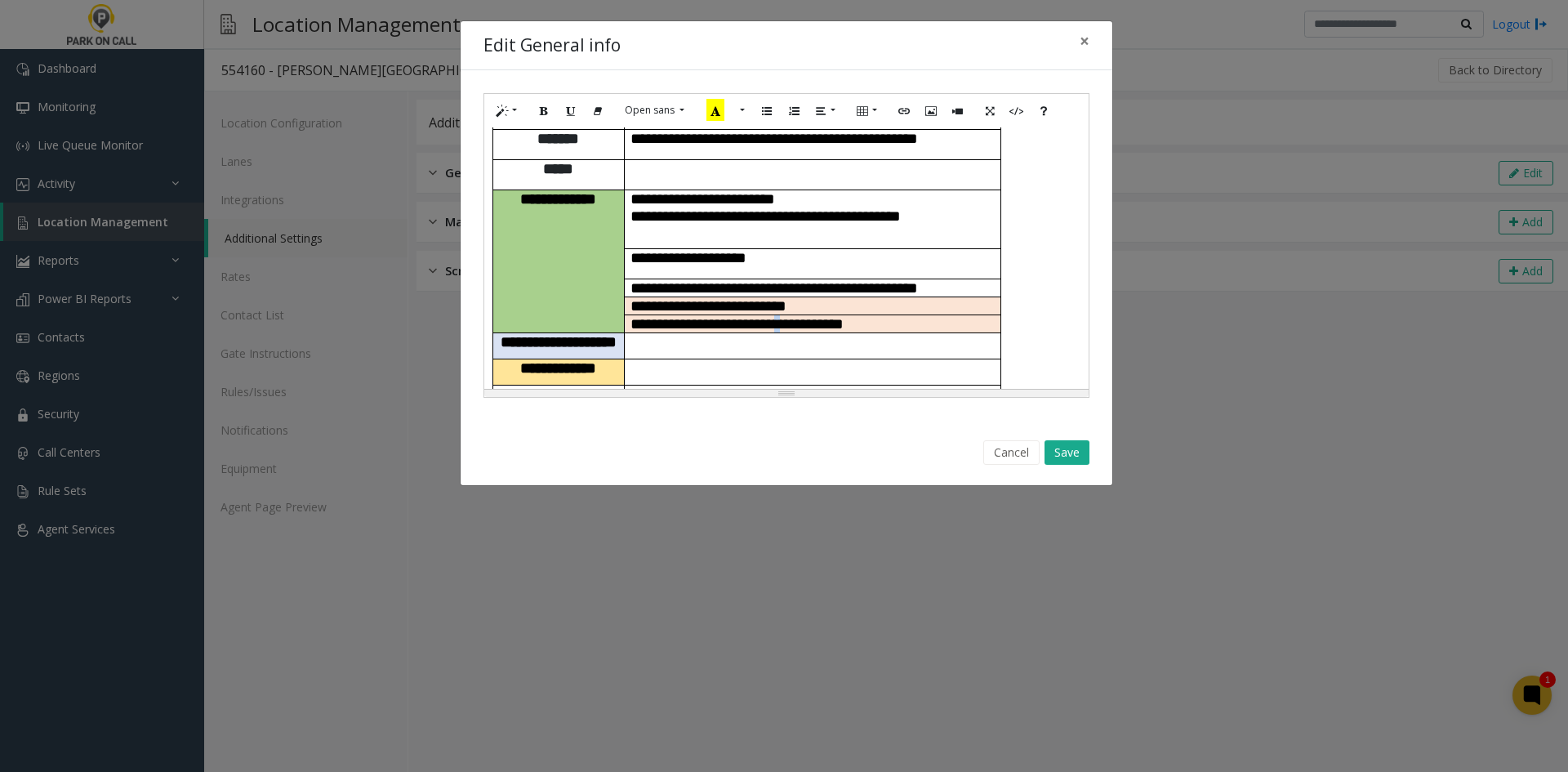
click at [812, 316] on span "**********" at bounding box center [737, 323] width 213 height 16
copy span "*"
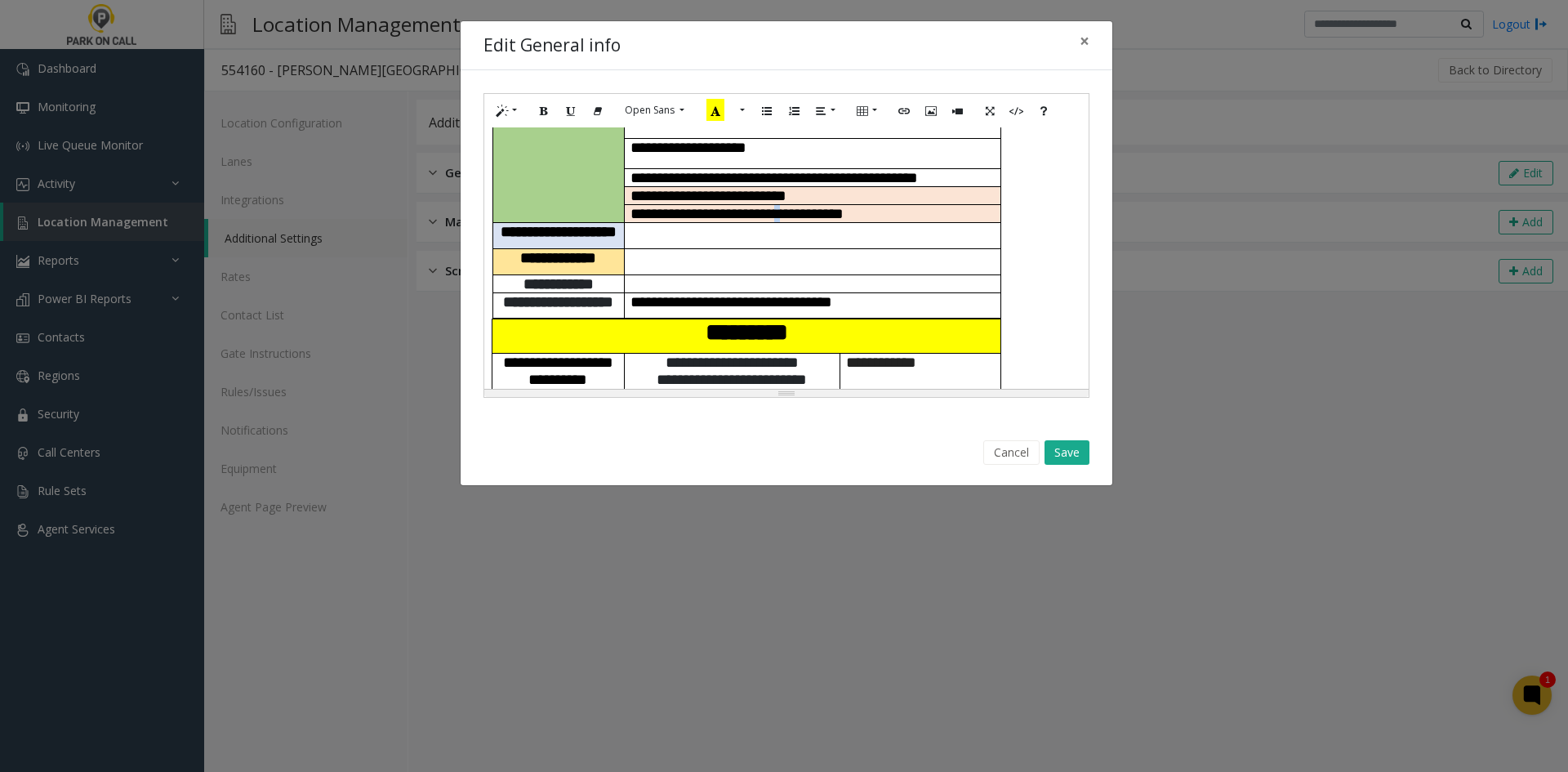
scroll to position [164, 0]
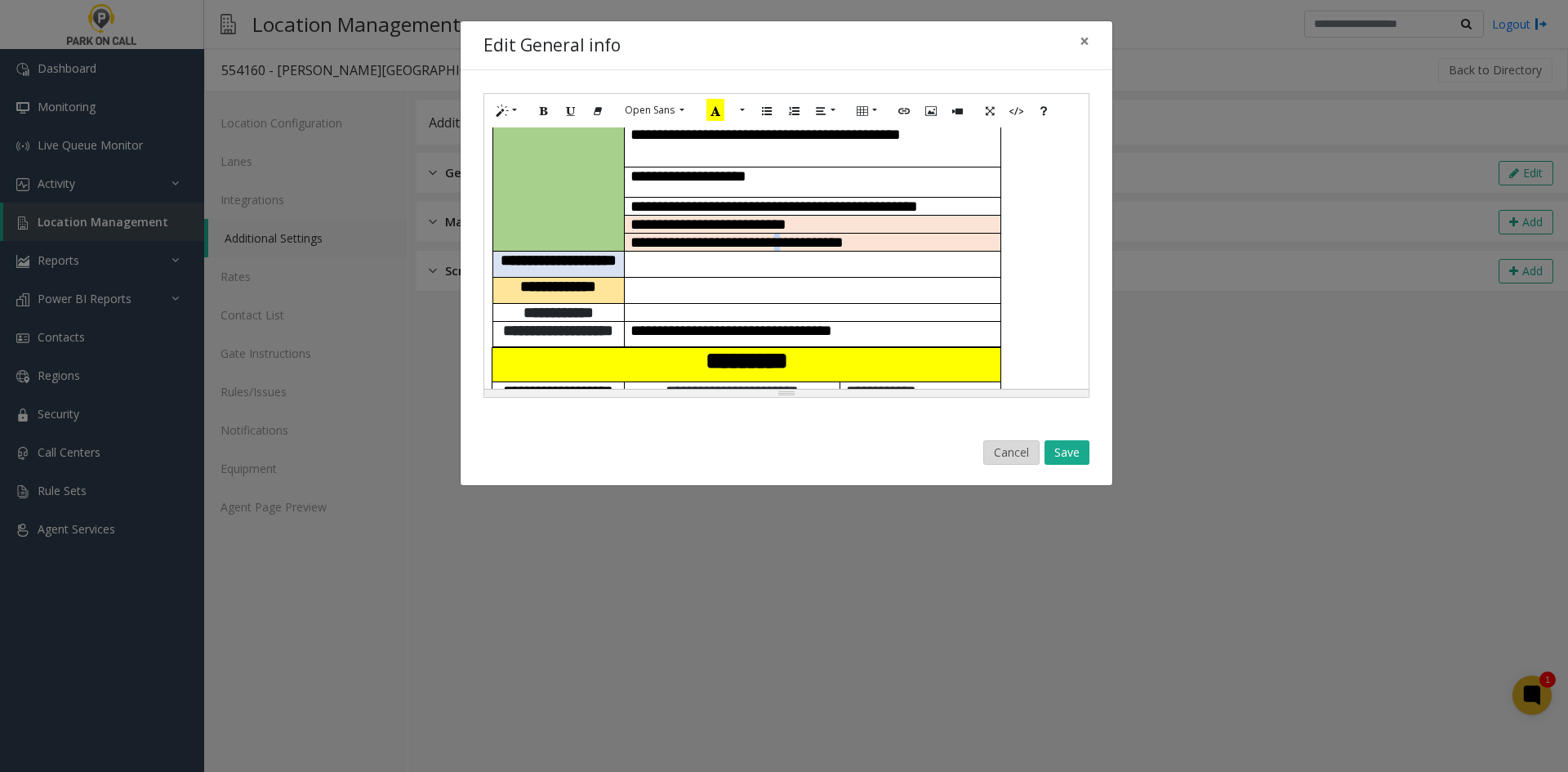
click at [997, 451] on button "Cancel" at bounding box center [1011, 452] width 57 height 25
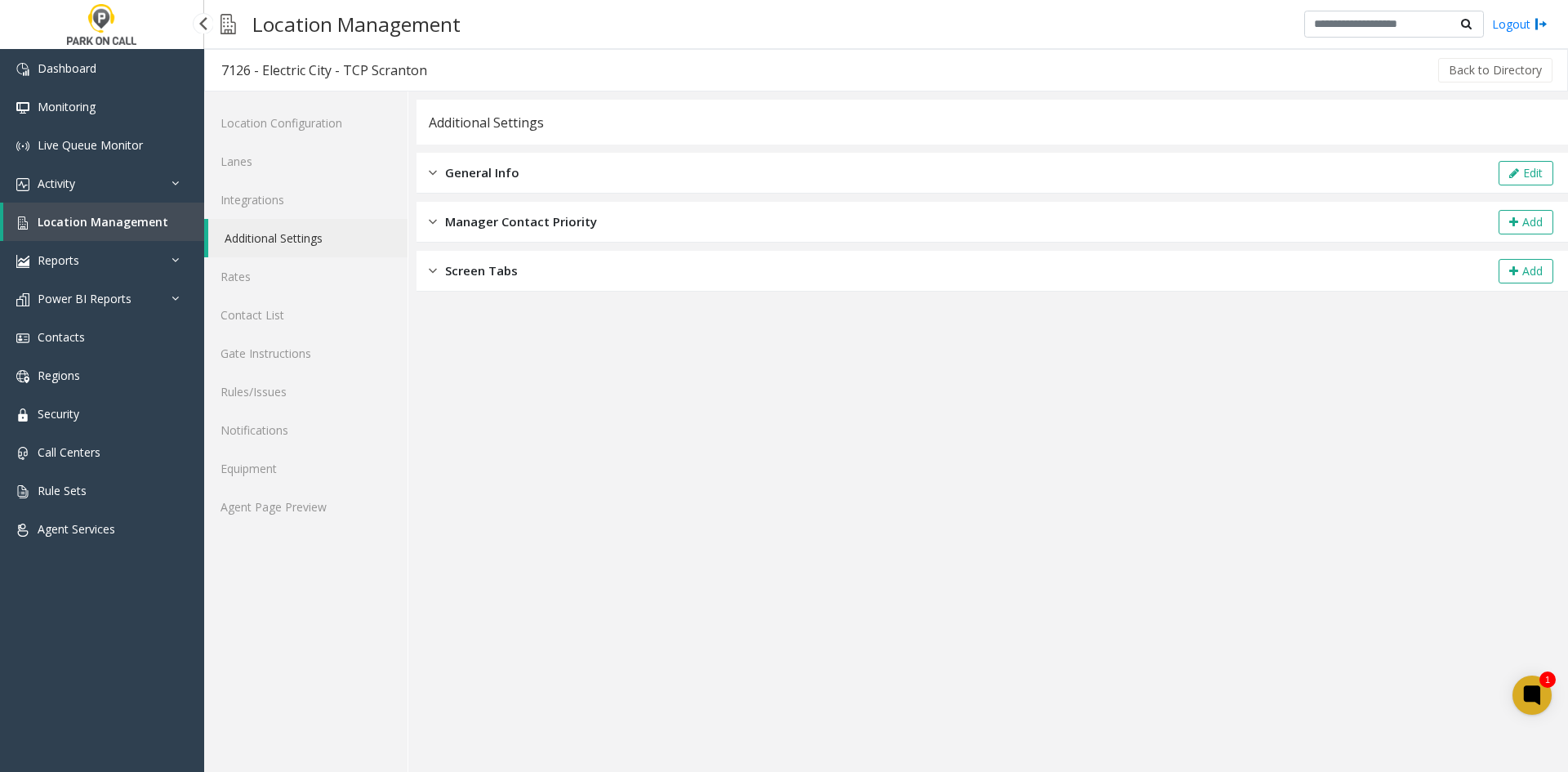
click at [113, 225] on span "Location Management" at bounding box center [103, 221] width 131 height 16
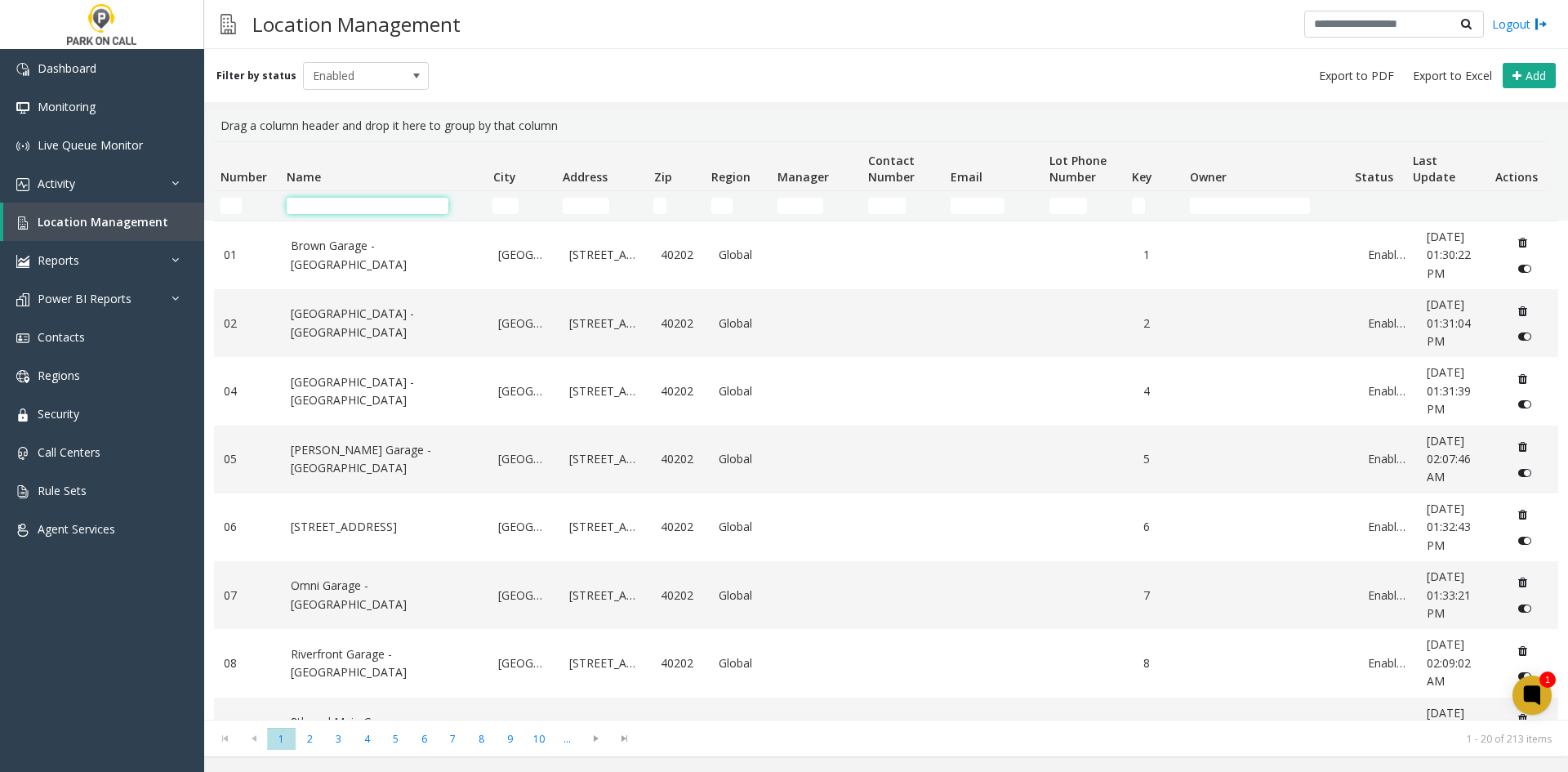
click at [381, 207] on input "Name Filter" at bounding box center [368, 206] width 162 height 16
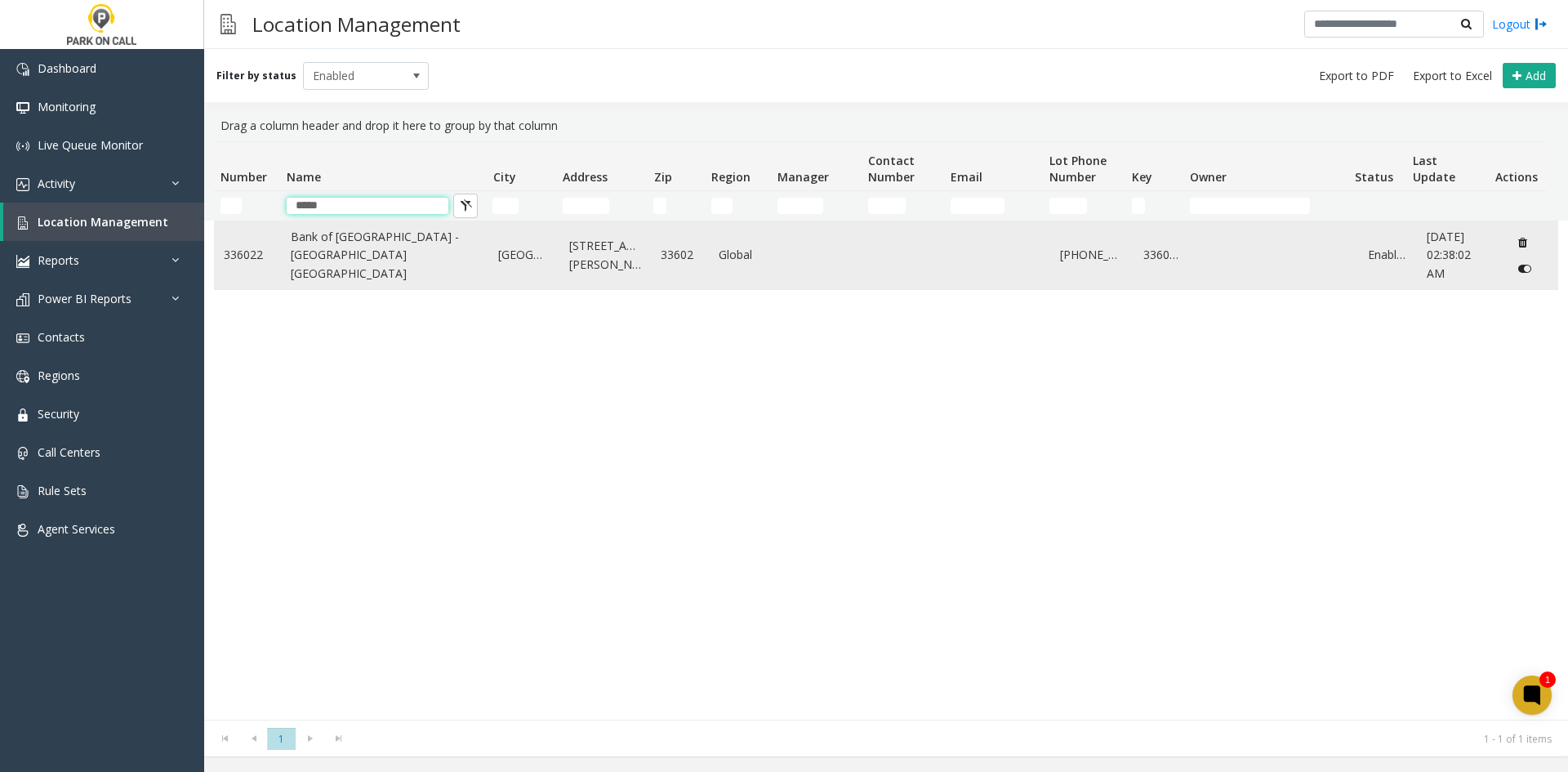
type input "****"
click at [381, 238] on link "Bank of America Plaza - Universal Parking Tampa" at bounding box center [385, 255] width 188 height 55
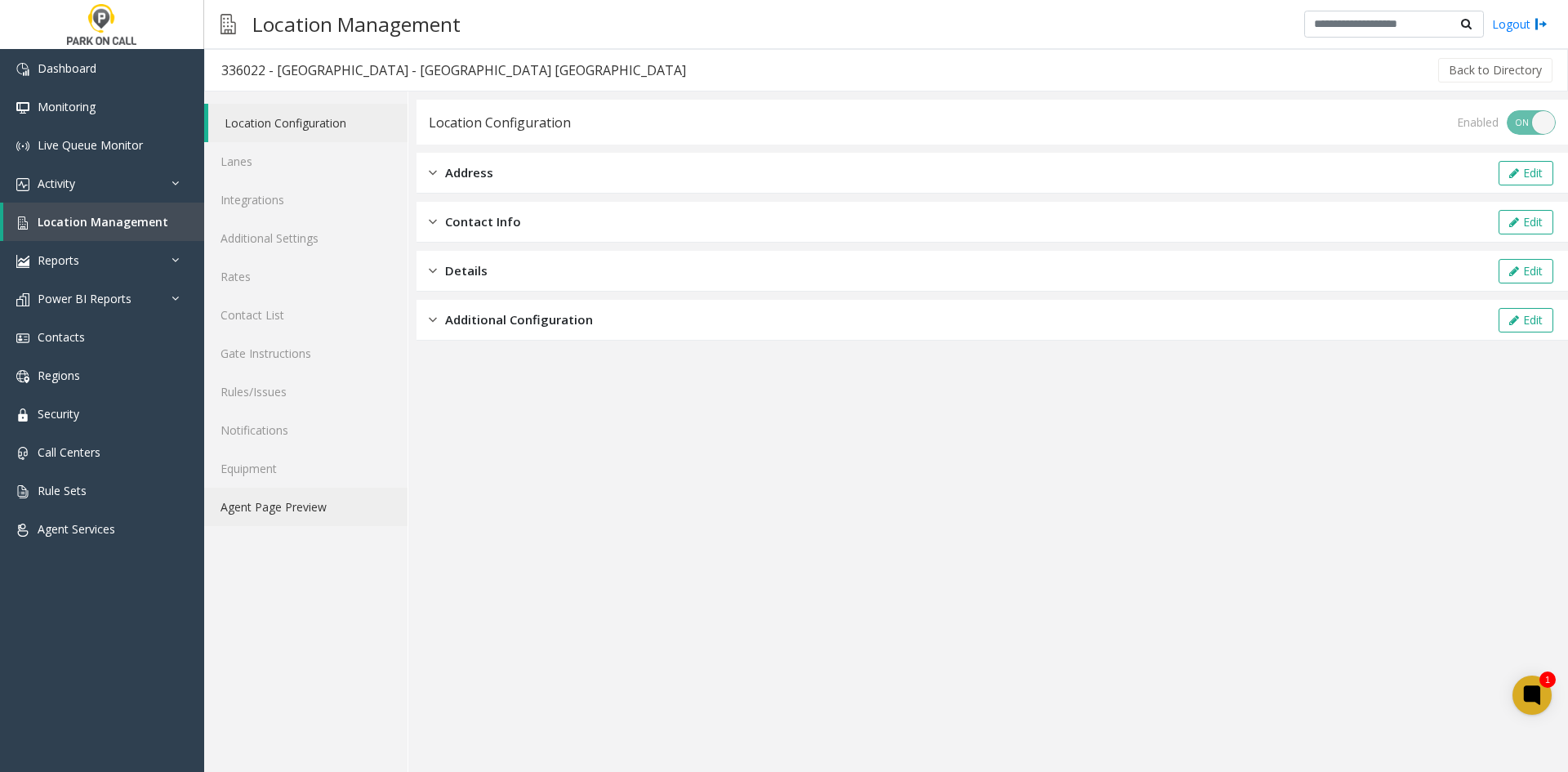
click at [275, 505] on link "Agent Page Preview" at bounding box center [305, 506] width 203 height 39
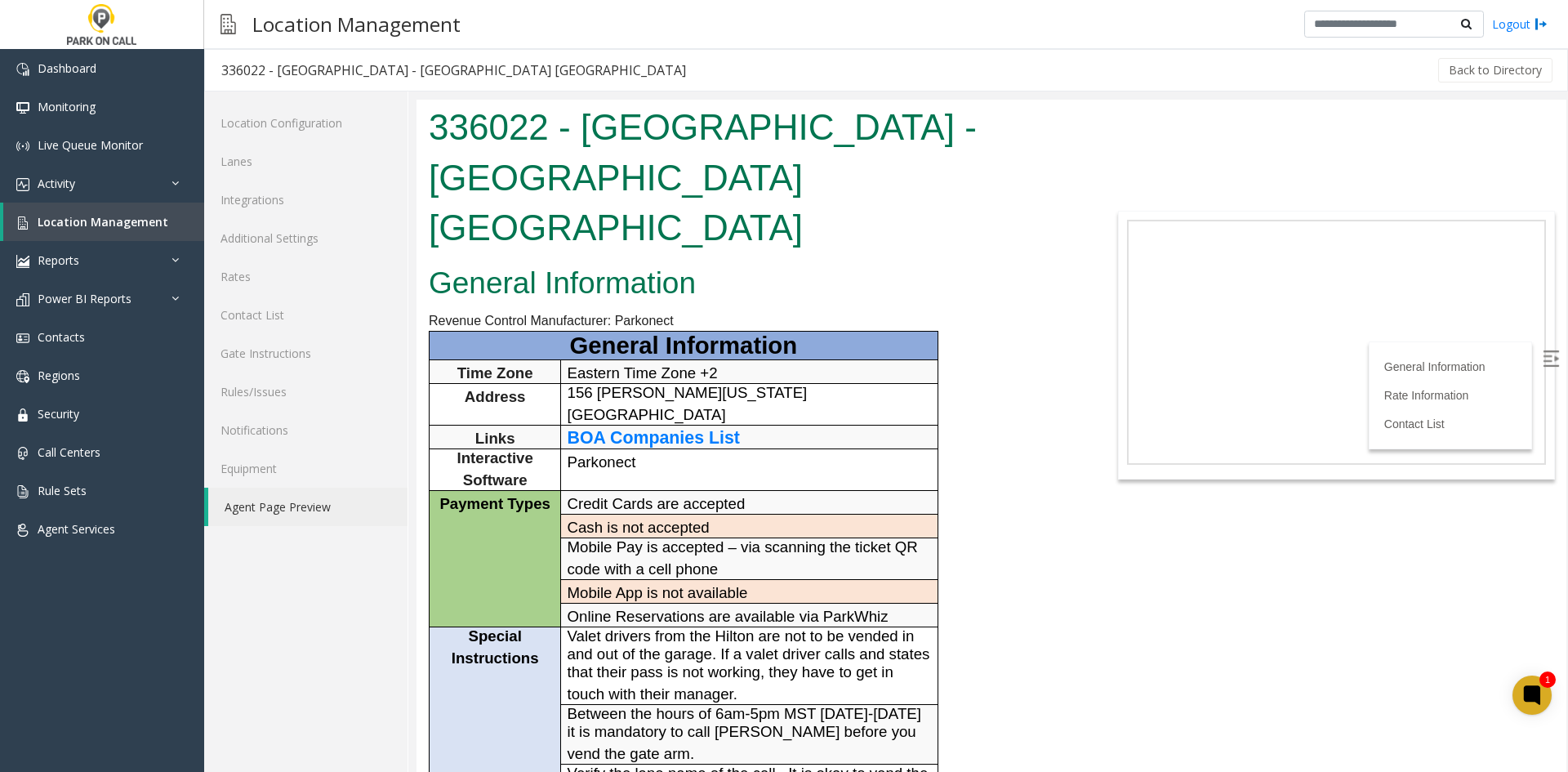
scroll to position [735, 0]
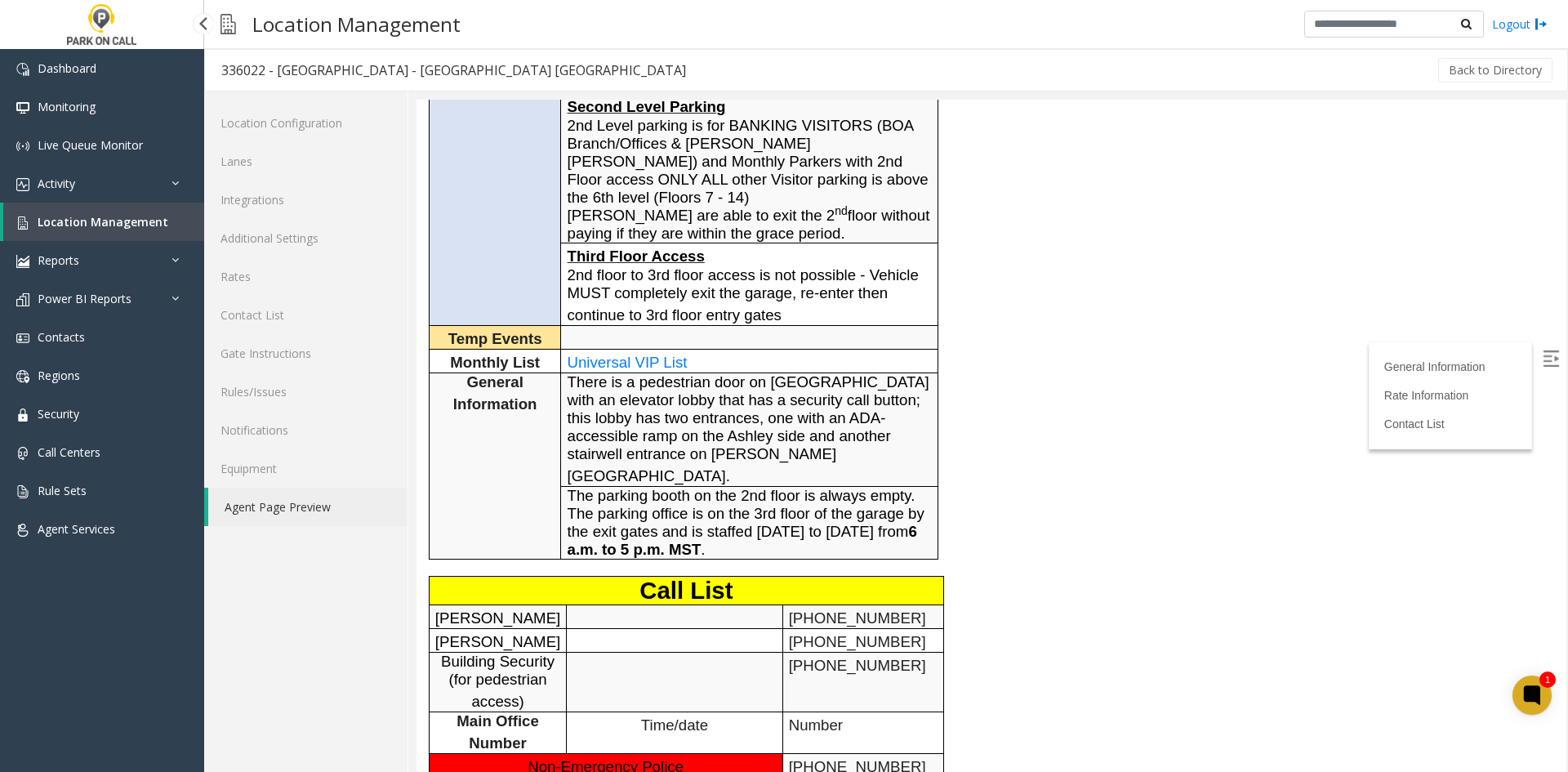
click at [75, 602] on div "Dashboard Monitoring Live Queue Monitor Activity Daily Activity Lane Activity A…" at bounding box center [102, 404] width 204 height 710
click at [82, 463] on link "Call Centers" at bounding box center [102, 451] width 204 height 39
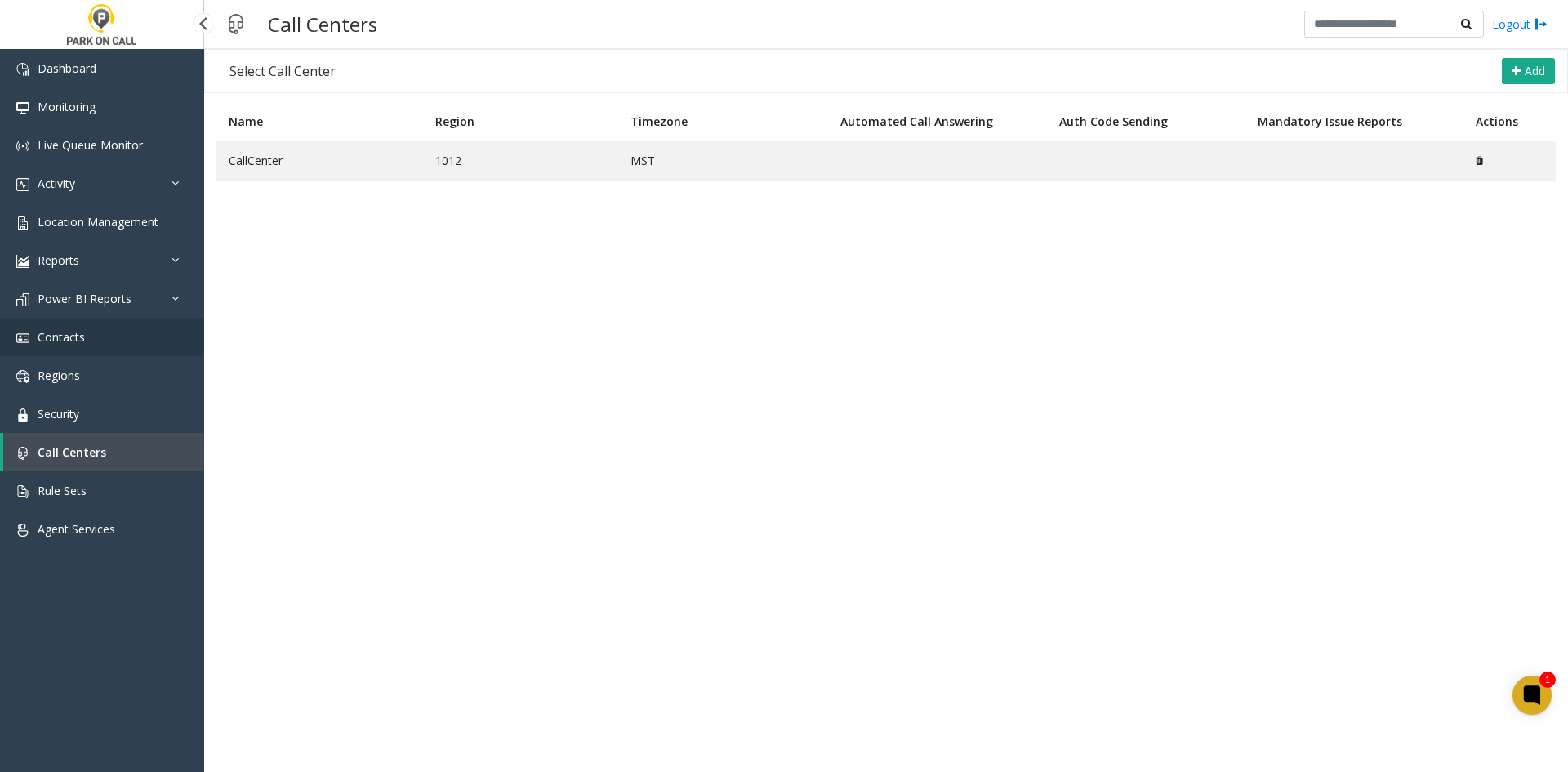
click at [70, 335] on span "Contacts" at bounding box center [62, 336] width 48 height 16
click at [70, 335] on app-root "Dashboard Monitoring Live Queue Monitor Activity Daily Activity Lane Activity A…" at bounding box center [784, 386] width 1568 height 772
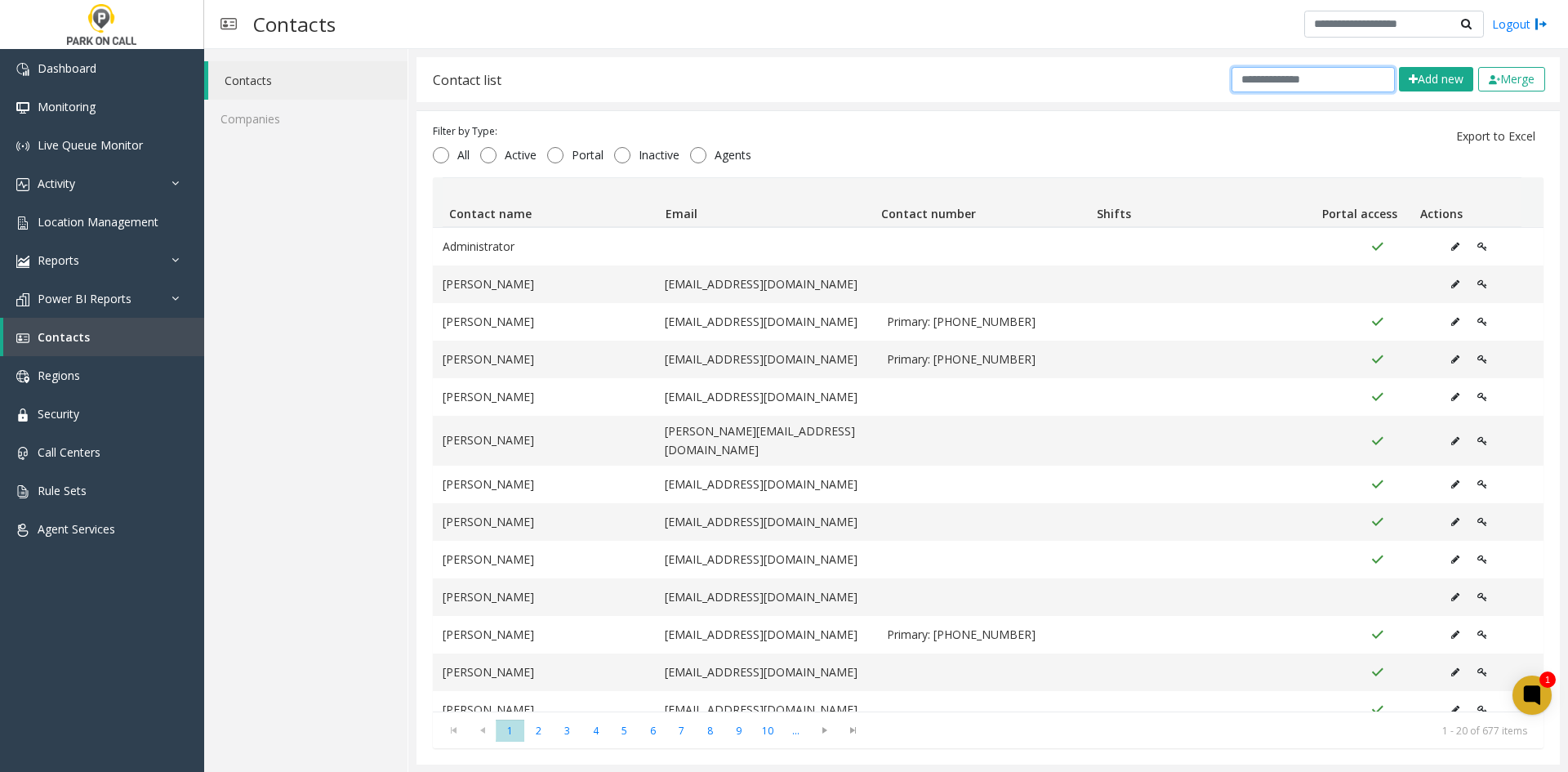
click at [1343, 89] on input "text" at bounding box center [1313, 79] width 164 height 25
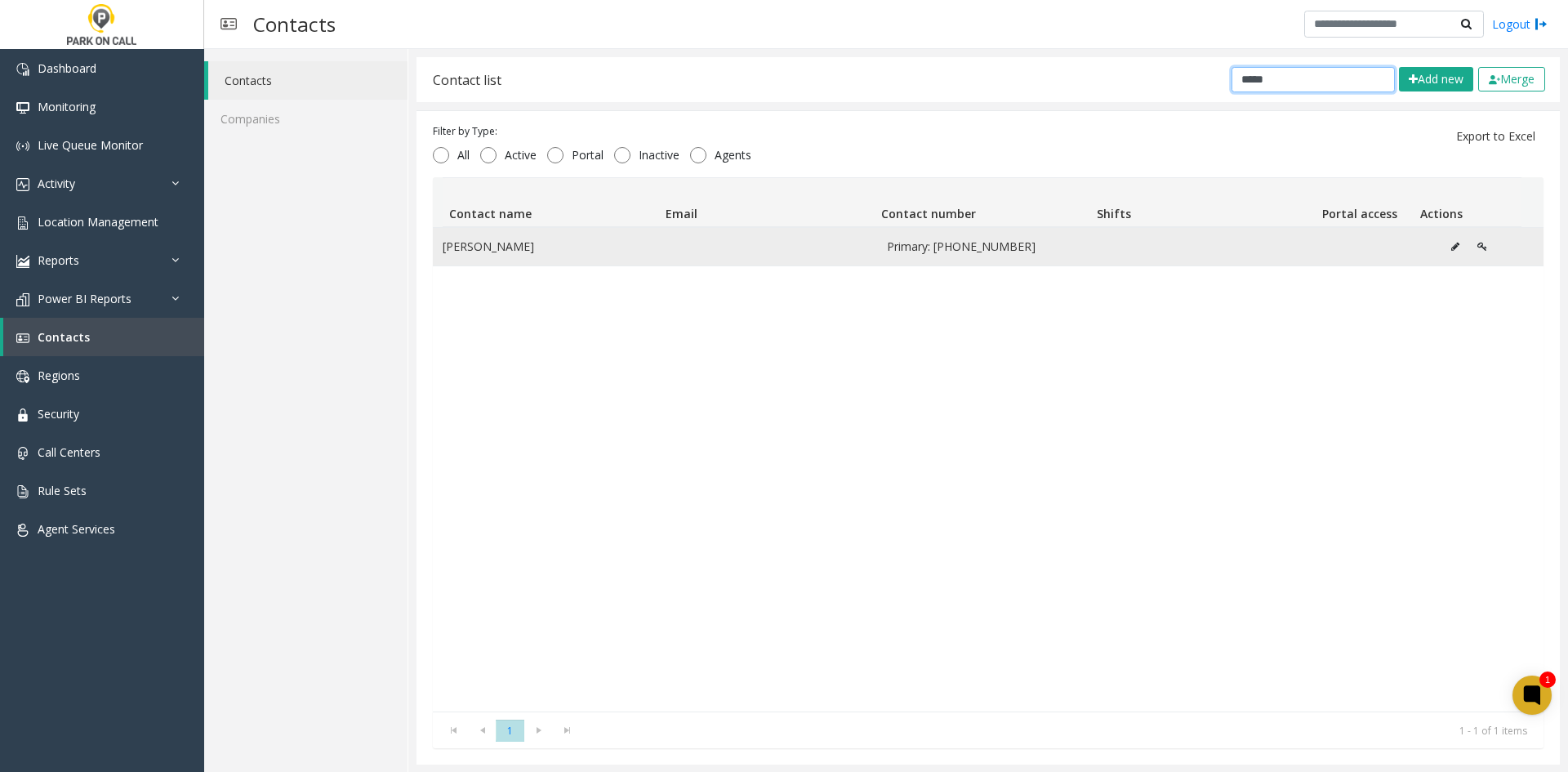
type input "*****"
click at [1451, 247] on icon "Data table" at bounding box center [1455, 247] width 8 height 10
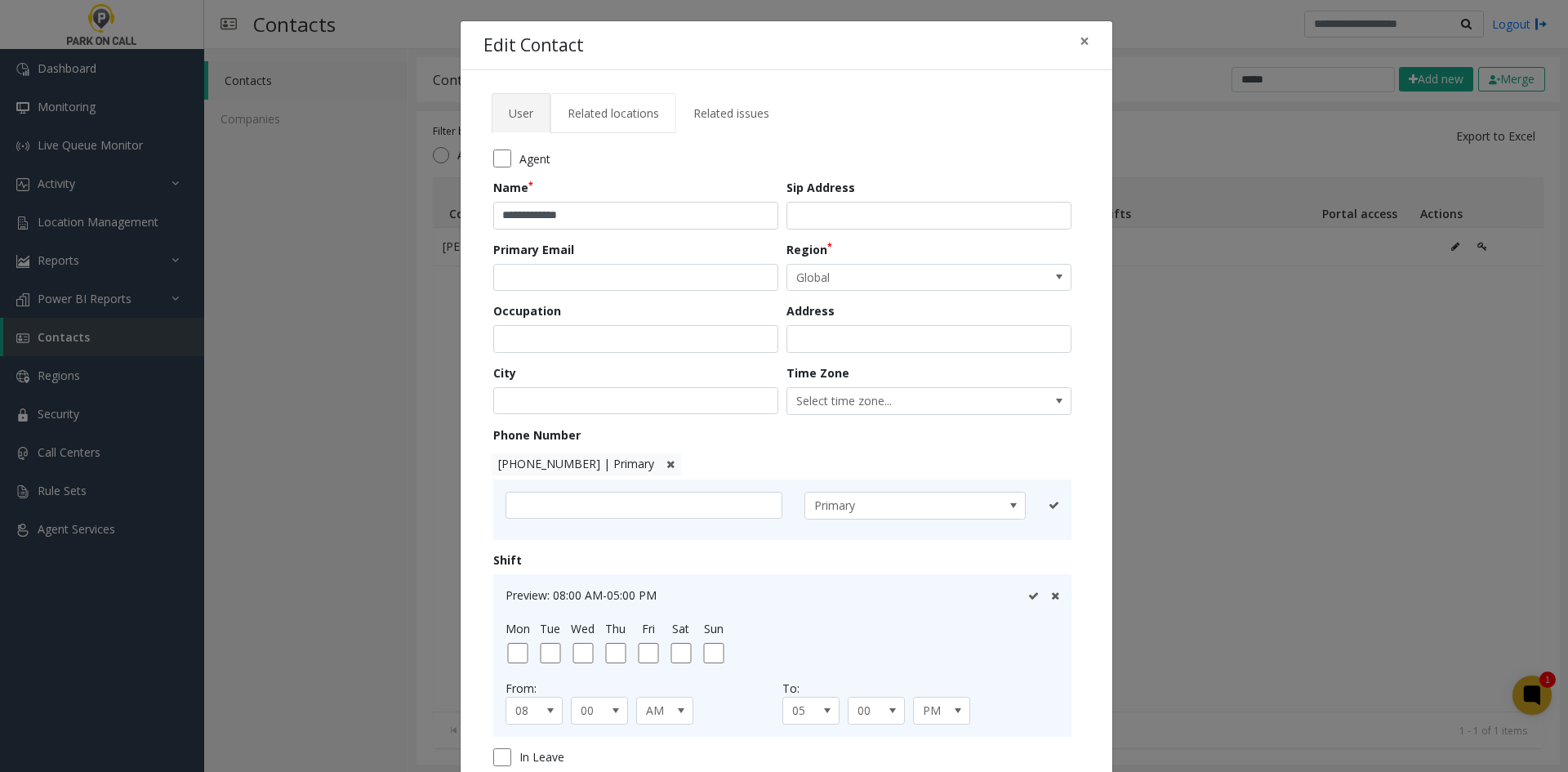
click at [573, 118] on span "Related locations" at bounding box center [613, 113] width 91 height 16
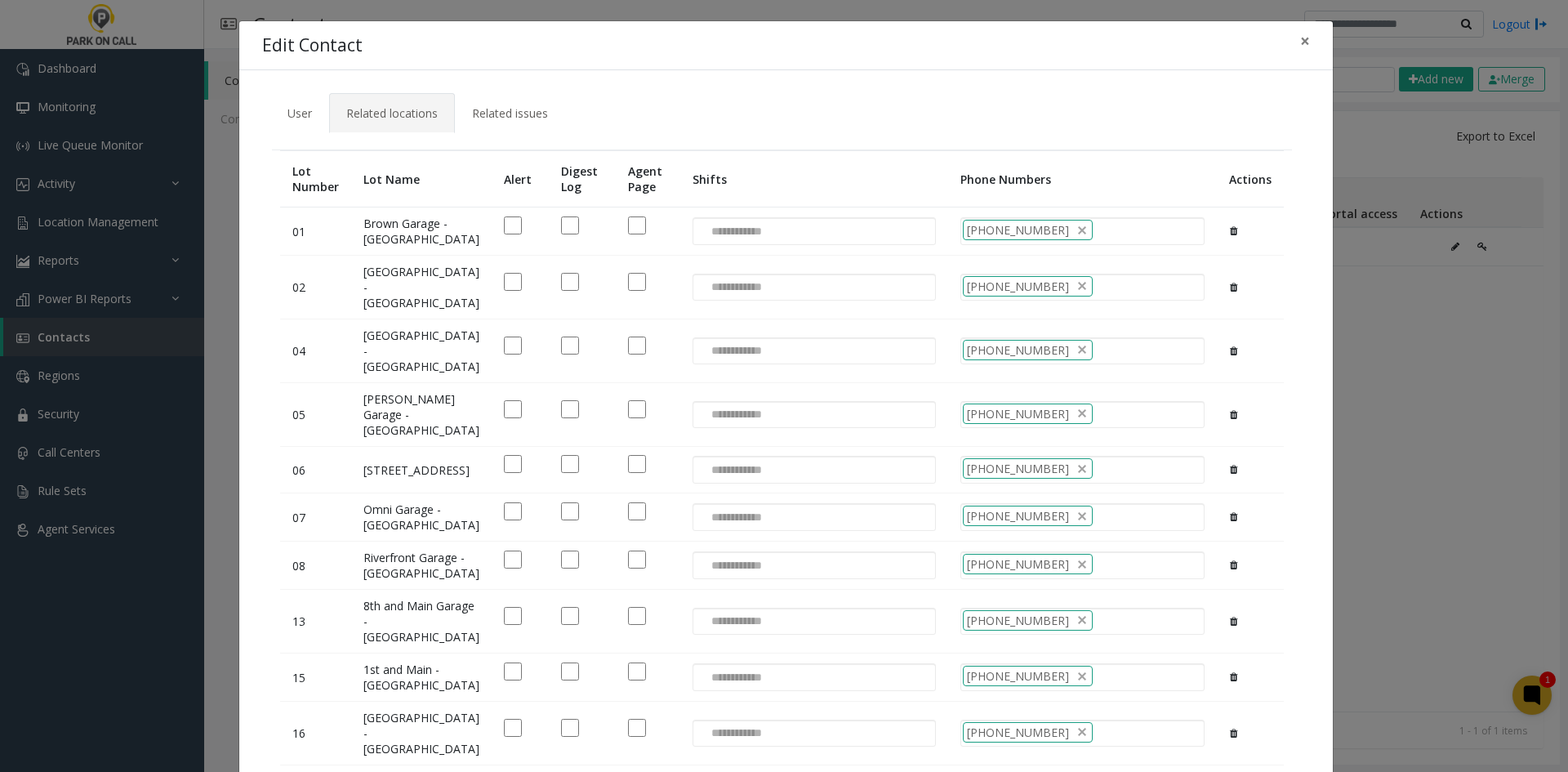
drag, startPoint x: 113, startPoint y: 424, endPoint x: 139, endPoint y: 440, distance: 30.5
click at [113, 426] on div "**********" at bounding box center [784, 386] width 1568 height 772
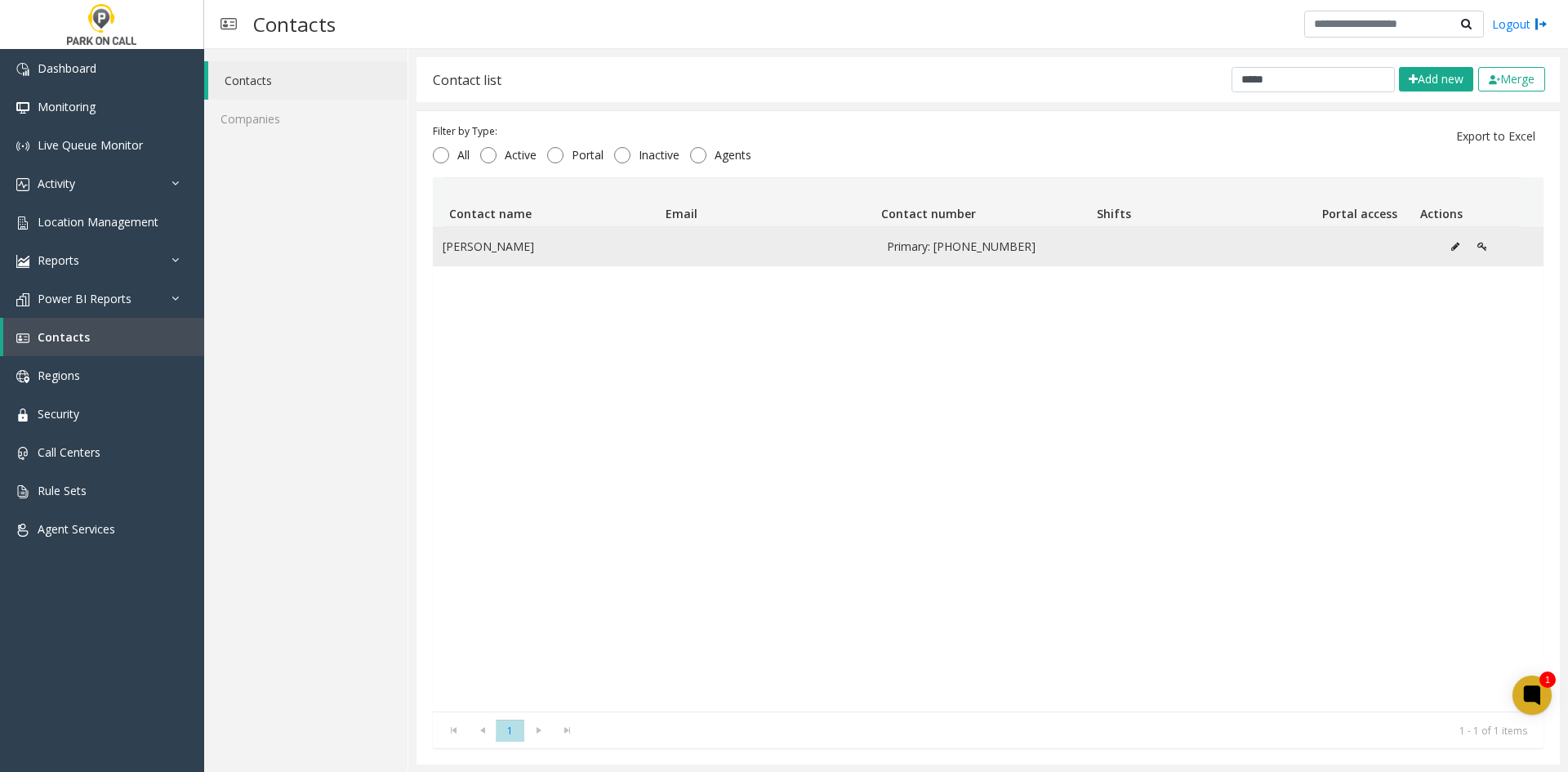
click at [1442, 240] on button "Data table" at bounding box center [1455, 247] width 26 height 25
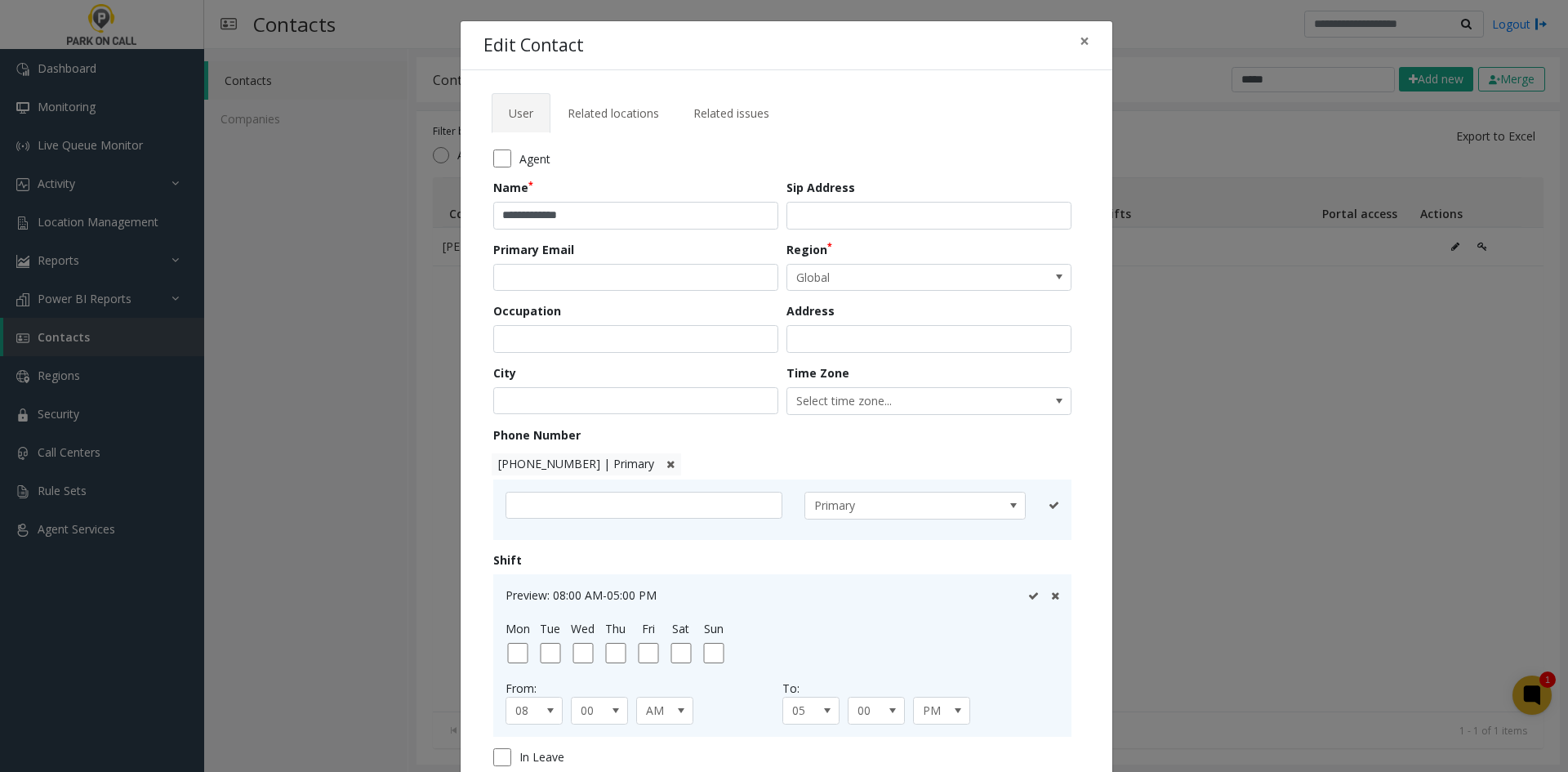
click at [613, 134] on tab "**********" at bounding box center [786, 478] width 606 height 690
click at [608, 119] on span "Related locations" at bounding box center [613, 113] width 91 height 16
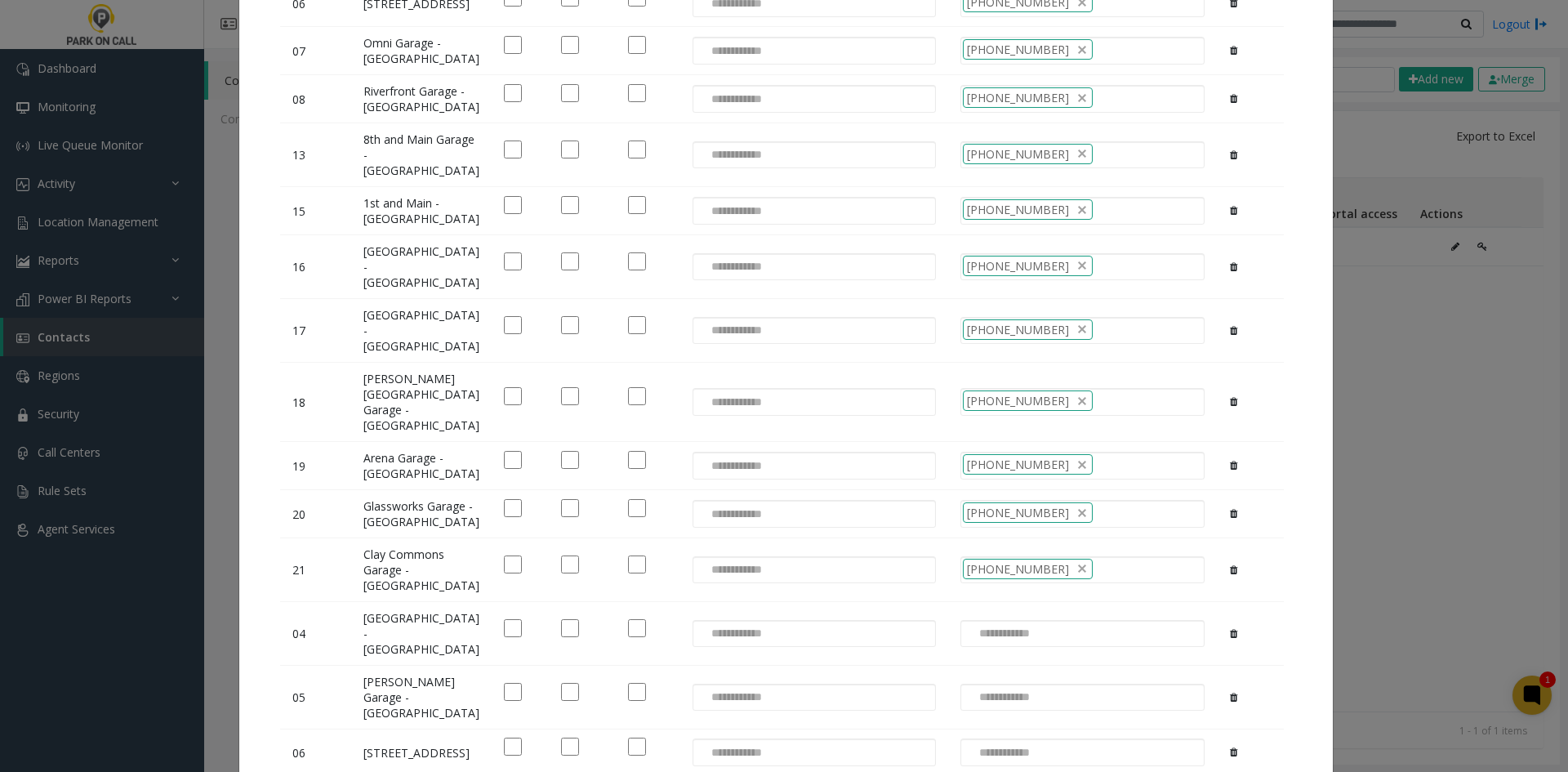
scroll to position [571, 0]
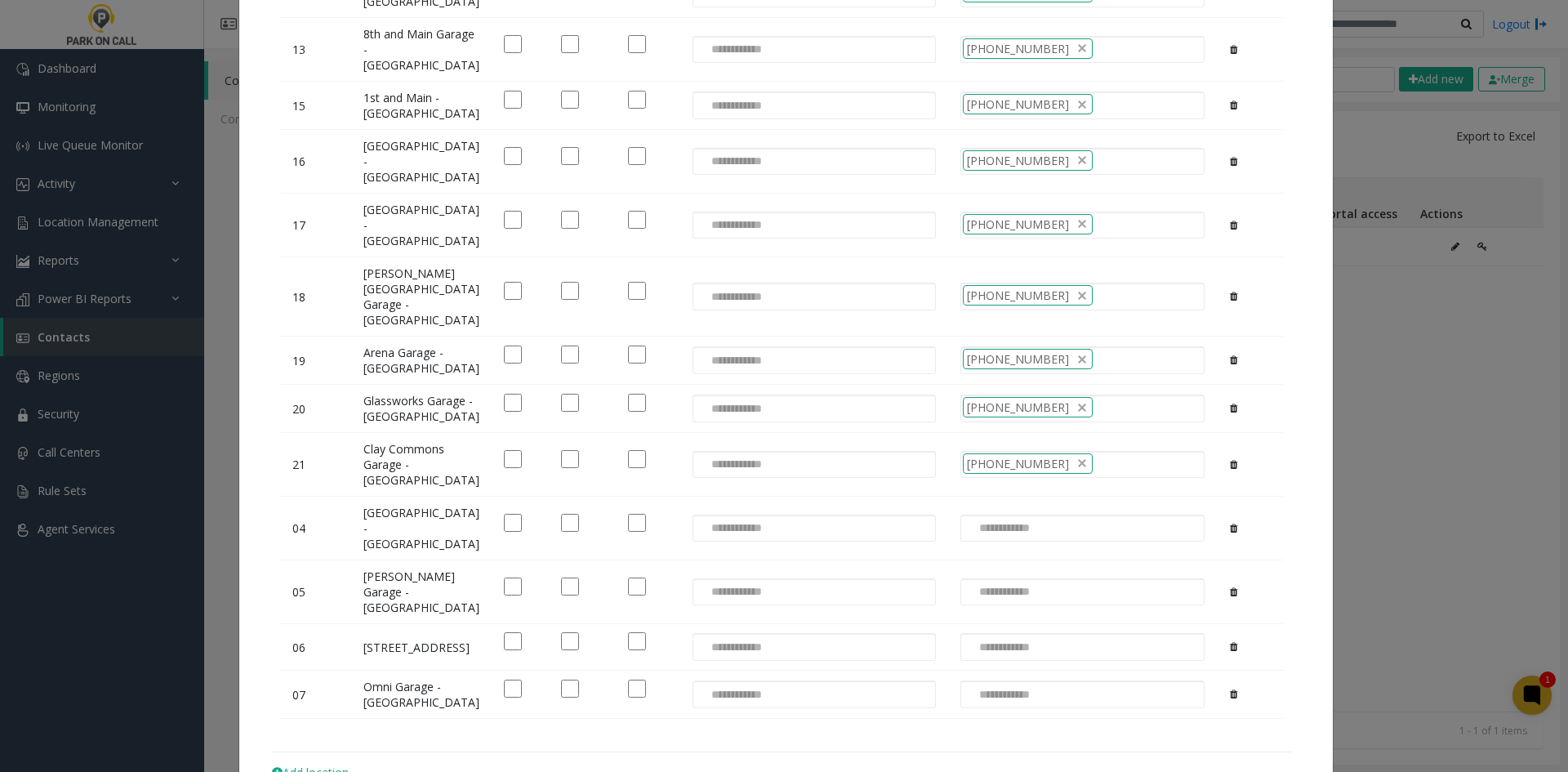
click at [1510, 478] on div "**********" at bounding box center [784, 386] width 1568 height 772
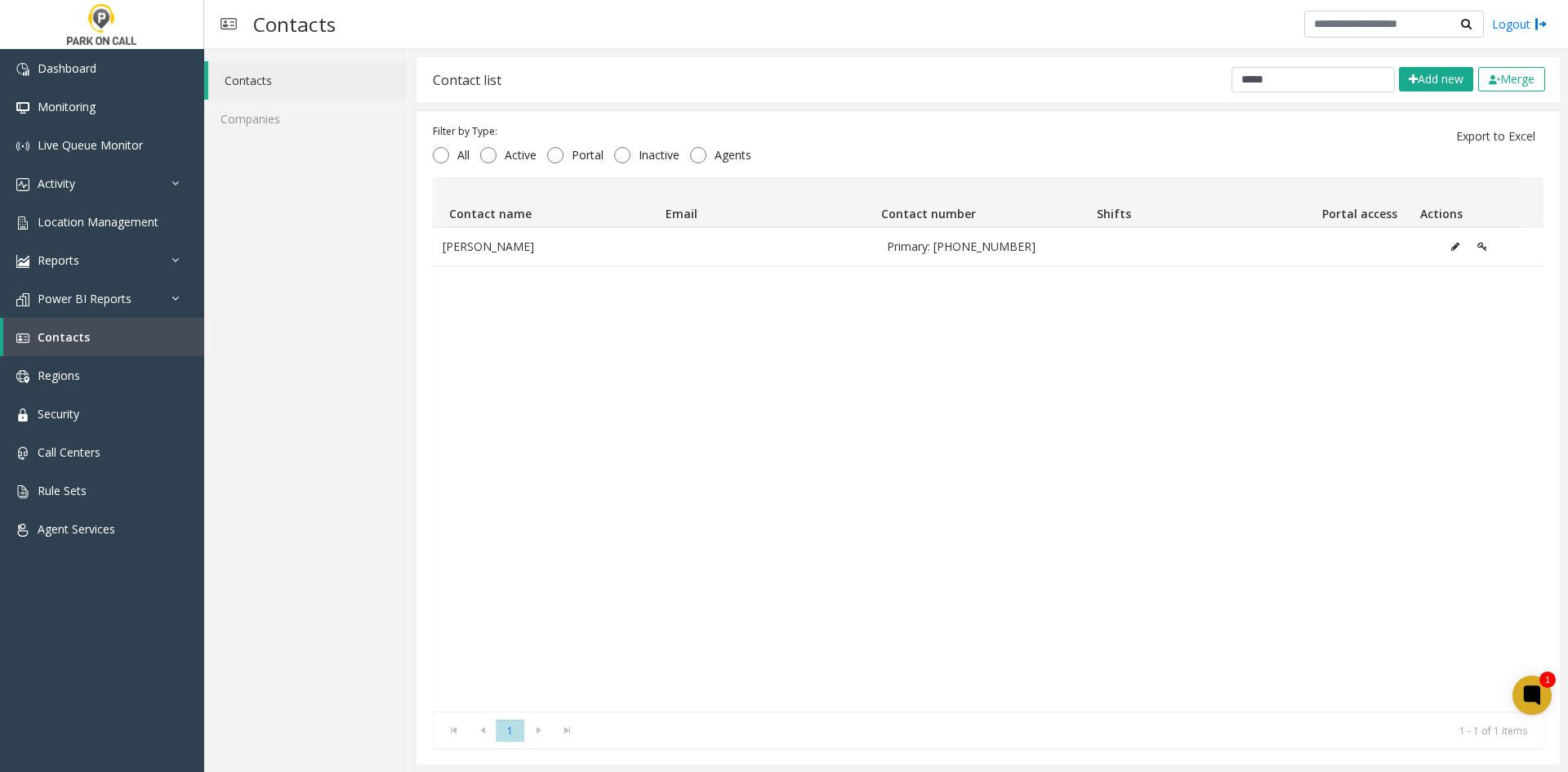
click at [1404, 428] on div "Ciera Shields Primary: +1 502-381-0104" at bounding box center [988, 469] width 1111 height 484
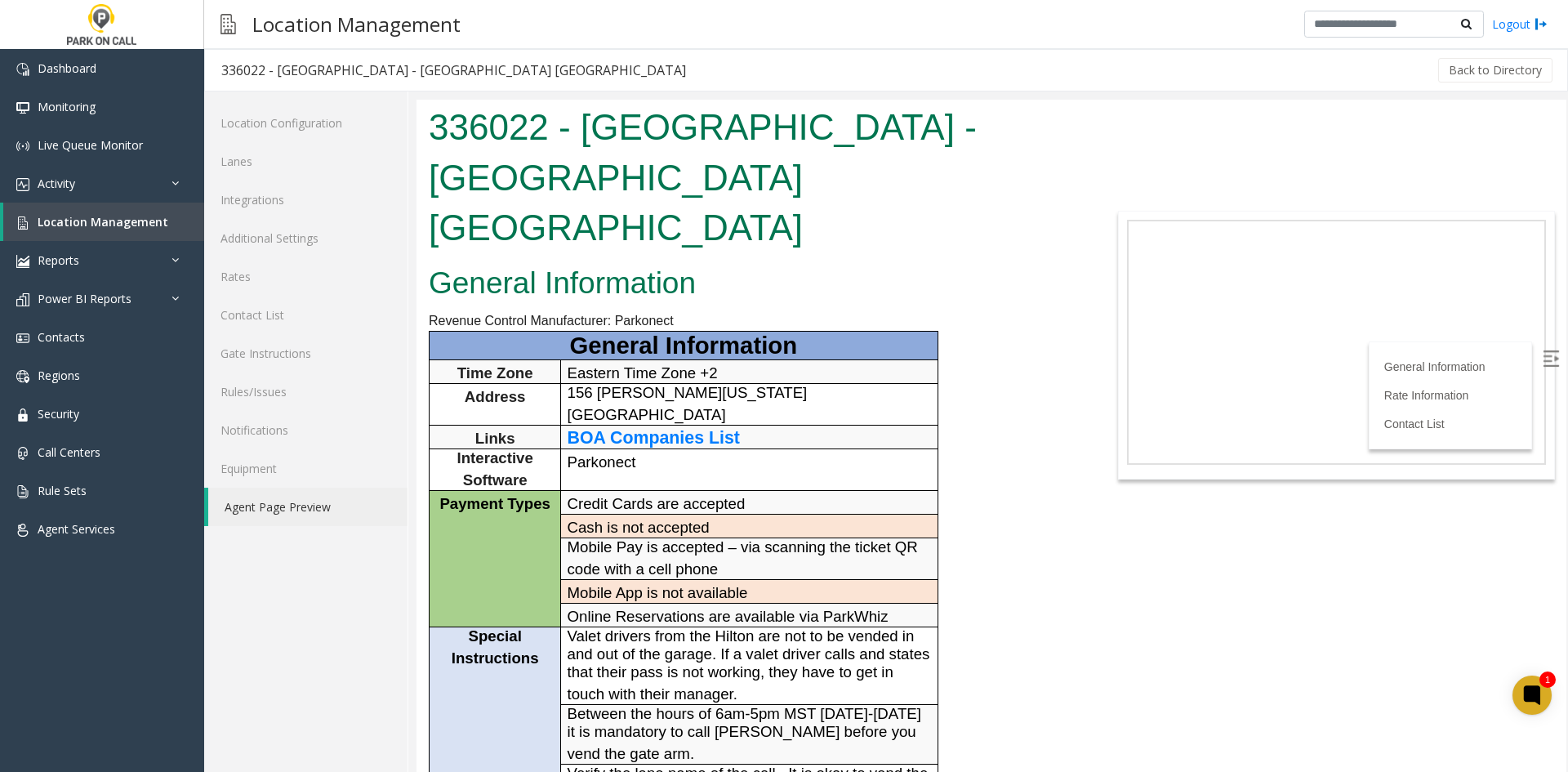
drag, startPoint x: 758, startPoint y: 100, endPoint x: 887, endPoint y: 266, distance: 210.2
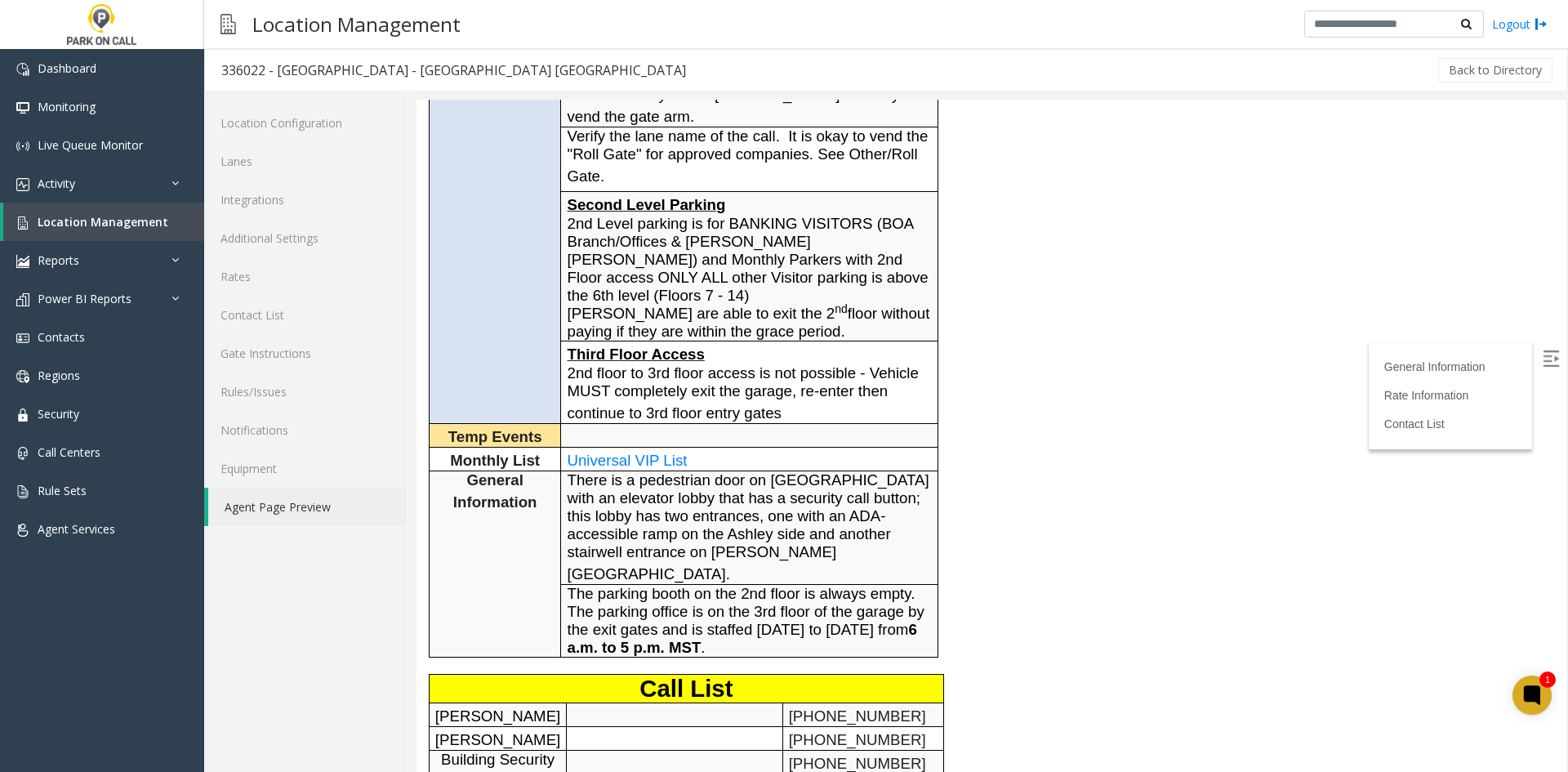
scroll to position [409, 0]
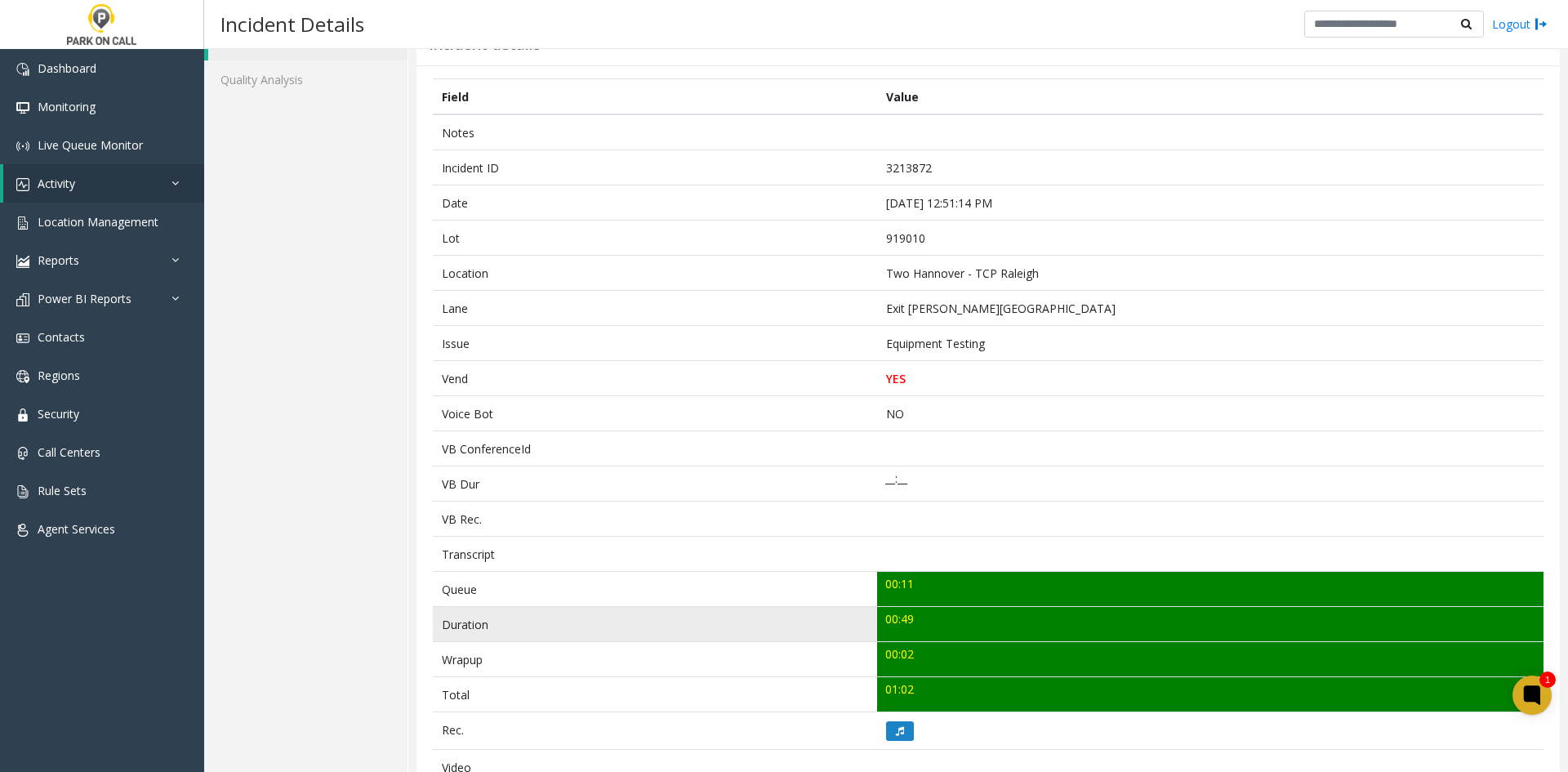
scroll to position [108, 0]
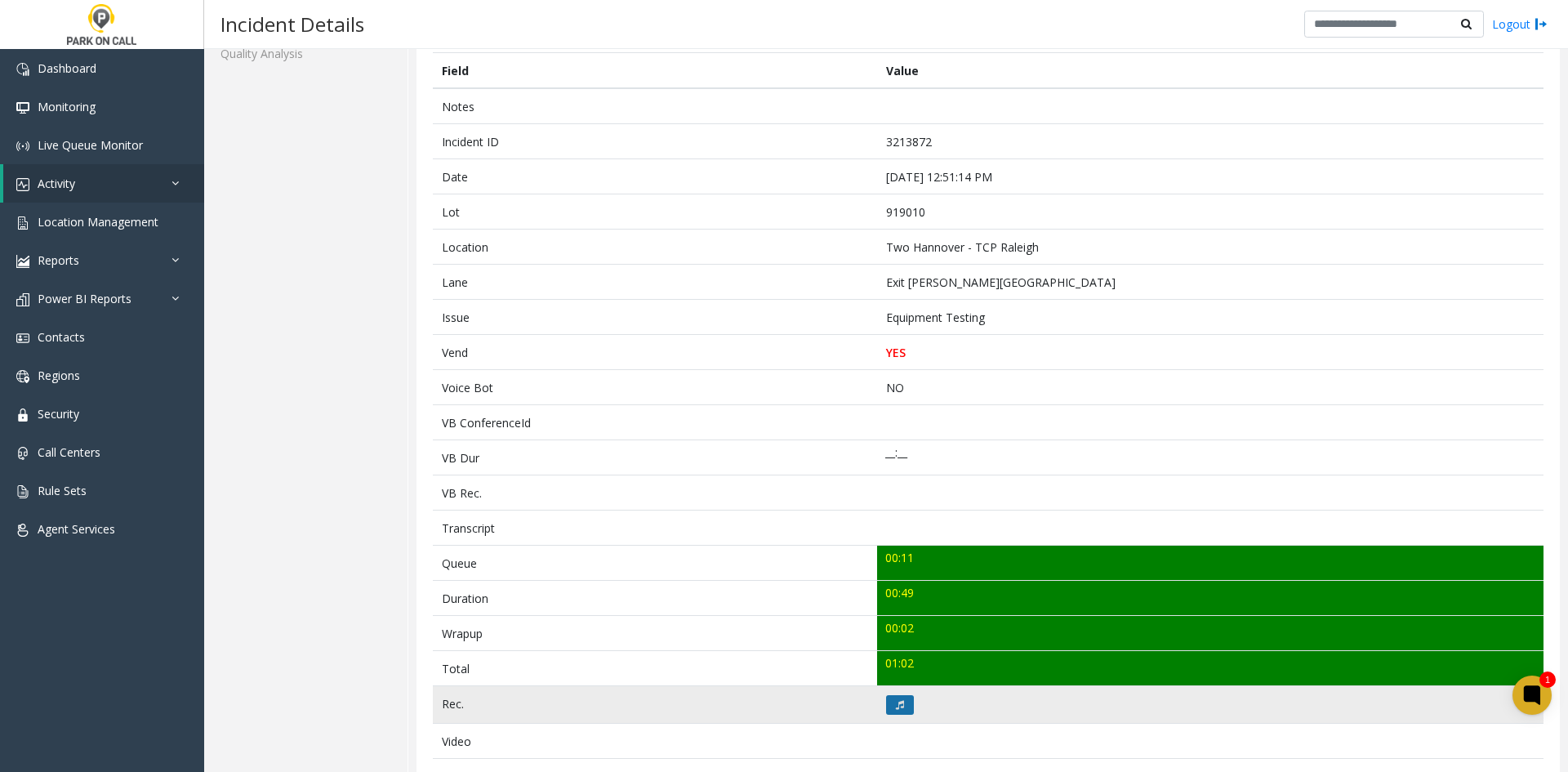
click at [896, 702] on icon at bounding box center [900, 705] width 8 height 10
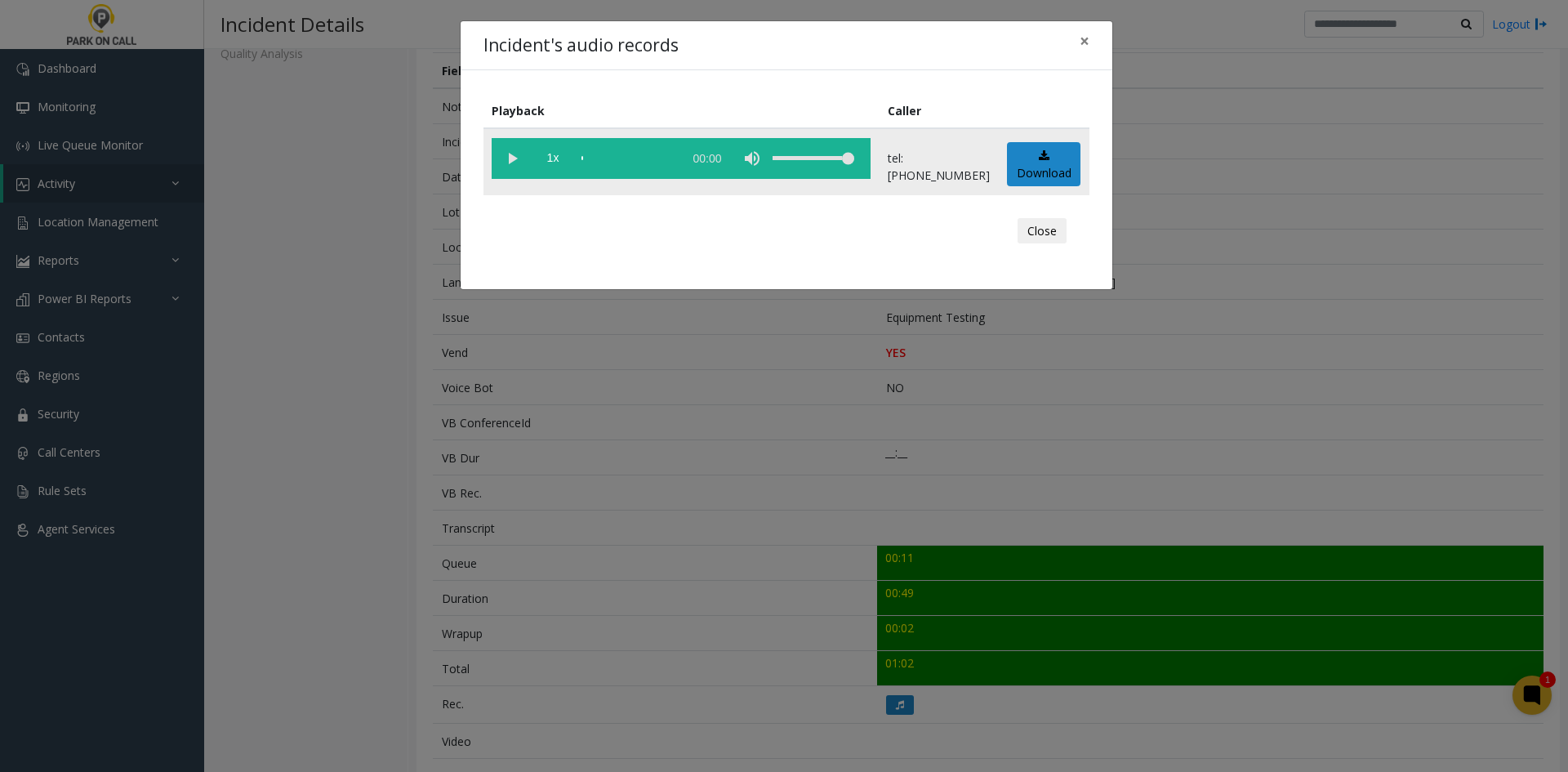
click at [515, 145] on vg-play-pause at bounding box center [512, 159] width 41 height 41
drag, startPoint x: 755, startPoint y: 615, endPoint x: 736, endPoint y: 618, distance: 19.2
click at [736, 618] on div "Incident's audio records × Playback Caller 1x 00:51 tel:[PHONE_NUMBER] Download…" at bounding box center [784, 386] width 1568 height 772
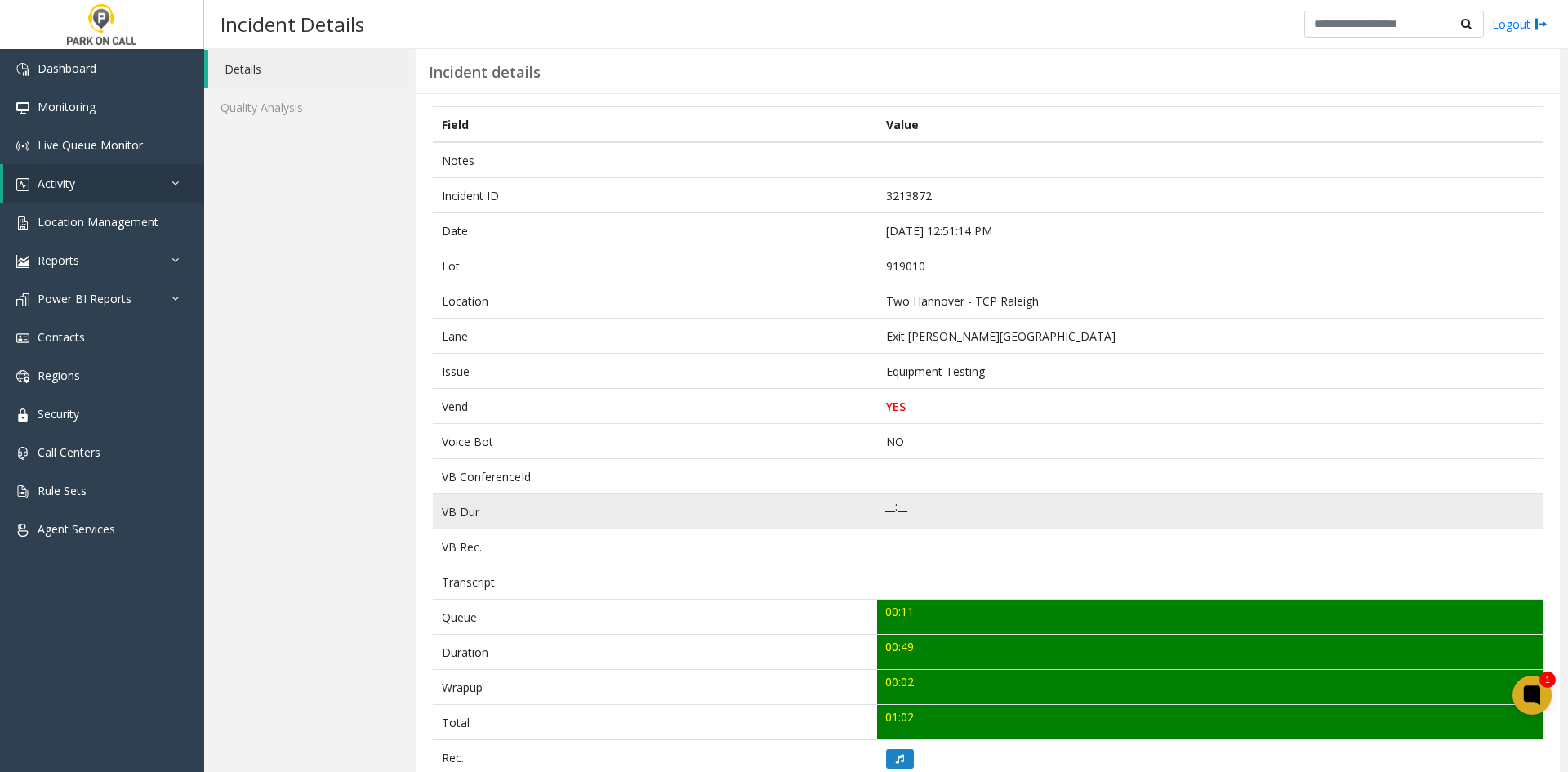
scroll to position [0, 0]
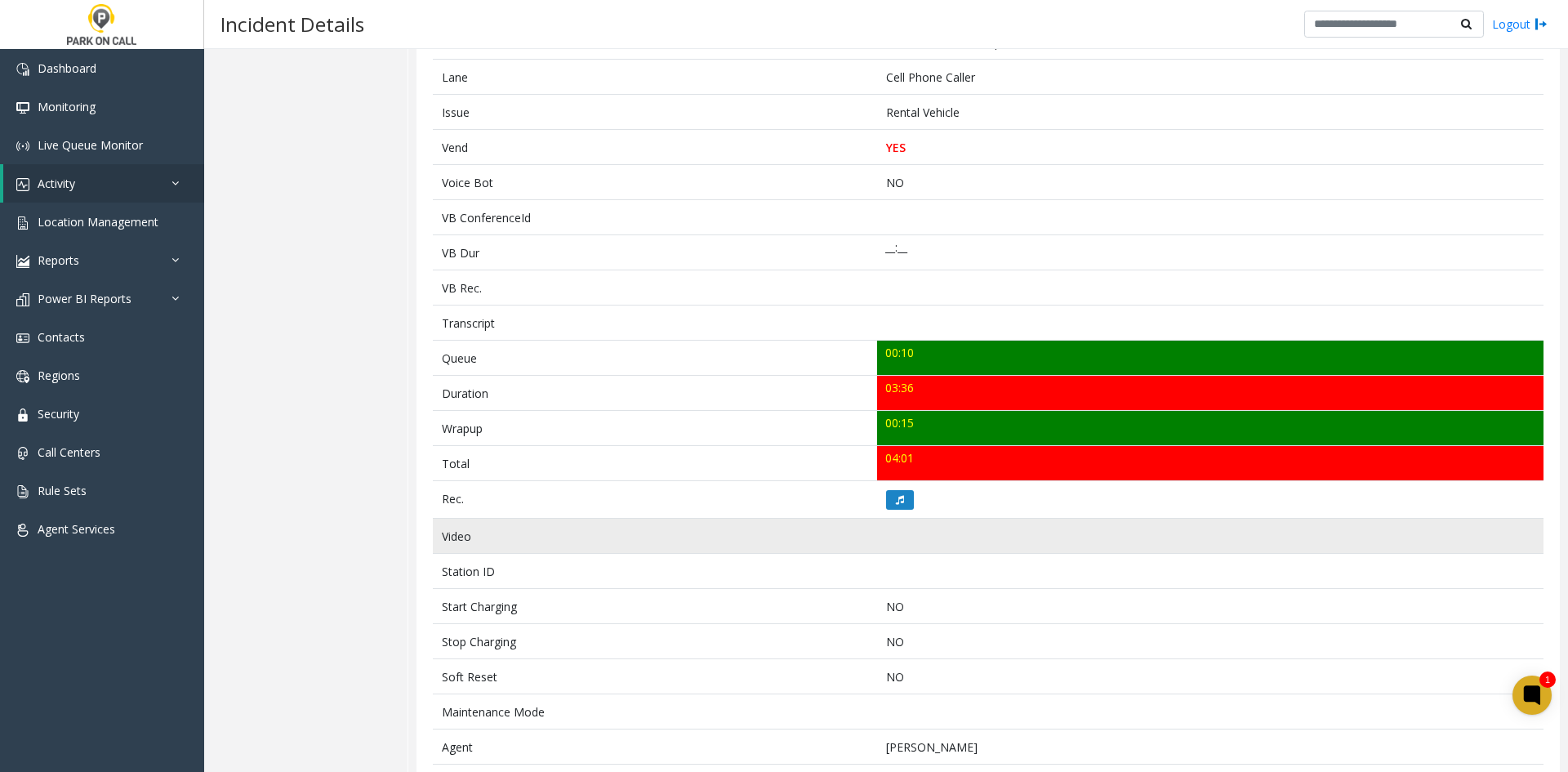
scroll to position [224, 0]
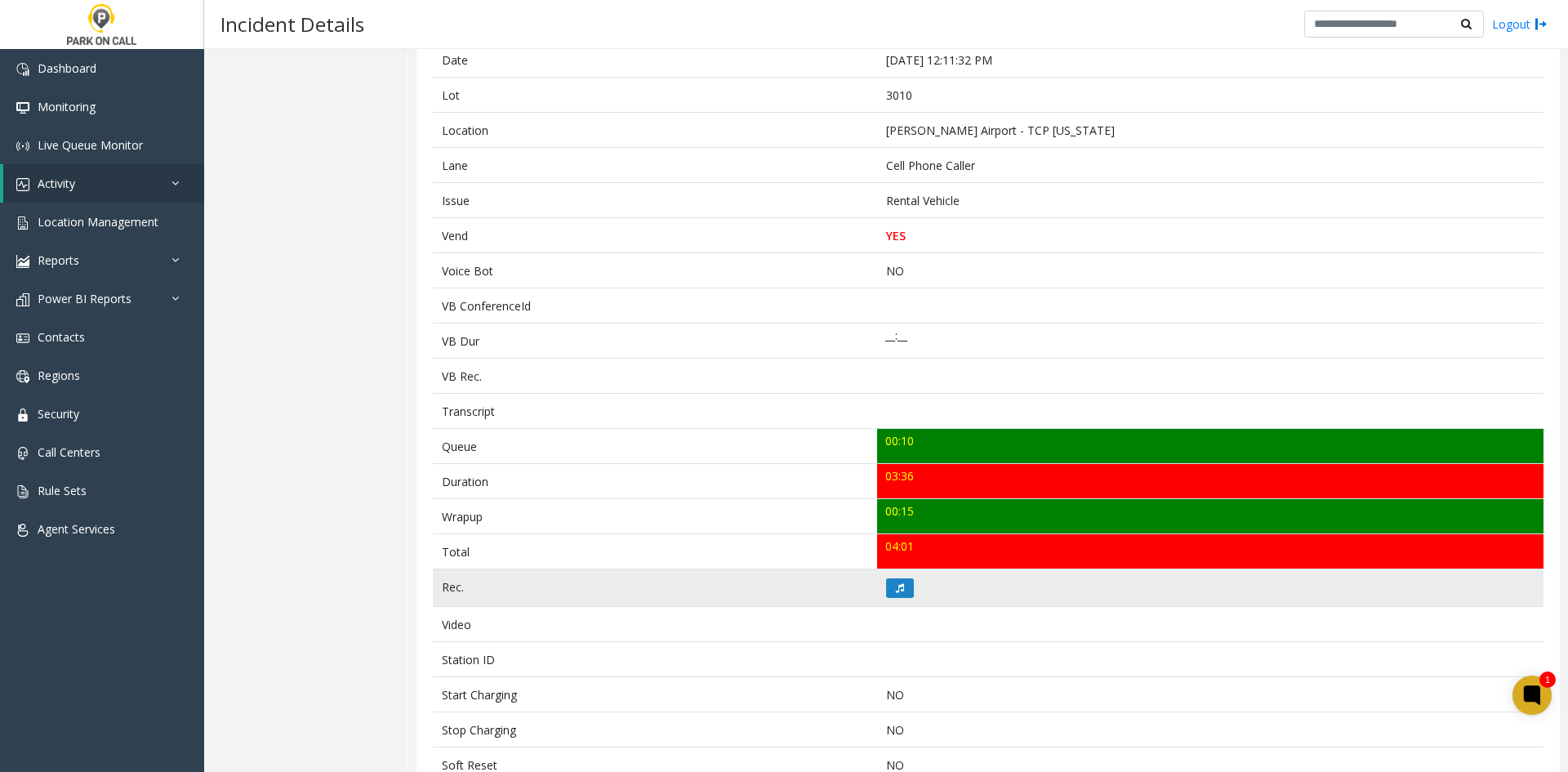
click at [911, 591] on td at bounding box center [1210, 588] width 666 height 38
click at [900, 587] on button at bounding box center [900, 588] width 28 height 20
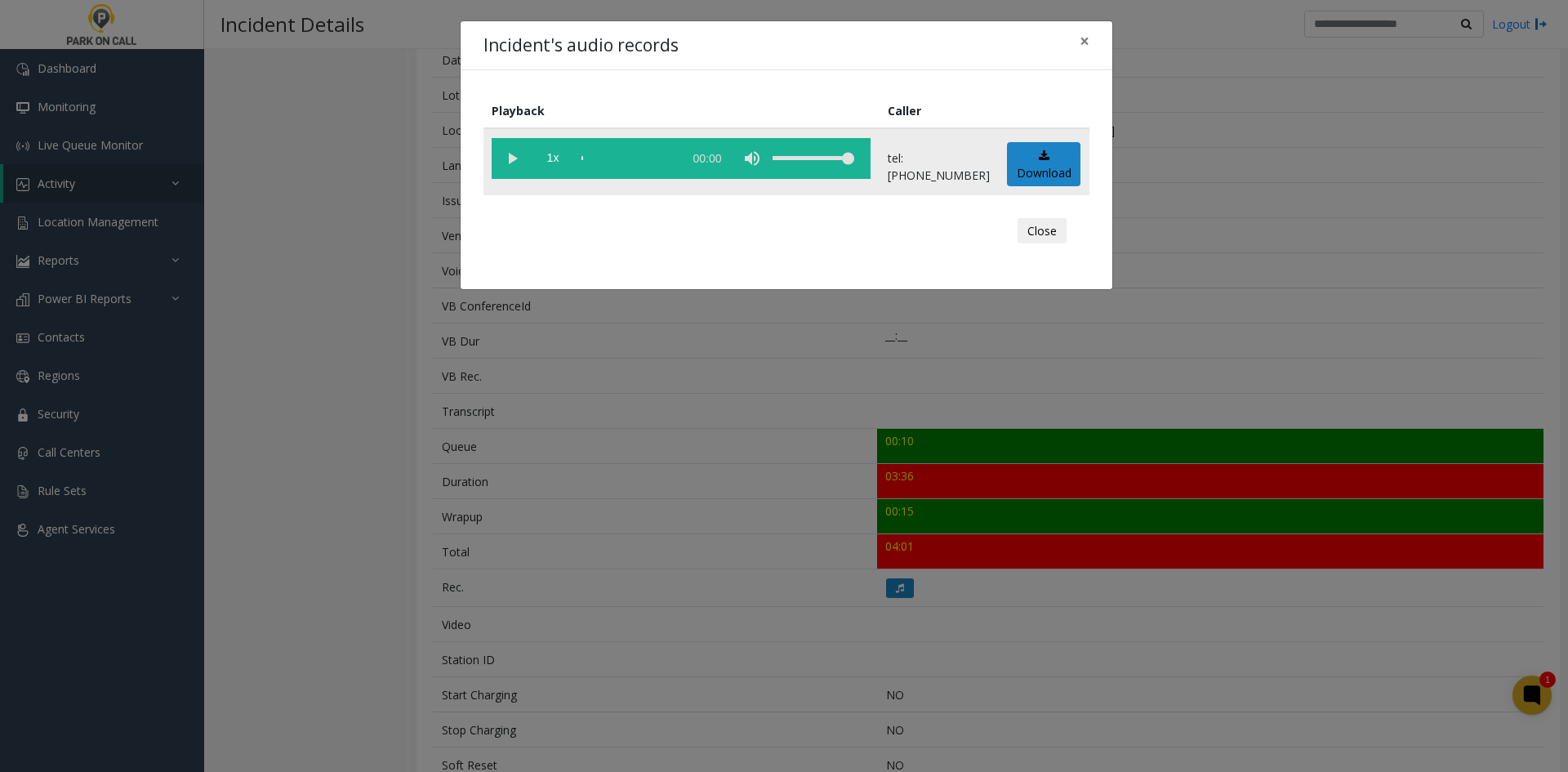
click at [522, 168] on vg-play-pause at bounding box center [512, 159] width 41 height 41
click at [542, 169] on span "1x" at bounding box center [553, 159] width 41 height 41
click at [542, 169] on span "1.5x" at bounding box center [553, 159] width 41 height 41
click at [602, 164] on div "scrub bar" at bounding box center [627, 159] width 93 height 41
click at [613, 164] on div "scrub bar" at bounding box center [627, 159] width 93 height 41
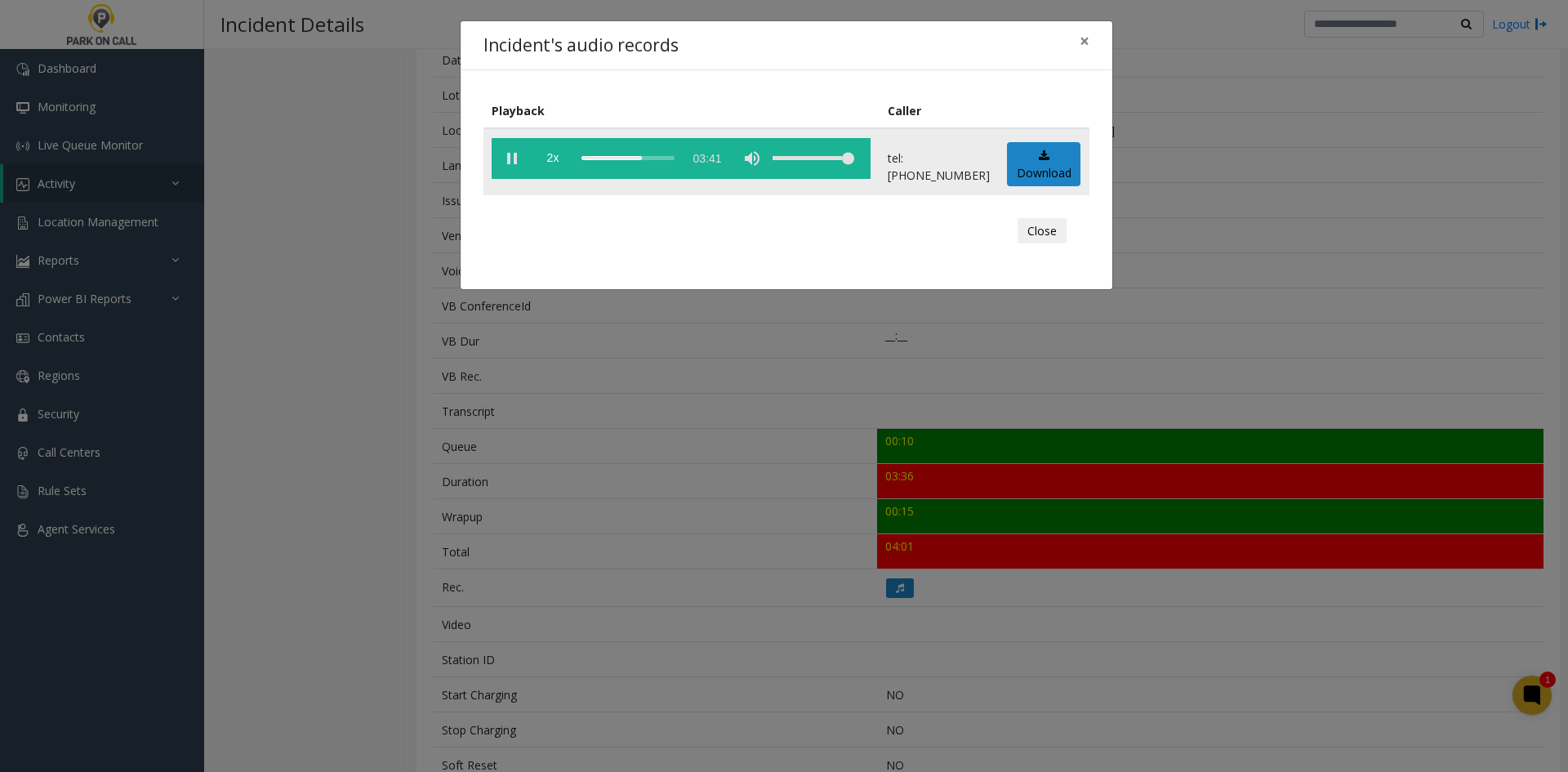
click at [618, 164] on div "scrub bar" at bounding box center [627, 159] width 93 height 41
click at [445, 660] on div "Incident's audio records × Playback Caller 2x 03:41 tel:[PHONE_NUMBER] Download…" at bounding box center [784, 386] width 1568 height 772
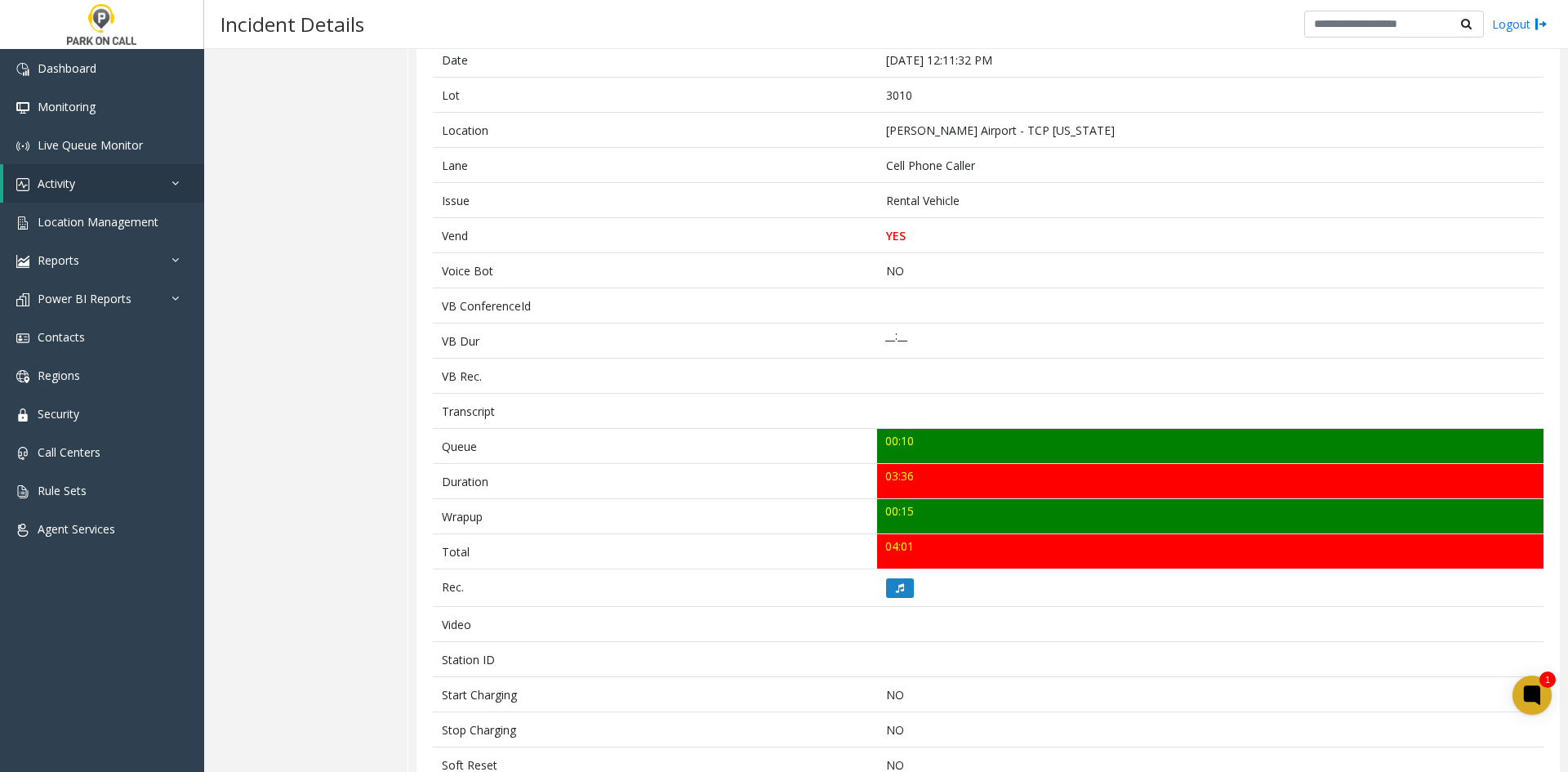
scroll to position [0, 0]
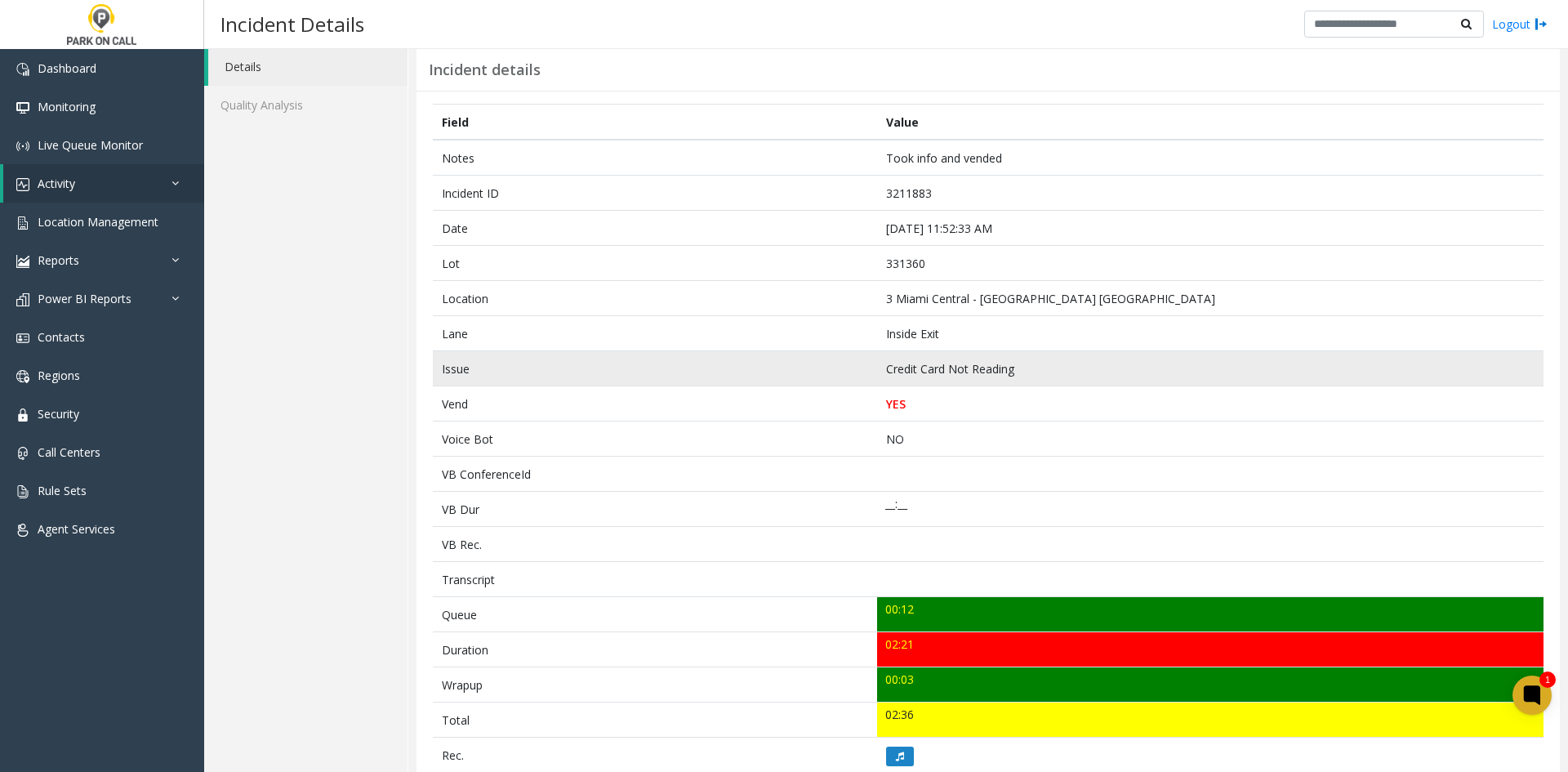
scroll to position [81, 0]
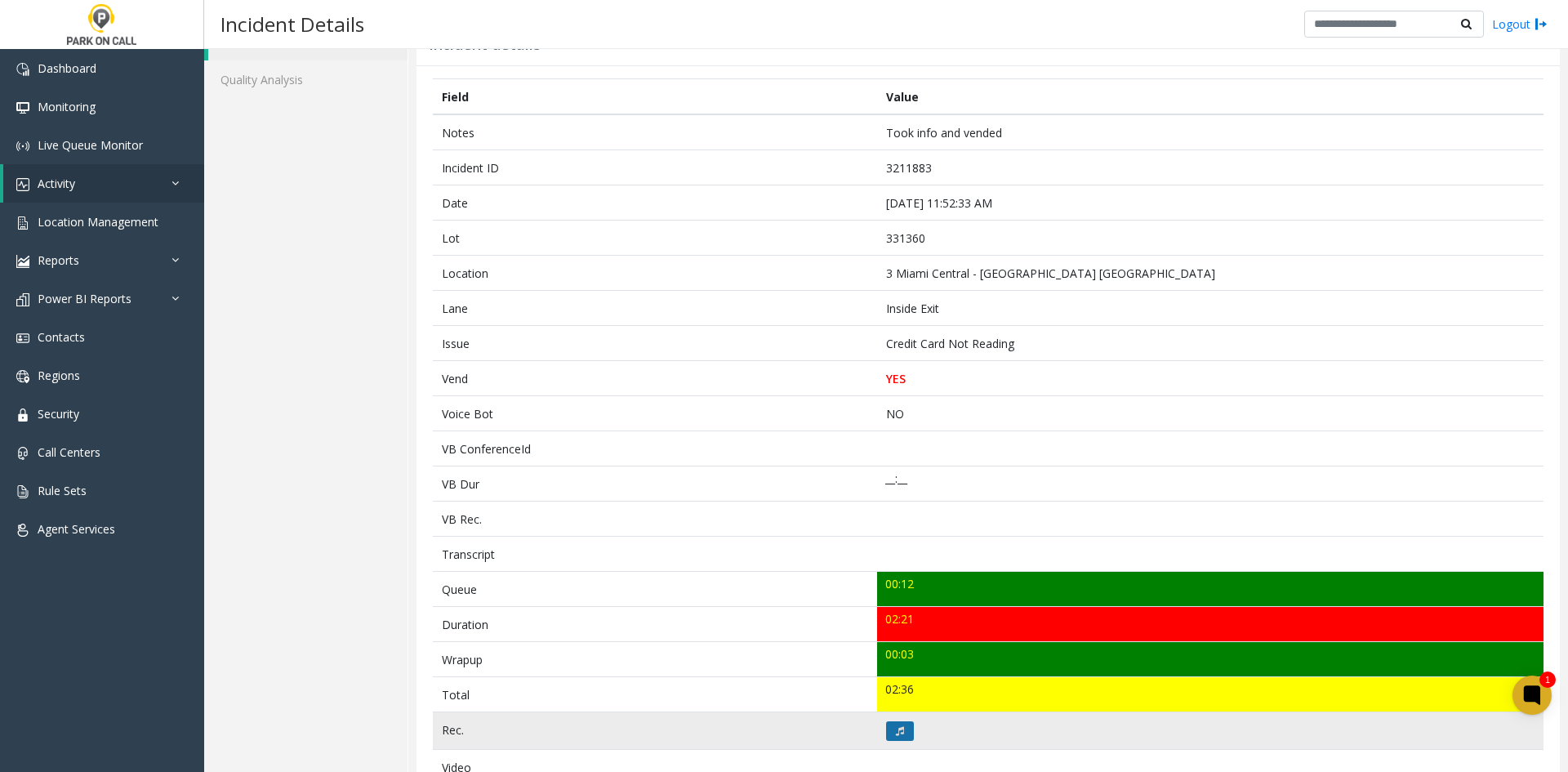
click at [900, 737] on button at bounding box center [900, 731] width 28 height 20
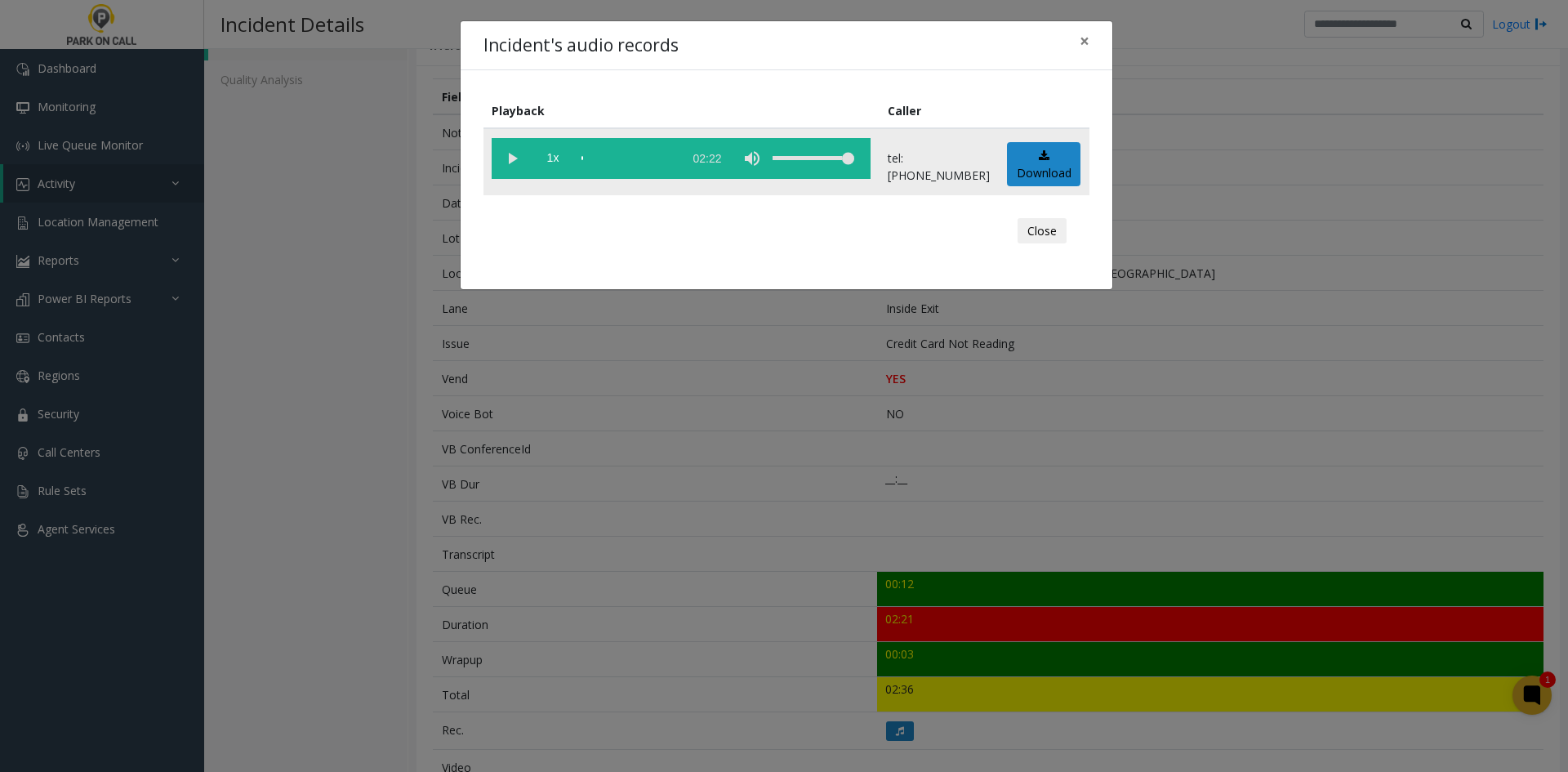
click at [516, 158] on vg-play-pause at bounding box center [512, 159] width 41 height 41
click at [547, 176] on span "1x" at bounding box center [553, 159] width 41 height 41
click at [547, 176] on span "1.5x" at bounding box center [553, 159] width 41 height 41
drag, startPoint x: 395, startPoint y: 480, endPoint x: 373, endPoint y: 493, distance: 25.6
click at [372, 493] on div "Incident's audio records × Playback Caller 2x 02:22 tel:3313609001 Download Clo…" at bounding box center [784, 386] width 1568 height 772
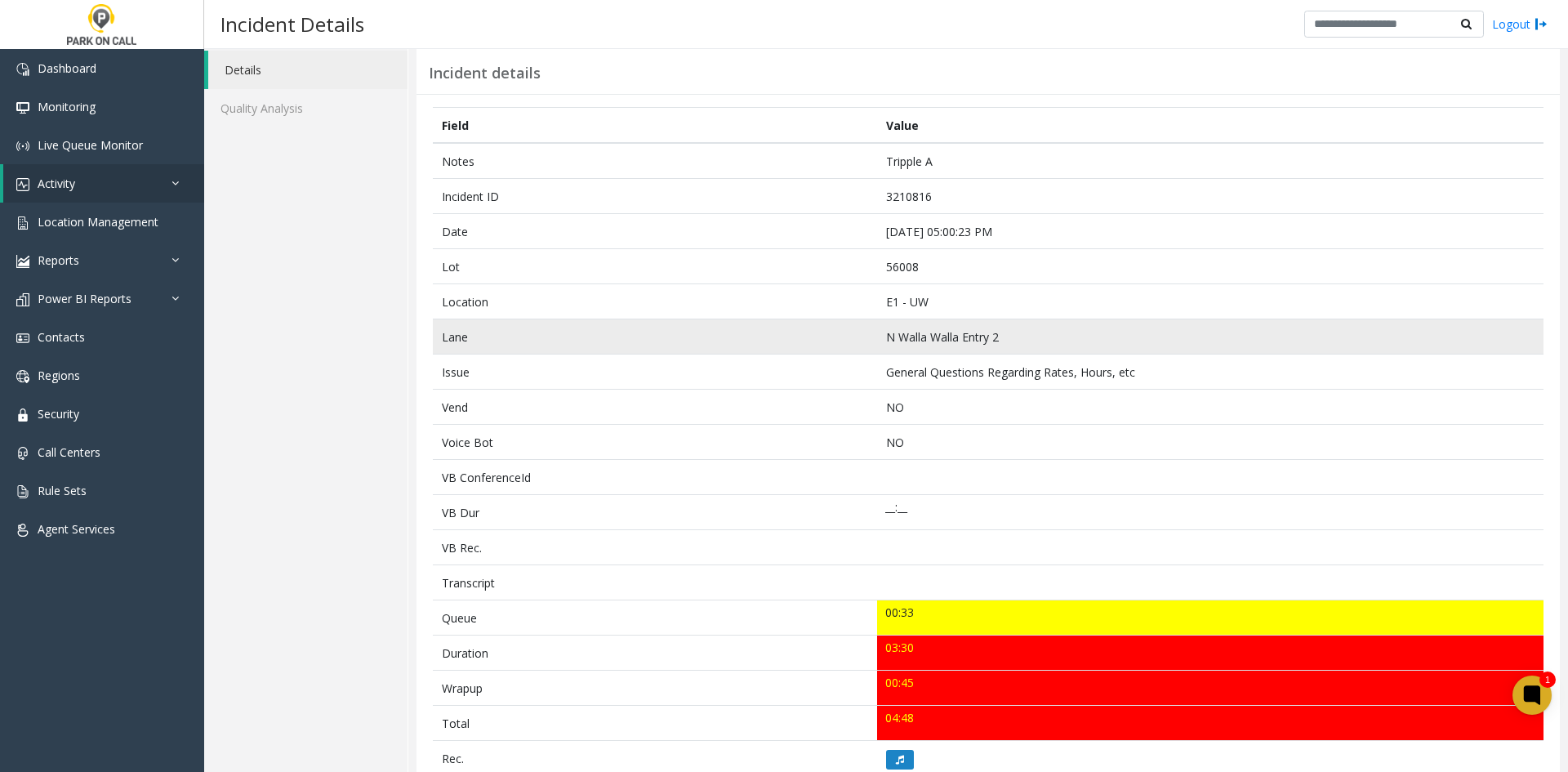
scroll to position [81, 0]
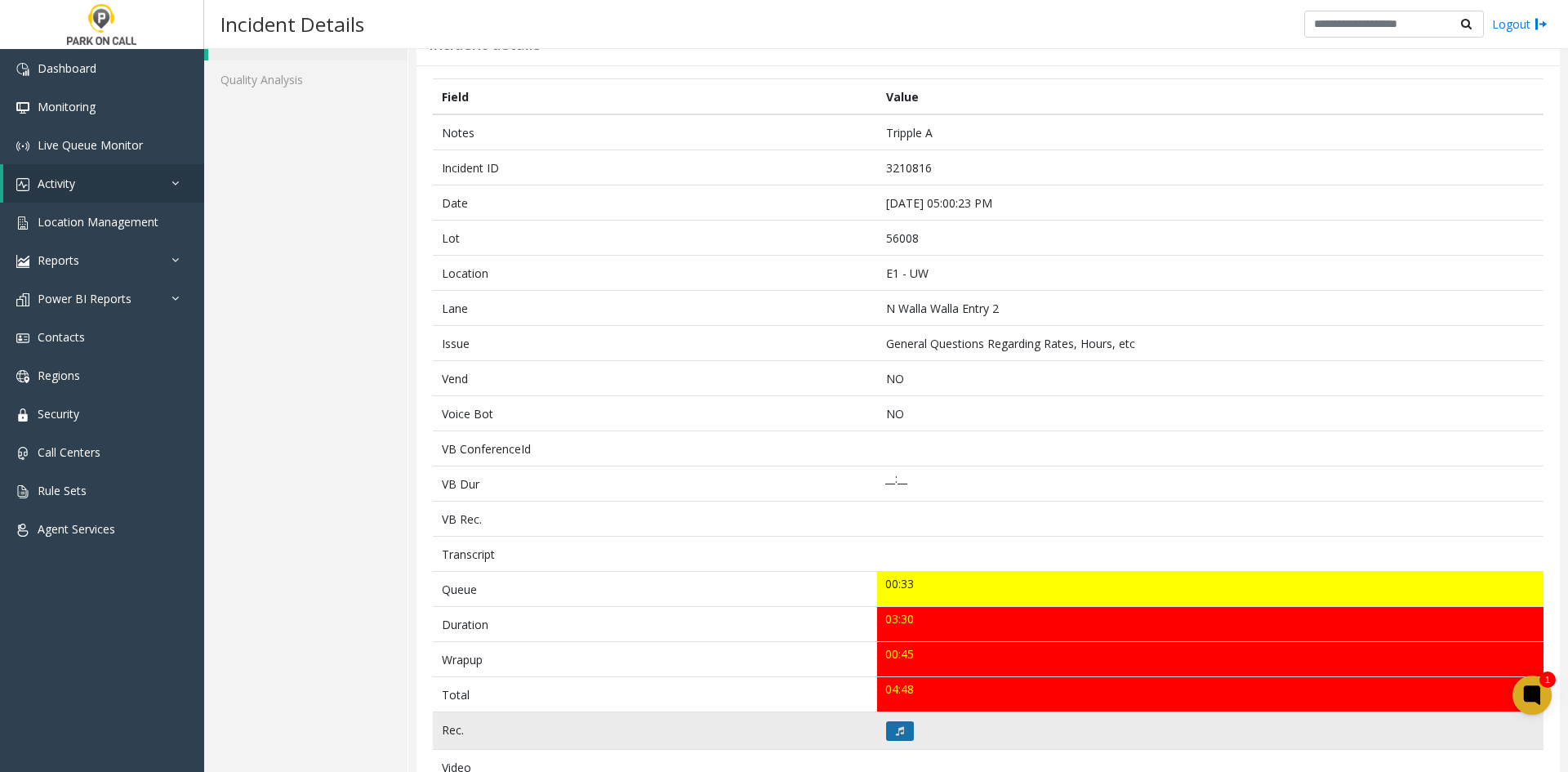
click at [896, 732] on icon at bounding box center [900, 731] width 8 height 10
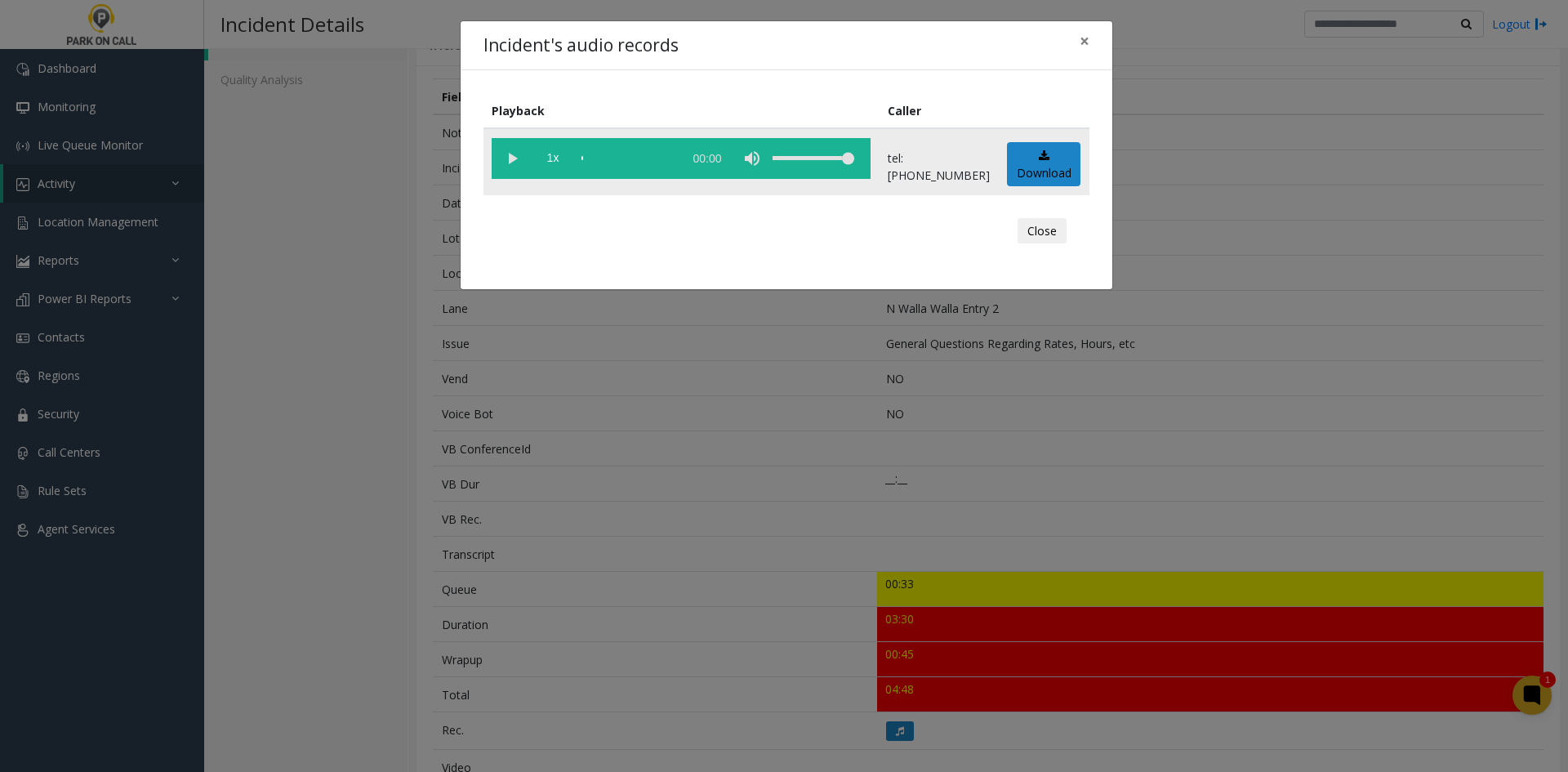
drag, startPoint x: 498, startPoint y: 155, endPoint x: 509, endPoint y: 155, distance: 11.0
click at [499, 155] on vg-play-pause at bounding box center [512, 159] width 41 height 41
click at [560, 156] on span "1x" at bounding box center [553, 159] width 41 height 41
click at [560, 156] on span "1.5x" at bounding box center [553, 159] width 41 height 41
click at [395, 456] on div "Incident's audio records × Playback Caller 2x 03:31 tel:0010249004 Download Clo…" at bounding box center [784, 386] width 1568 height 772
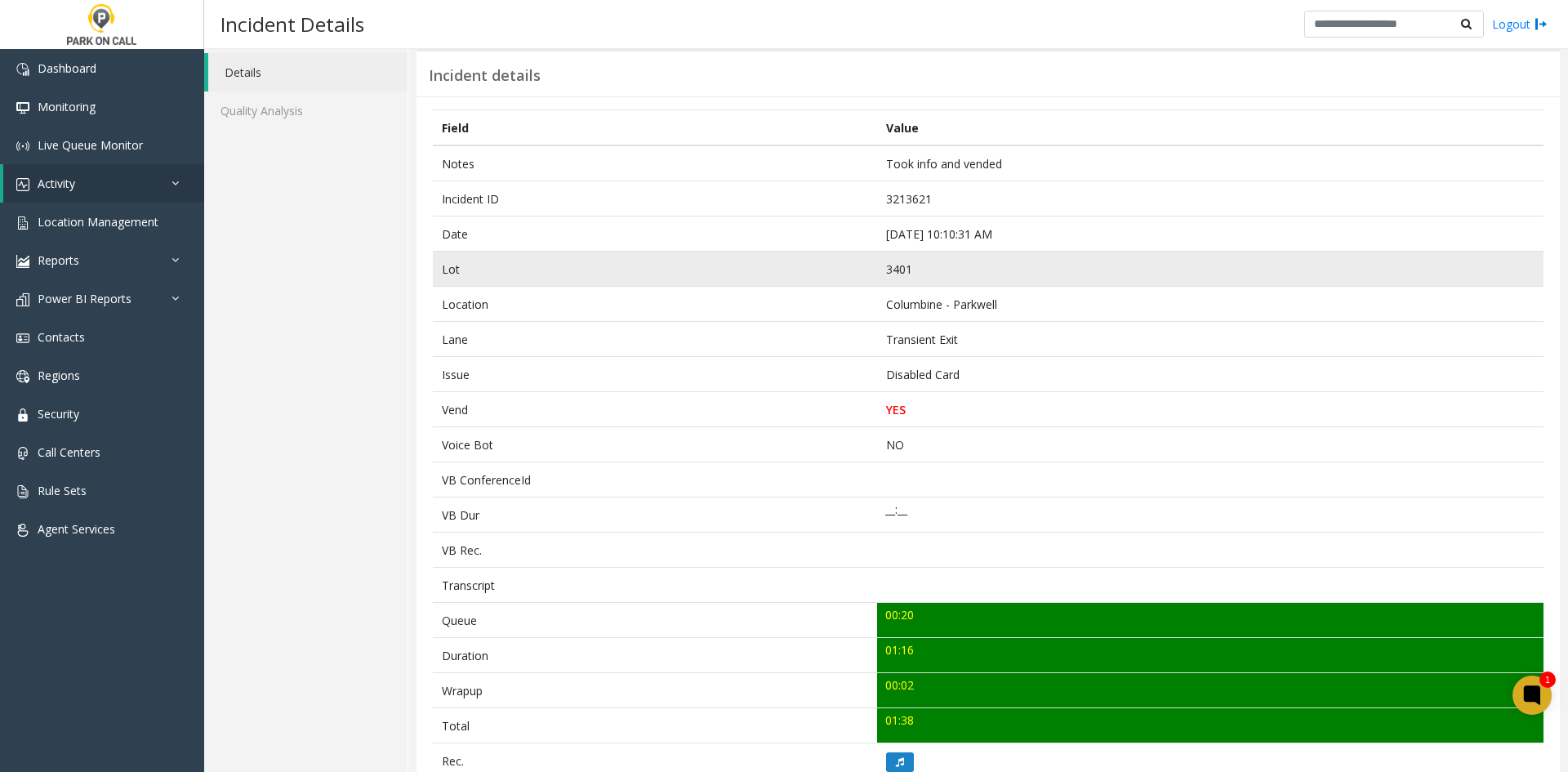
scroll to position [164, 0]
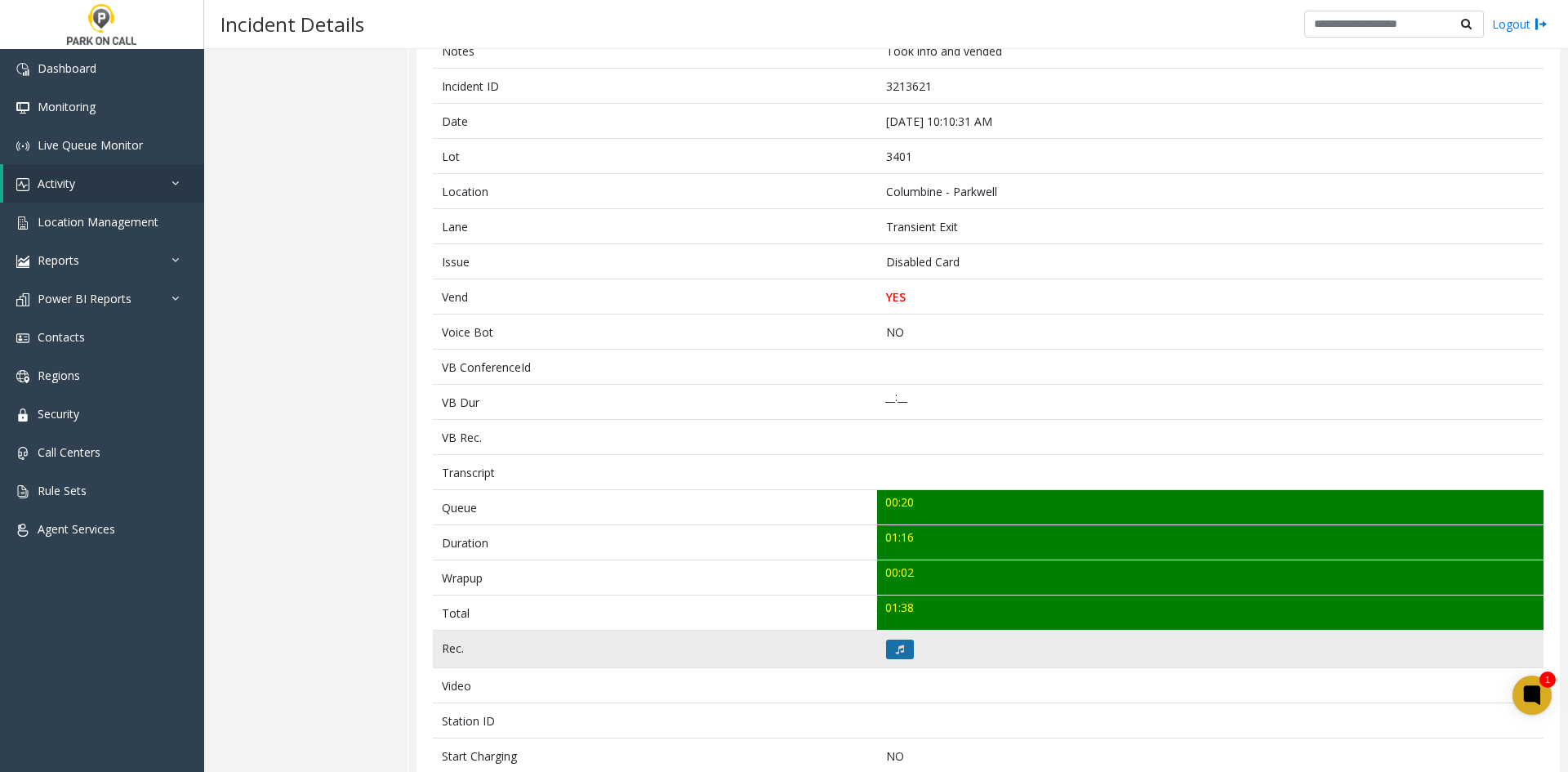
click at [900, 644] on button at bounding box center [900, 649] width 28 height 20
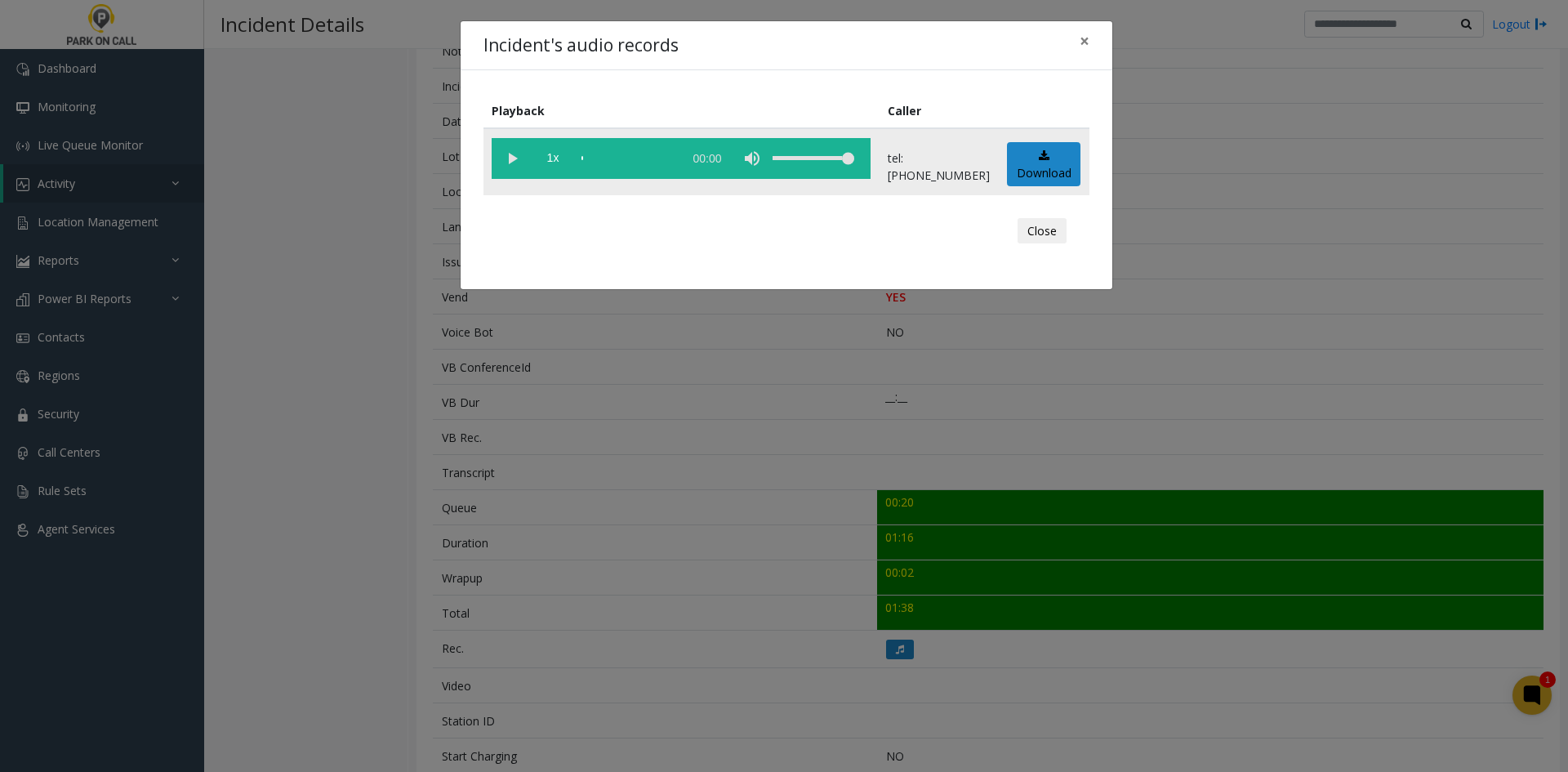
click at [519, 147] on vg-play-pause at bounding box center [512, 159] width 41 height 41
click at [554, 167] on span "1x" at bounding box center [553, 159] width 41 height 41
click at [548, 520] on div "Incident's audio records × Playback Caller 2x 01:22 tel:0034019001 Download Clo…" at bounding box center [784, 386] width 1568 height 772
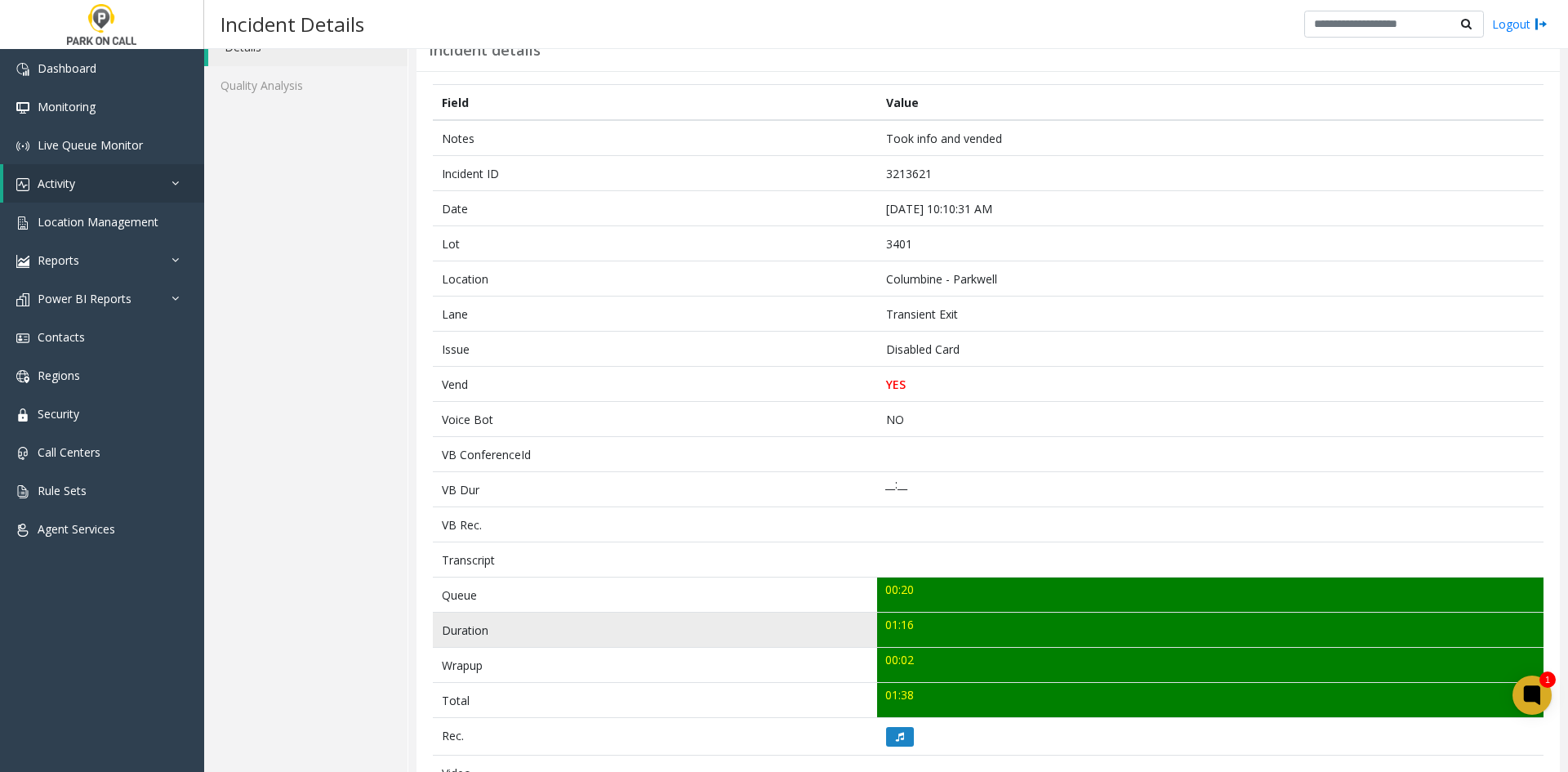
scroll to position [0, 0]
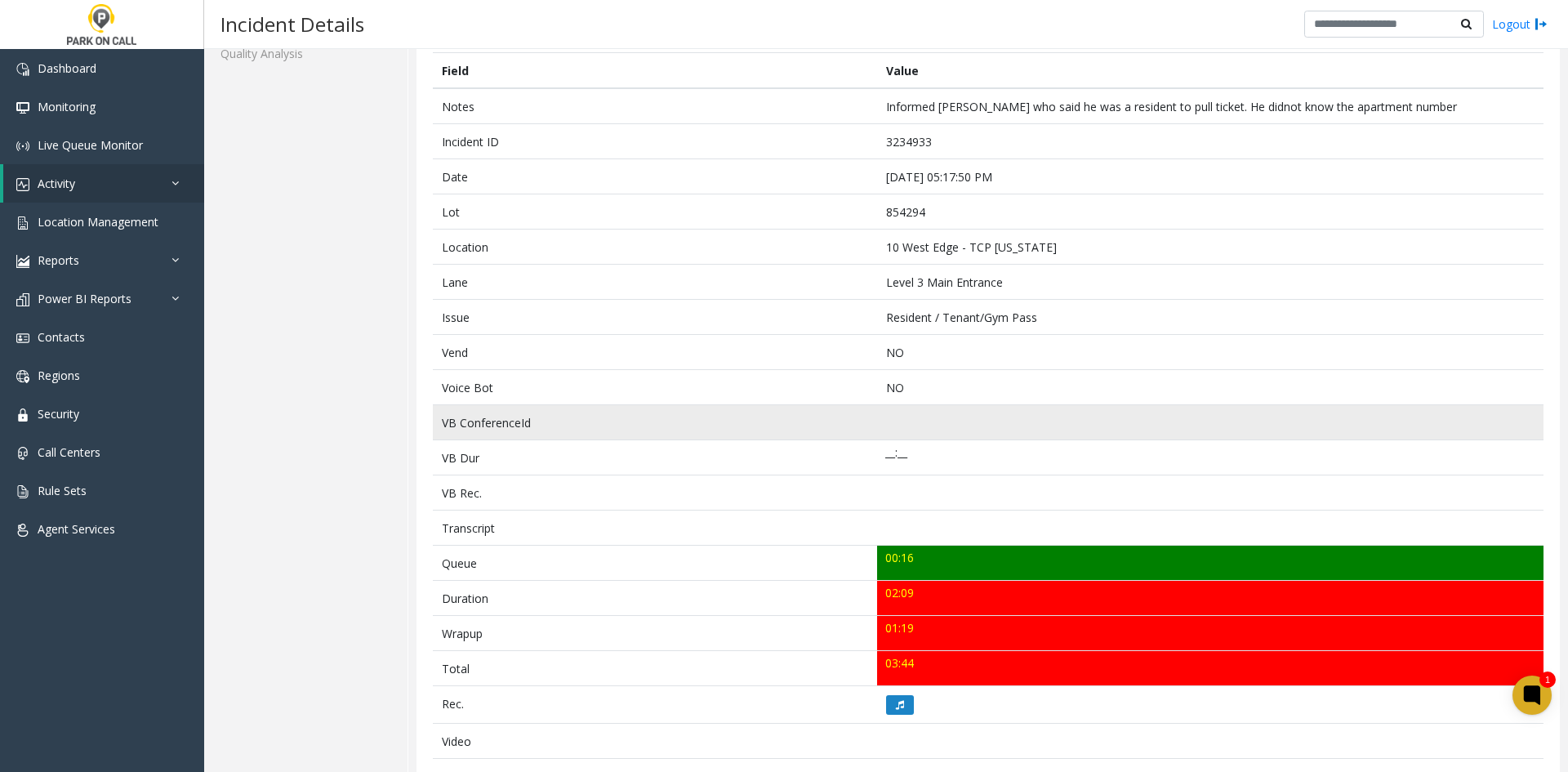
scroll to position [81, 0]
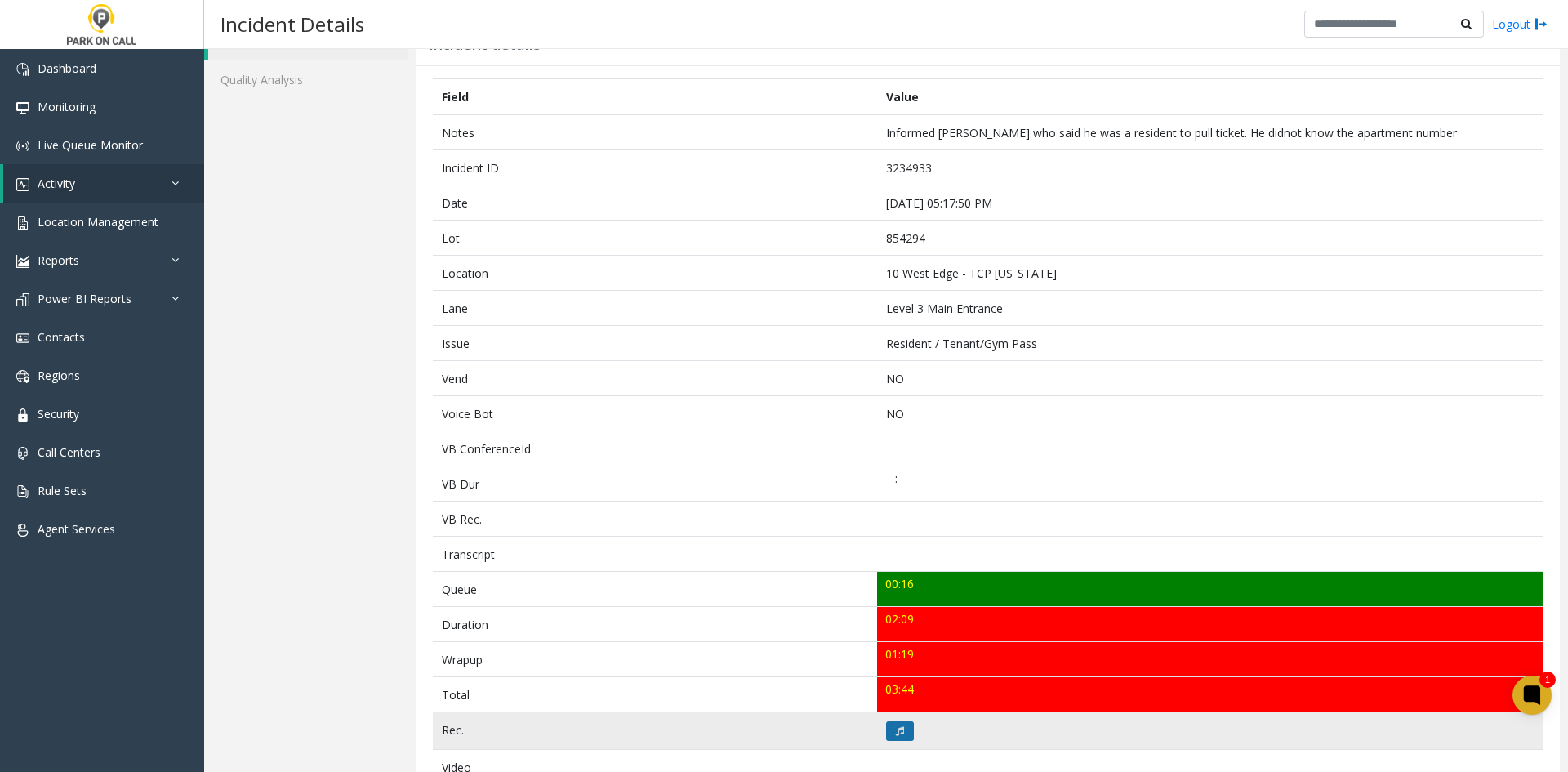
click at [896, 726] on icon at bounding box center [900, 731] width 8 height 10
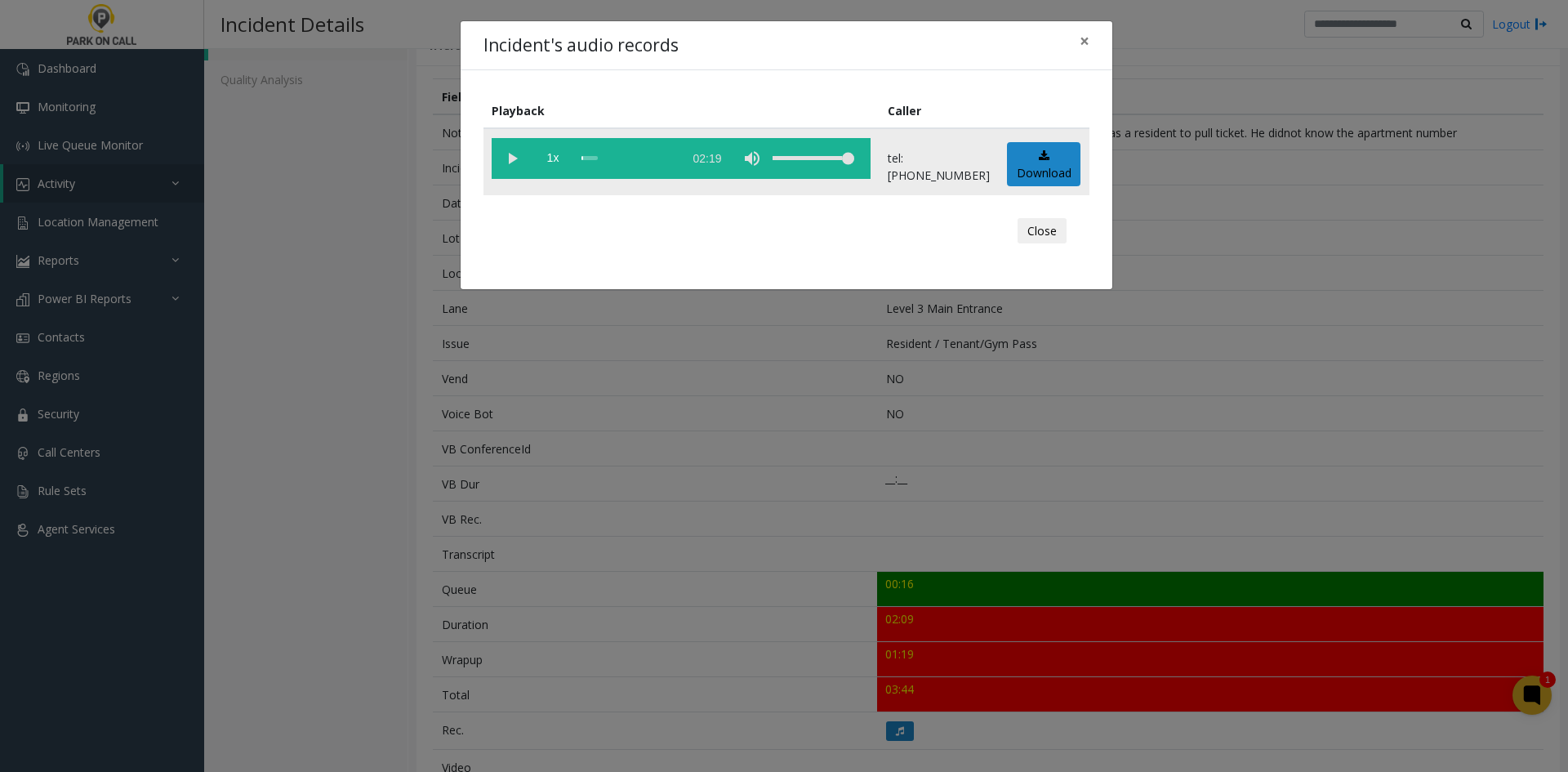
click at [498, 155] on vg-play-pause at bounding box center [512, 159] width 41 height 41
click at [553, 155] on span "1x" at bounding box center [553, 159] width 41 height 41
click at [553, 155] on span "1.5x" at bounding box center [553, 159] width 41 height 41
click at [529, 450] on div "Incident's audio records × Playback Caller 2x 02:19 tel:8542949008 Download Clo…" at bounding box center [784, 386] width 1568 height 772
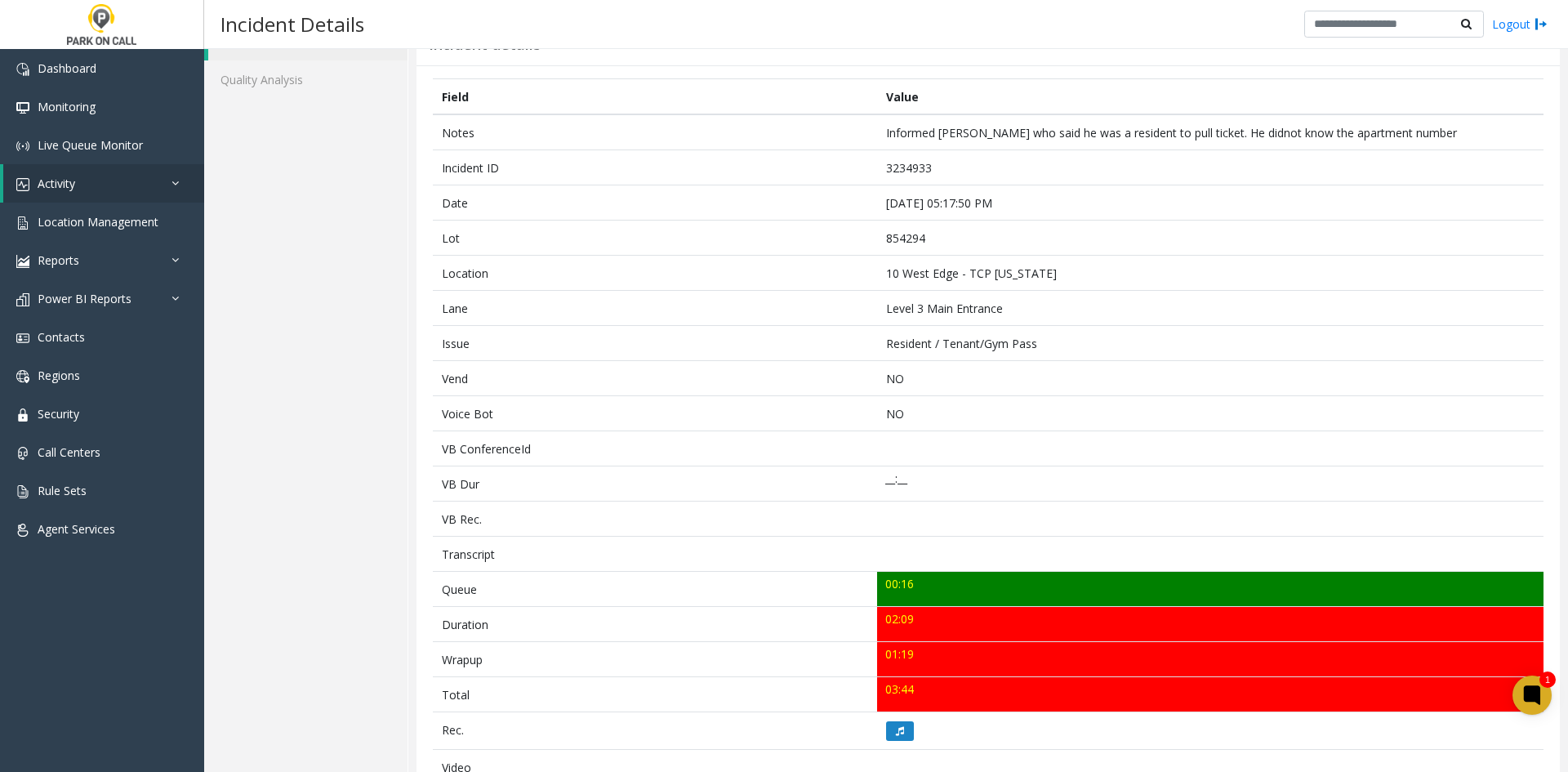
scroll to position [0, 0]
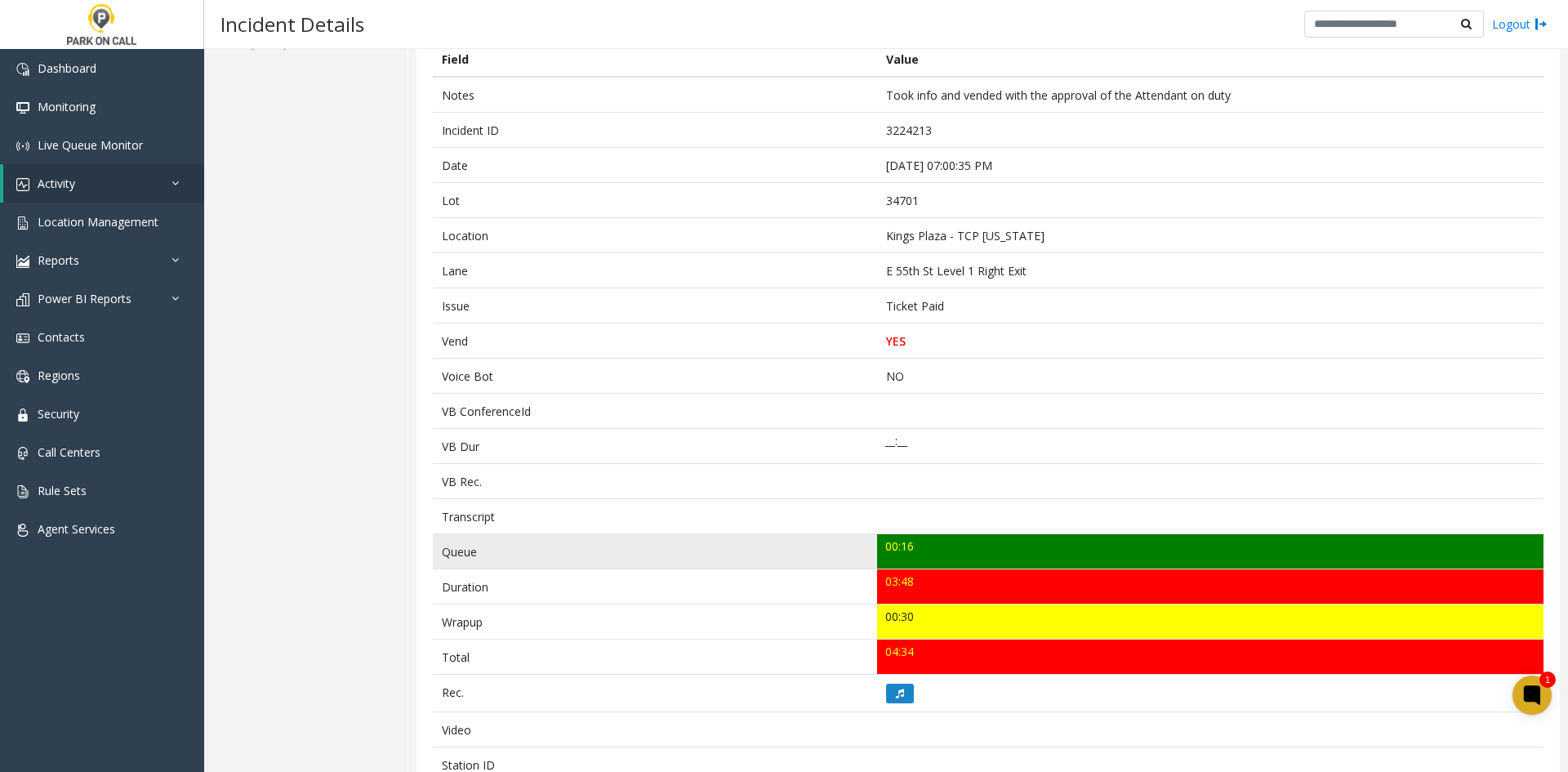
scroll to position [81, 0]
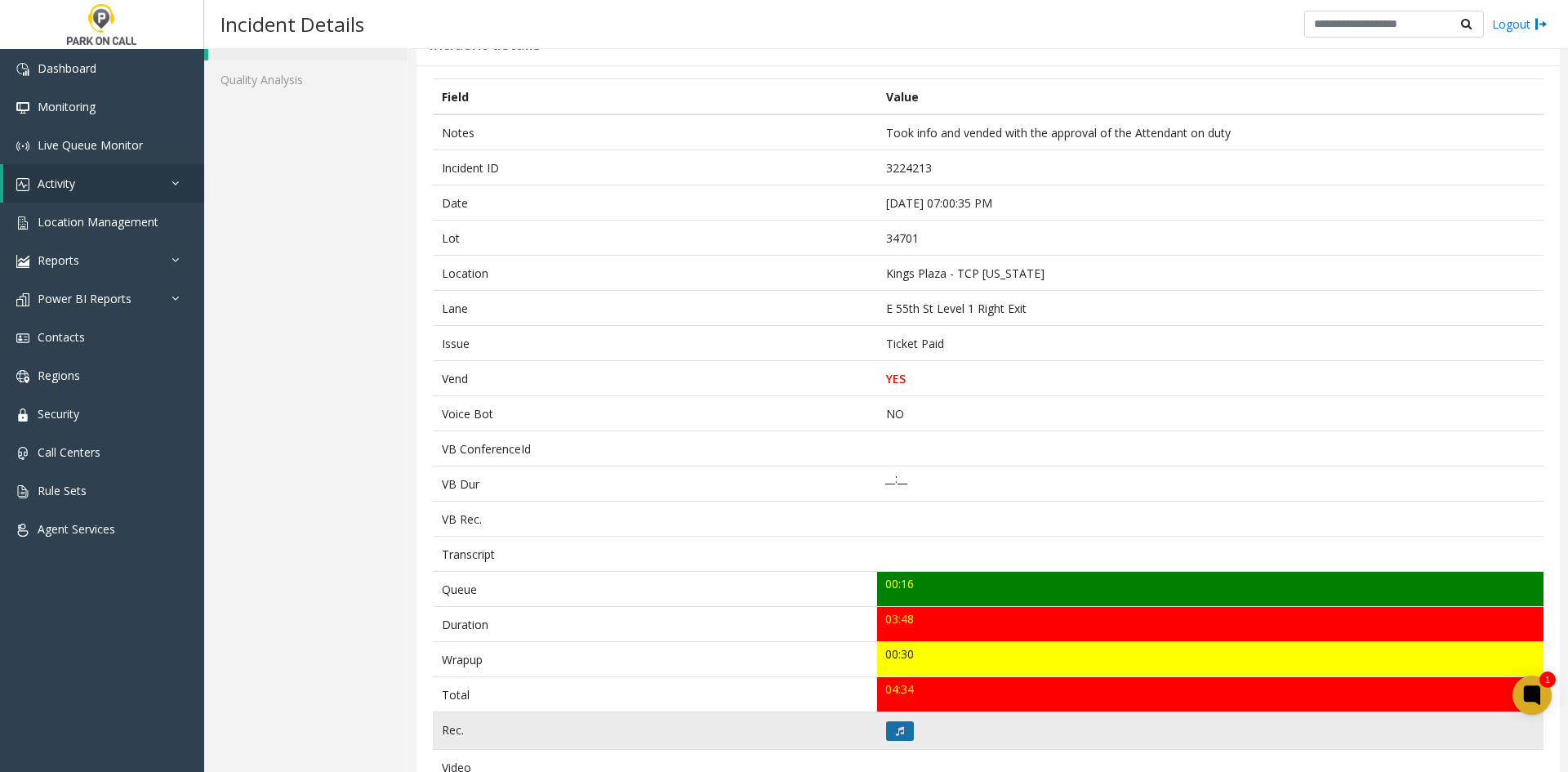
click at [900, 731] on button at bounding box center [900, 731] width 28 height 20
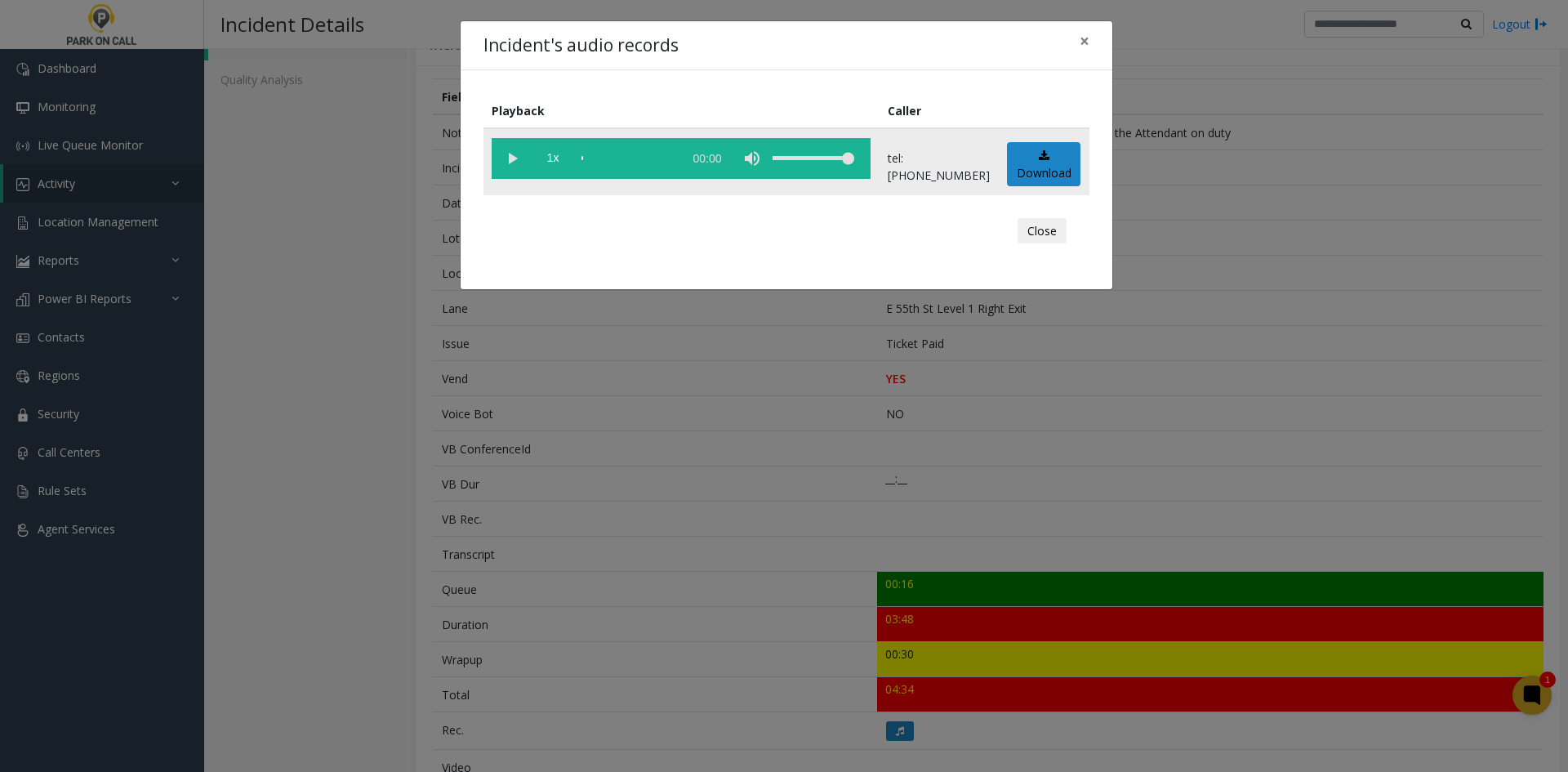
click at [516, 164] on vg-play-pause at bounding box center [512, 159] width 41 height 41
click at [558, 155] on span "1x" at bounding box center [553, 159] width 41 height 41
drag, startPoint x: 560, startPoint y: 153, endPoint x: 310, endPoint y: 223, distance: 259.6
click at [550, 155] on span "1.5x" at bounding box center [553, 159] width 41 height 41
click at [495, 527] on div "Incident's audio records × Playback Caller 2x 03:54 tel:0347019060 Download Clo…" at bounding box center [784, 386] width 1568 height 772
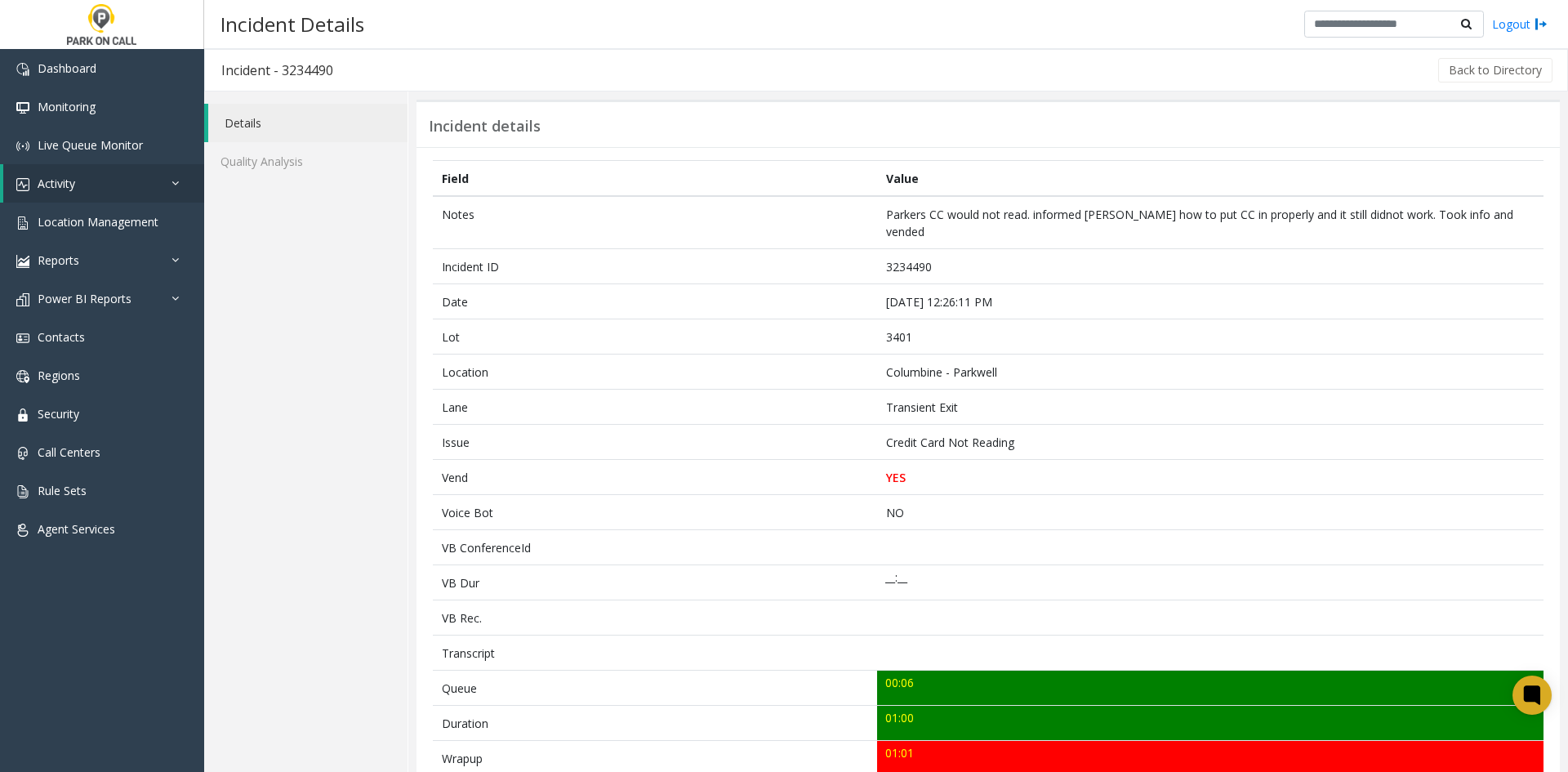
scroll to position [81, 0]
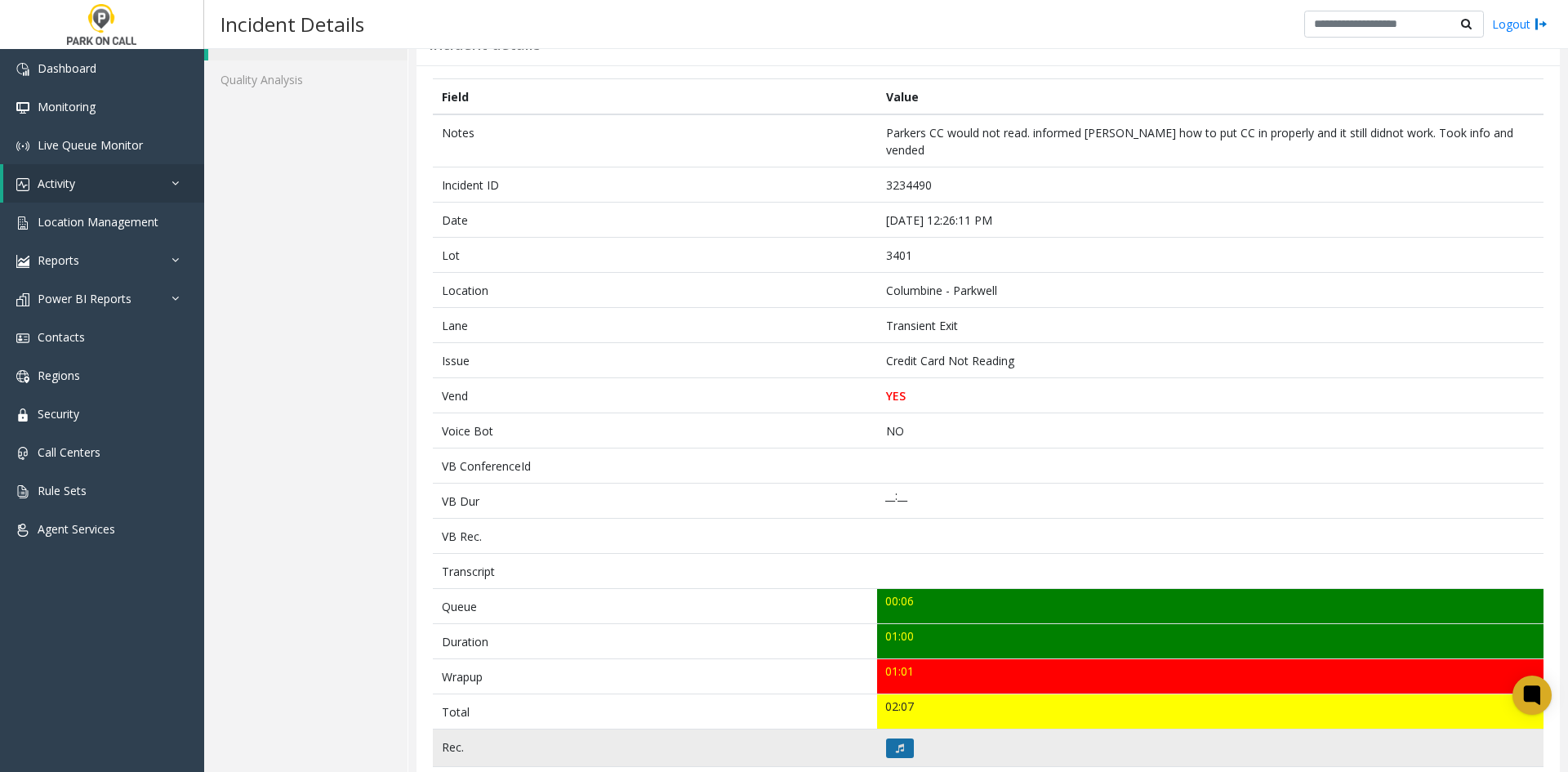
click at [896, 743] on icon at bounding box center [900, 748] width 8 height 10
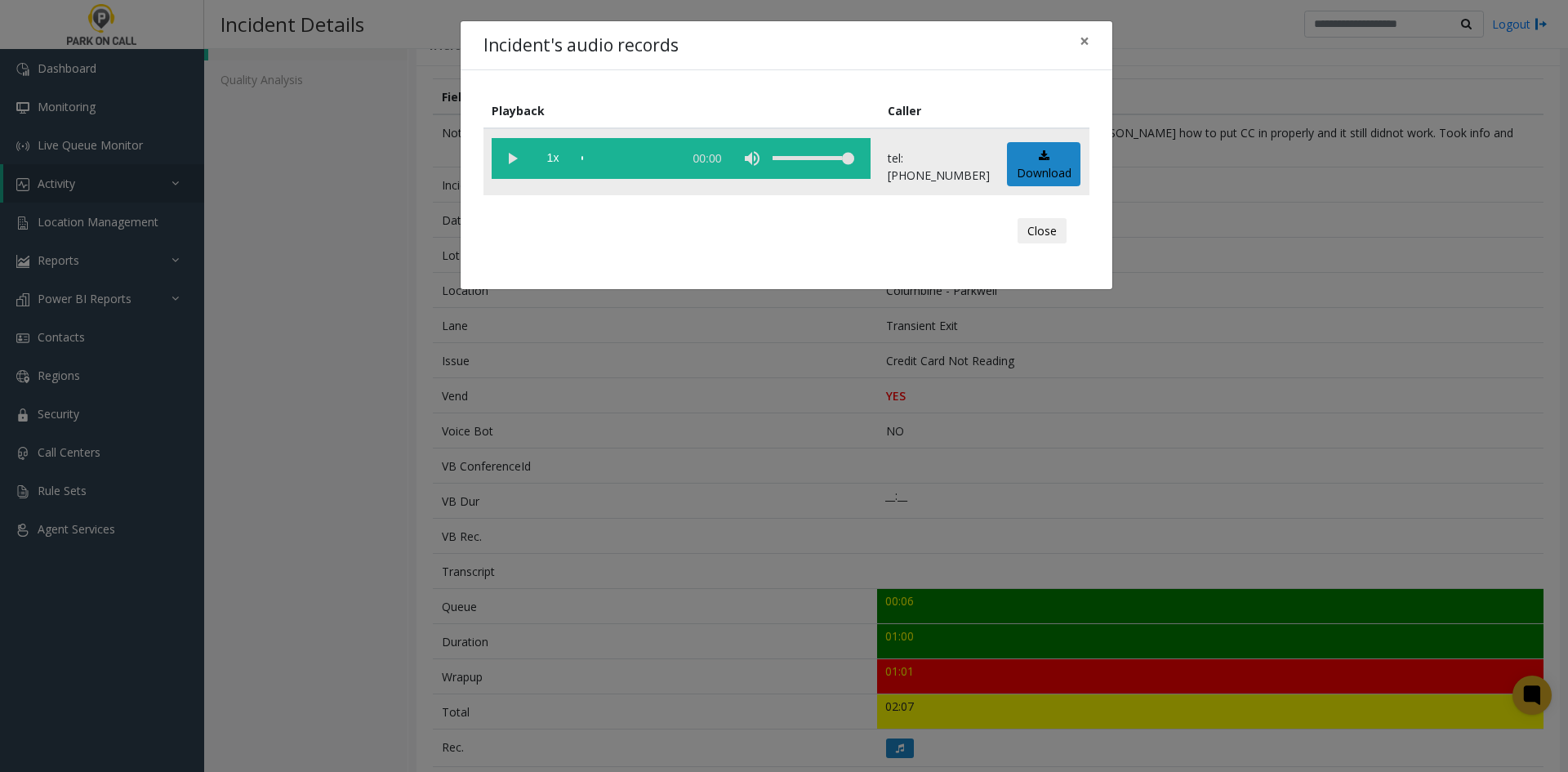
click at [509, 152] on vg-play-pause at bounding box center [512, 159] width 41 height 41
click at [555, 167] on span "1x" at bounding box center [553, 159] width 41 height 41
click at [555, 167] on span "1.5x" at bounding box center [553, 159] width 41 height 41
click at [640, 150] on div "scrub bar" at bounding box center [627, 159] width 93 height 41
click at [566, 161] on span "2x" at bounding box center [553, 159] width 41 height 41
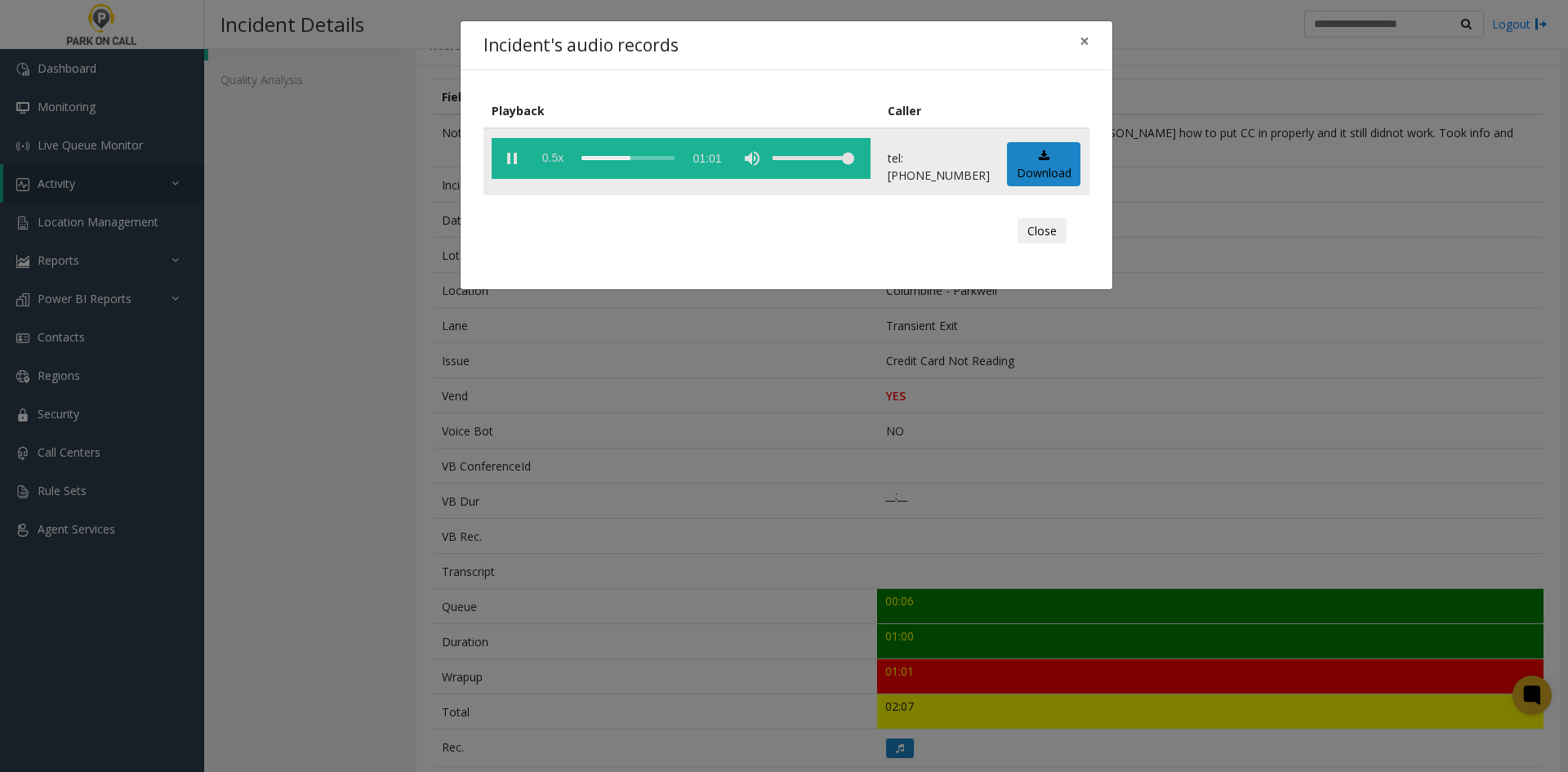
click at [566, 161] on span "0.5x" at bounding box center [553, 159] width 41 height 41
click at [633, 163] on div "scrub bar" at bounding box center [627, 159] width 93 height 41
click at [500, 548] on div "Incident's audio records × Playback Caller 1x 01:01 tel:0034019001 Download Clo…" at bounding box center [784, 386] width 1568 height 772
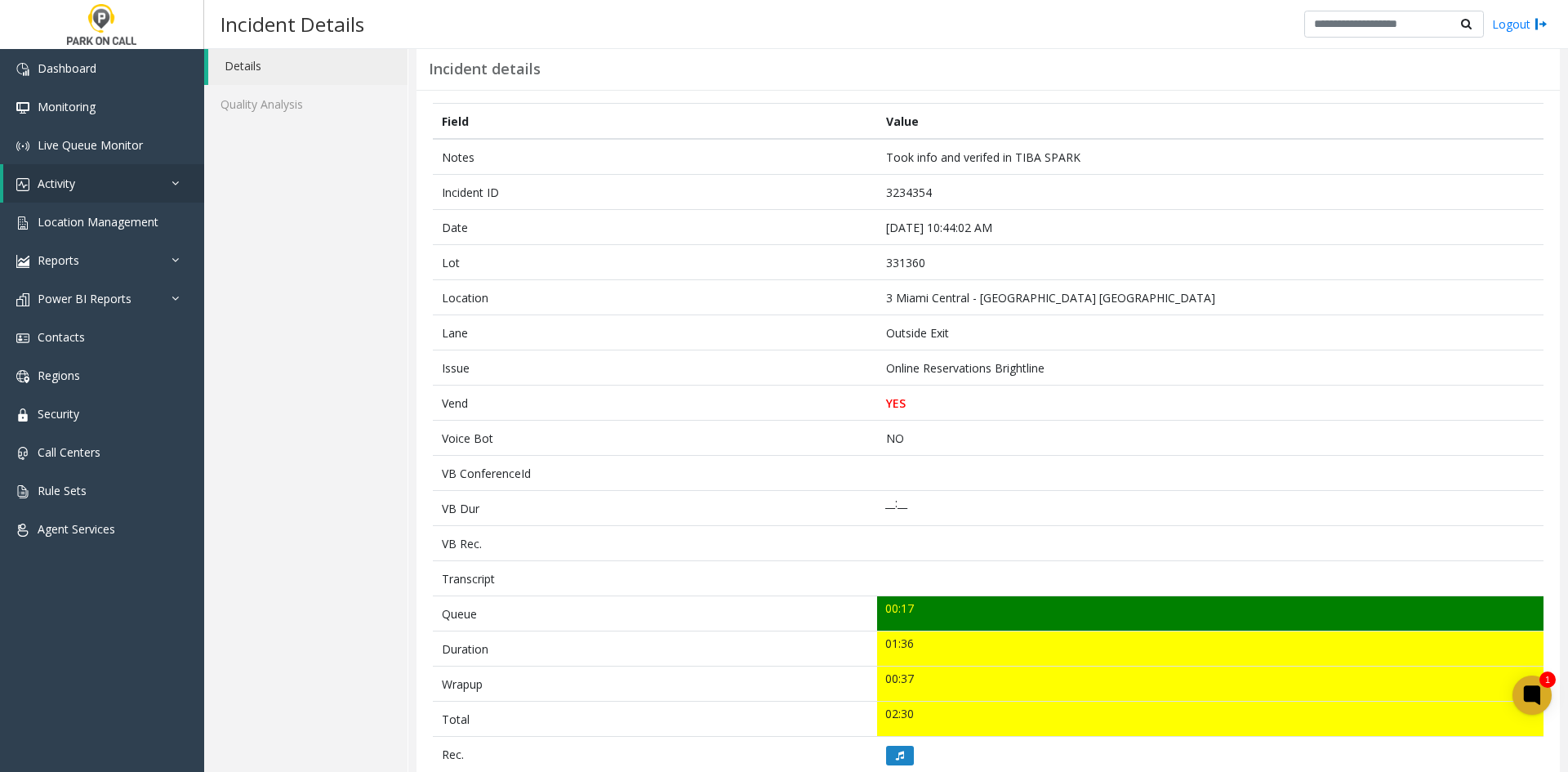
scroll to position [81, 0]
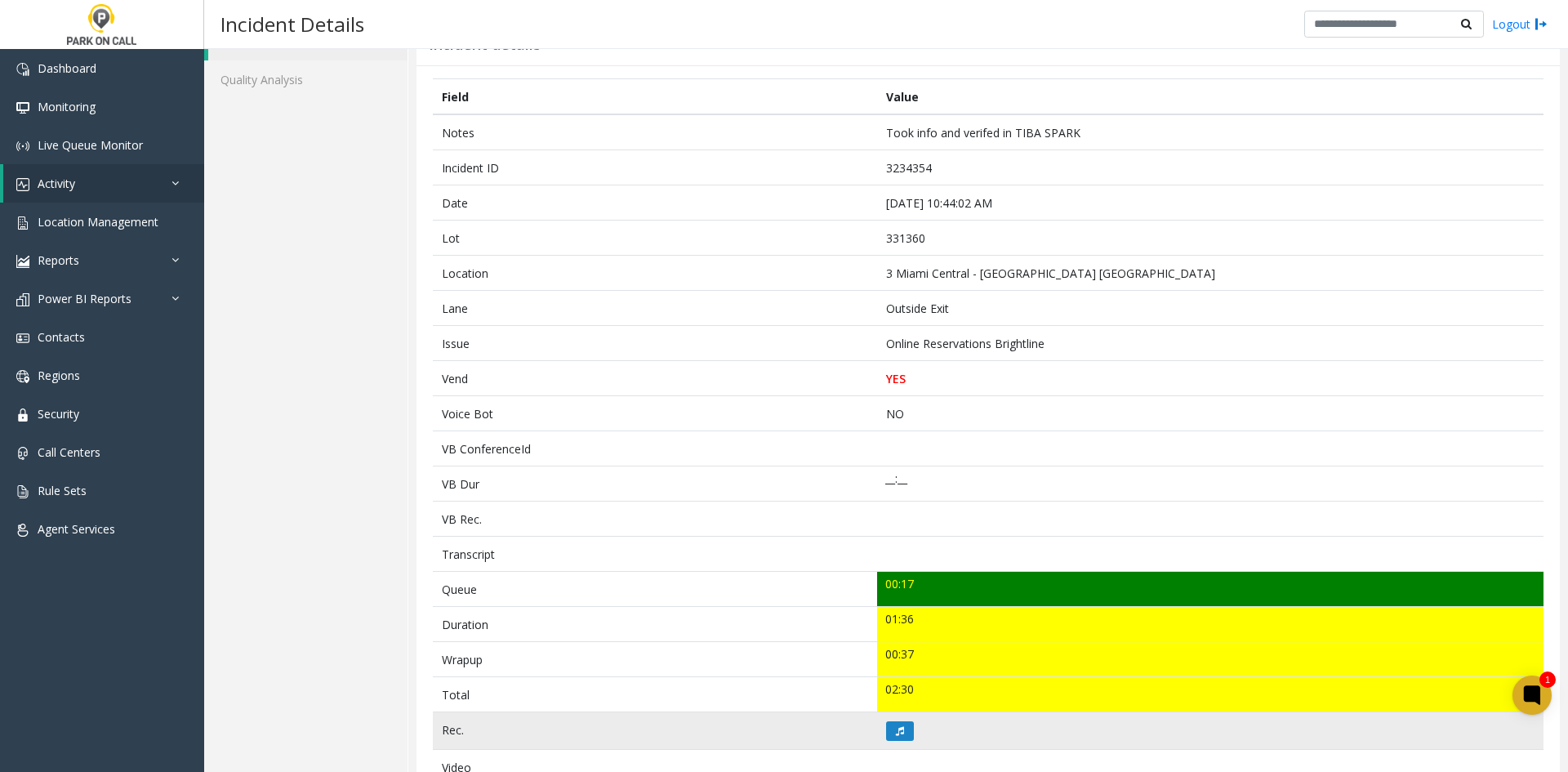
click at [891, 719] on td at bounding box center [1210, 731] width 666 height 38
click at [890, 722] on button at bounding box center [900, 731] width 28 height 20
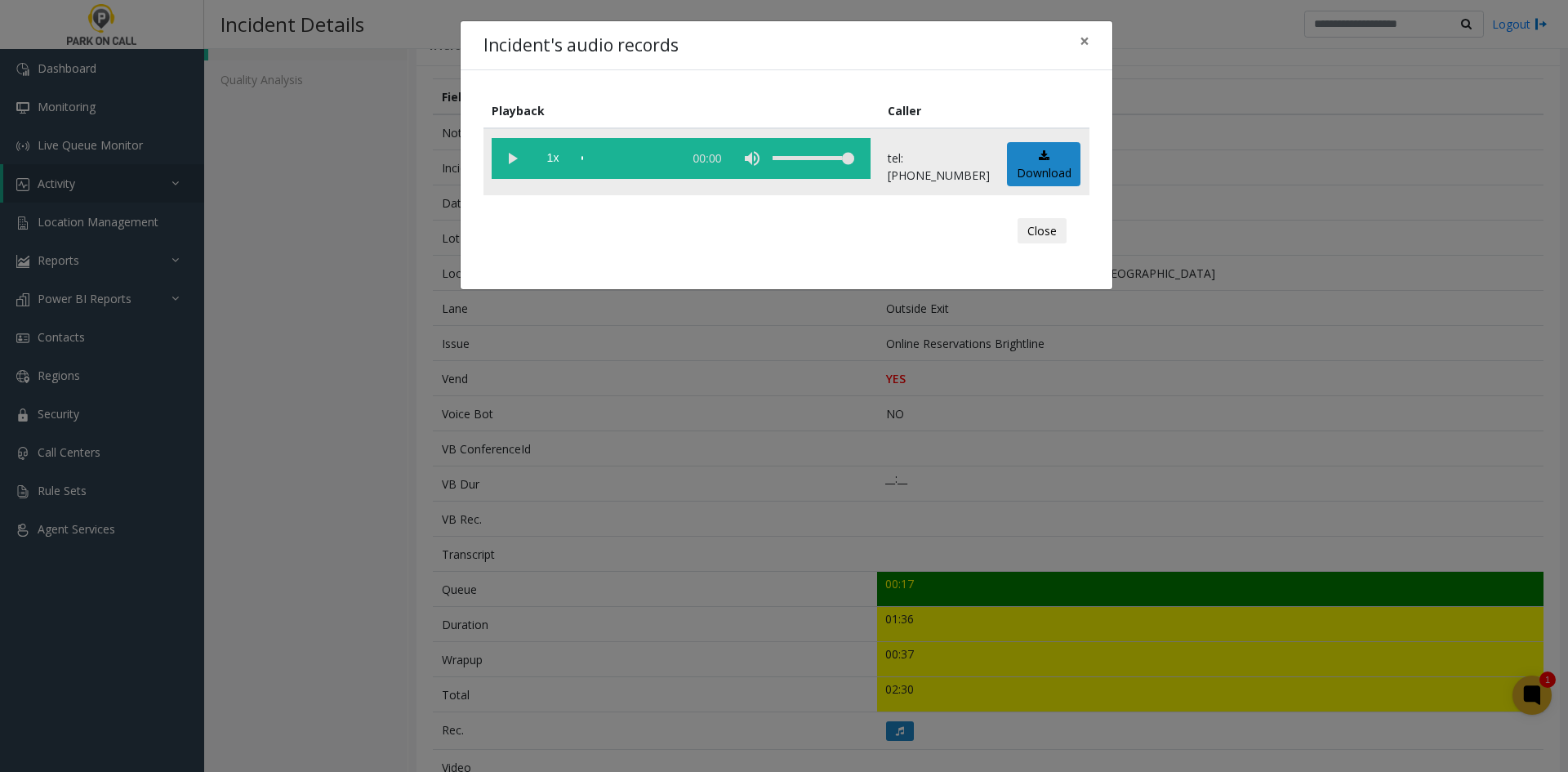
drag, startPoint x: 540, startPoint y: 183, endPoint x: 520, endPoint y: 169, distance: 24.4
click at [540, 182] on td "1x 00:00" at bounding box center [682, 161] width 396 height 67
click at [508, 158] on vg-play-pause at bounding box center [512, 159] width 41 height 41
click at [559, 169] on span "1x" at bounding box center [553, 159] width 41 height 41
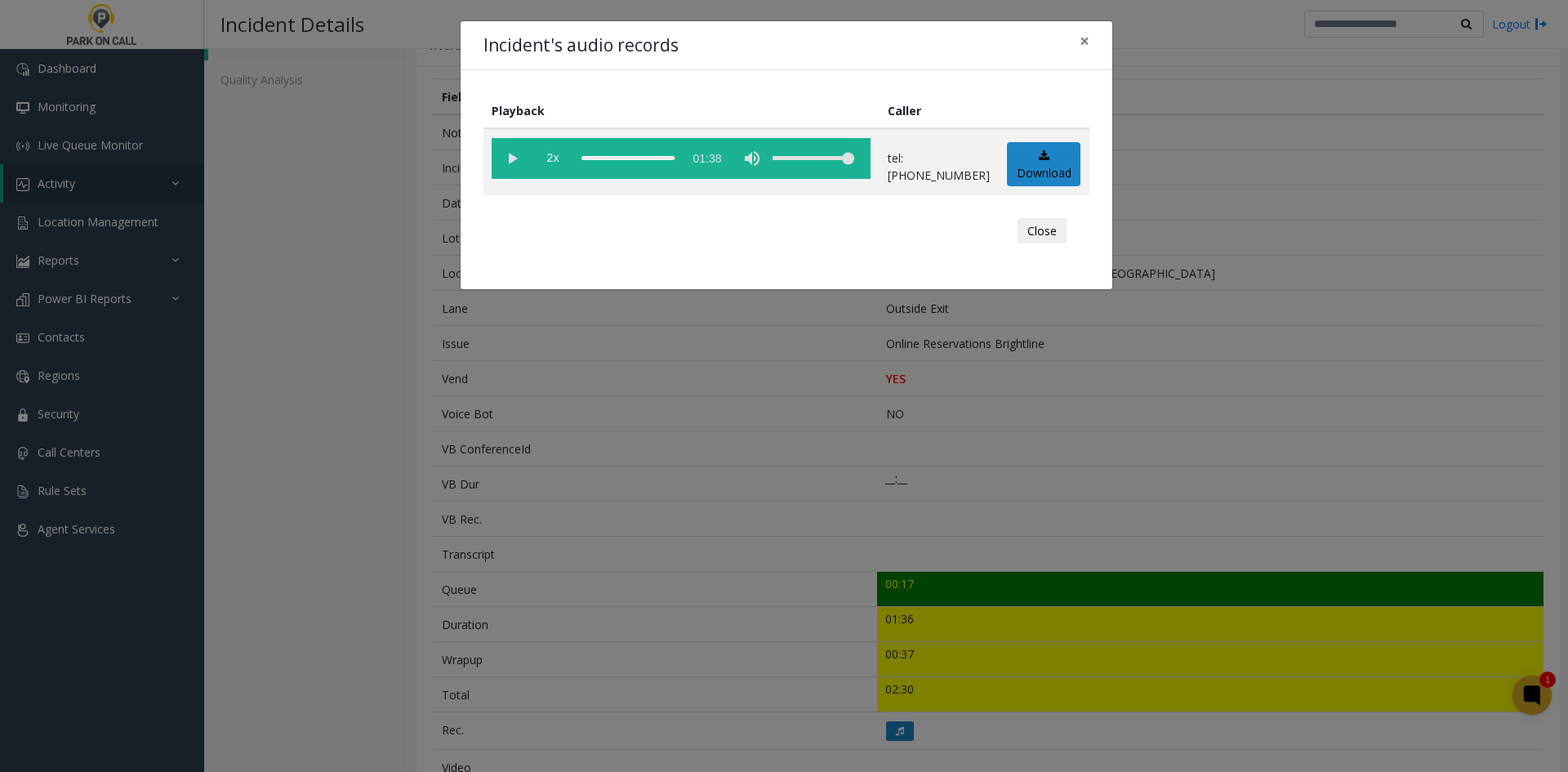
click at [624, 371] on div "Incident's audio records × Playback Caller 2x 01:38 tel:[PHONE_NUMBER] Download…" at bounding box center [784, 386] width 1568 height 772
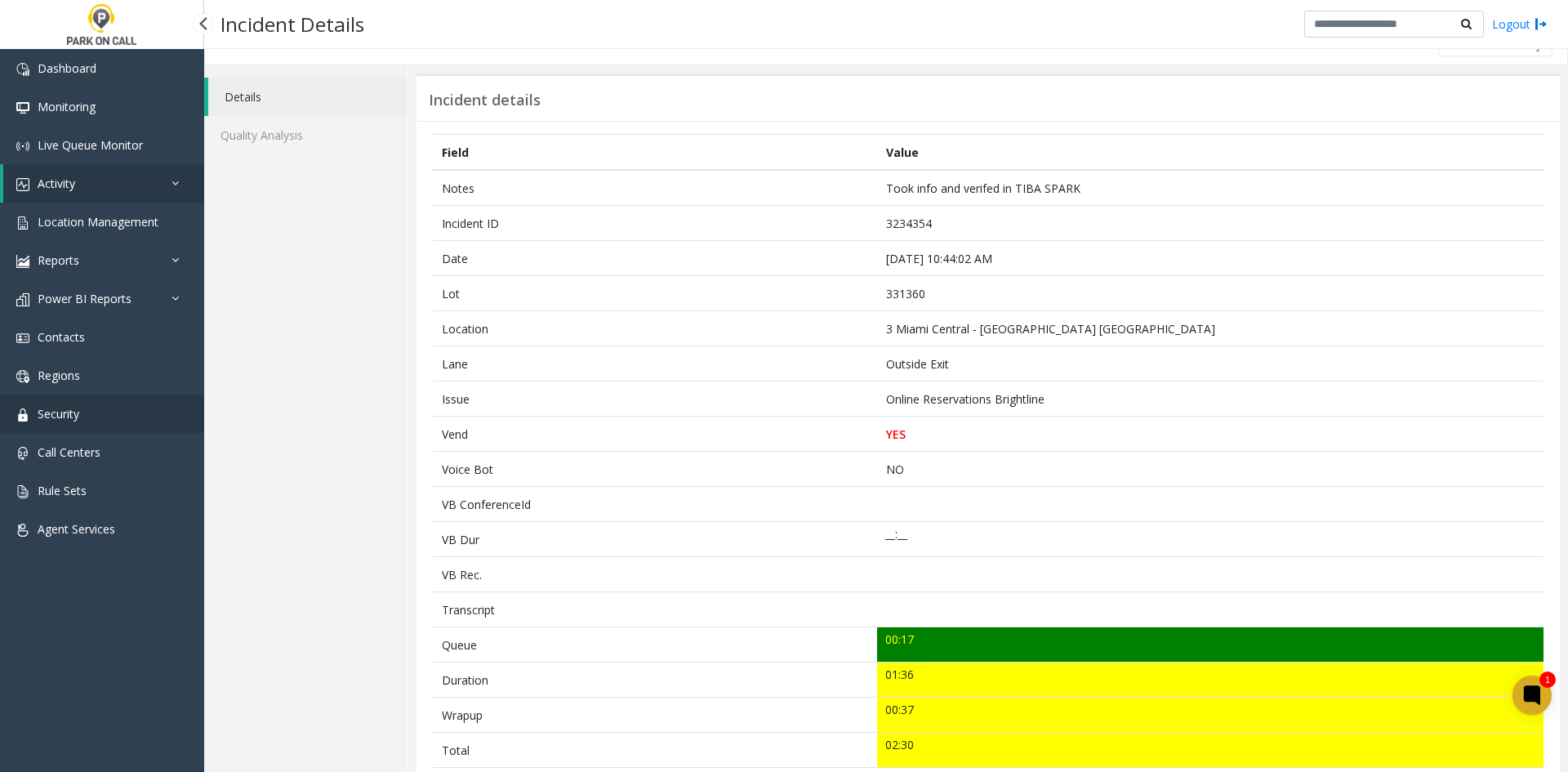
scroll to position [0, 0]
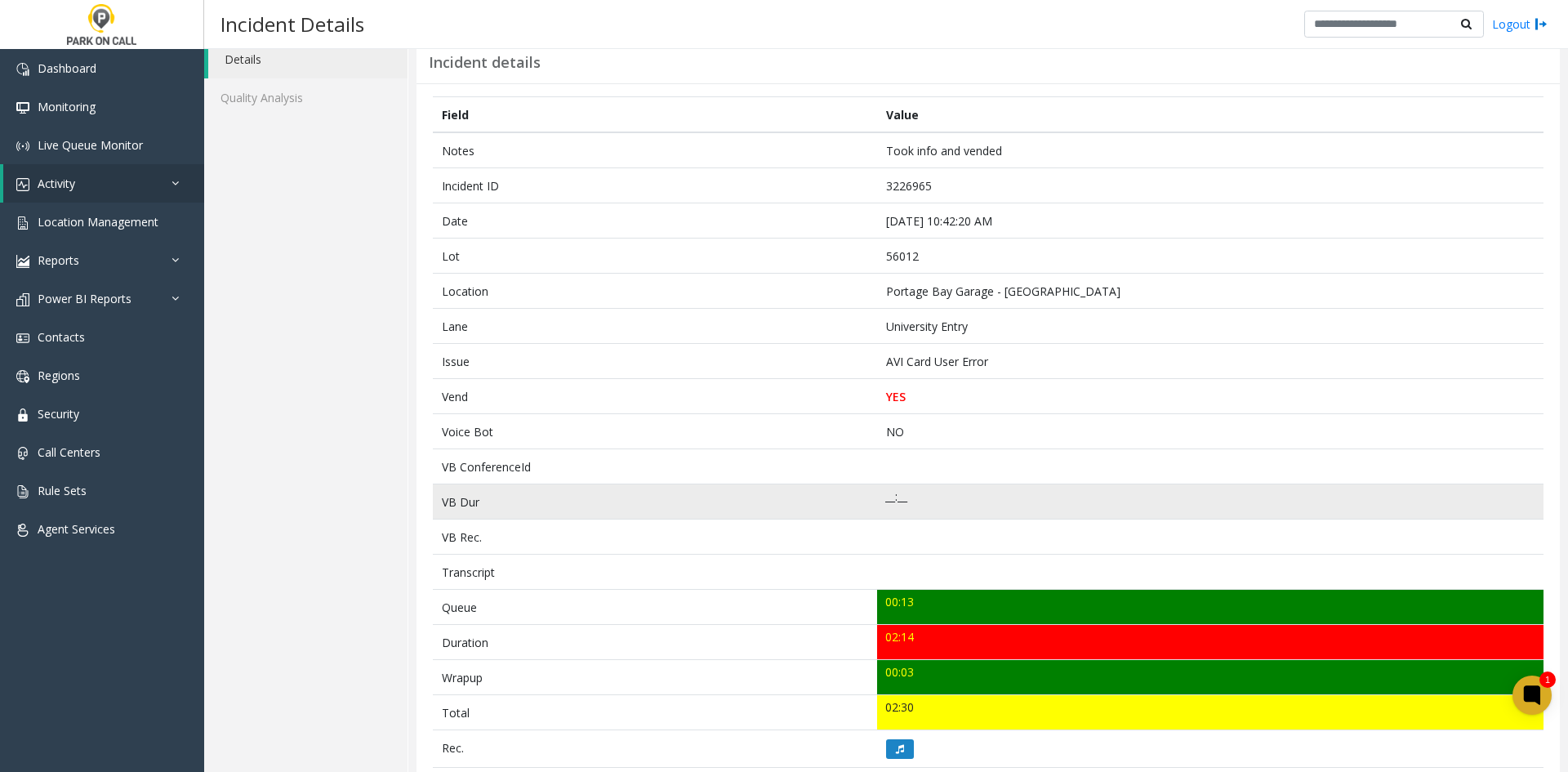
scroll to position [81, 0]
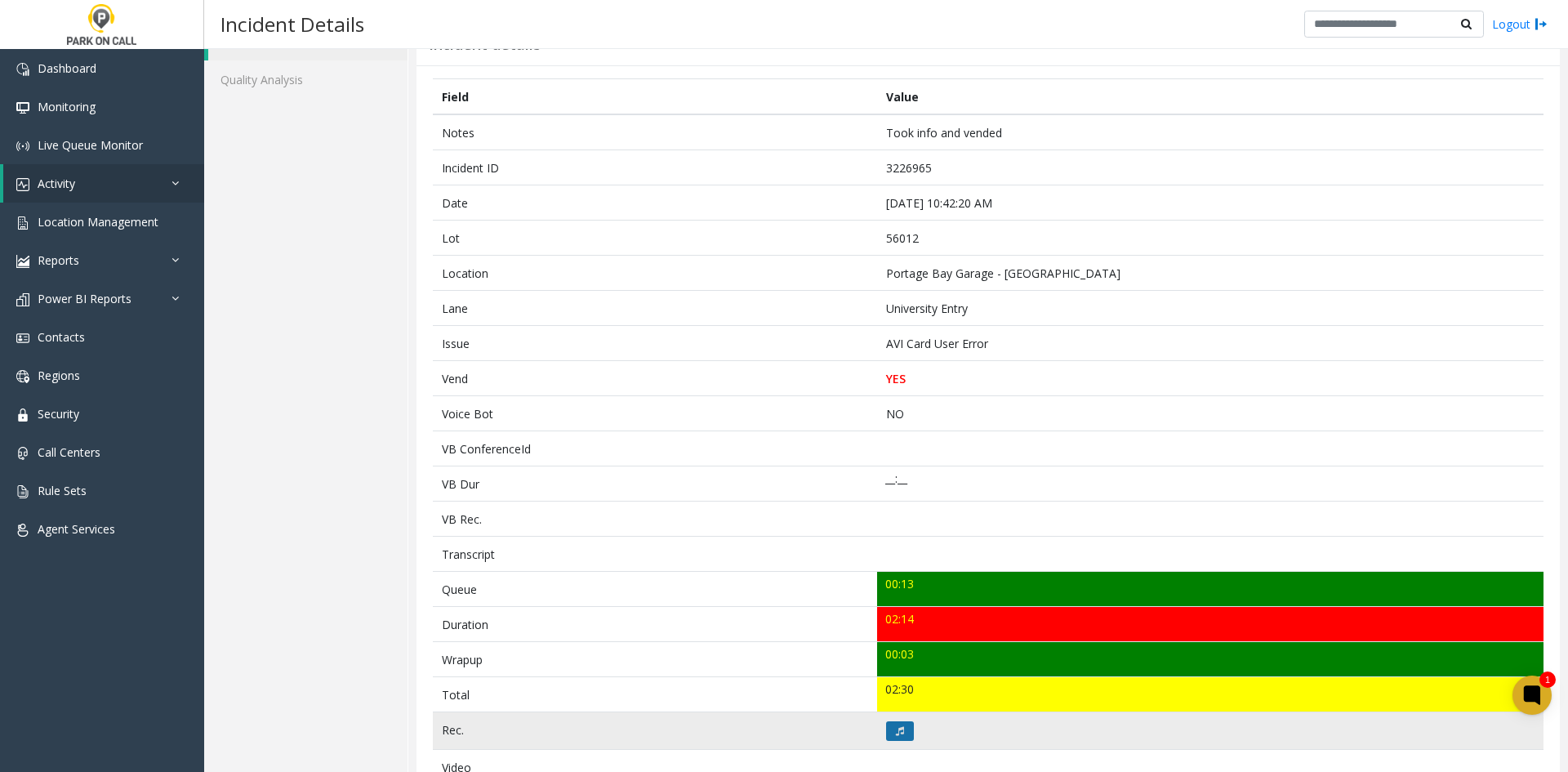
click at [901, 730] on button at bounding box center [900, 731] width 28 height 20
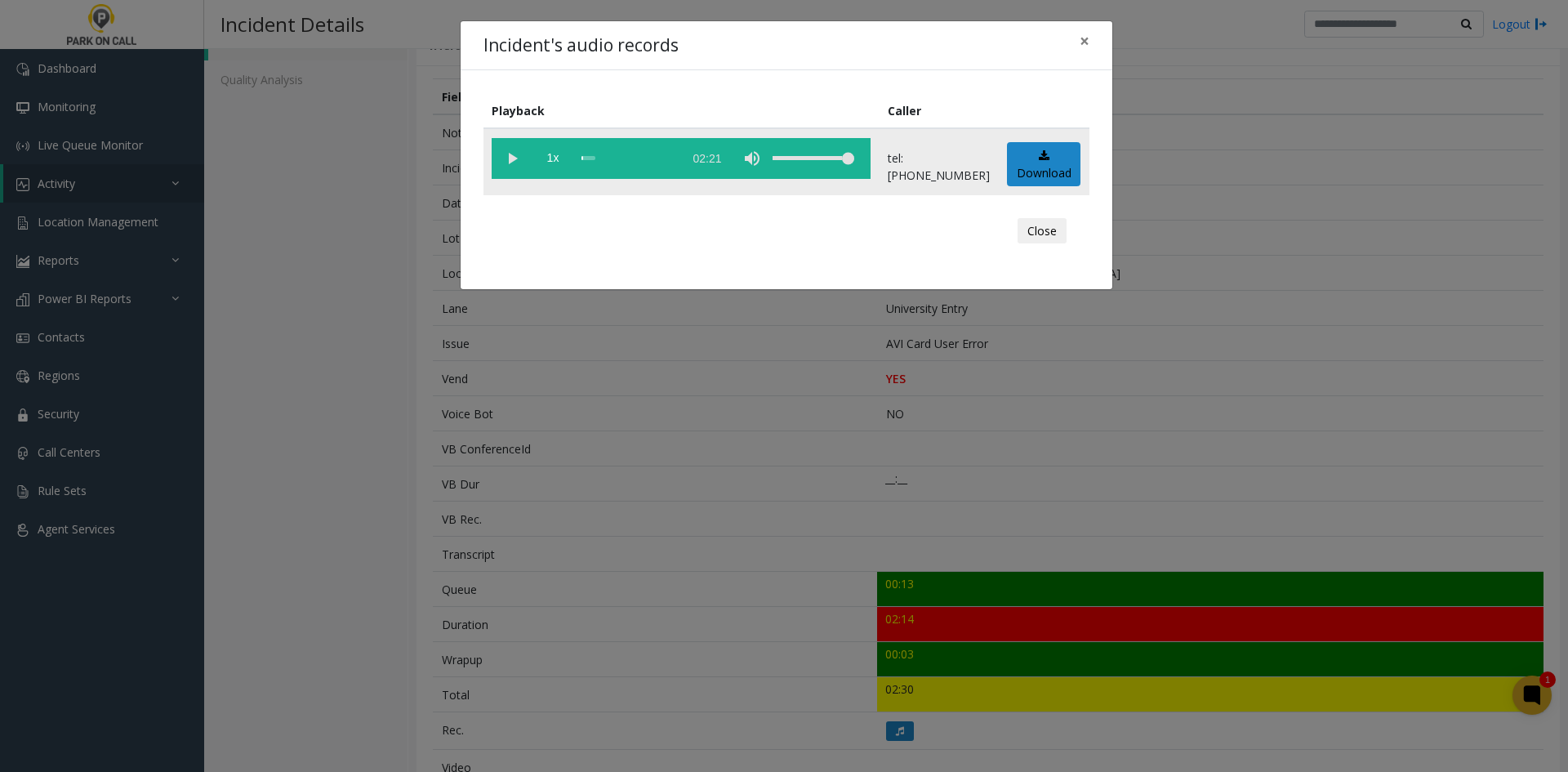
click at [509, 155] on vg-play-pause at bounding box center [512, 159] width 41 height 41
click at [564, 161] on span "1x" at bounding box center [553, 159] width 41 height 41
click at [608, 484] on div "Incident's audio records × Playback Caller 2x 02:21 tel:[PHONE_NUMBER] Download…" at bounding box center [784, 386] width 1568 height 772
